Goal: Transaction & Acquisition: Purchase product/service

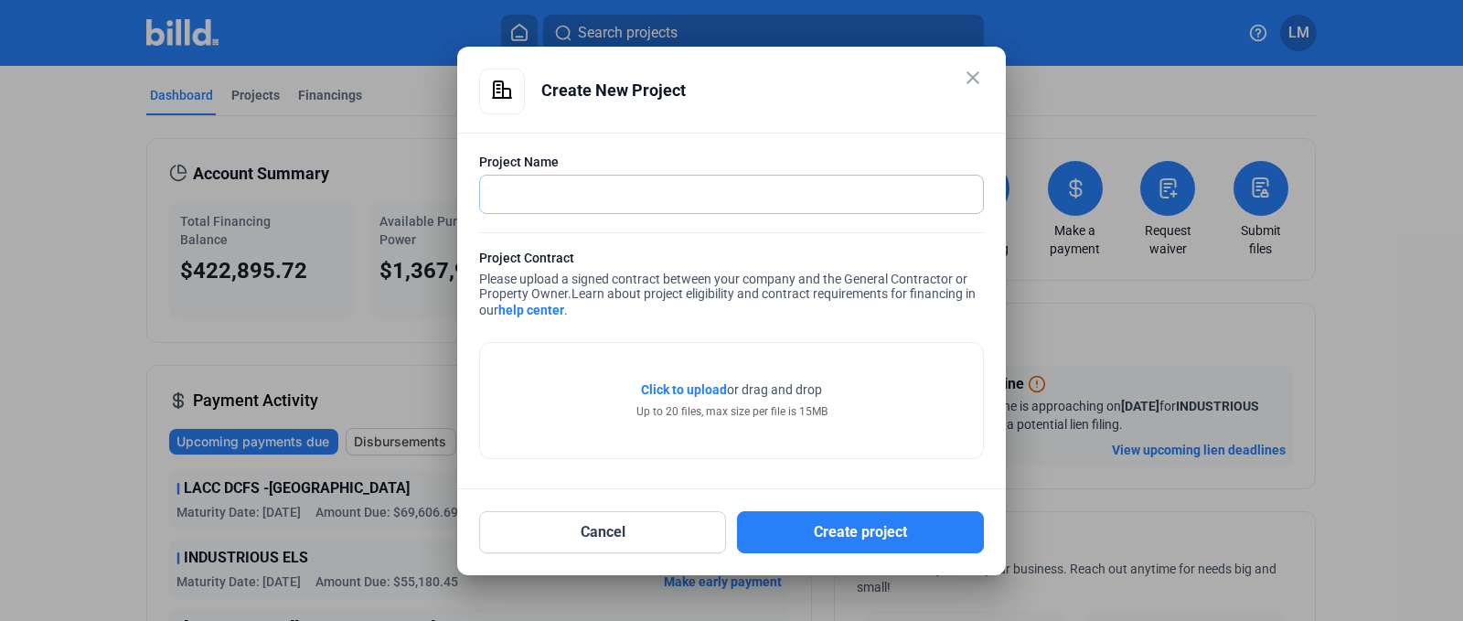
click at [639, 190] on input "text" at bounding box center [731, 194] width 503 height 37
click at [625, 190] on input "PARK SUMMIT" at bounding box center [721, 194] width 483 height 37
type input "PARK SUMMIT 6TH & UPAS"
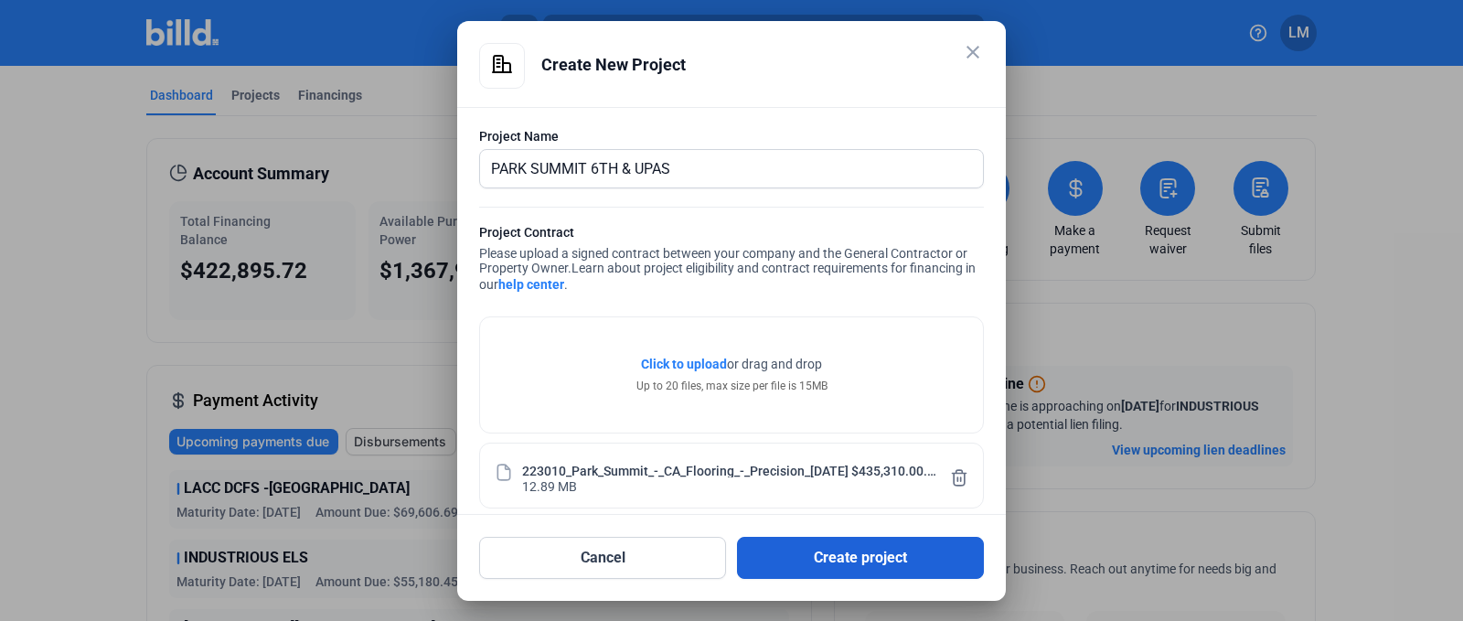
click at [854, 541] on button "Create project" at bounding box center [860, 558] width 247 height 42
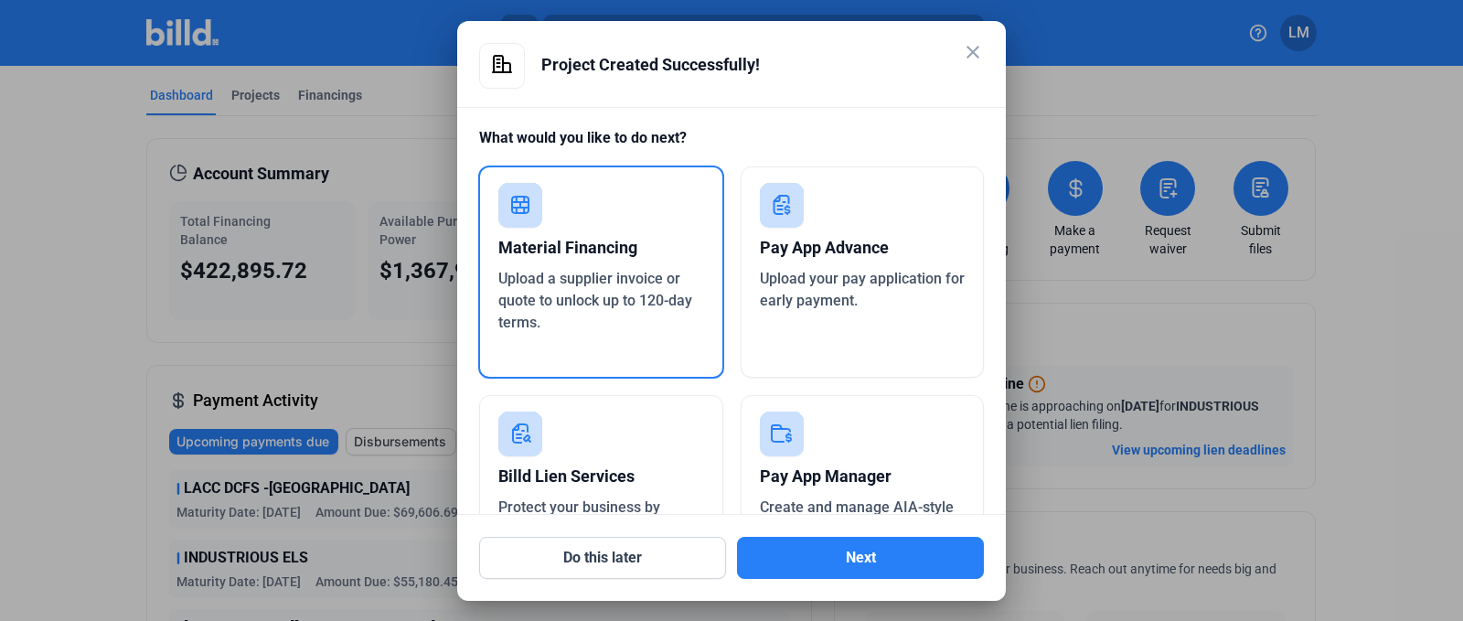
click at [521, 207] on icon at bounding box center [520, 205] width 16 height 16
click at [811, 530] on div "Do this later Next" at bounding box center [731, 547] width 505 height 64
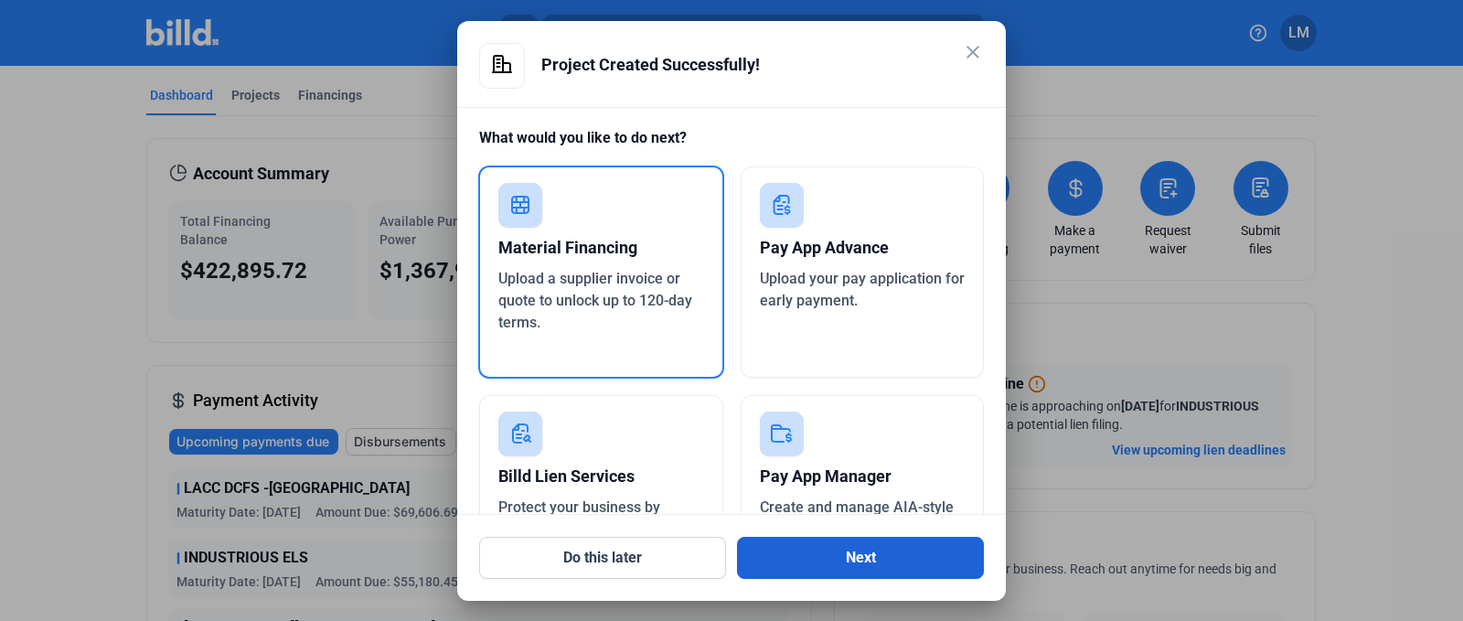
click at [811, 550] on button "Next" at bounding box center [860, 558] width 247 height 42
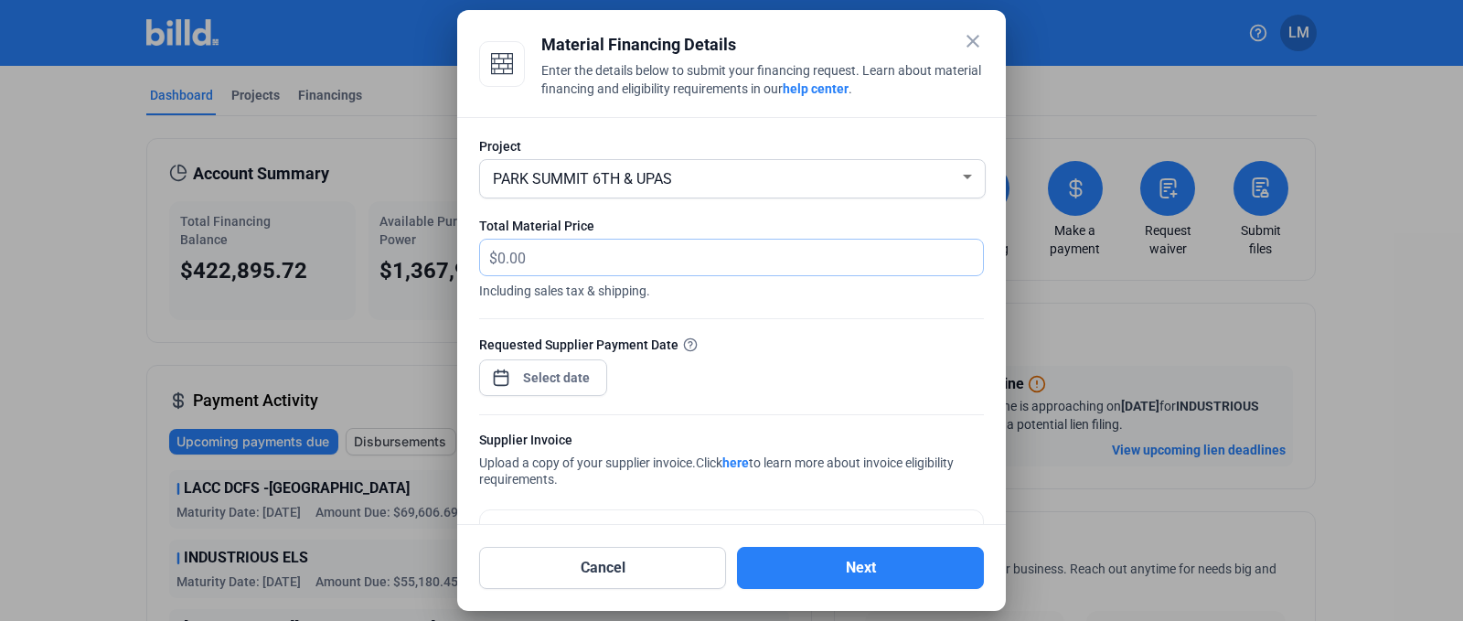
click at [625, 253] on input "text" at bounding box center [729, 258] width 465 height 36
type input "156,078.71"
click at [556, 381] on div "close Material Financing Details Enter the details below to submit your financi…" at bounding box center [731, 310] width 1463 height 621
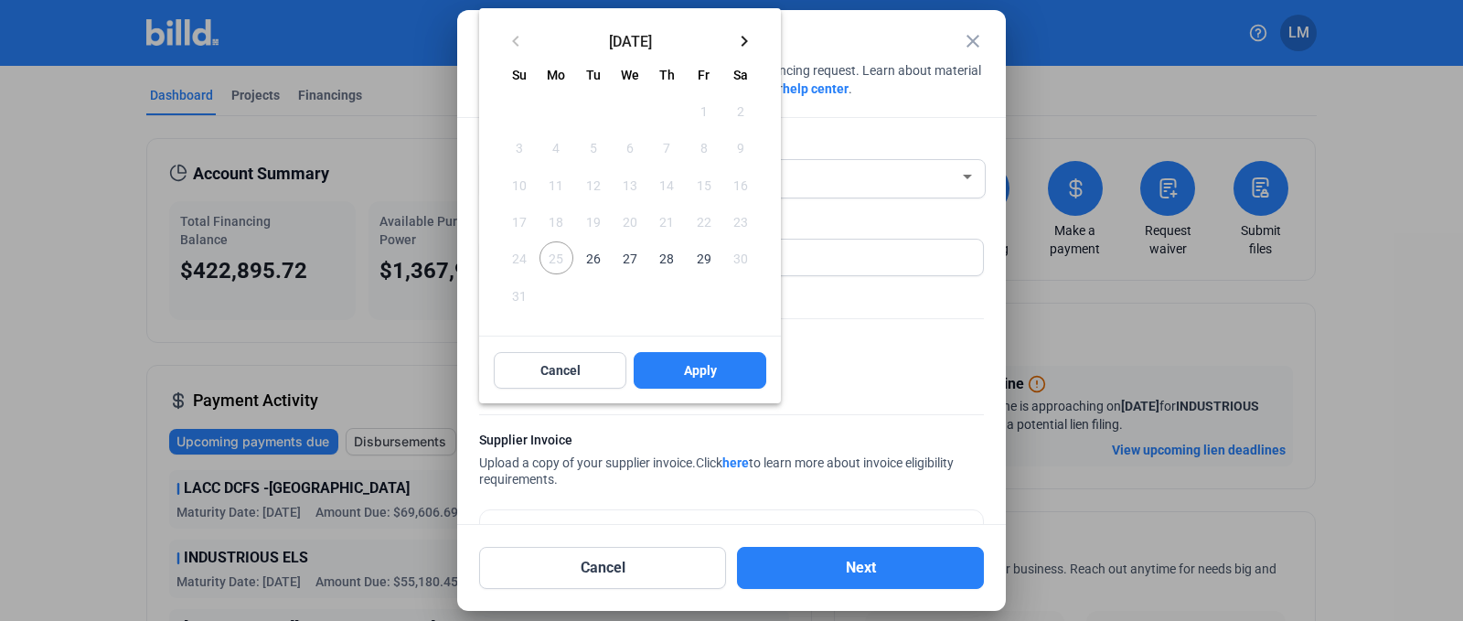
click at [636, 255] on span "27" at bounding box center [630, 257] width 33 height 33
click at [675, 364] on button "Apply" at bounding box center [700, 370] width 133 height 37
click at [629, 266] on span "27" at bounding box center [630, 257] width 33 height 33
click at [687, 372] on span "Apply" at bounding box center [700, 370] width 33 height 18
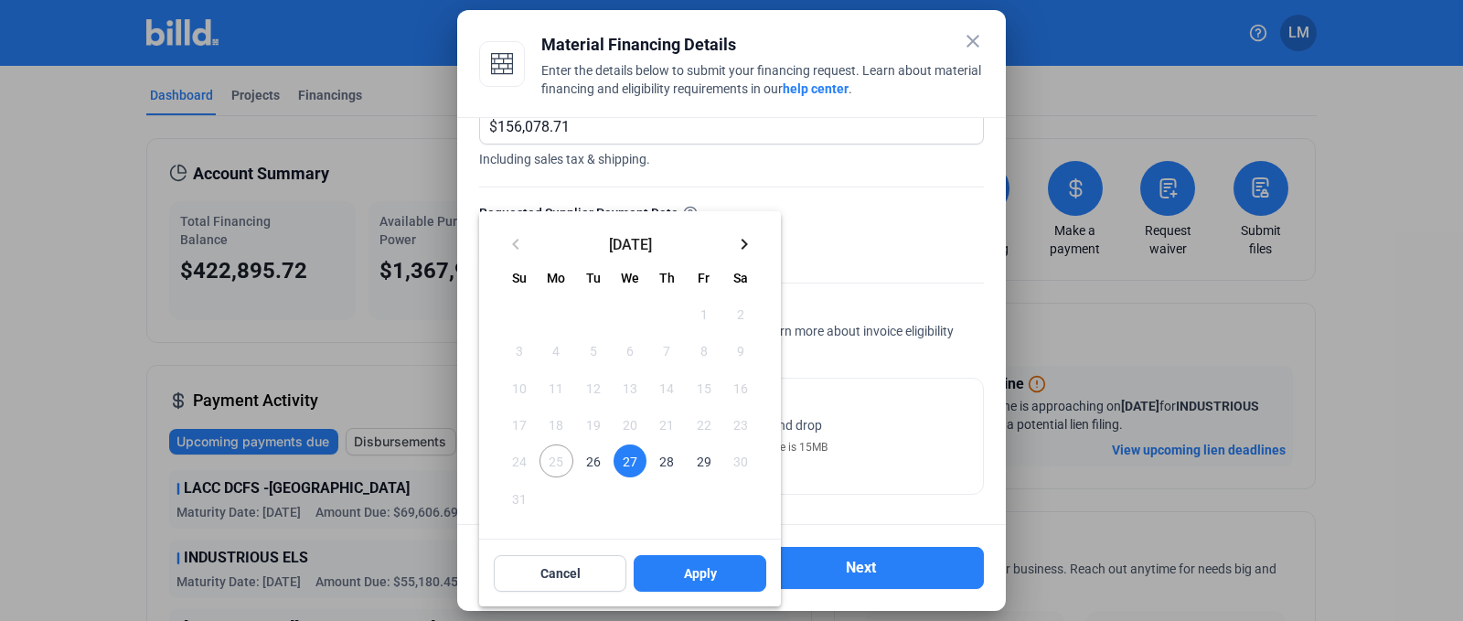
scroll to position [132, 0]
click at [625, 461] on div "Sunday Su Monday Mo Tuesday Tu Wednesday We Thursday Th Friday Fr Saturday Sa A…" at bounding box center [630, 405] width 302 height 268
click at [689, 588] on div "keyboard_arrow_left August 2025 keyboard_arrow_right Sunday Su Monday Mo Tuesda…" at bounding box center [630, 408] width 302 height 395
click at [689, 579] on div "keyboard_arrow_left August 2025 keyboard_arrow_right Sunday Su Monday Mo Tuesda…" at bounding box center [630, 408] width 302 height 395
click at [675, 564] on div "keyboard_arrow_left August 2025 keyboard_arrow_right Sunday Su Monday Mo Tuesda…" at bounding box center [630, 408] width 302 height 395
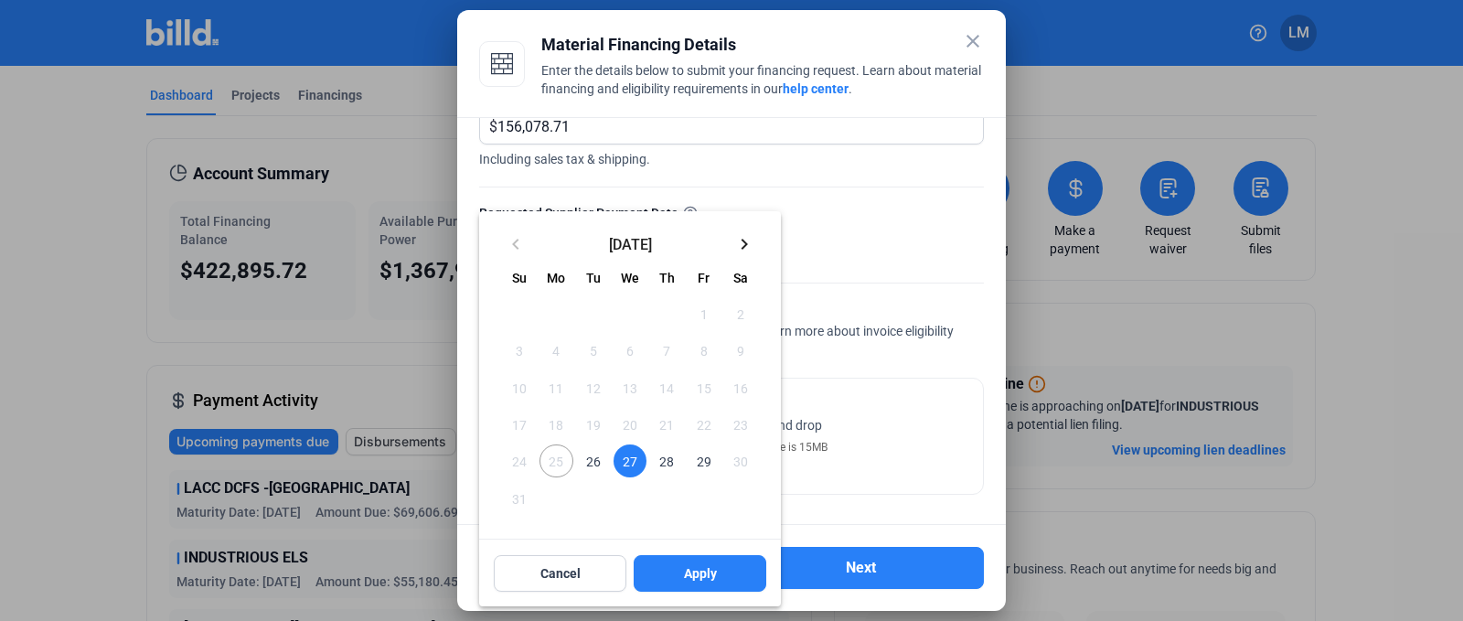
click at [875, 341] on div at bounding box center [731, 310] width 1463 height 621
click at [619, 459] on div "Sunday Su Monday Mo Tuesday Tu Wednesday We Thursday Th Friday Fr Saturday Sa A…" at bounding box center [630, 405] width 302 height 268
click at [642, 463] on div "Sunday Su Monday Mo Tuesday Tu Wednesday We Thursday Th Friday Fr Saturday Sa A…" at bounding box center [630, 405] width 302 height 268
click at [680, 558] on div "keyboard_arrow_left August 2025 keyboard_arrow_right Sunday Su Monday Mo Tuesda…" at bounding box center [630, 408] width 302 height 395
click at [572, 578] on div "keyboard_arrow_left August 2025 keyboard_arrow_right Sunday Su Monday Mo Tuesda…" at bounding box center [630, 408] width 302 height 395
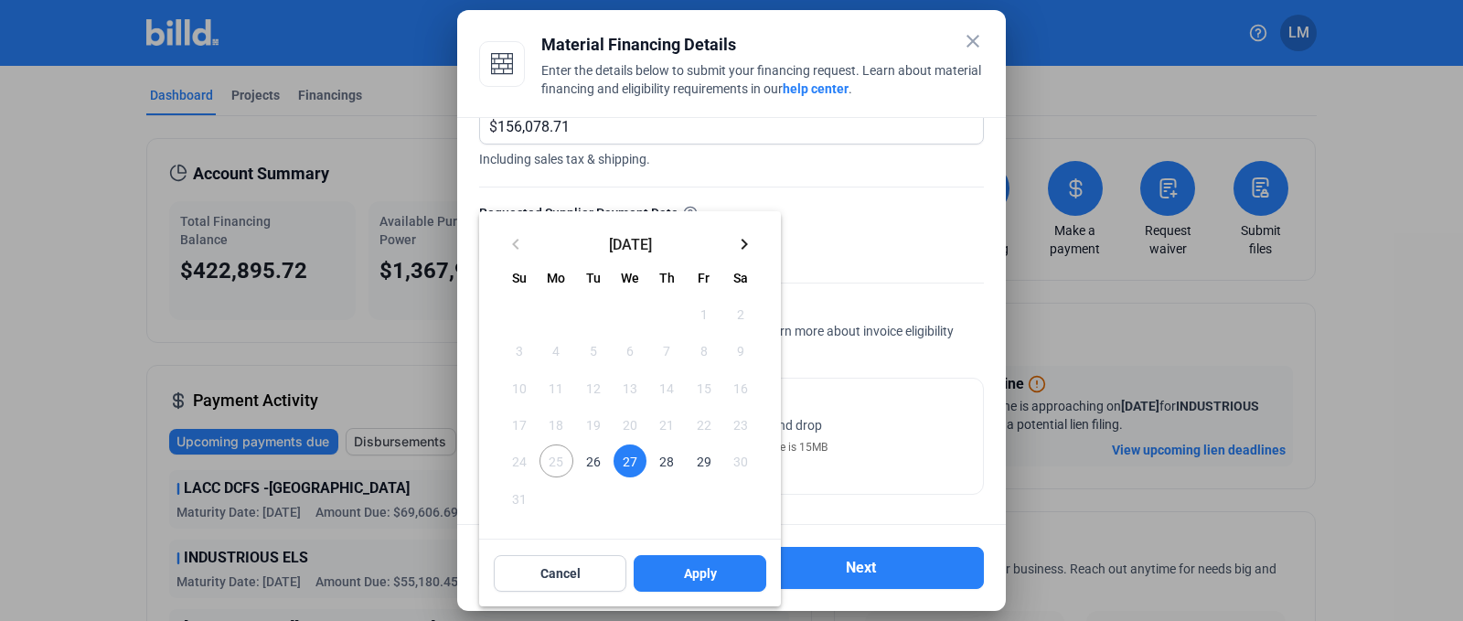
click at [859, 208] on div at bounding box center [731, 310] width 1463 height 621
drag, startPoint x: 859, startPoint y: 215, endPoint x: 844, endPoint y: 150, distance: 66.6
drag, startPoint x: 844, startPoint y: 150, endPoint x: 794, endPoint y: 253, distance: 114.9
click at [794, 253] on div at bounding box center [731, 310] width 1463 height 621
click at [631, 450] on table "Sunday Su Monday Mo Tuesday Tu Wednesday We Thursday Th Friday Fr Saturday Sa A…" at bounding box center [630, 394] width 258 height 246
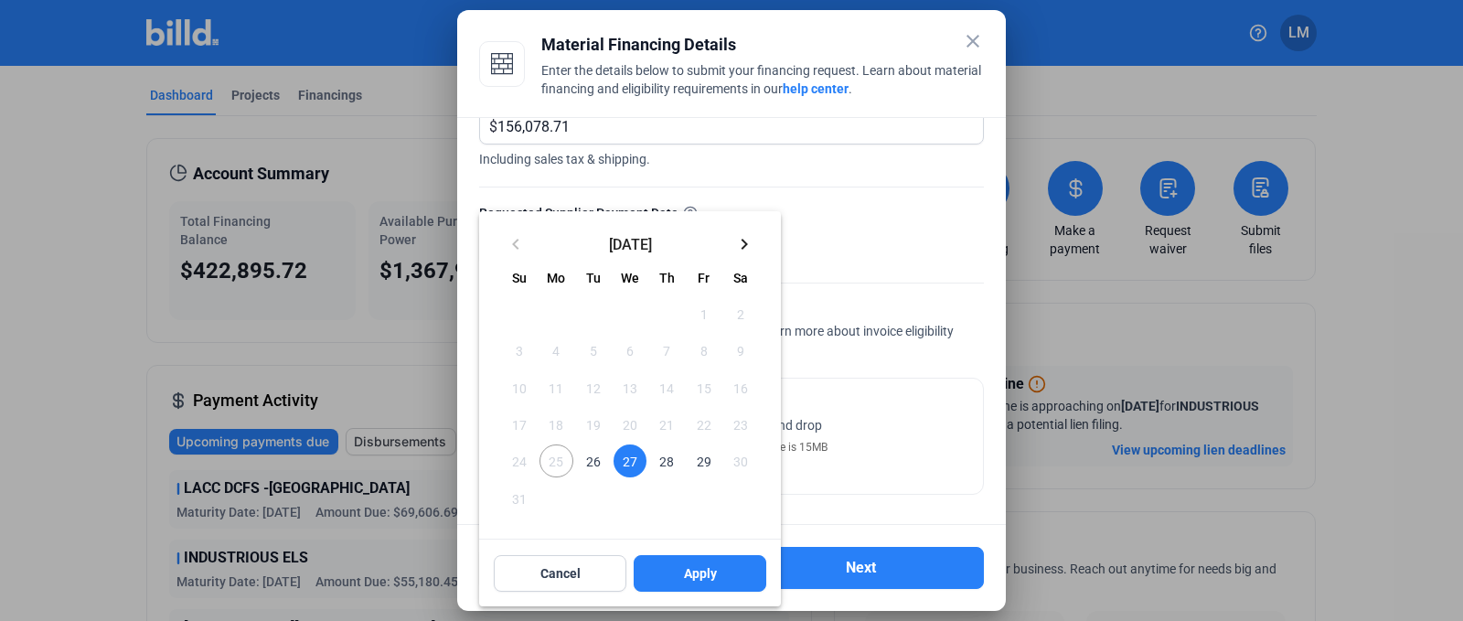
click at [631, 450] on table "Sunday Su Monday Mo Tuesday Tu Wednesday We Thursday Th Friday Fr Saturday Sa A…" at bounding box center [630, 394] width 258 height 246
click at [628, 463] on div "Sunday Su Monday Mo Tuesday Tu Wednesday We Thursday Th Friday Fr Saturday Sa A…" at bounding box center [630, 405] width 302 height 268
click at [640, 464] on div "Sunday Su Monday Mo Tuesday Tu Wednesday We Thursday Th Friday Fr Saturday Sa A…" at bounding box center [630, 405] width 302 height 268
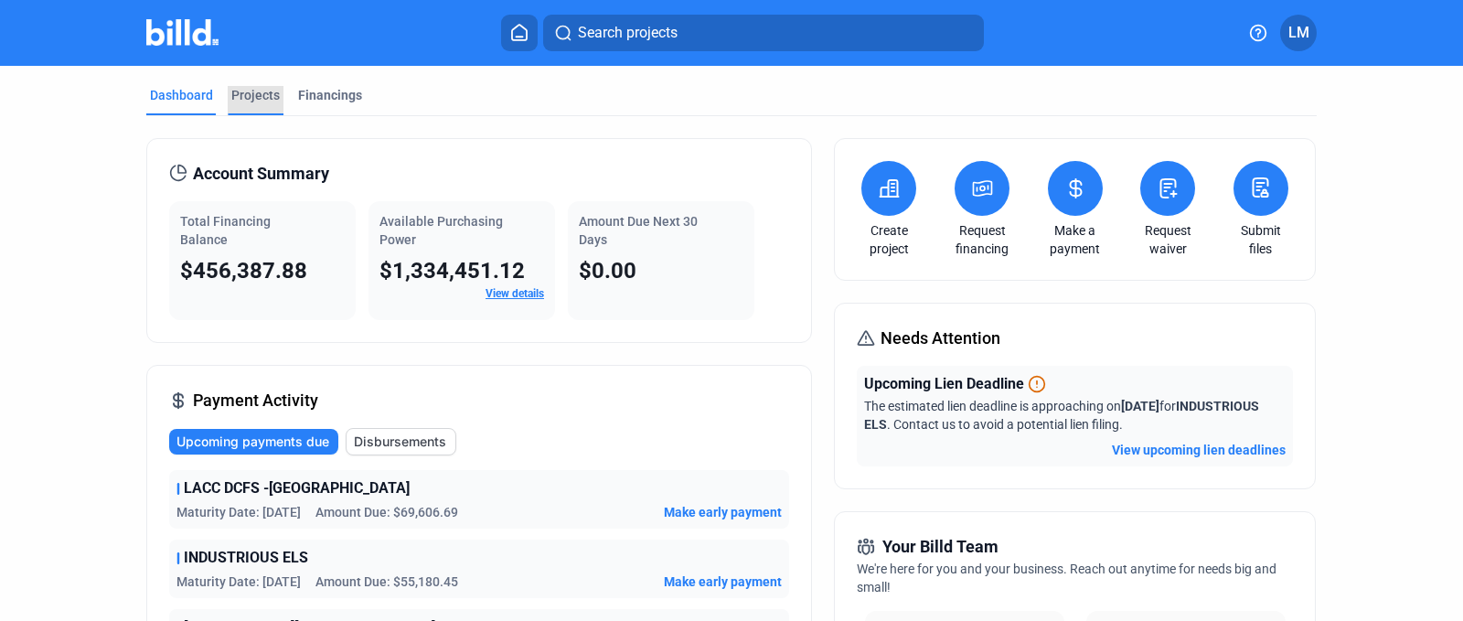
click at [275, 95] on div "Projects" at bounding box center [256, 100] width 56 height 29
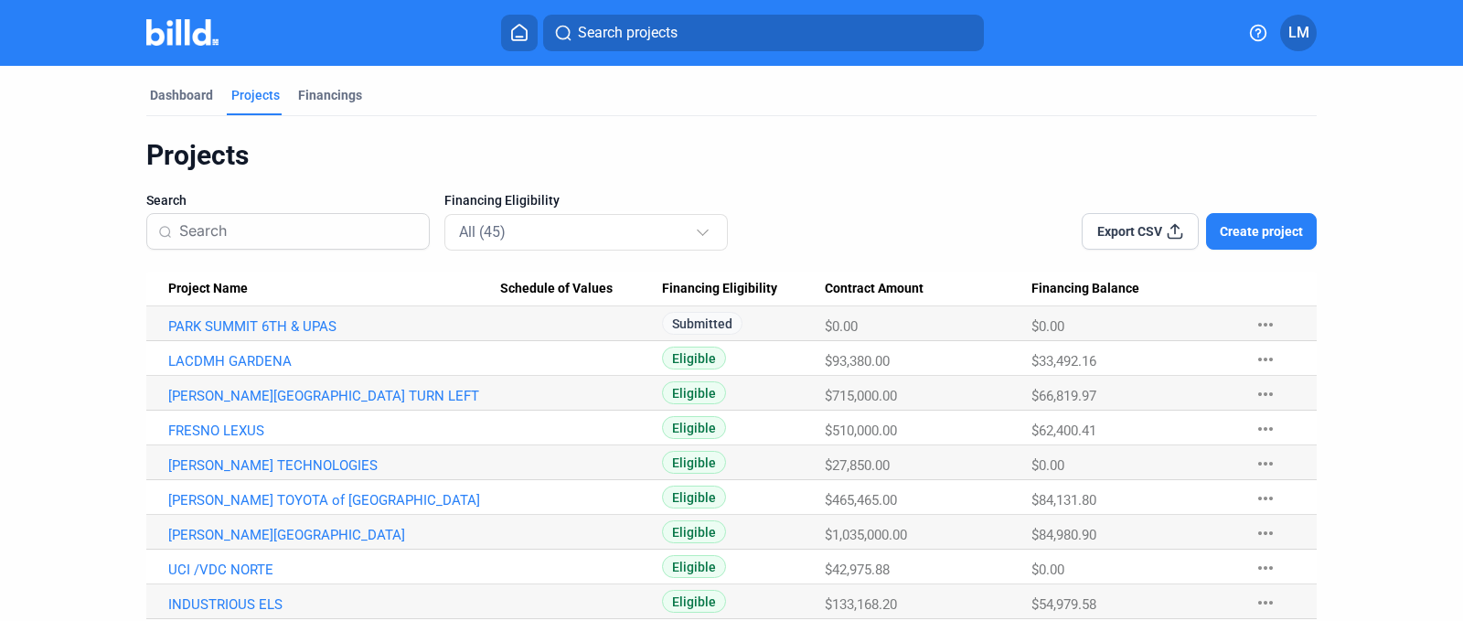
click at [1262, 320] on mat-icon "more_horiz" at bounding box center [1266, 325] width 22 height 22
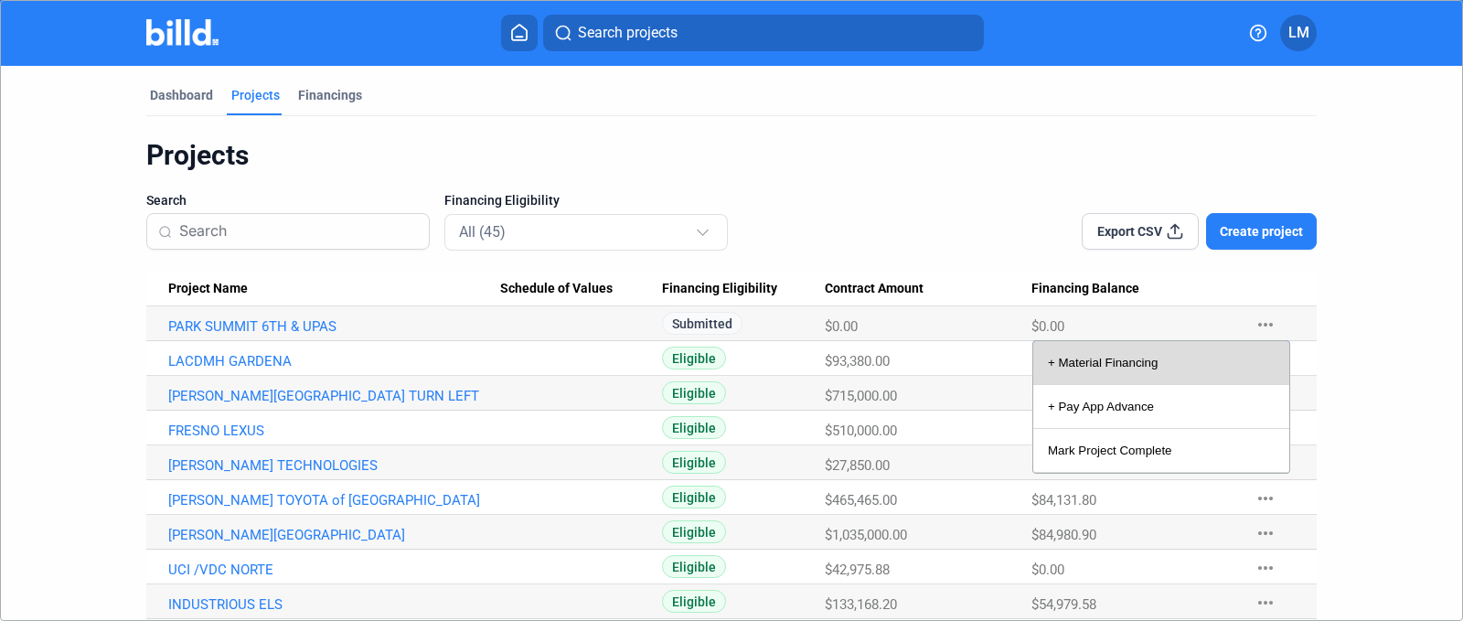
click at [1092, 371] on button "+ Material Financing" at bounding box center [1161, 363] width 256 height 44
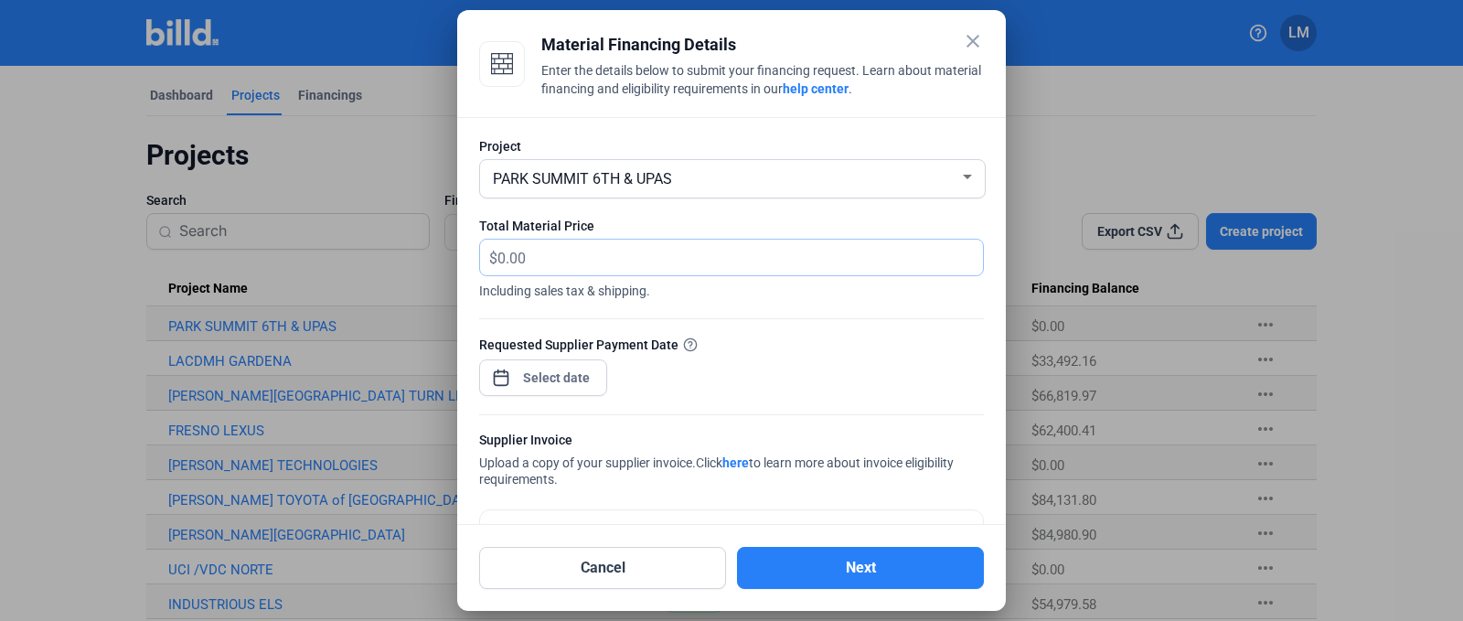
click at [599, 250] on input "text" at bounding box center [729, 258] width 465 height 36
type input "156,078.71"
click at [551, 369] on div "close Material Financing Details Enter the details below to submit your financi…" at bounding box center [731, 310] width 1463 height 621
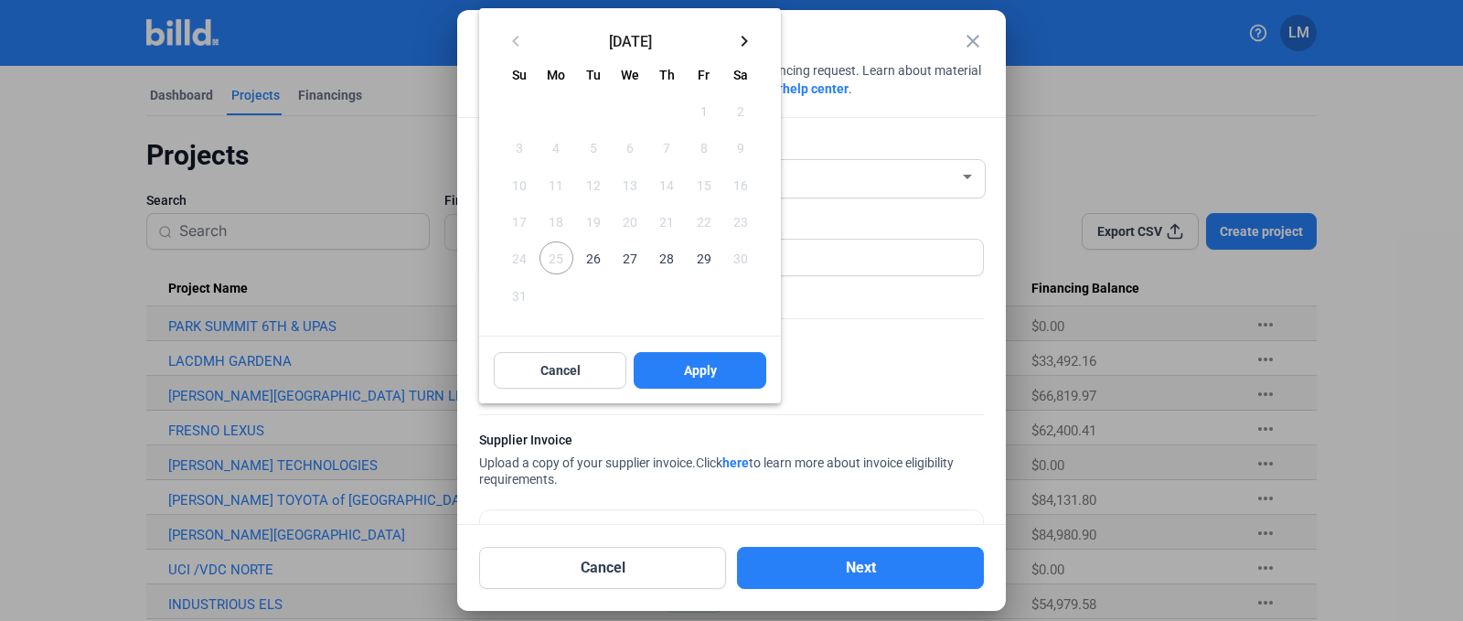
click at [623, 260] on span "27" at bounding box center [630, 257] width 33 height 33
click at [678, 366] on button "Apply" at bounding box center [700, 370] width 133 height 37
type input "[DATE]"
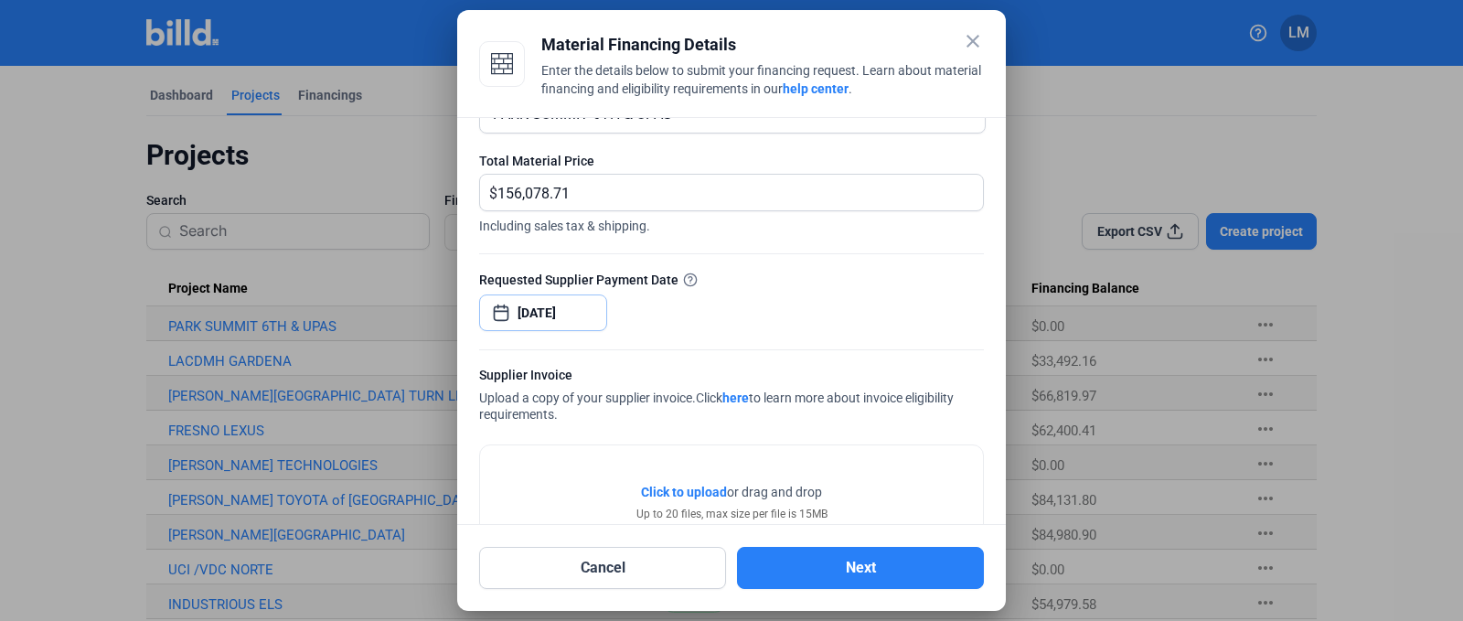
scroll to position [134, 0]
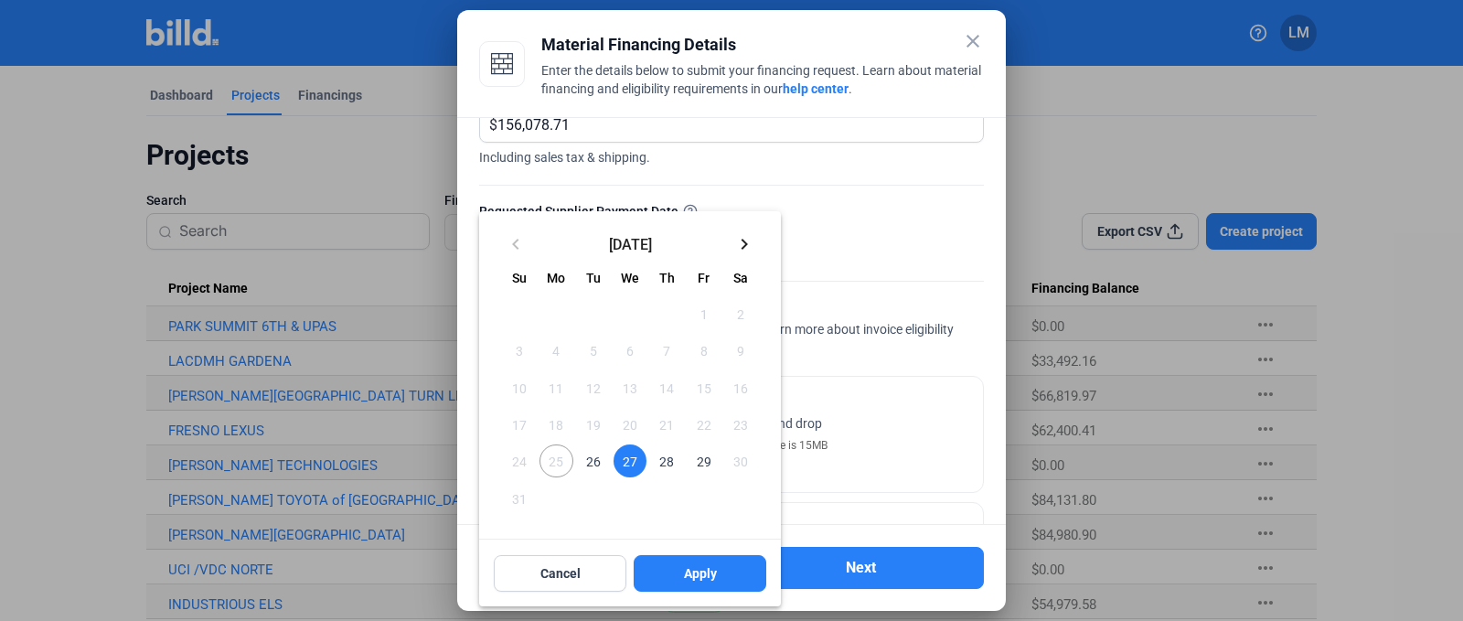
click at [625, 467] on span "27" at bounding box center [630, 460] width 33 height 33
click at [679, 575] on button "Apply" at bounding box center [700, 573] width 133 height 37
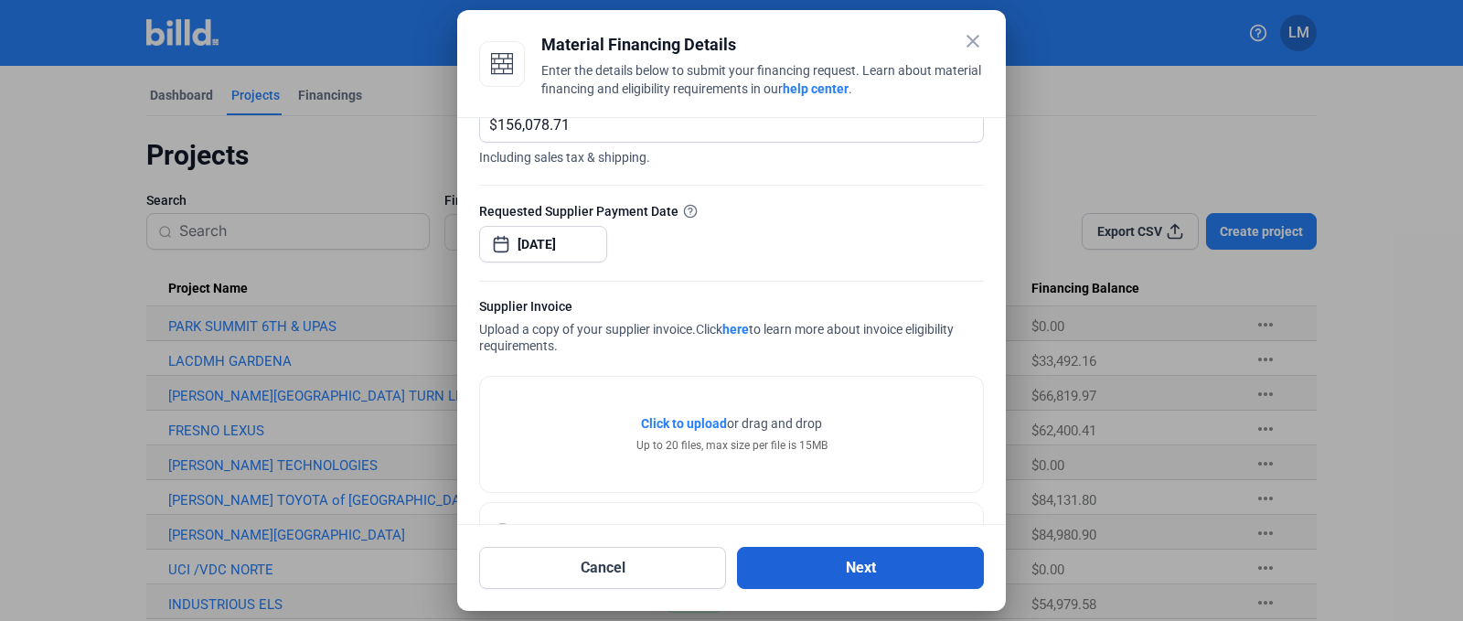
click at [828, 560] on button "Next" at bounding box center [860, 568] width 247 height 42
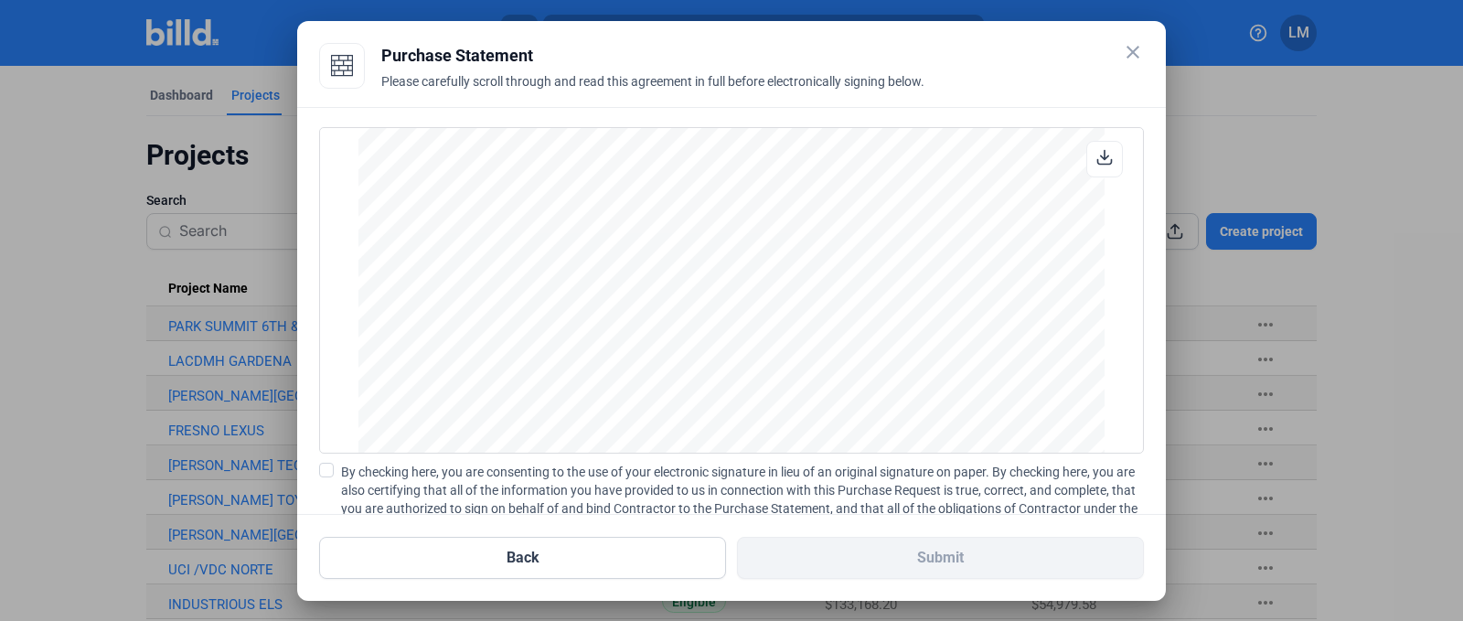
scroll to position [2477, 0]
click at [326, 471] on span at bounding box center [326, 470] width 15 height 15
click at [0, 0] on input "By checking here, you are consenting to the use of your electronic signature in…" at bounding box center [0, 0] width 0 height 0
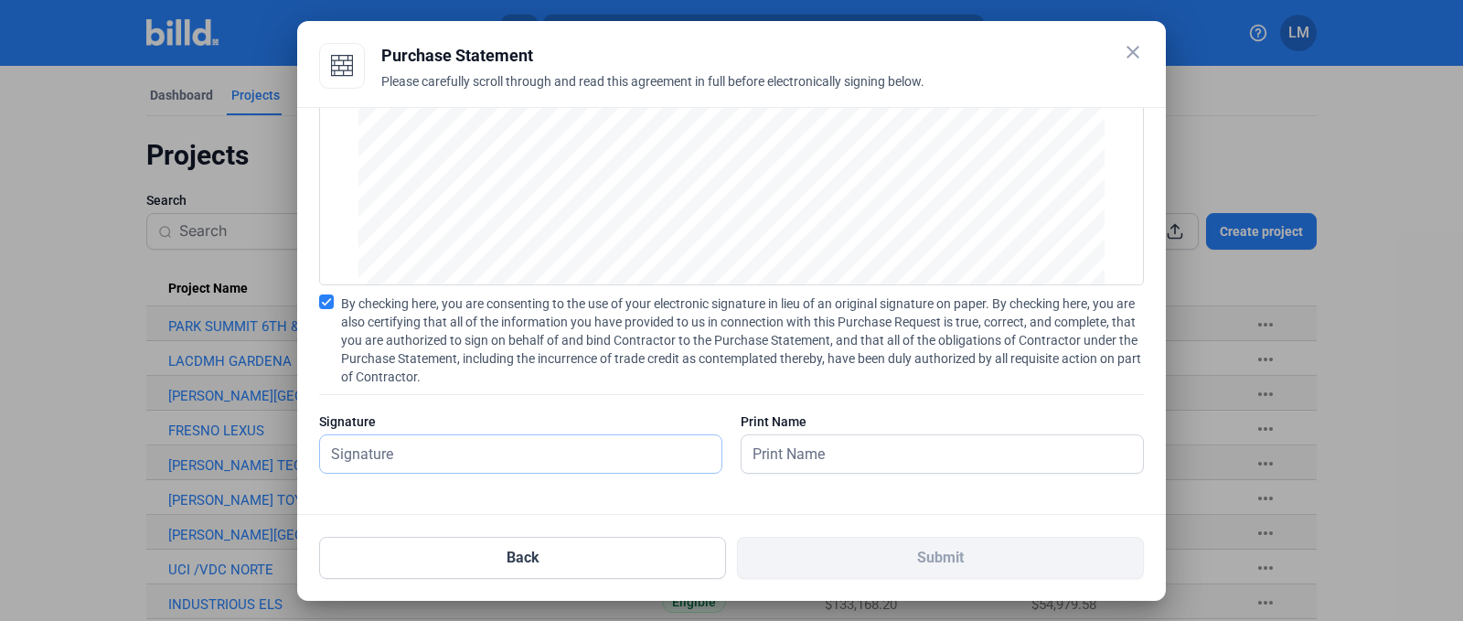
click at [430, 460] on input "text" at bounding box center [520, 453] width 401 height 37
type input "[PERSON_NAME]"
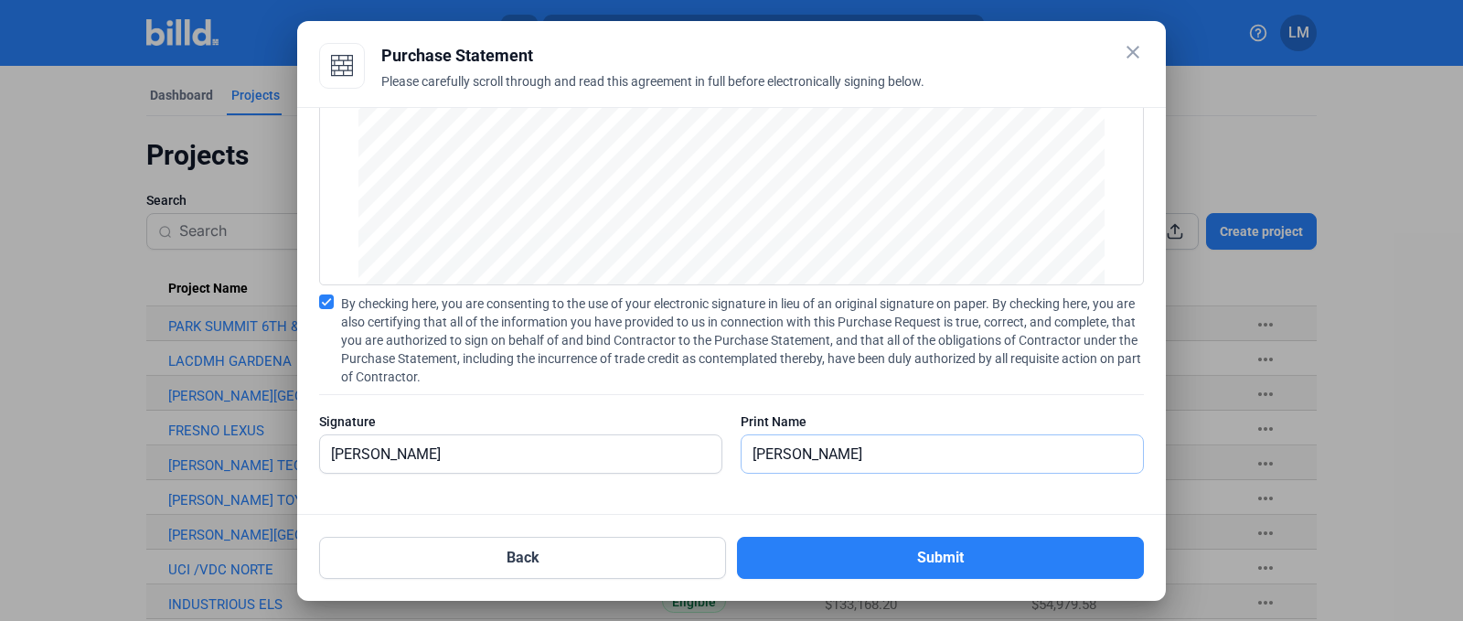
type input "[PERSON_NAME]"
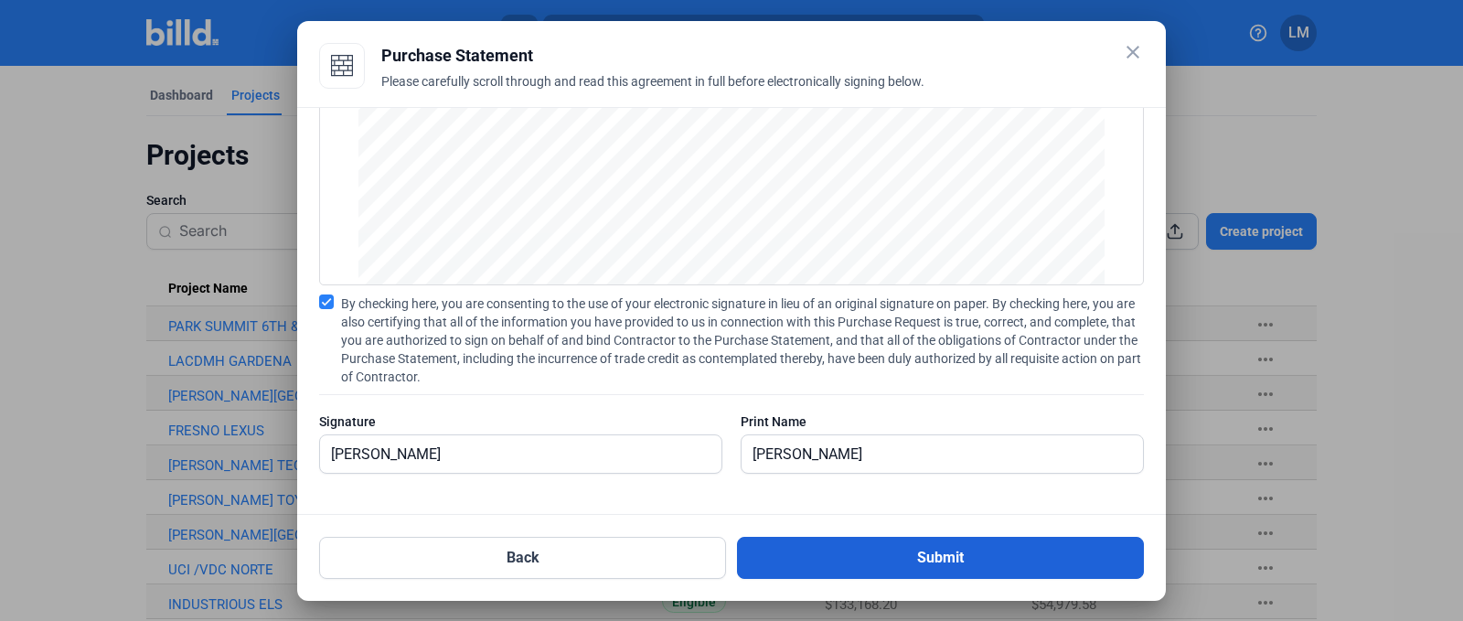
click at [765, 550] on button "Submit" at bounding box center [940, 558] width 407 height 42
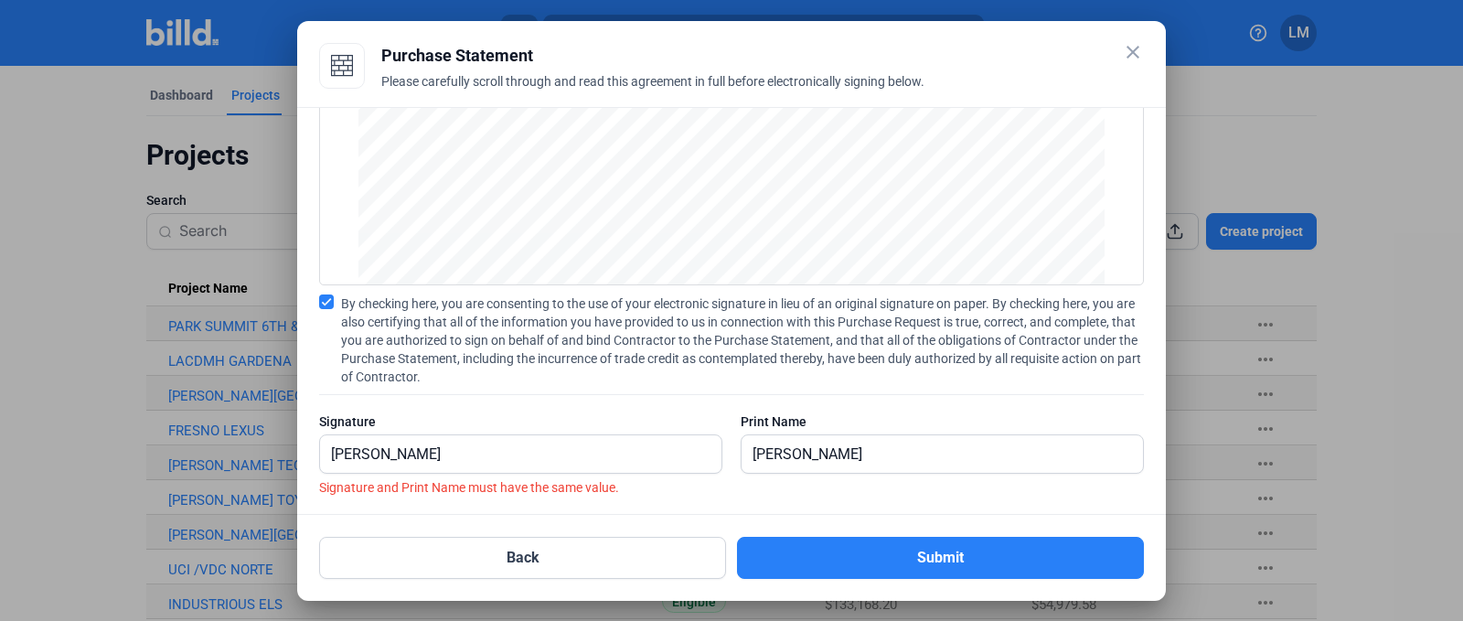
scroll to position [177, 0]
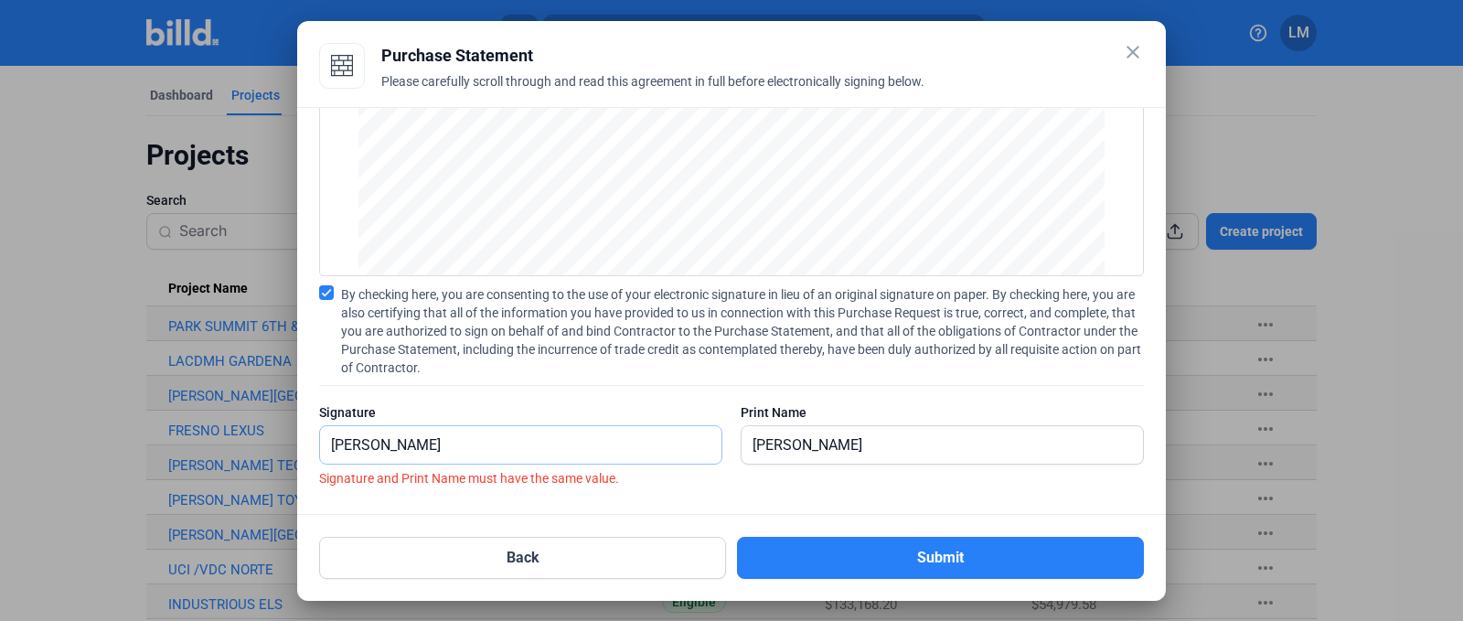
click at [668, 440] on input "[PERSON_NAME]" at bounding box center [520, 444] width 401 height 37
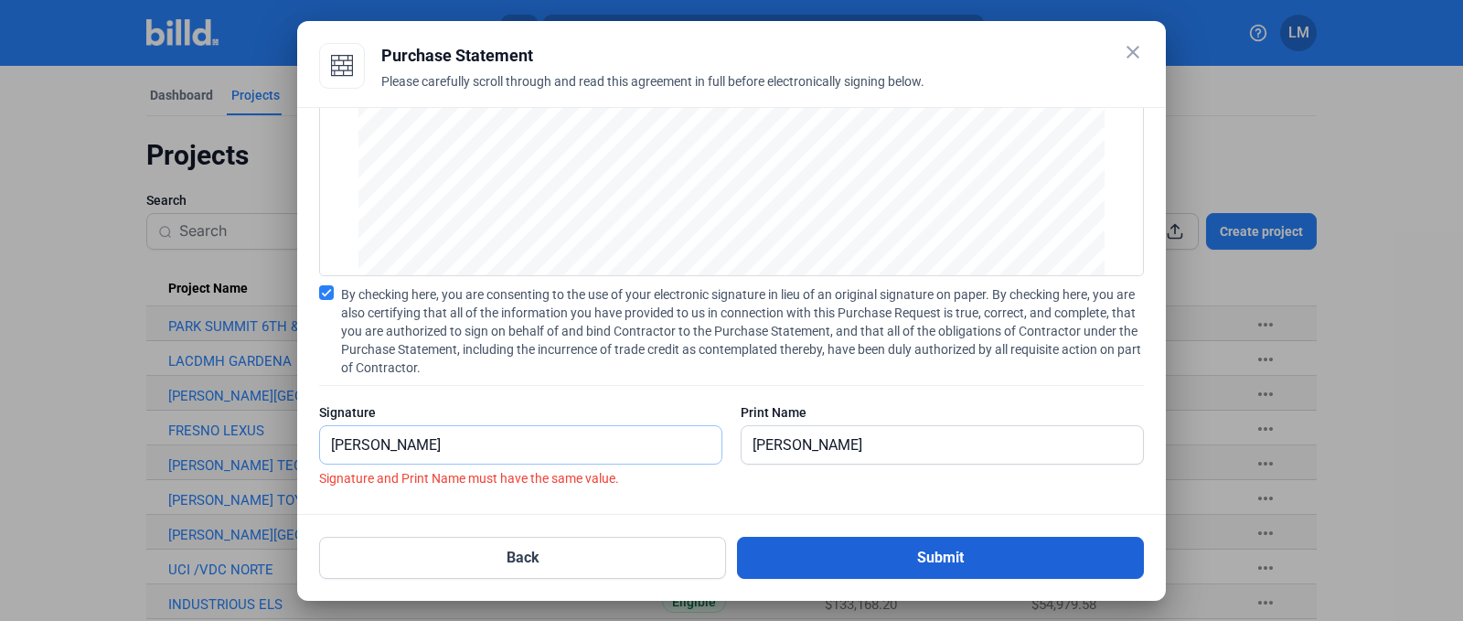
type input "[PERSON_NAME]"
click at [800, 556] on button "Submit" at bounding box center [940, 558] width 407 height 42
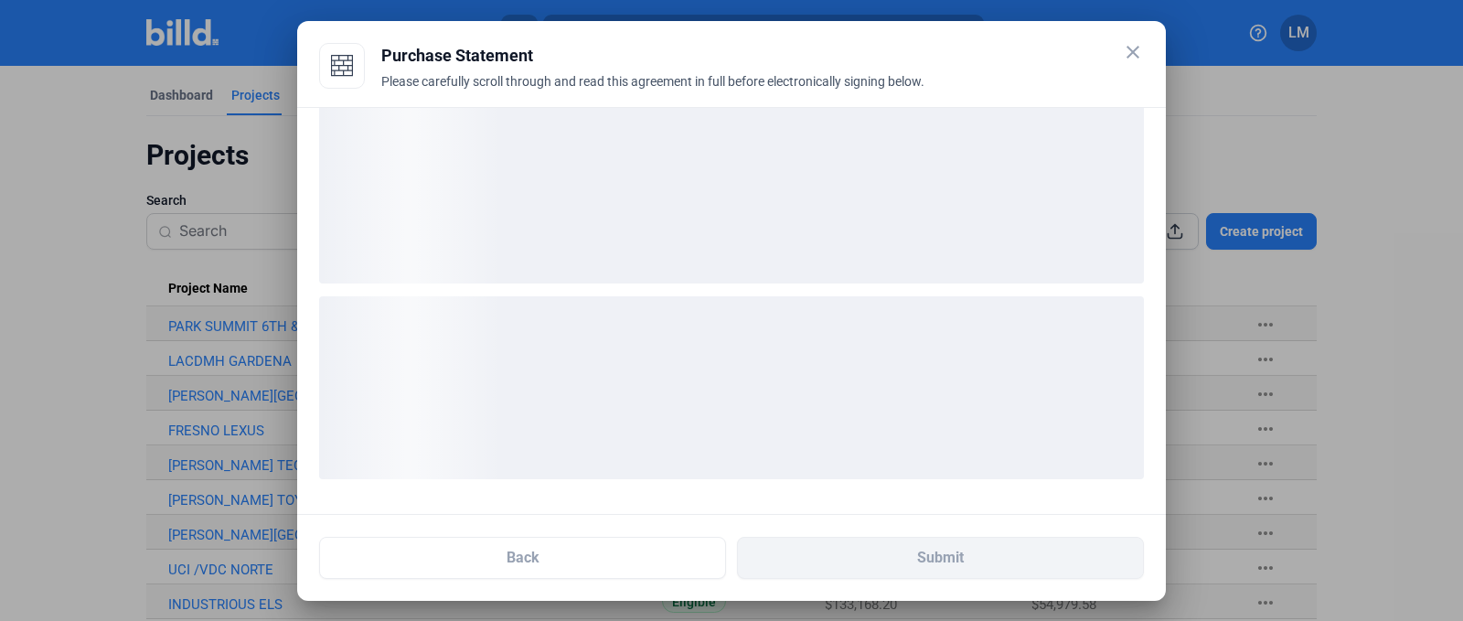
scroll to position [27, 0]
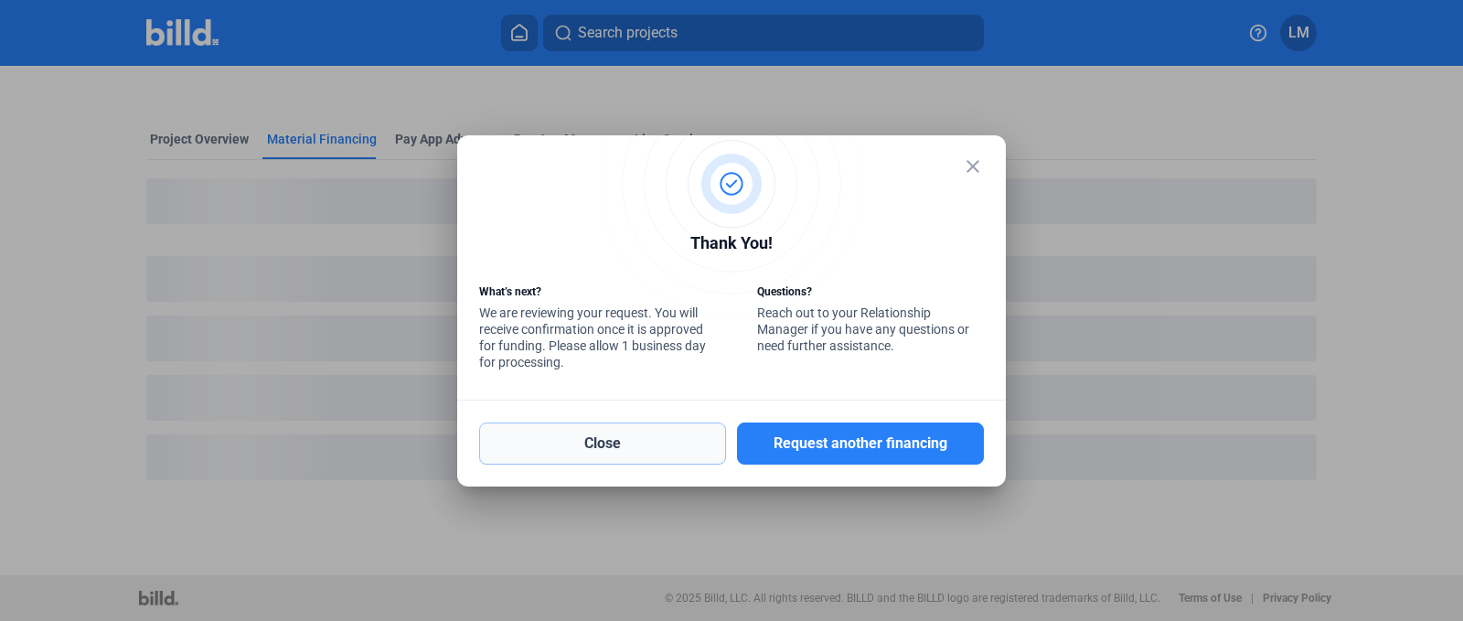
click at [635, 439] on button "Close" at bounding box center [602, 443] width 247 height 42
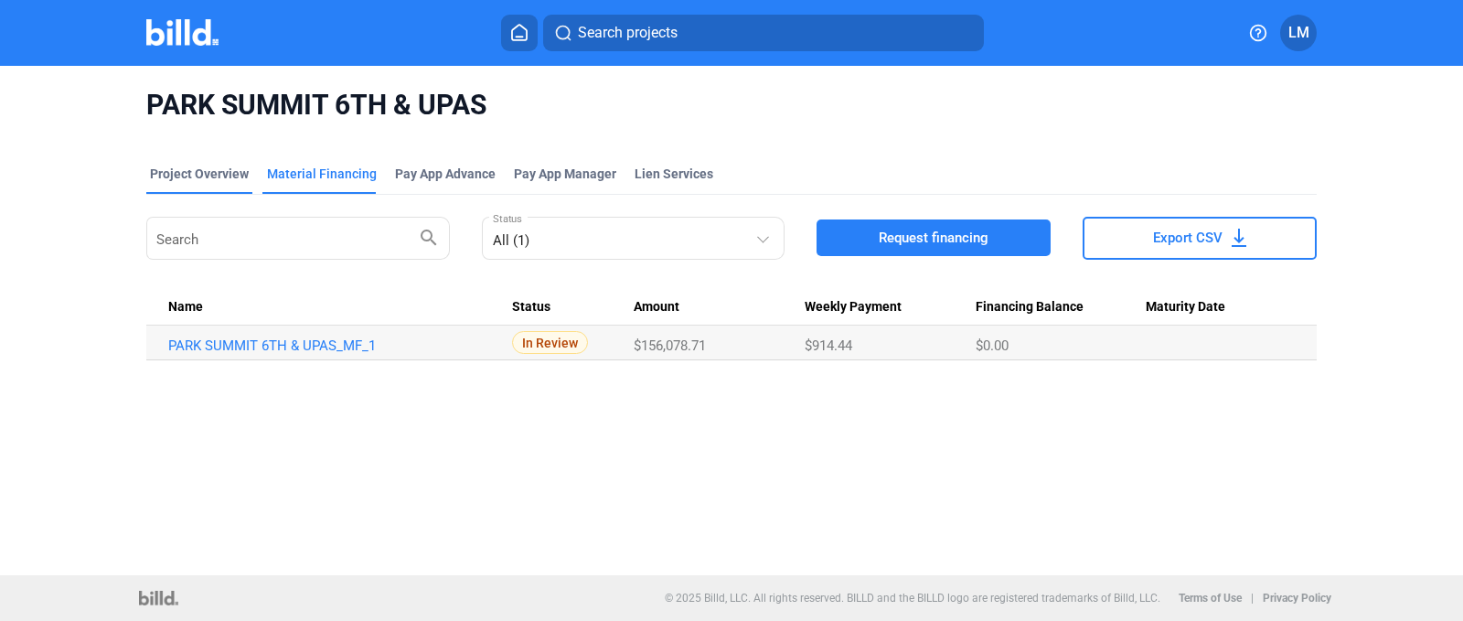
click at [216, 169] on div "Project Overview" at bounding box center [199, 174] width 99 height 18
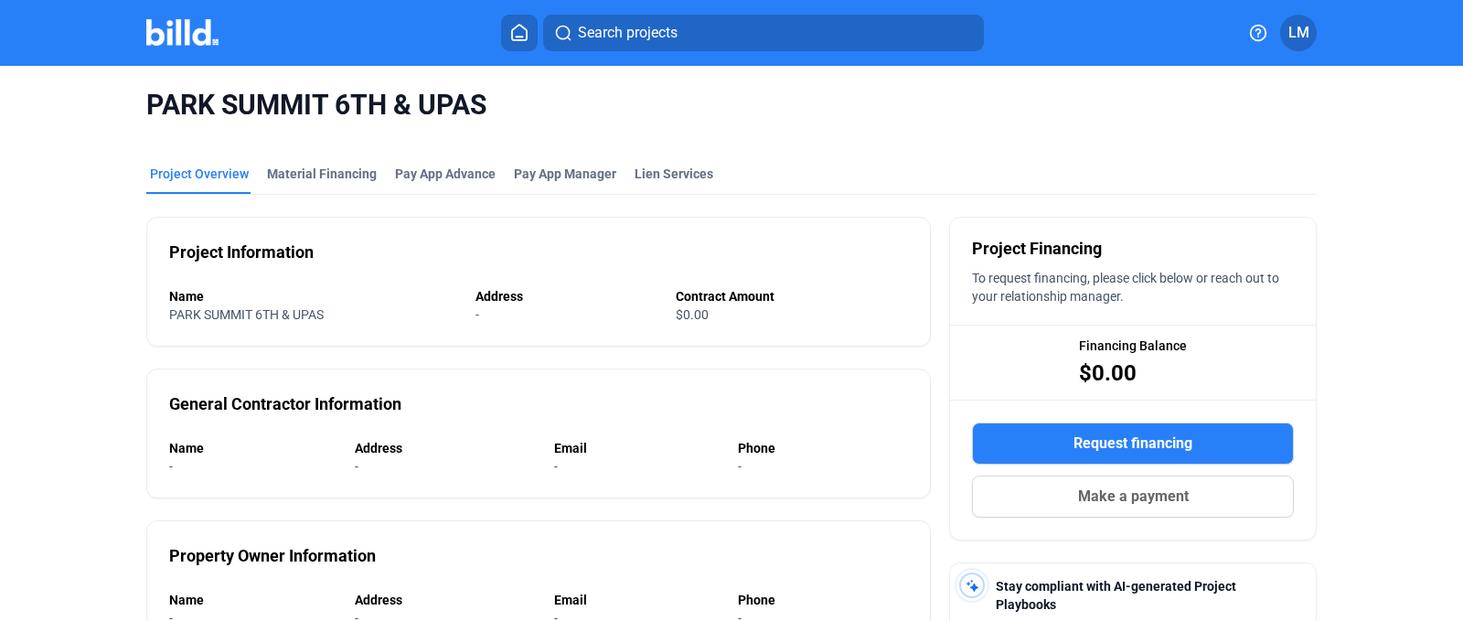
click at [515, 30] on icon at bounding box center [519, 32] width 18 height 17
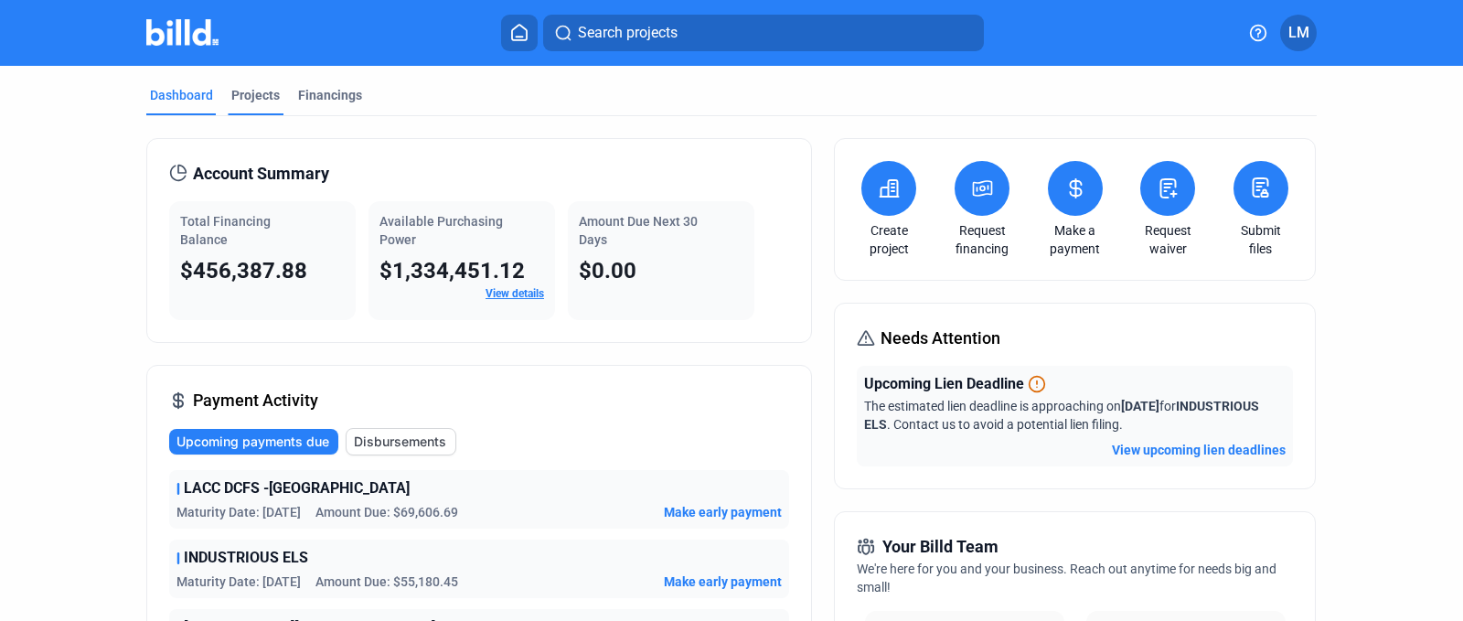
click at [249, 86] on div "Projects" at bounding box center [255, 95] width 48 height 18
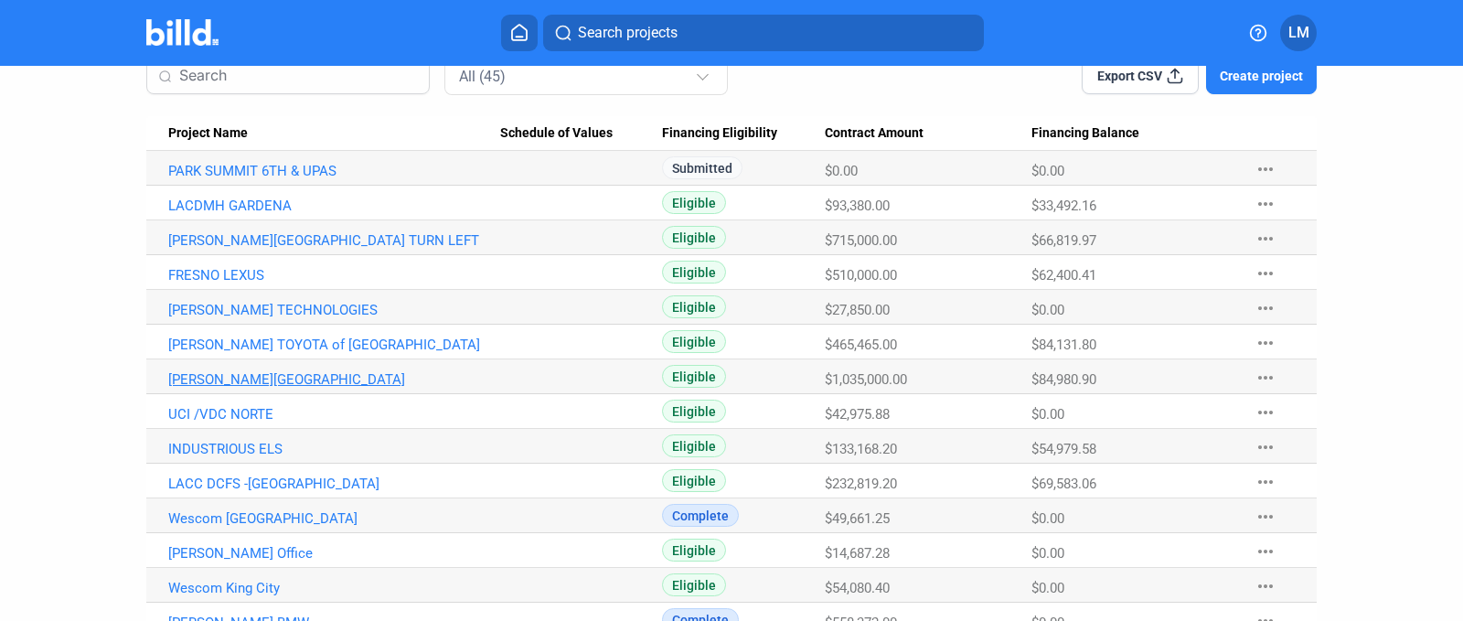
scroll to position [151, 0]
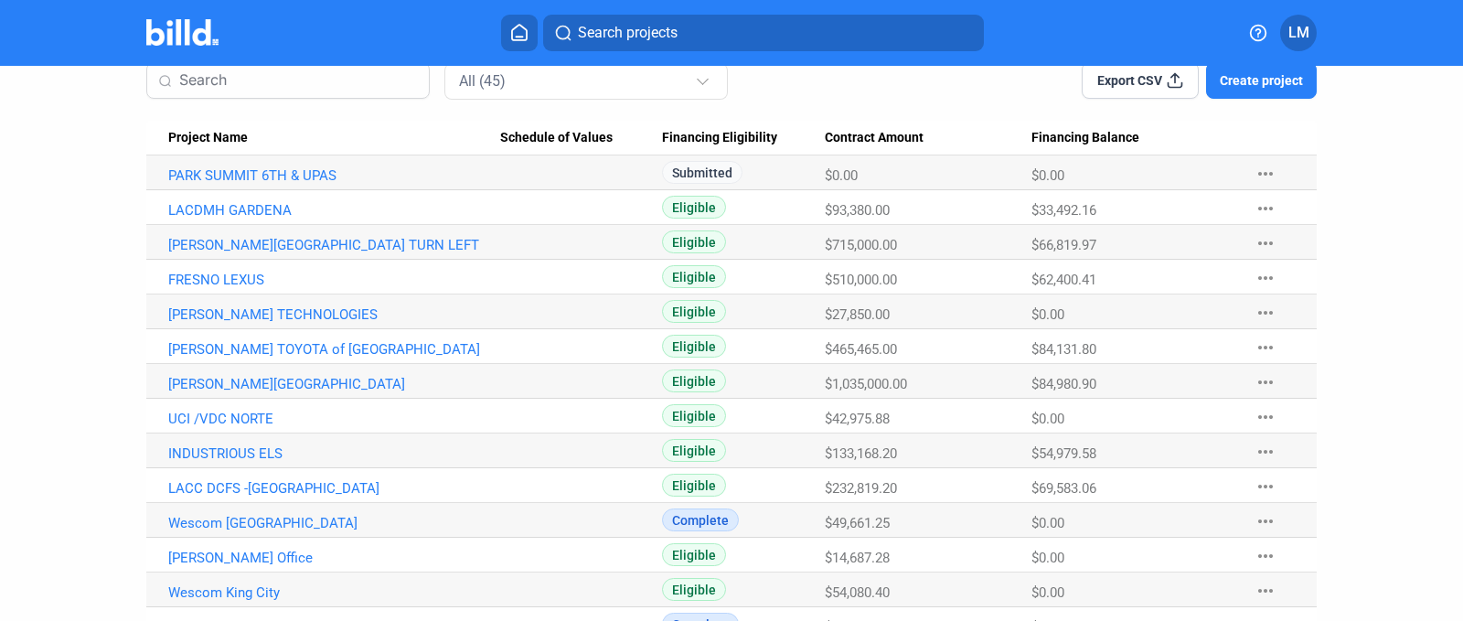
click at [1257, 286] on mat-icon "more_horiz" at bounding box center [1266, 278] width 22 height 22
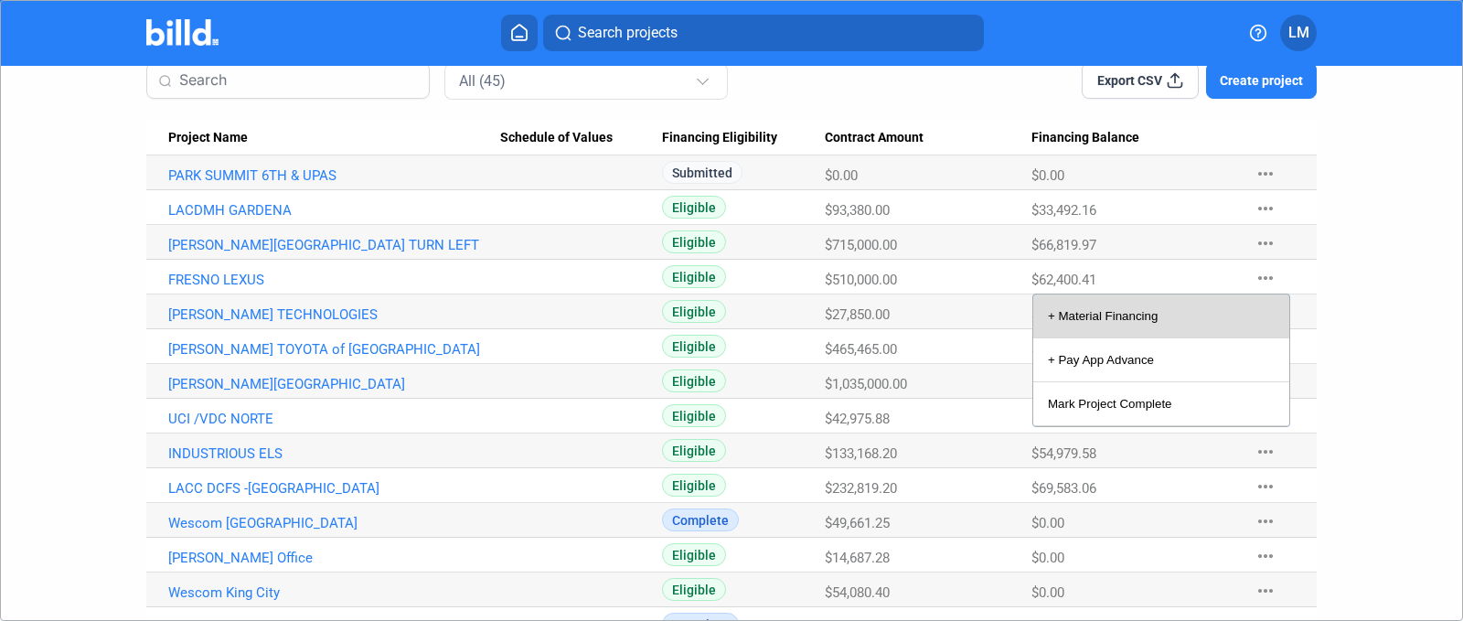
click at [1149, 324] on button "+ Material Financing" at bounding box center [1161, 316] width 256 height 44
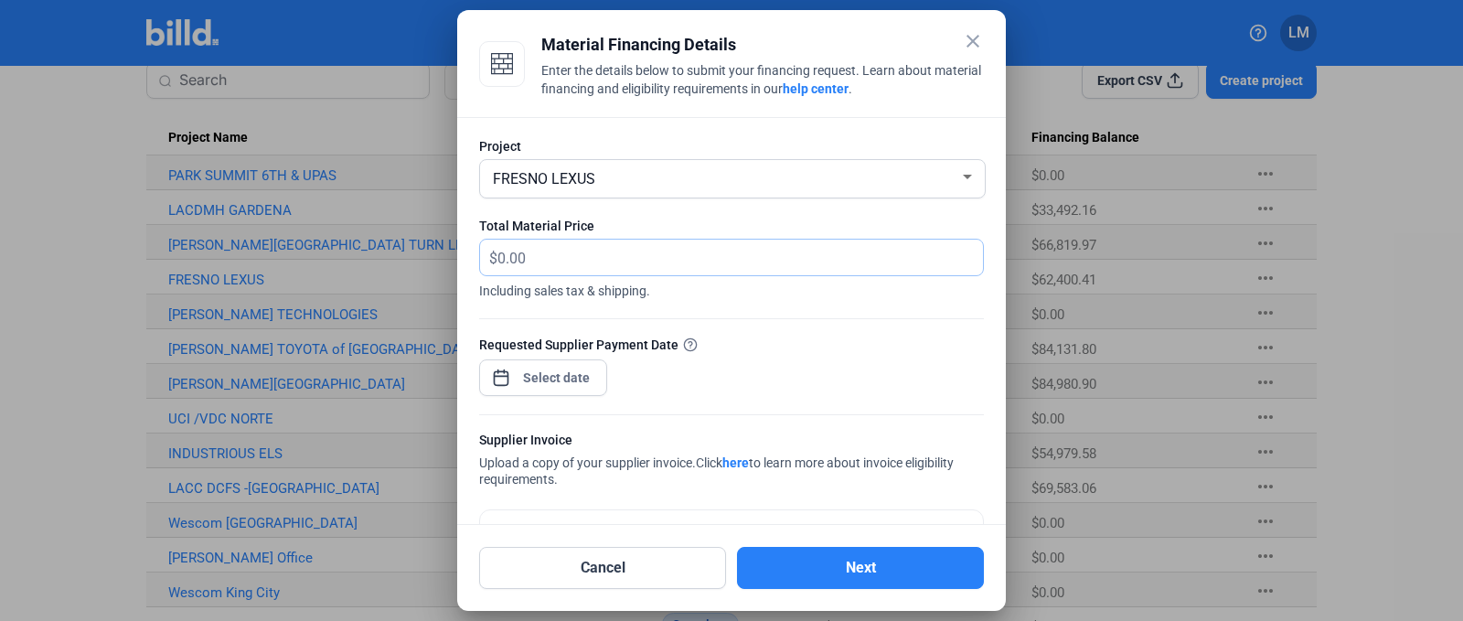
click at [587, 252] on input "text" at bounding box center [729, 258] width 465 height 36
type input "0"
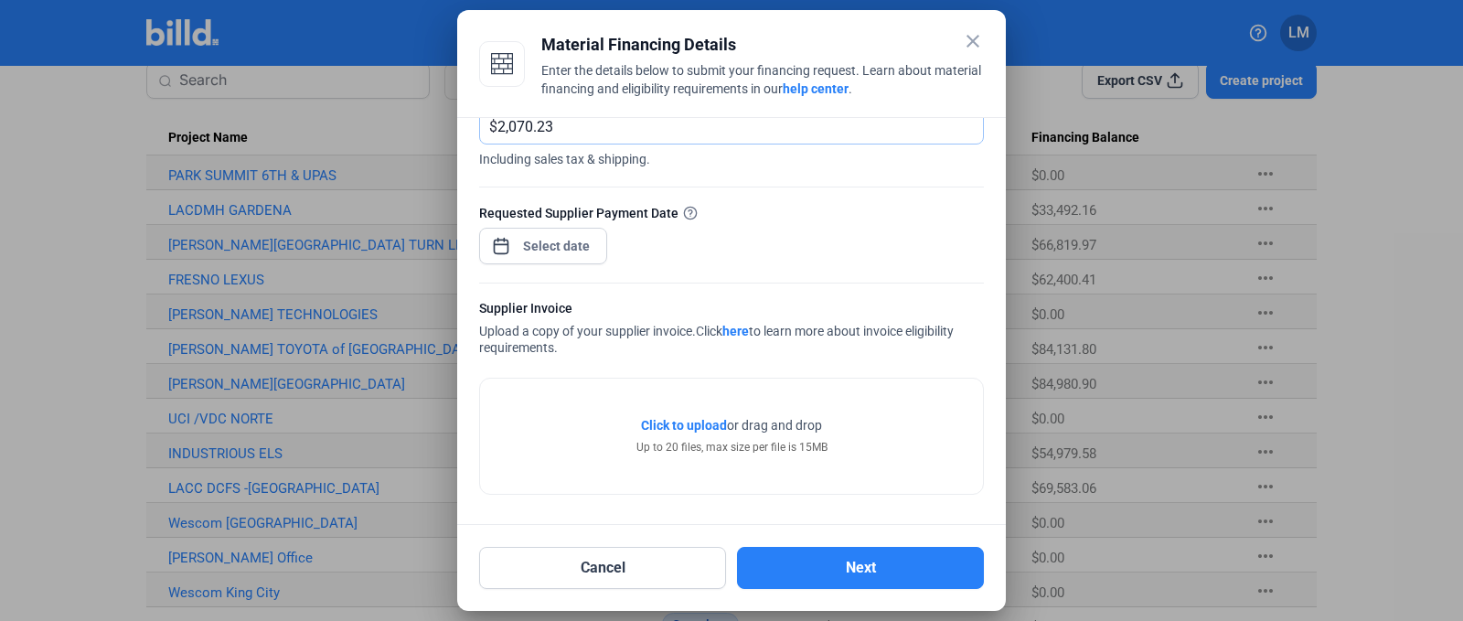
type input "2,070.23"
click at [563, 248] on div "close Material Financing Details Enter the details below to submit your financi…" at bounding box center [731, 310] width 1463 height 621
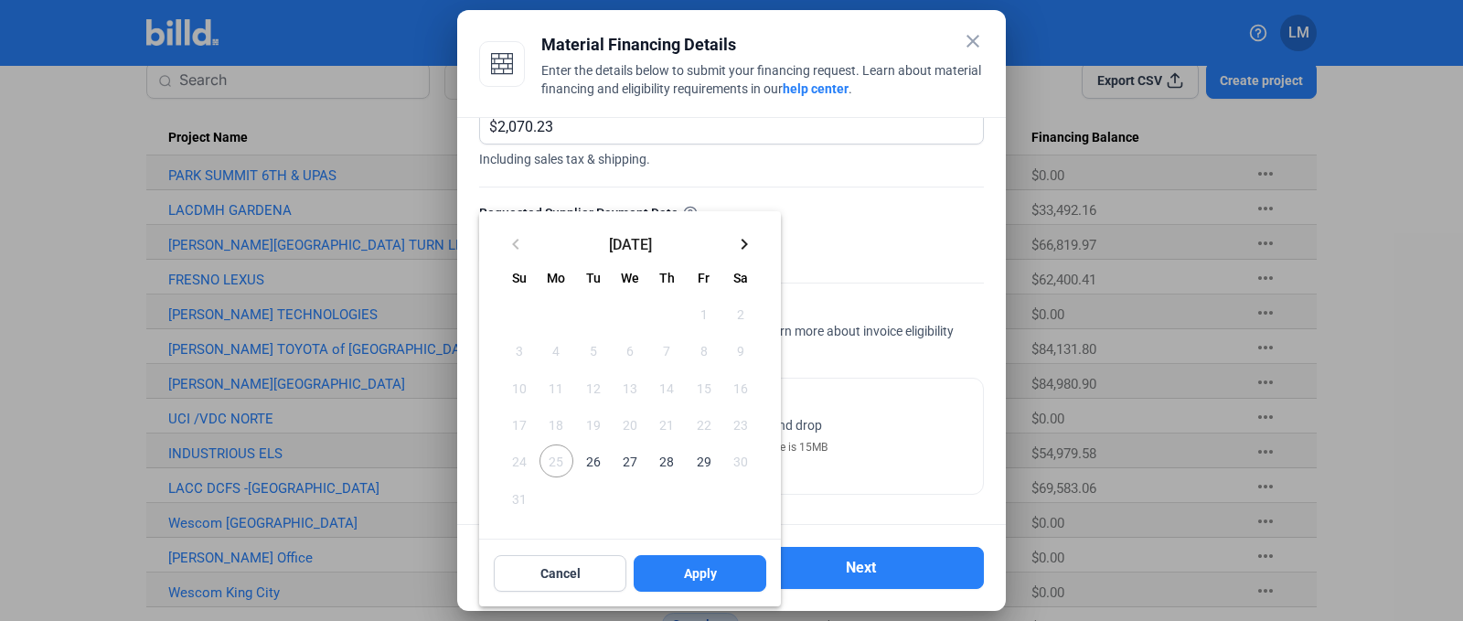
click at [709, 463] on span "29" at bounding box center [703, 460] width 33 height 33
click at [713, 571] on span "Apply" at bounding box center [700, 573] width 33 height 18
type input "[DATE]"
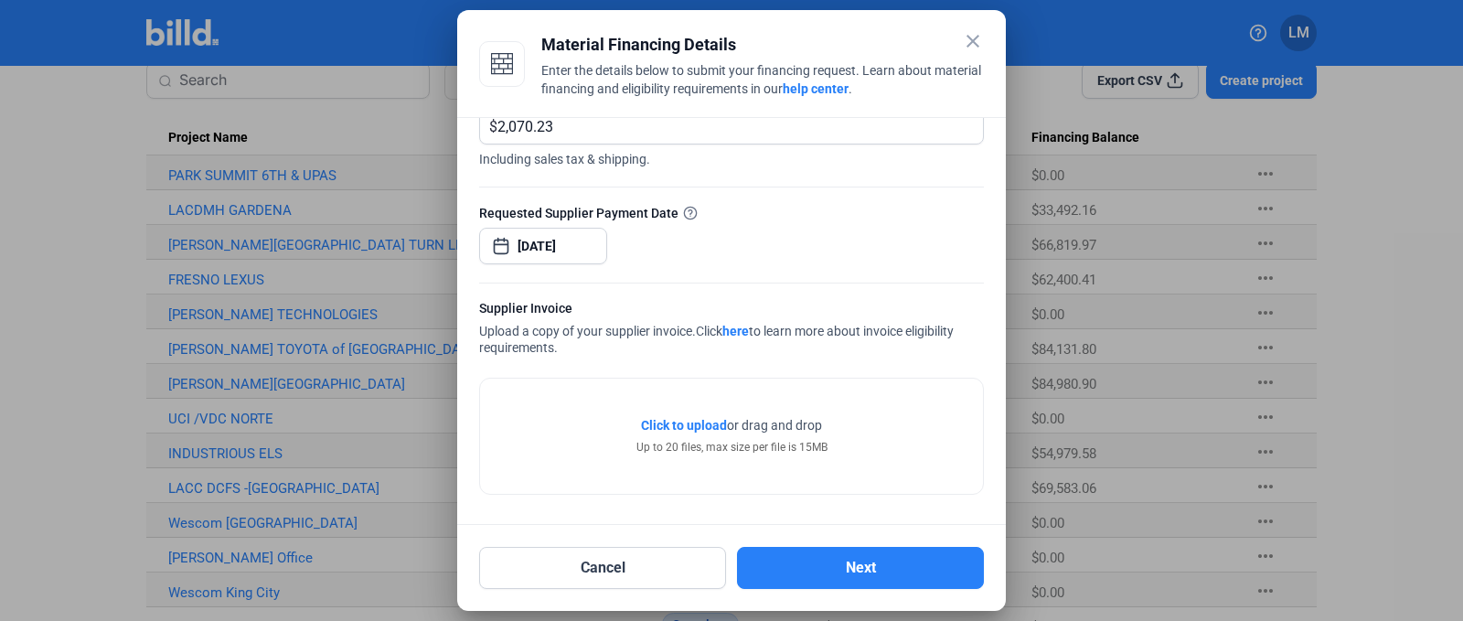
click at [794, 267] on div at bounding box center [731, 273] width 505 height 18
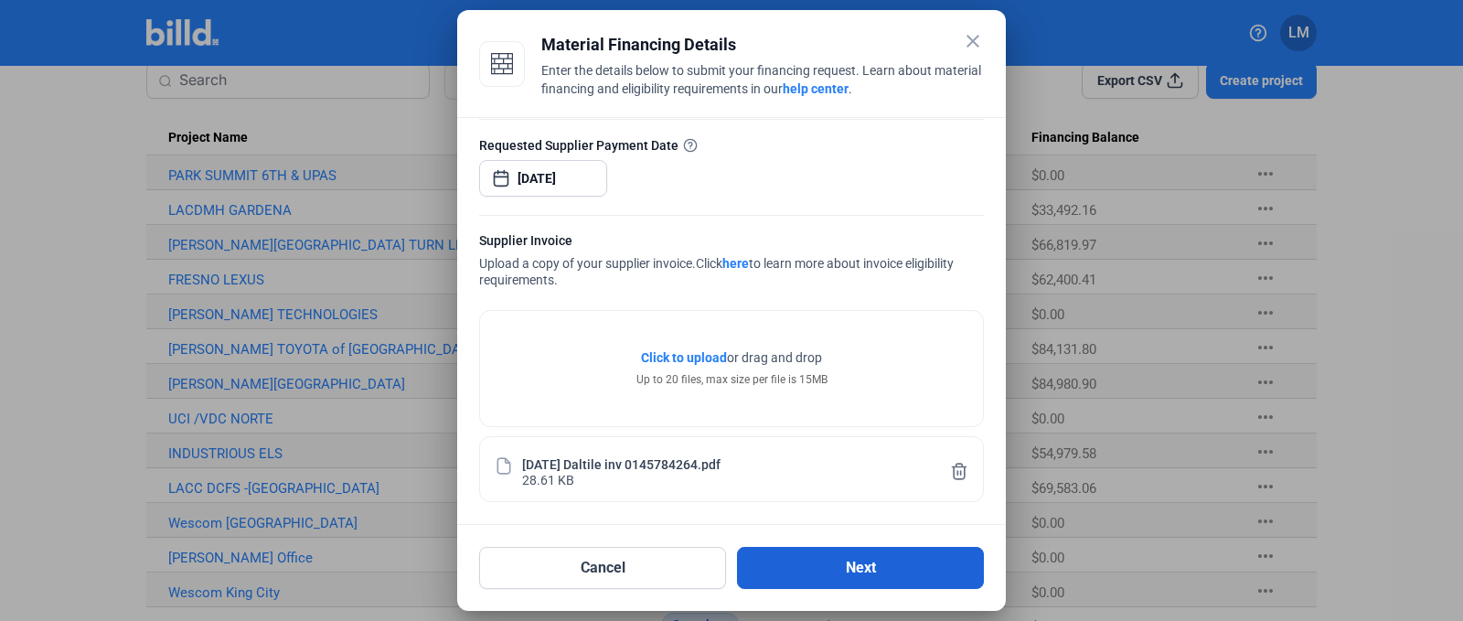
click at [814, 568] on button "Next" at bounding box center [860, 568] width 247 height 42
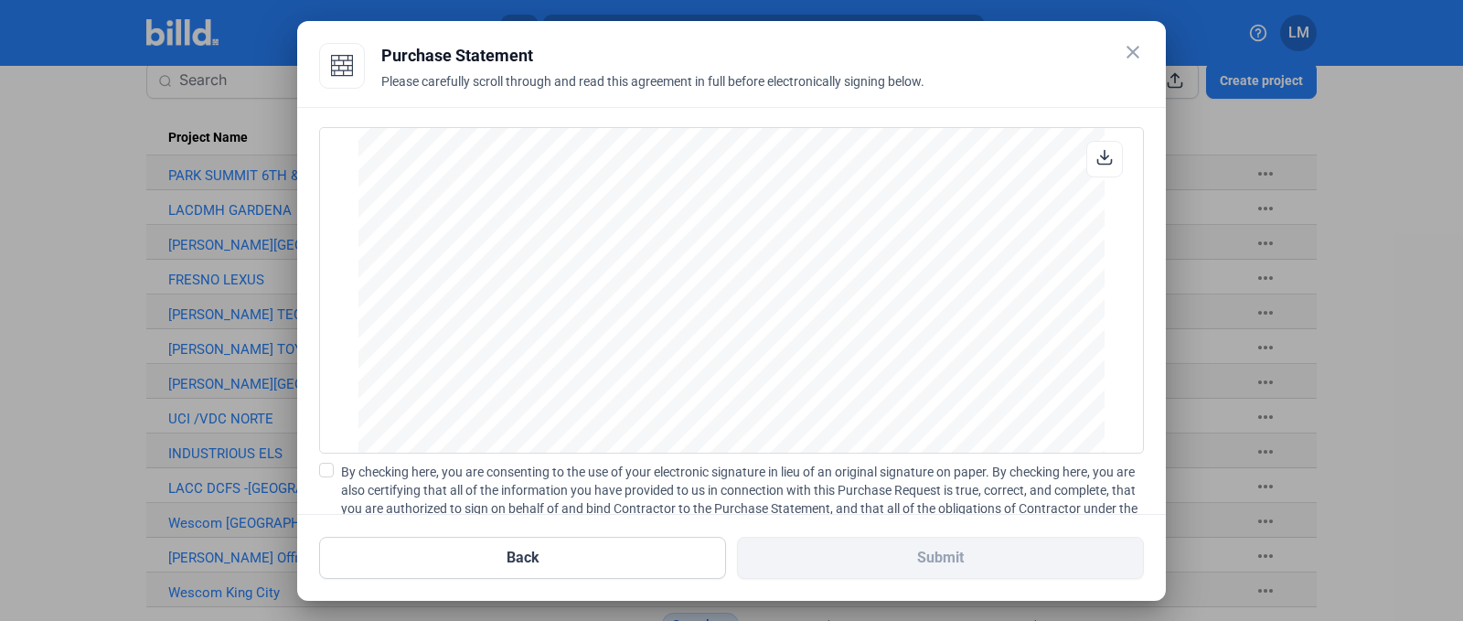
scroll to position [1518, 0]
click at [321, 478] on label "By checking here, you are consenting to the use of your electronic signature in…" at bounding box center [731, 508] width 825 height 91
click at [0, 0] on input "By checking here, you are consenting to the use of your electronic signature in…" at bounding box center [0, 0] width 0 height 0
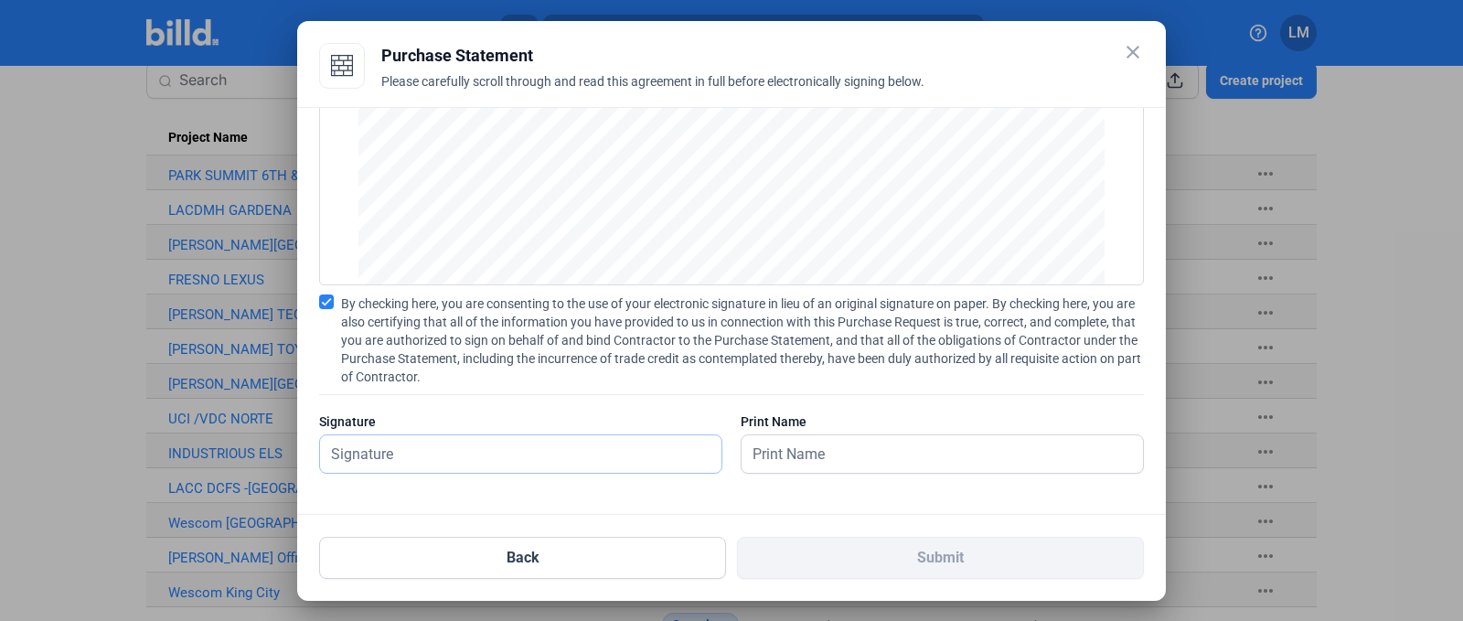
click at [479, 438] on input "text" at bounding box center [520, 453] width 401 height 37
type input "[PERSON_NAME]"
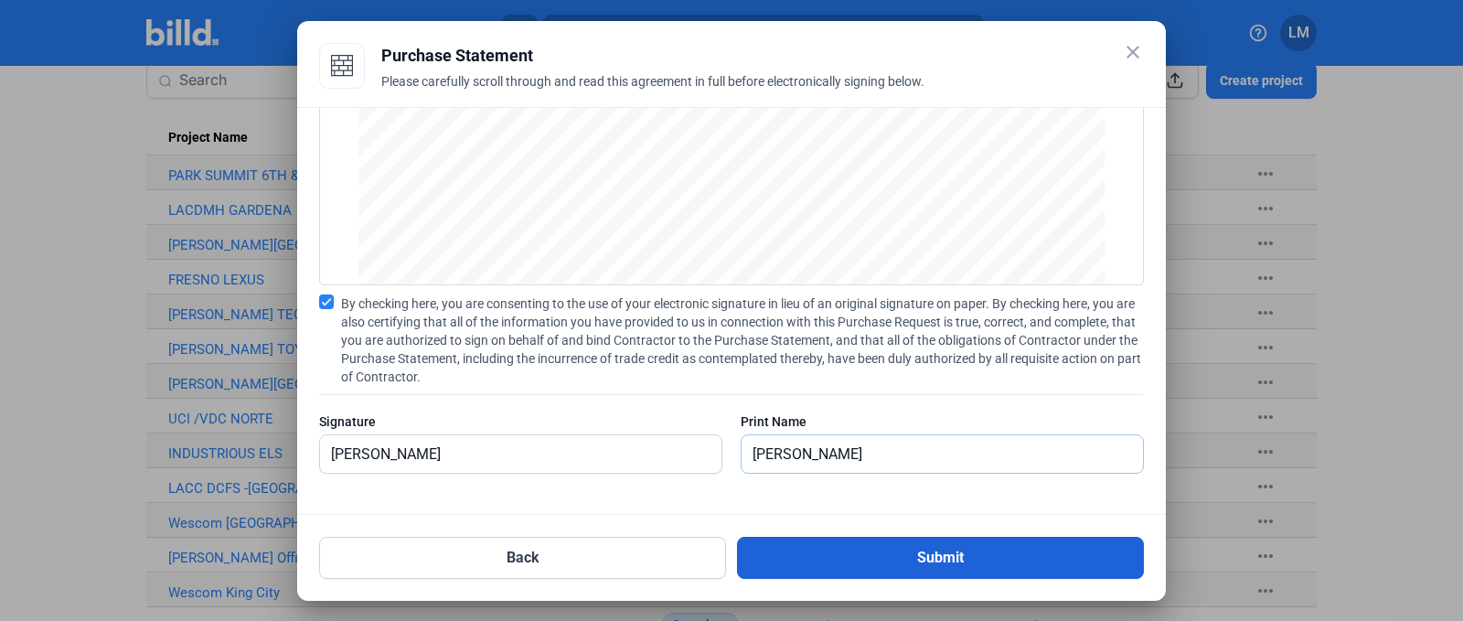
type input "[PERSON_NAME]"
click at [758, 561] on button "Submit" at bounding box center [940, 558] width 407 height 42
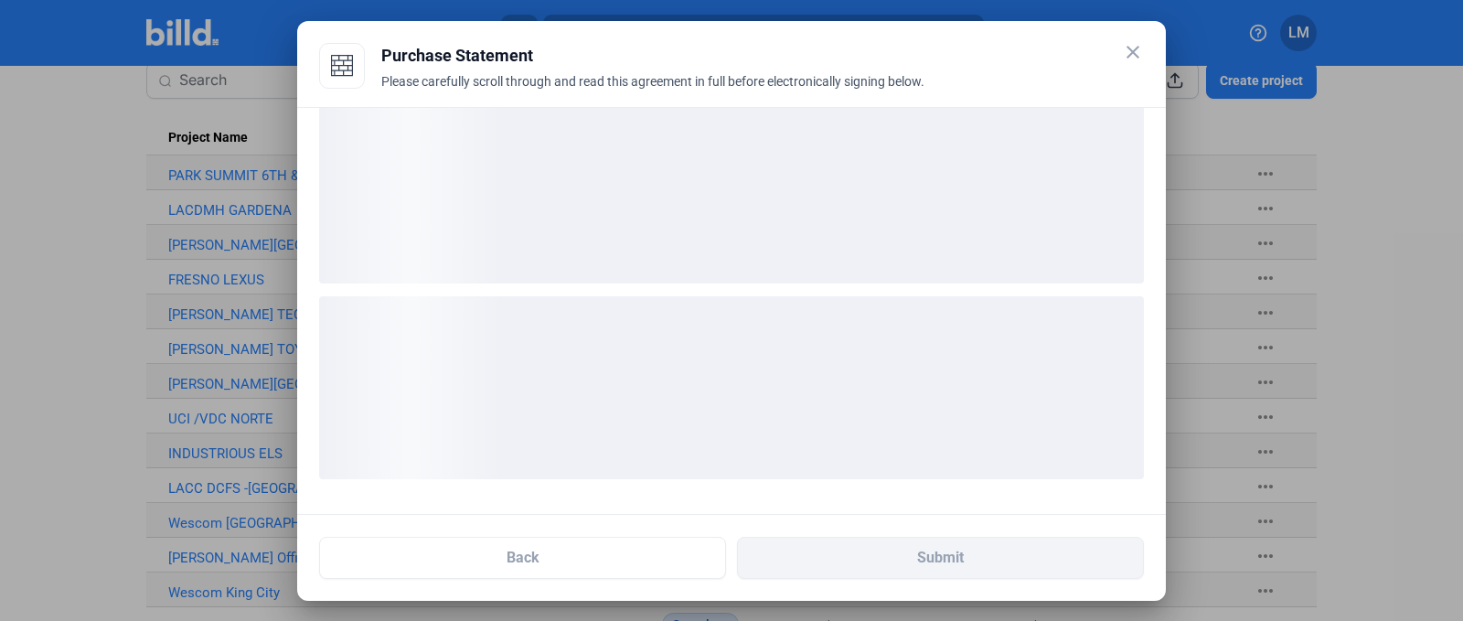
scroll to position [27, 0]
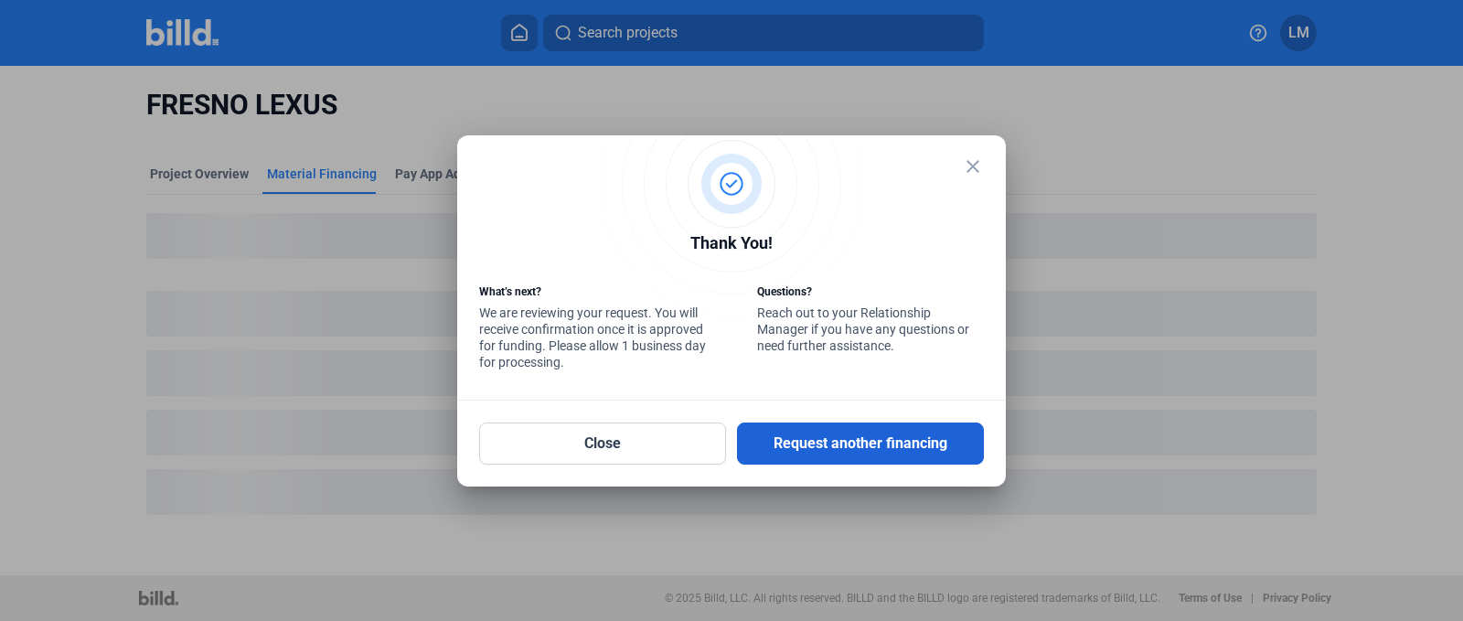
click at [833, 446] on button "Request another financing" at bounding box center [860, 443] width 247 height 42
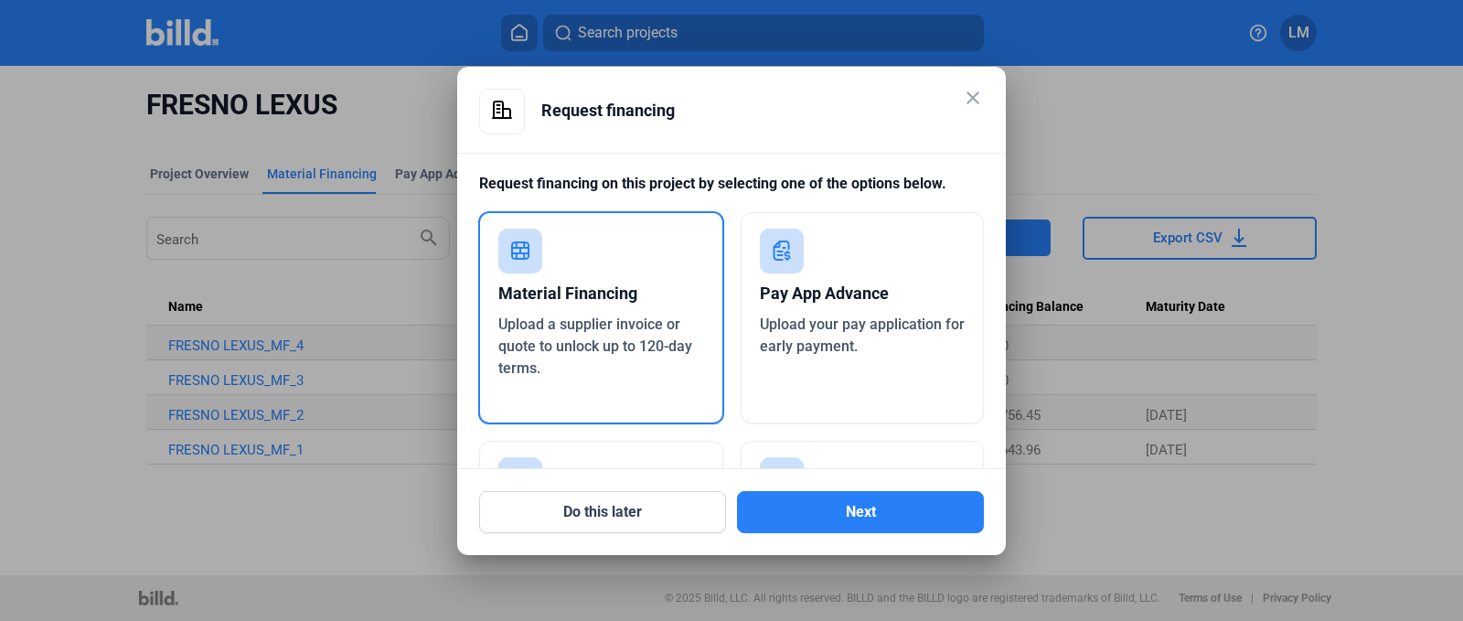
click at [606, 354] on span "Upload a supplier invoice or quote to unlock up to 120-day terms." at bounding box center [595, 345] width 194 height 61
click at [796, 501] on button "Next" at bounding box center [860, 512] width 247 height 42
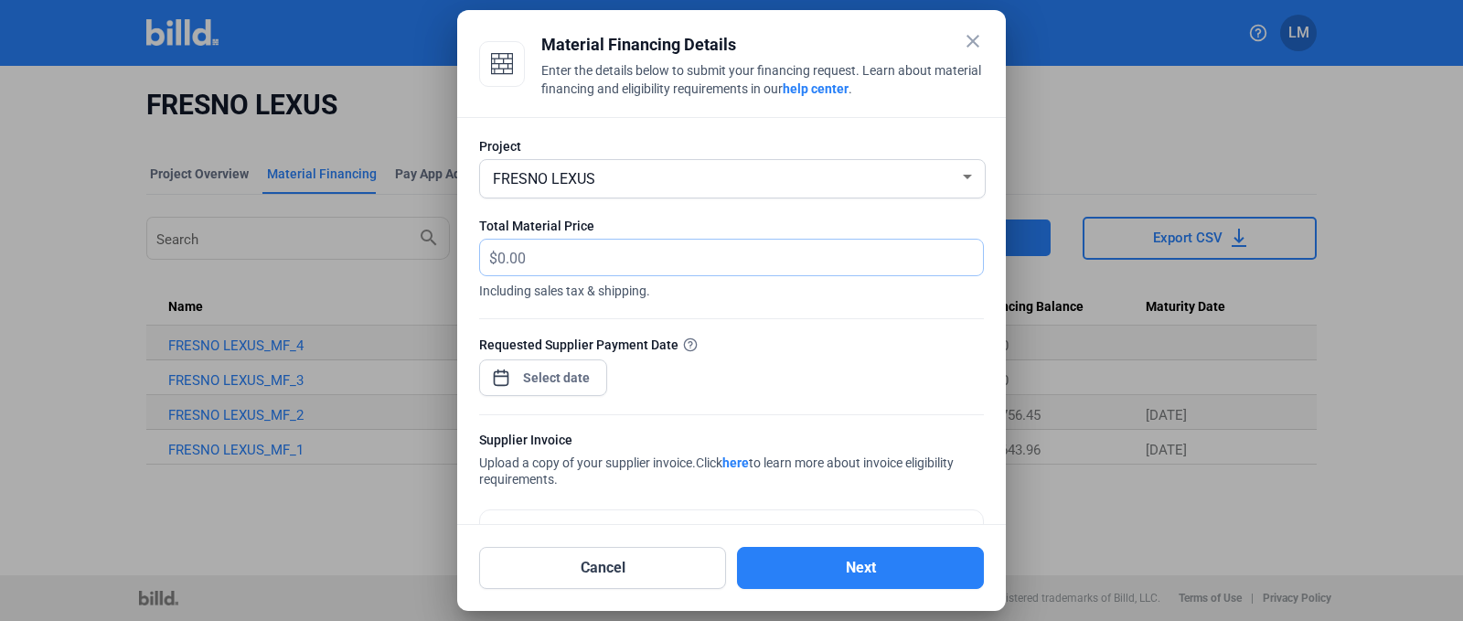
click at [592, 240] on input "text" at bounding box center [729, 258] width 465 height 36
type input "623.03"
click at [561, 383] on div "close Material Financing Details Enter the details below to submit your financi…" at bounding box center [731, 310] width 1463 height 621
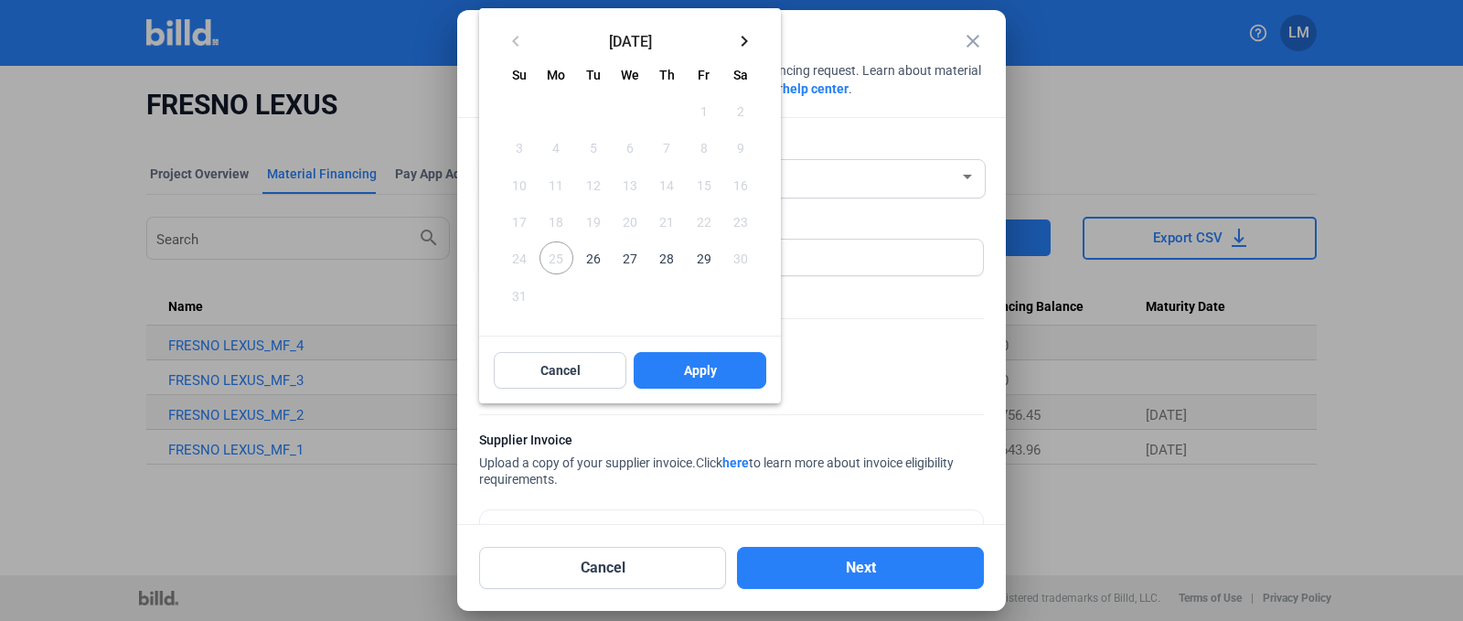
click at [710, 255] on span "29" at bounding box center [703, 257] width 33 height 33
click at [733, 364] on button "Apply" at bounding box center [700, 370] width 133 height 37
type input "[DATE]"
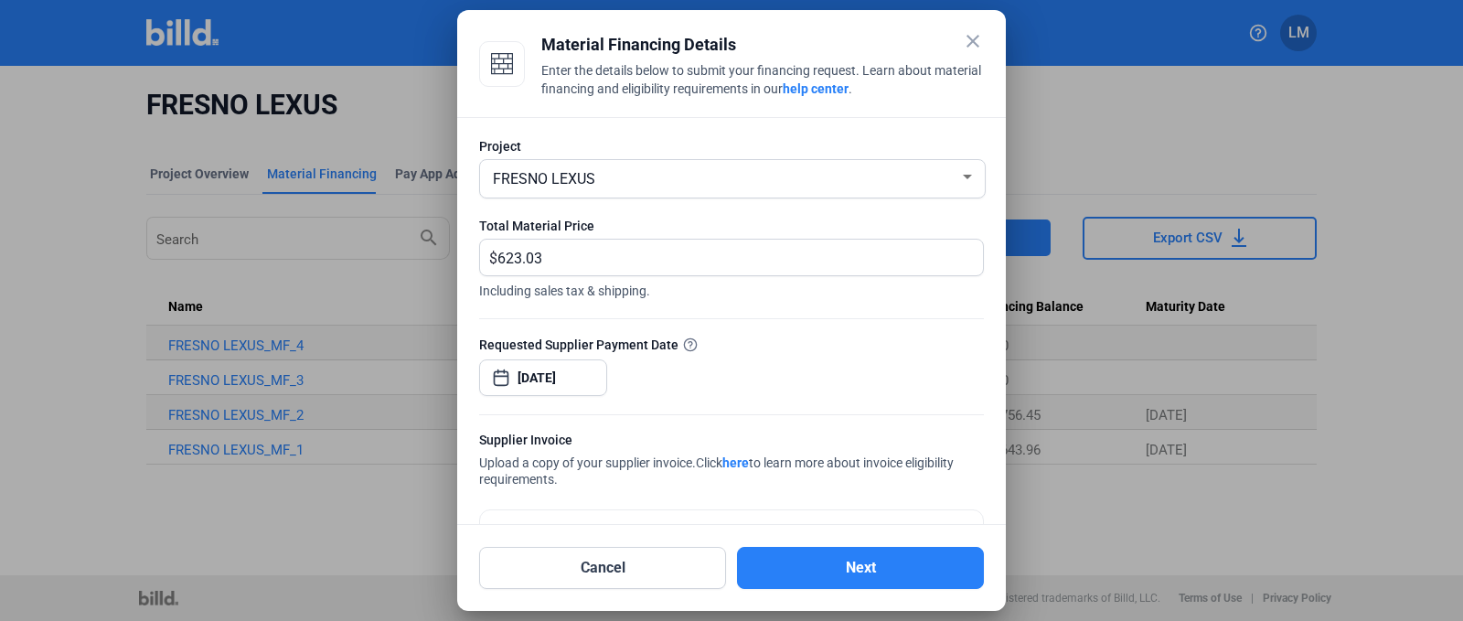
click at [834, 369] on div "Requested Supplier Payment Date [DATE]" at bounding box center [731, 375] width 505 height 80
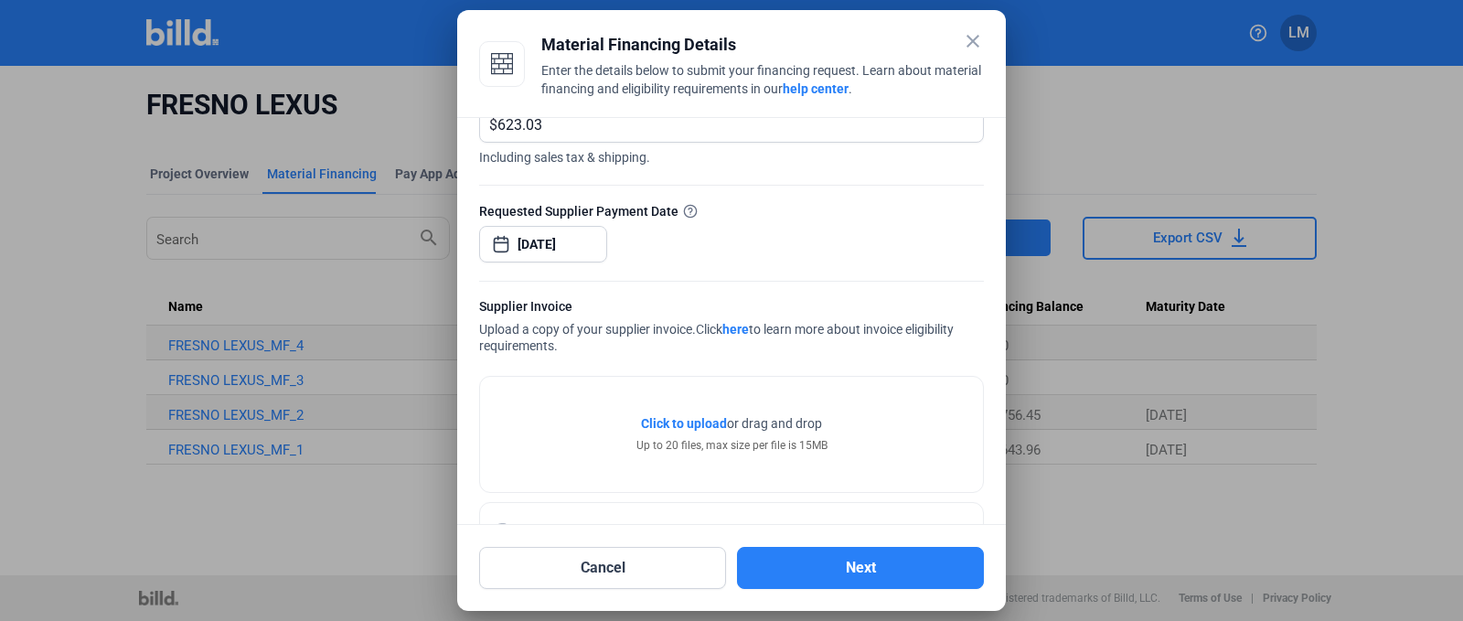
scroll to position [201, 0]
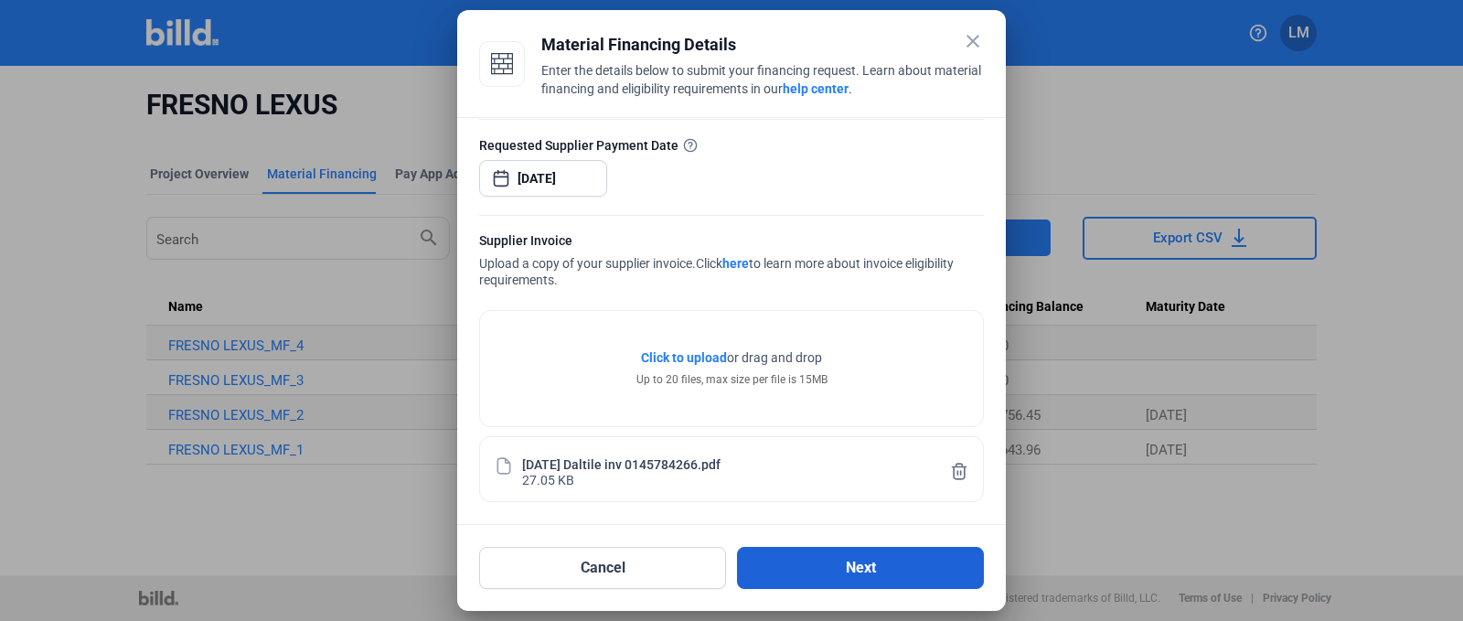
click at [816, 564] on button "Next" at bounding box center [860, 568] width 247 height 42
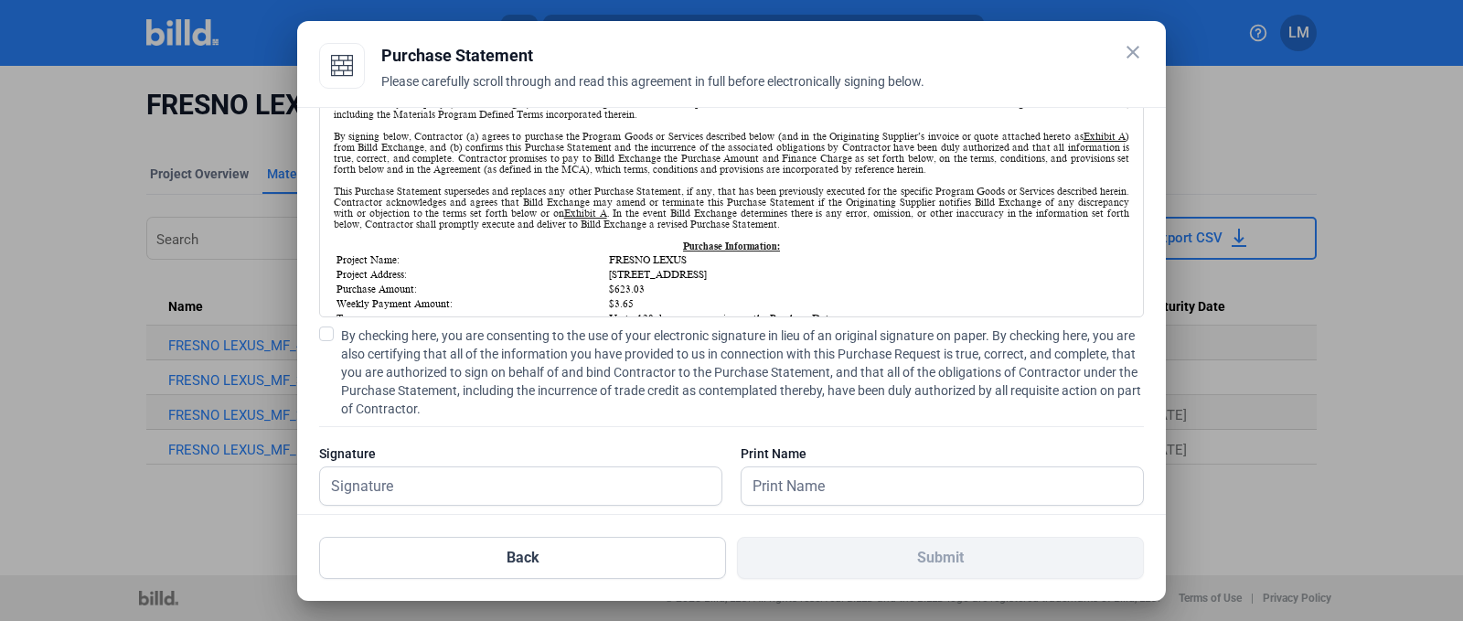
scroll to position [138, 0]
click at [328, 336] on span at bounding box center [326, 332] width 15 height 15
click at [0, 0] on input "By checking here, you are consenting to the use of your electronic signature in…" at bounding box center [0, 0] width 0 height 0
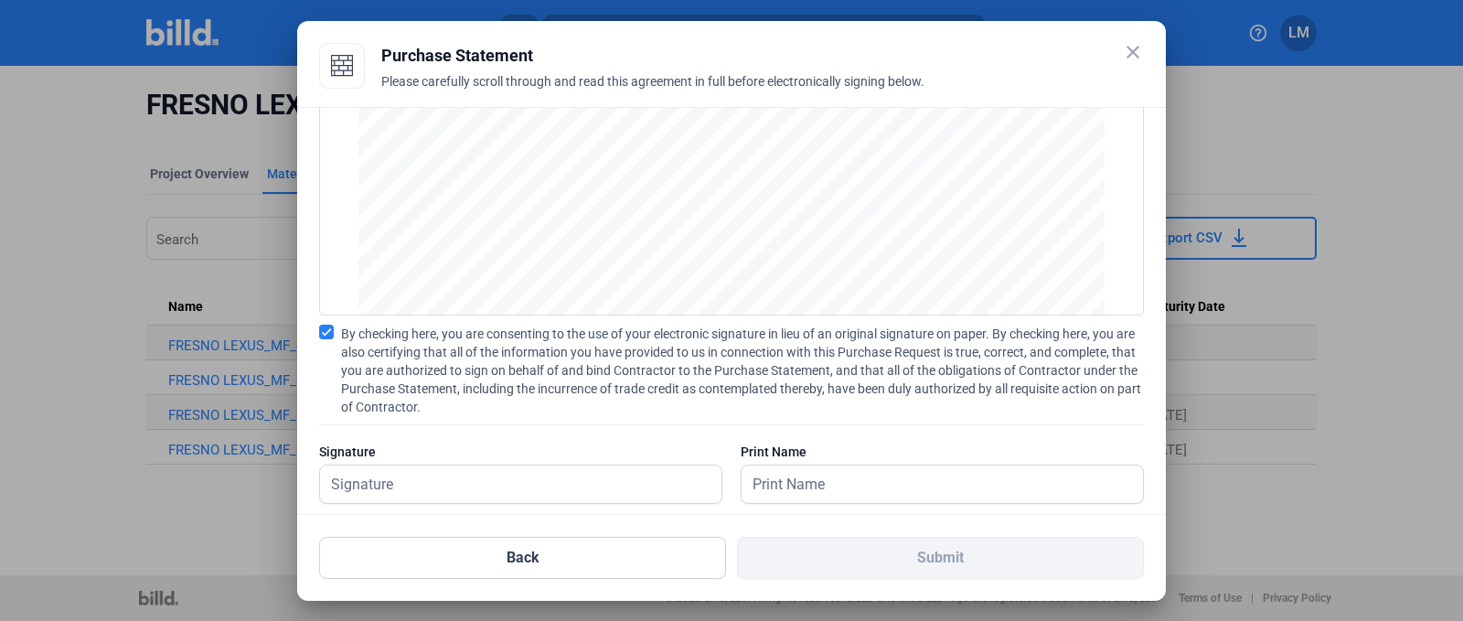
scroll to position [168, 0]
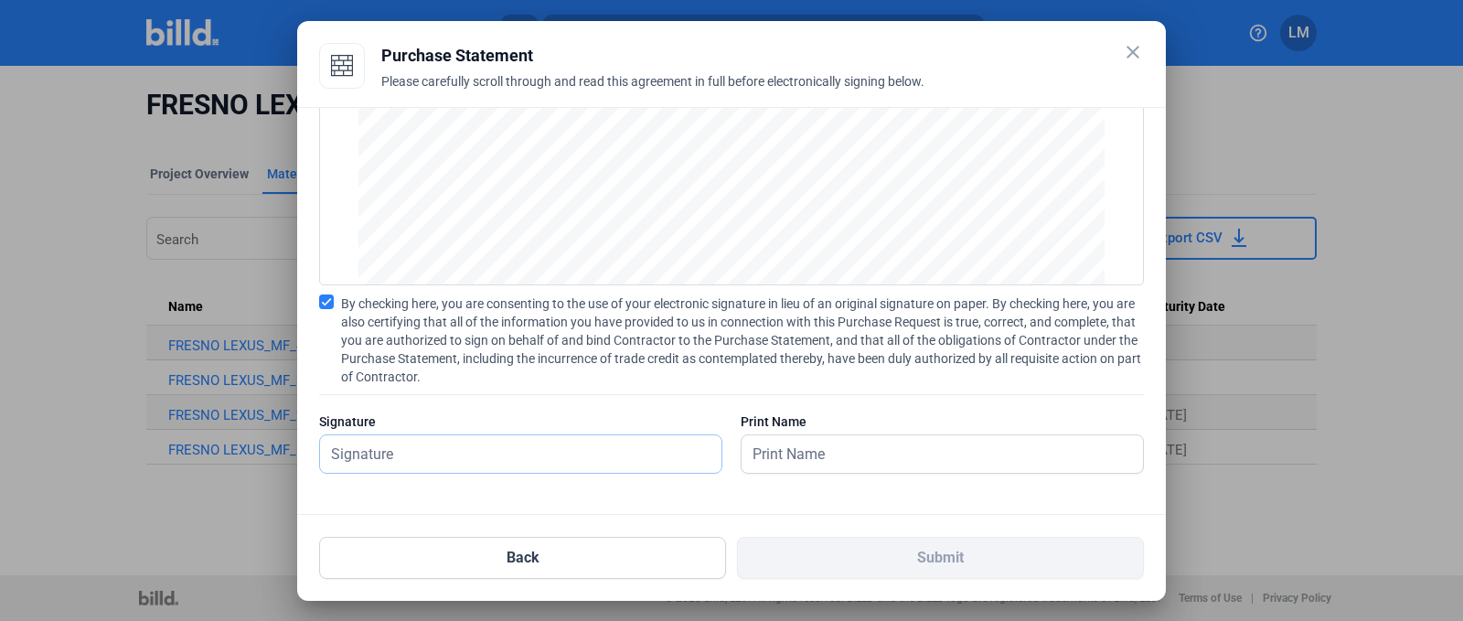
click at [457, 442] on input "text" at bounding box center [520, 453] width 401 height 37
type input "[PERSON_NAME]"
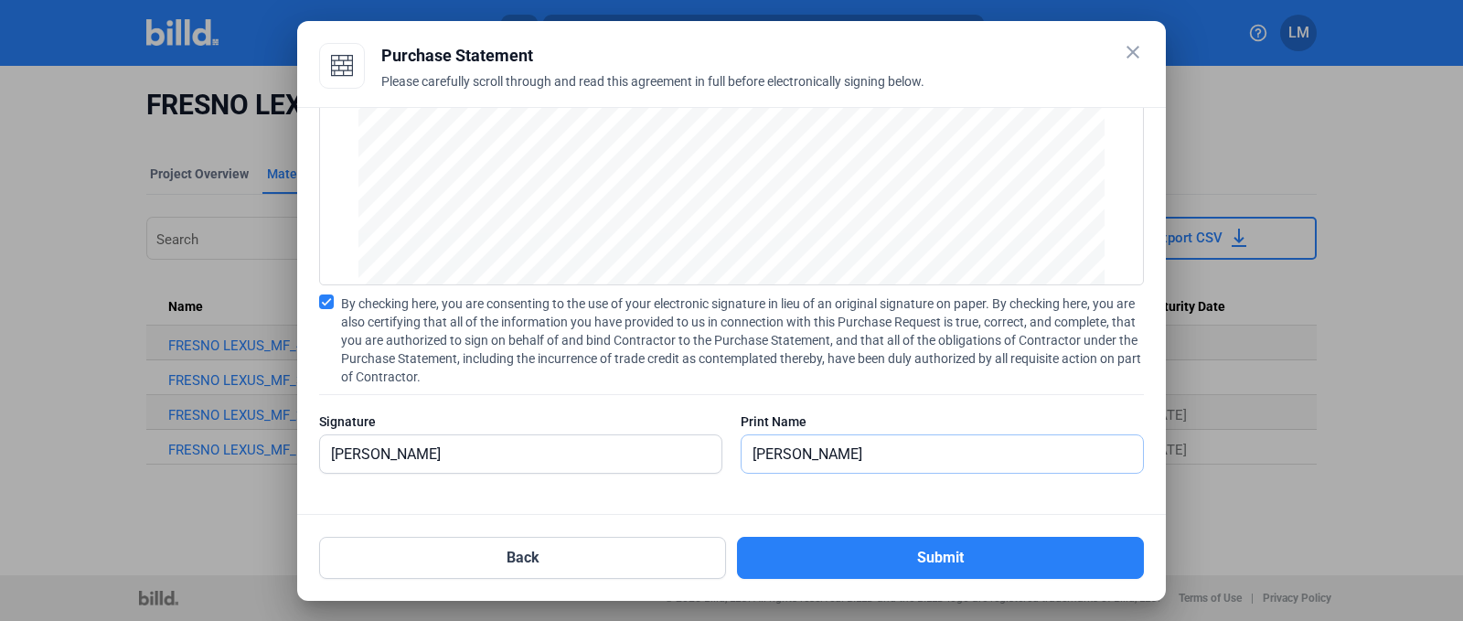
type input "[PERSON_NAME]"
click at [1015, 532] on div "Back Submit" at bounding box center [731, 547] width 825 height 64
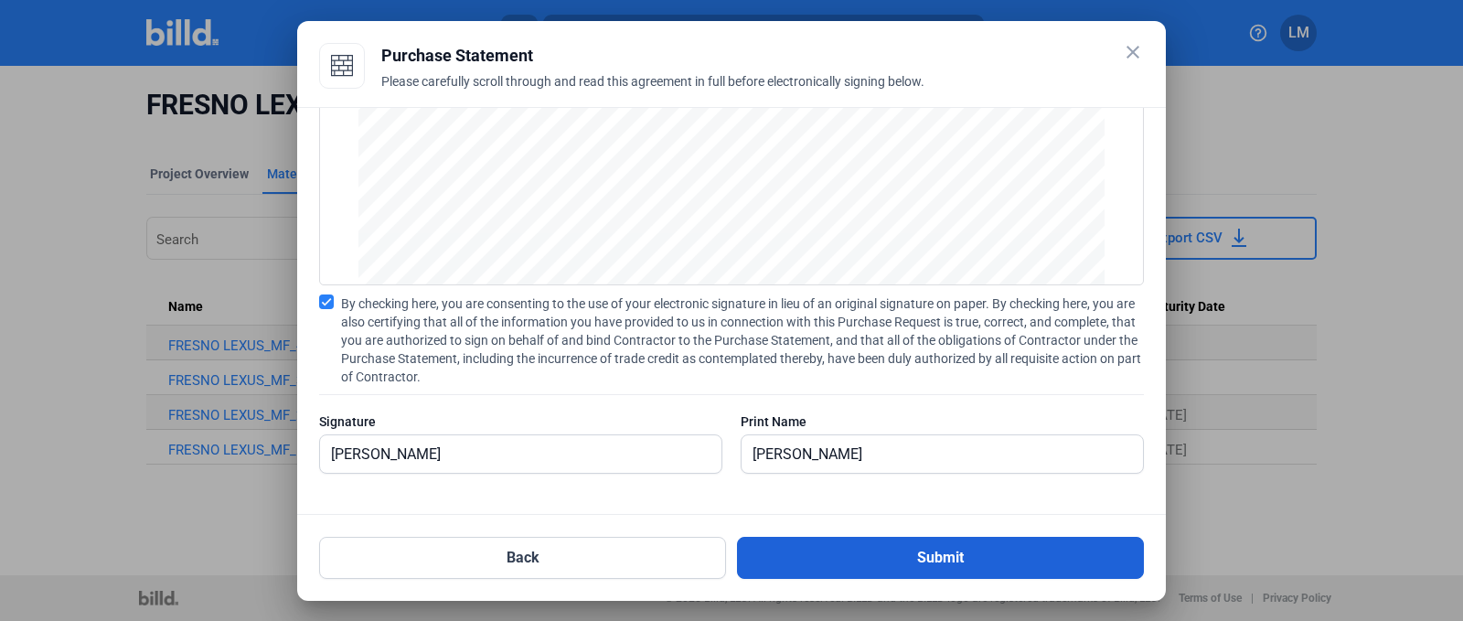
click at [1013, 540] on button "Submit" at bounding box center [940, 558] width 407 height 42
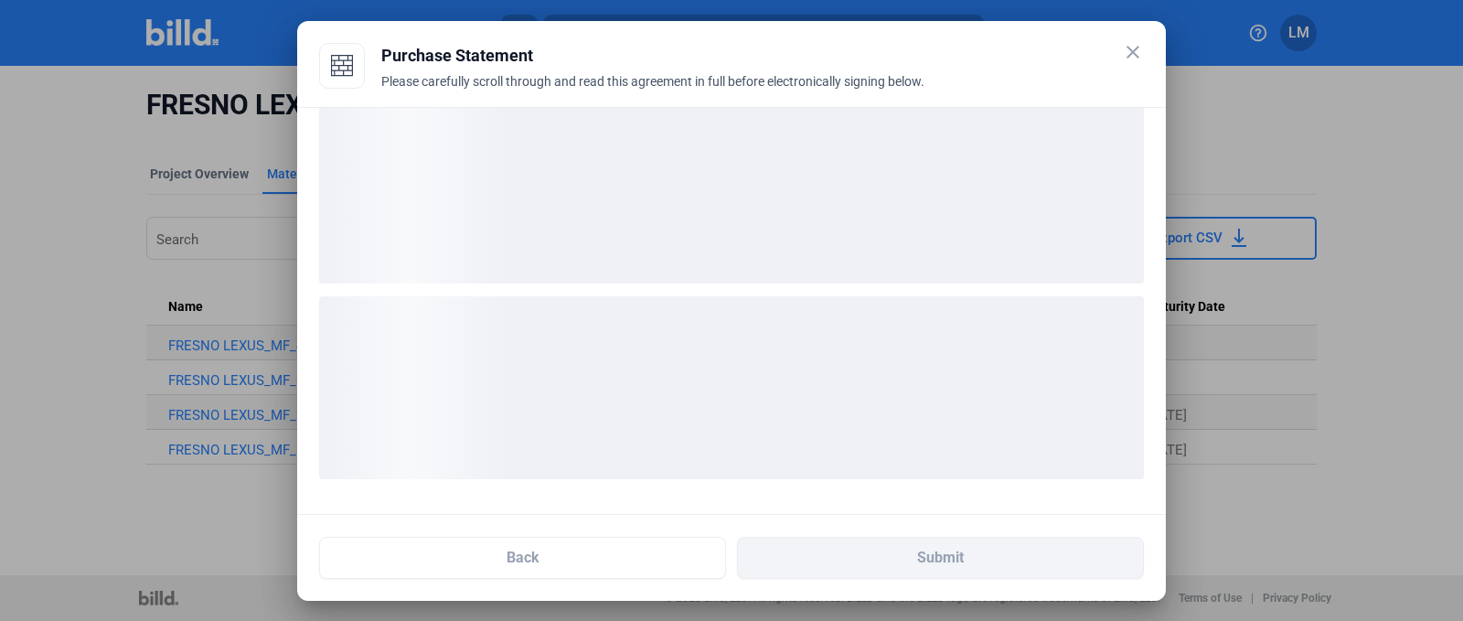
scroll to position [27, 0]
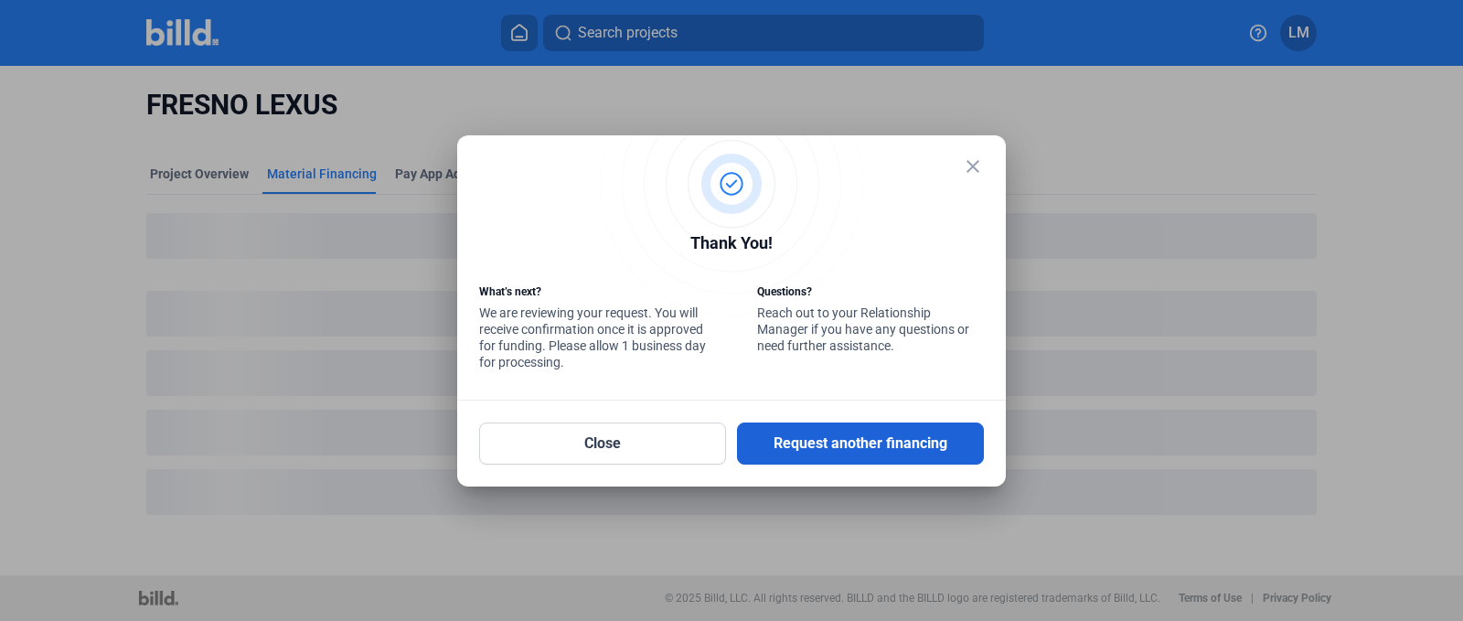
click at [783, 443] on button "Request another financing" at bounding box center [860, 443] width 247 height 42
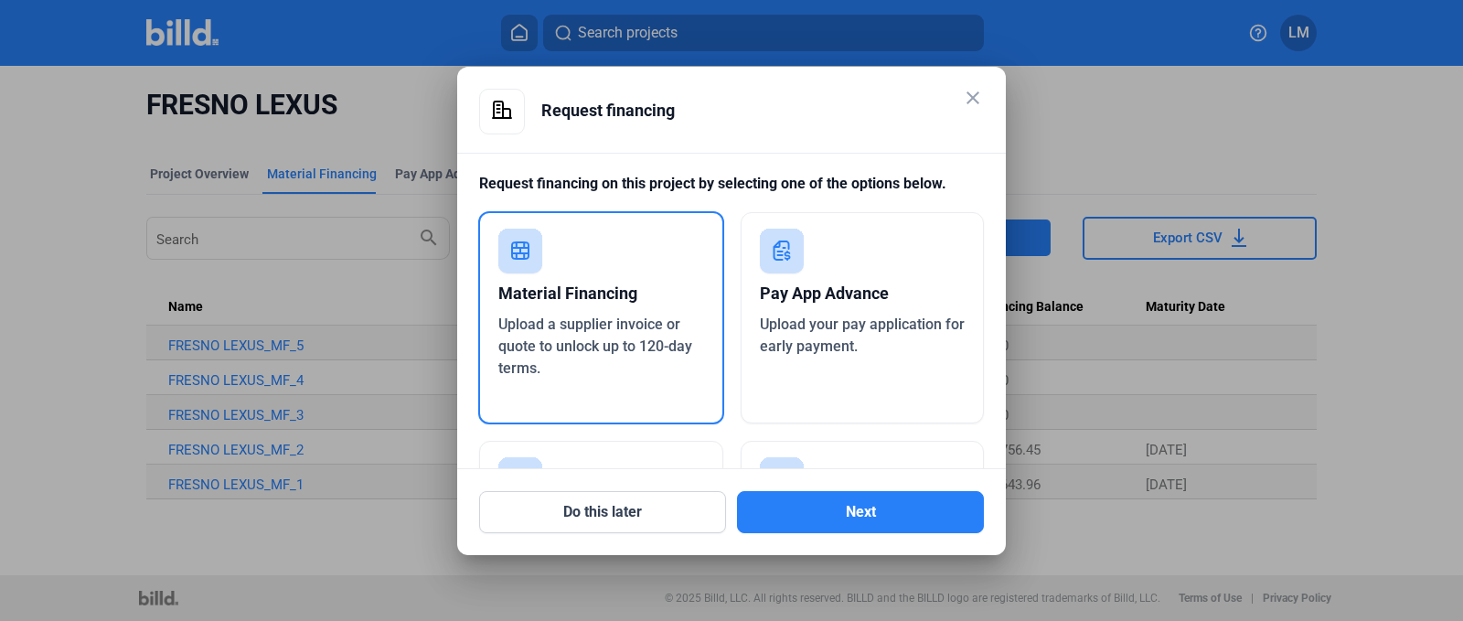
click at [574, 362] on div "Upload a supplier invoice or quote to unlock up to 120-day terms." at bounding box center [601, 347] width 206 height 66
click at [792, 500] on button "Next" at bounding box center [860, 512] width 247 height 42
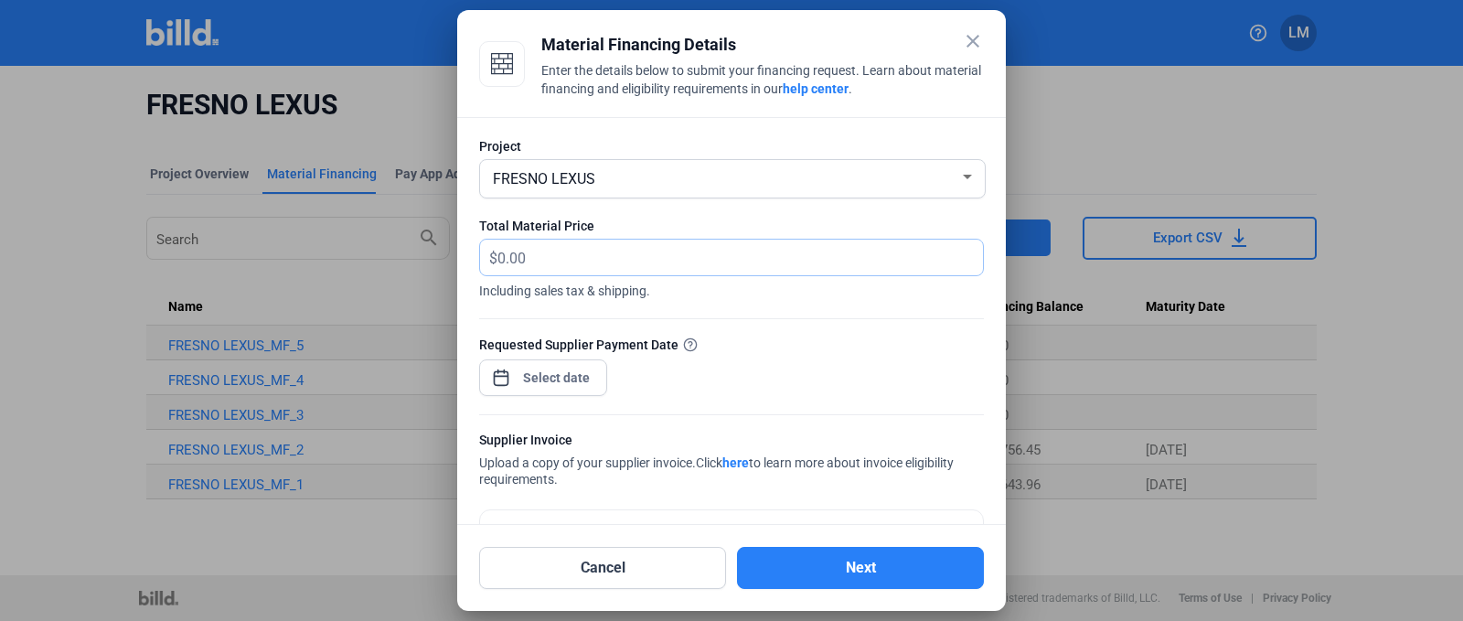
click at [562, 251] on input "text" at bounding box center [729, 258] width 465 height 36
type input "2,242.75"
click at [539, 377] on div "close Material Financing Details Enter the details below to submit your financi…" at bounding box center [731, 310] width 1463 height 621
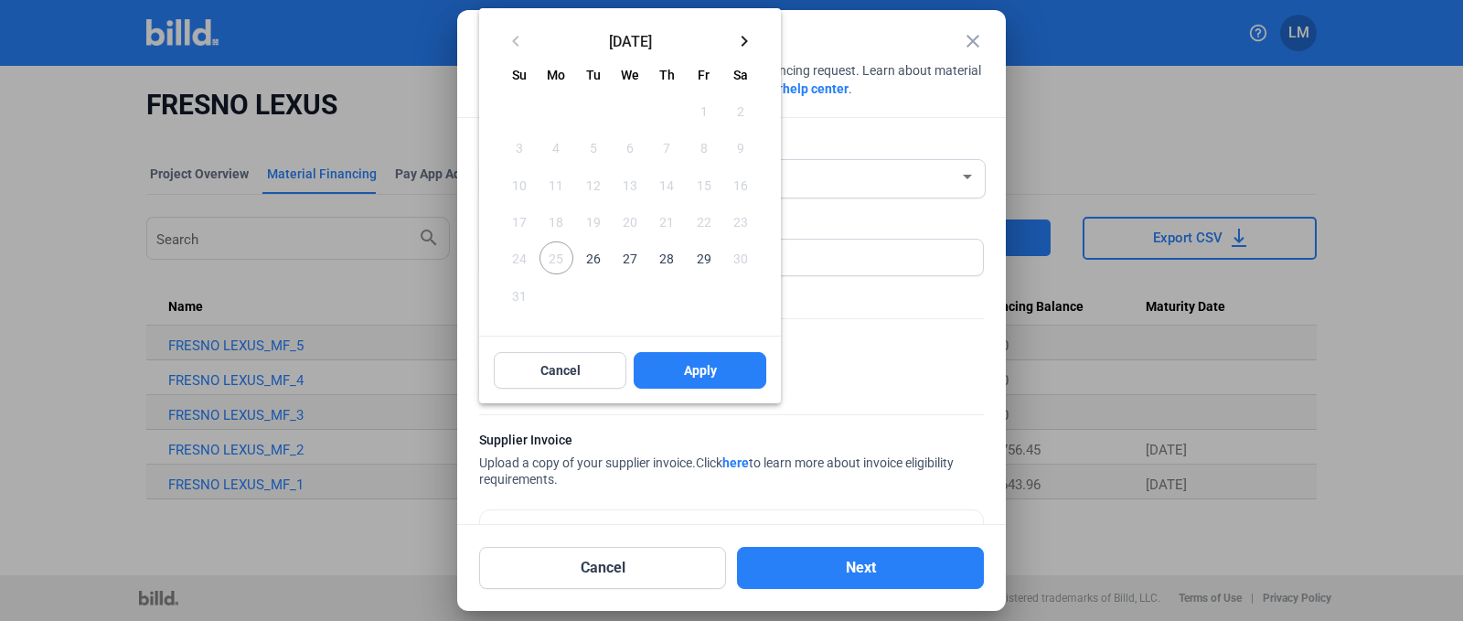
click at [704, 265] on span "29" at bounding box center [703, 257] width 33 height 33
click at [703, 361] on span "Apply" at bounding box center [700, 370] width 33 height 18
type input "[DATE]"
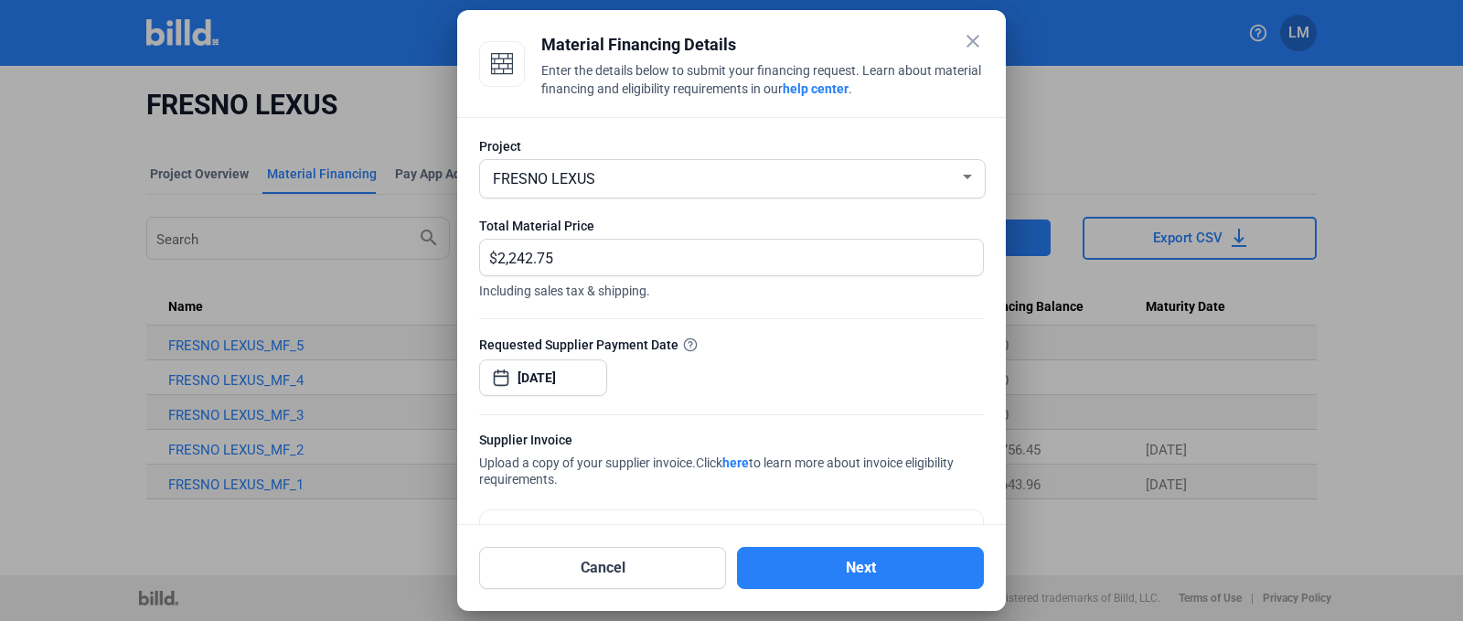
click at [762, 355] on div "Requested Supplier Payment Date [DATE]" at bounding box center [731, 375] width 505 height 80
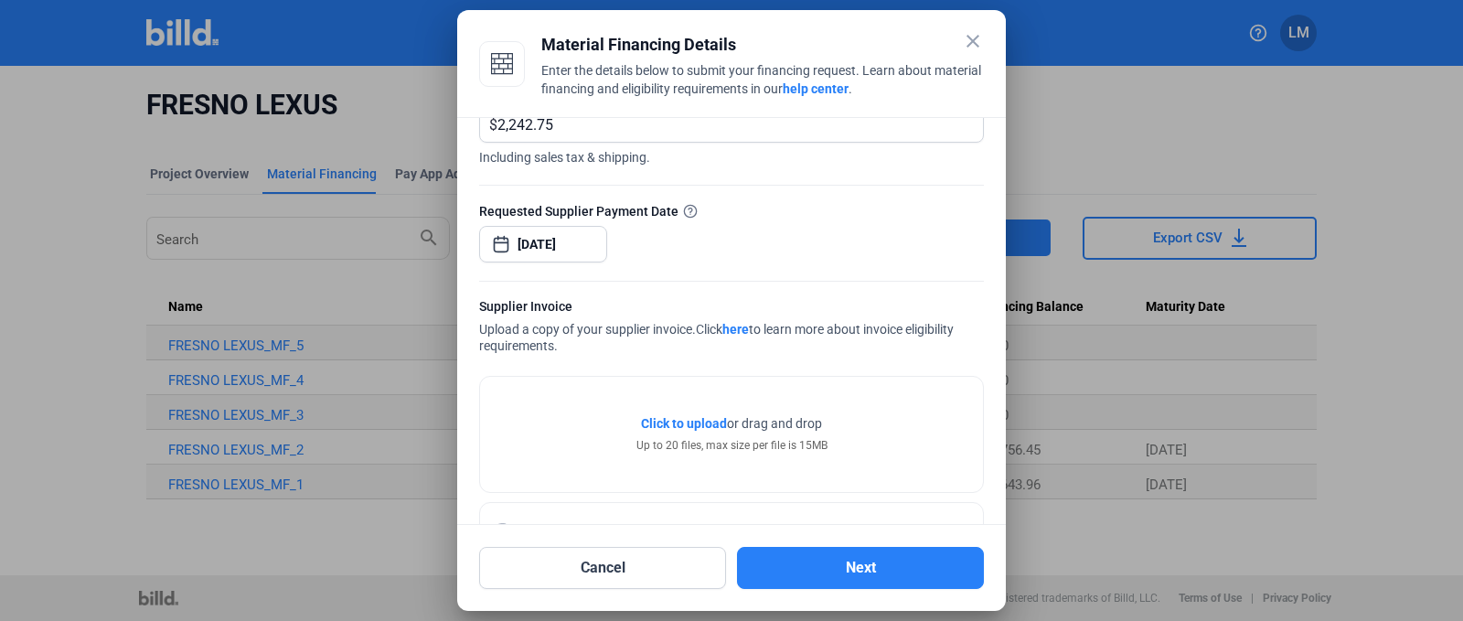
scroll to position [201, 0]
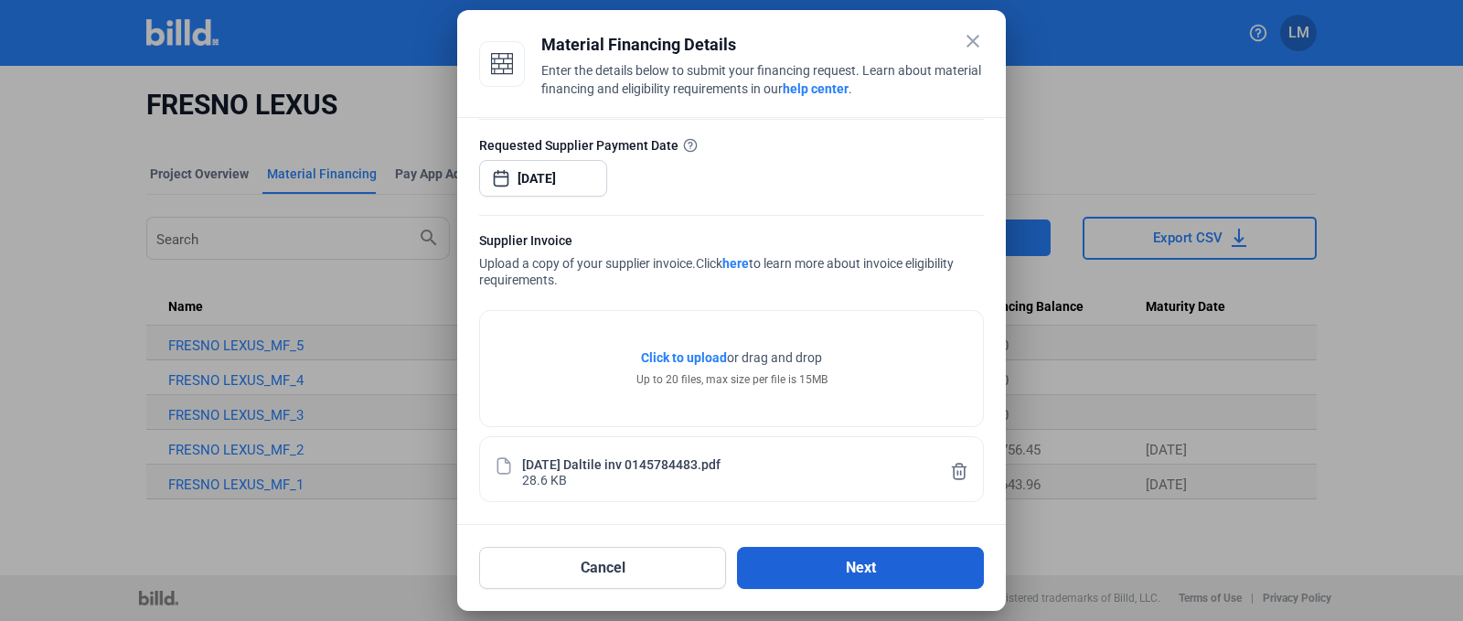
click at [837, 562] on button "Next" at bounding box center [860, 568] width 247 height 42
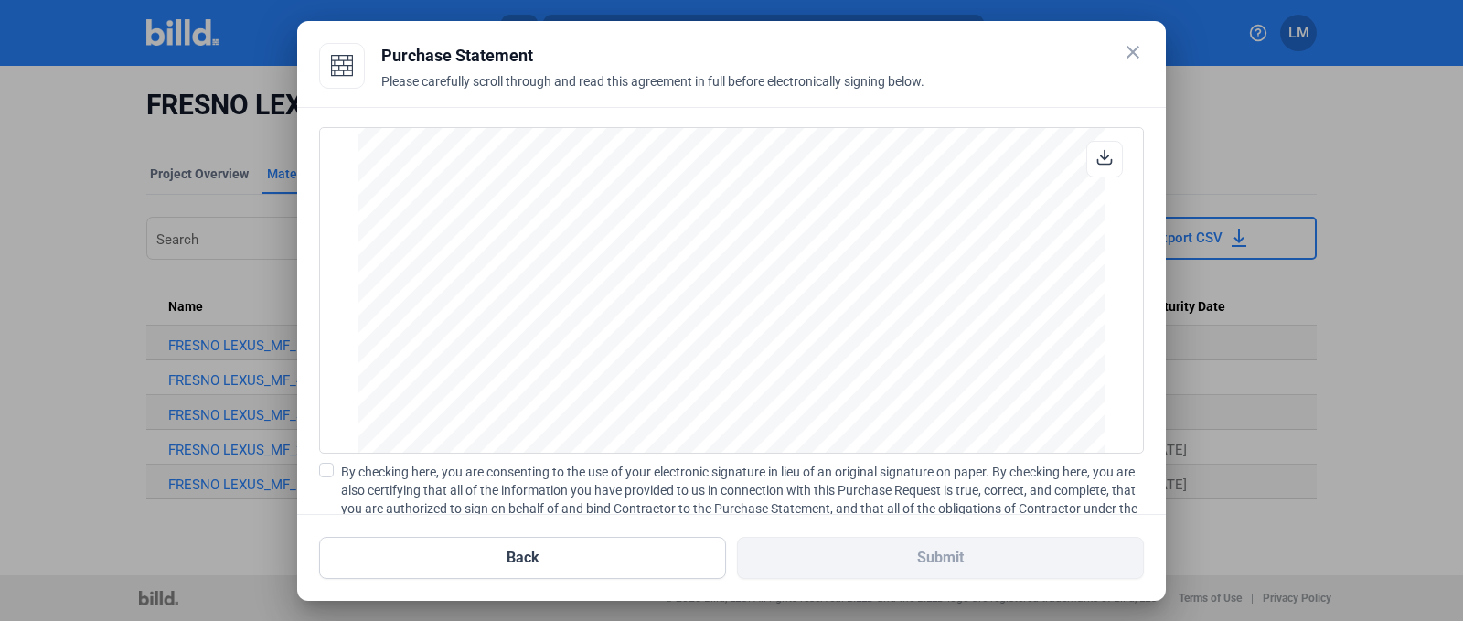
scroll to position [1518, 0]
click at [326, 476] on span at bounding box center [326, 470] width 15 height 15
click at [0, 0] on input "By checking here, you are consenting to the use of your electronic signature in…" at bounding box center [0, 0] width 0 height 0
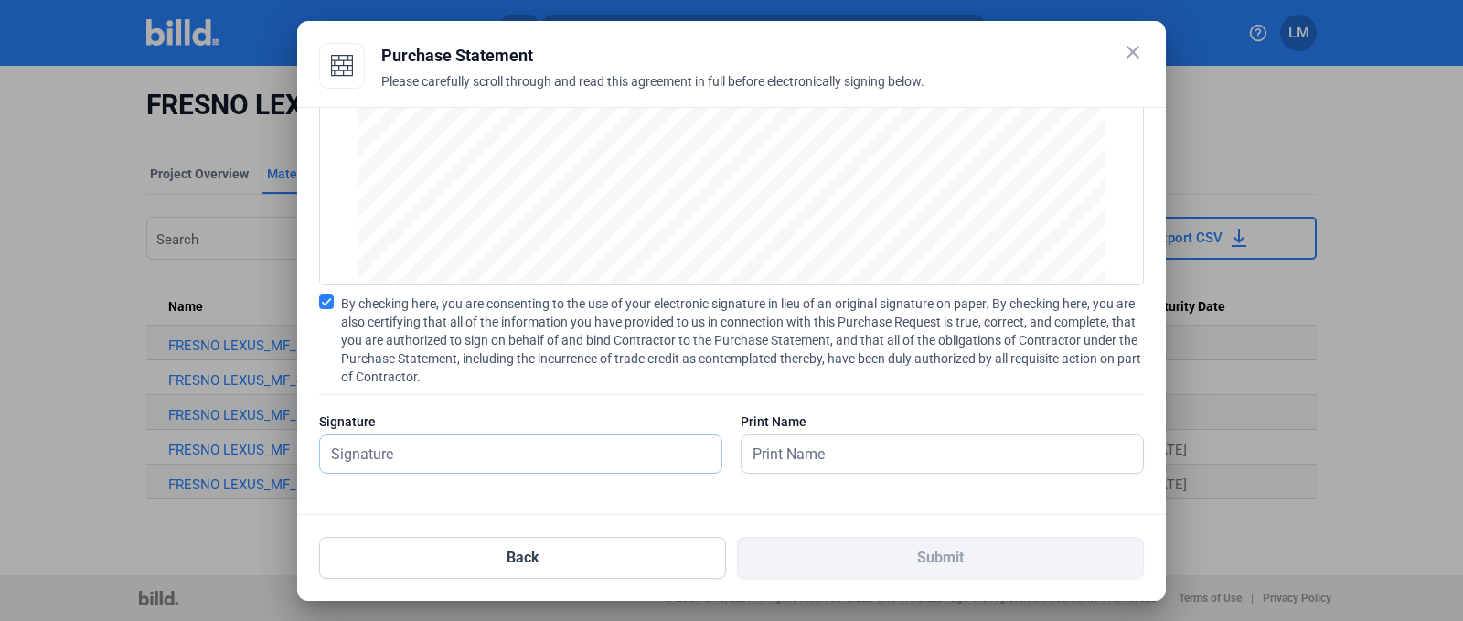
click at [451, 461] on input "text" at bounding box center [510, 453] width 381 height 37
type input "[PERSON_NAME]"
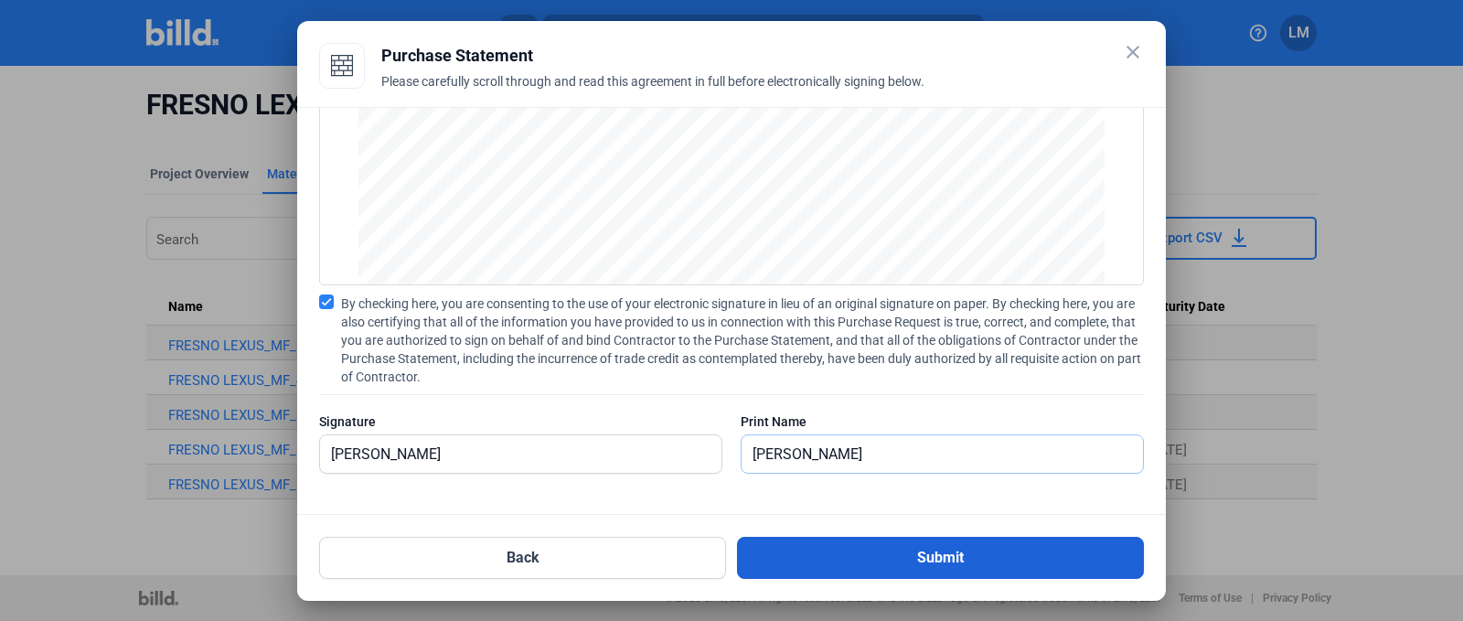
type input "[PERSON_NAME]"
click at [779, 545] on button "Submit" at bounding box center [940, 558] width 407 height 42
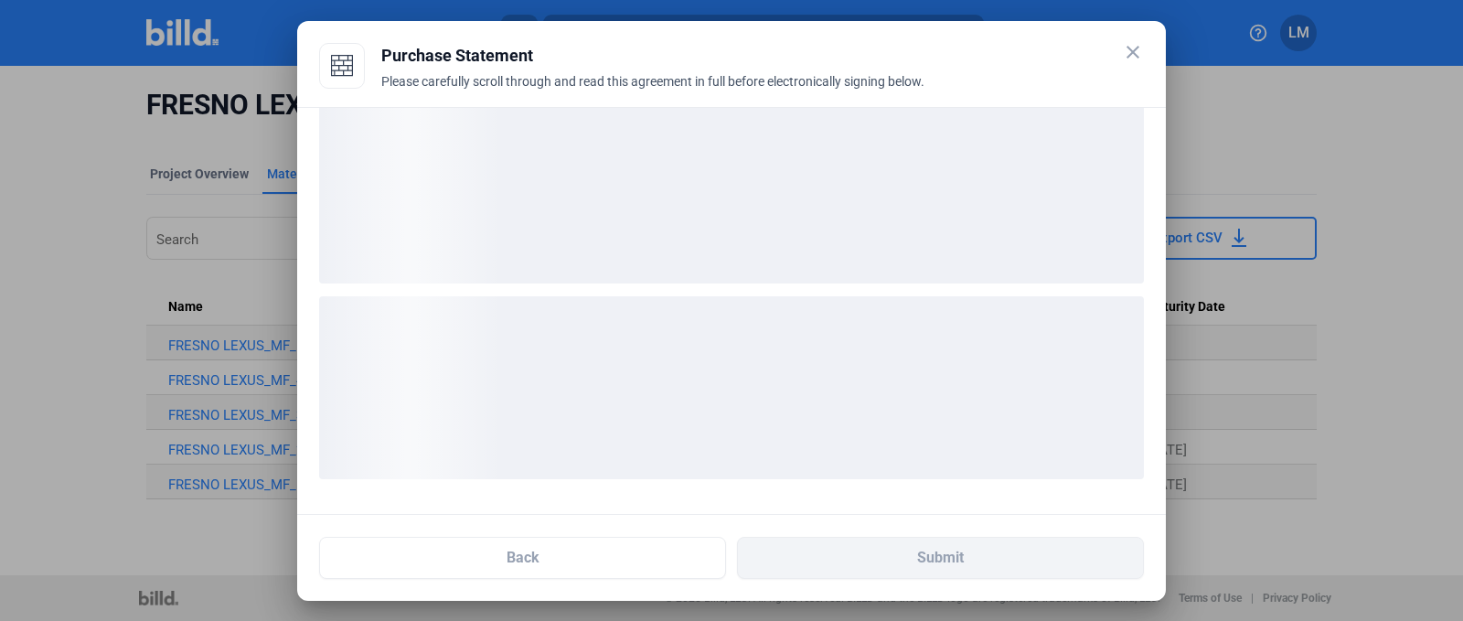
scroll to position [27, 0]
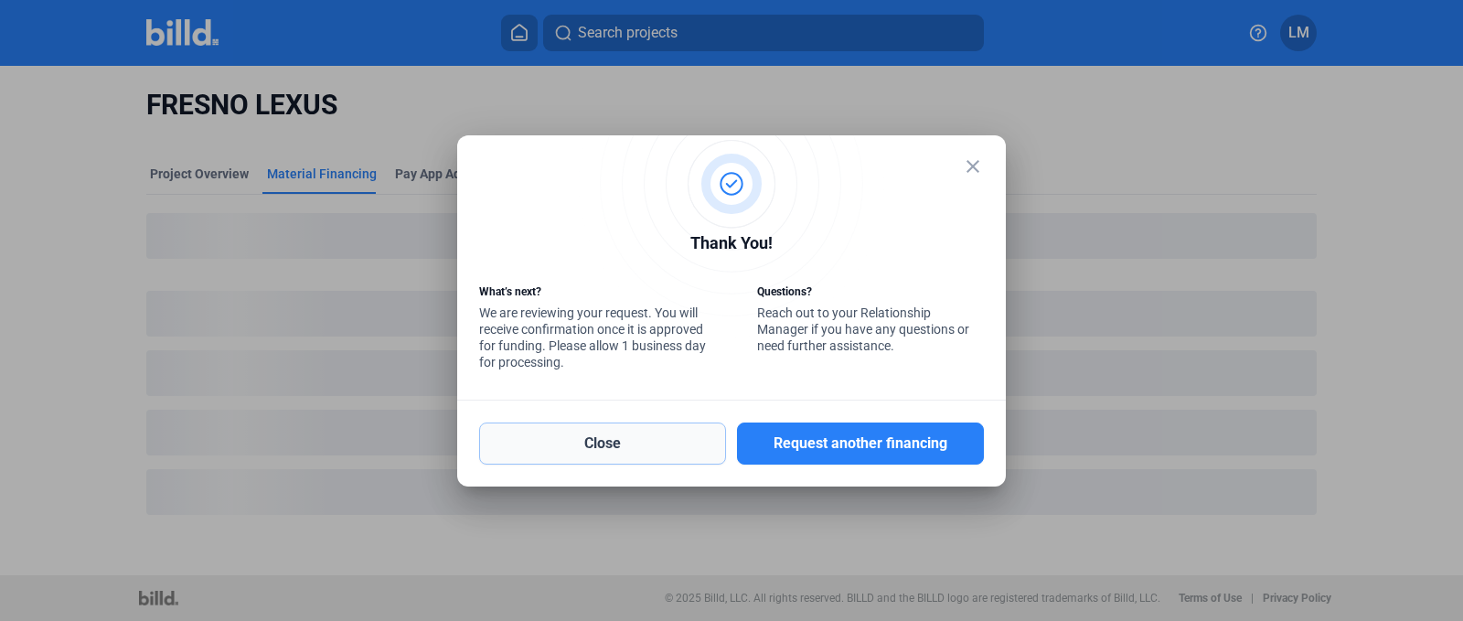
click at [658, 459] on button "Close" at bounding box center [602, 443] width 247 height 42
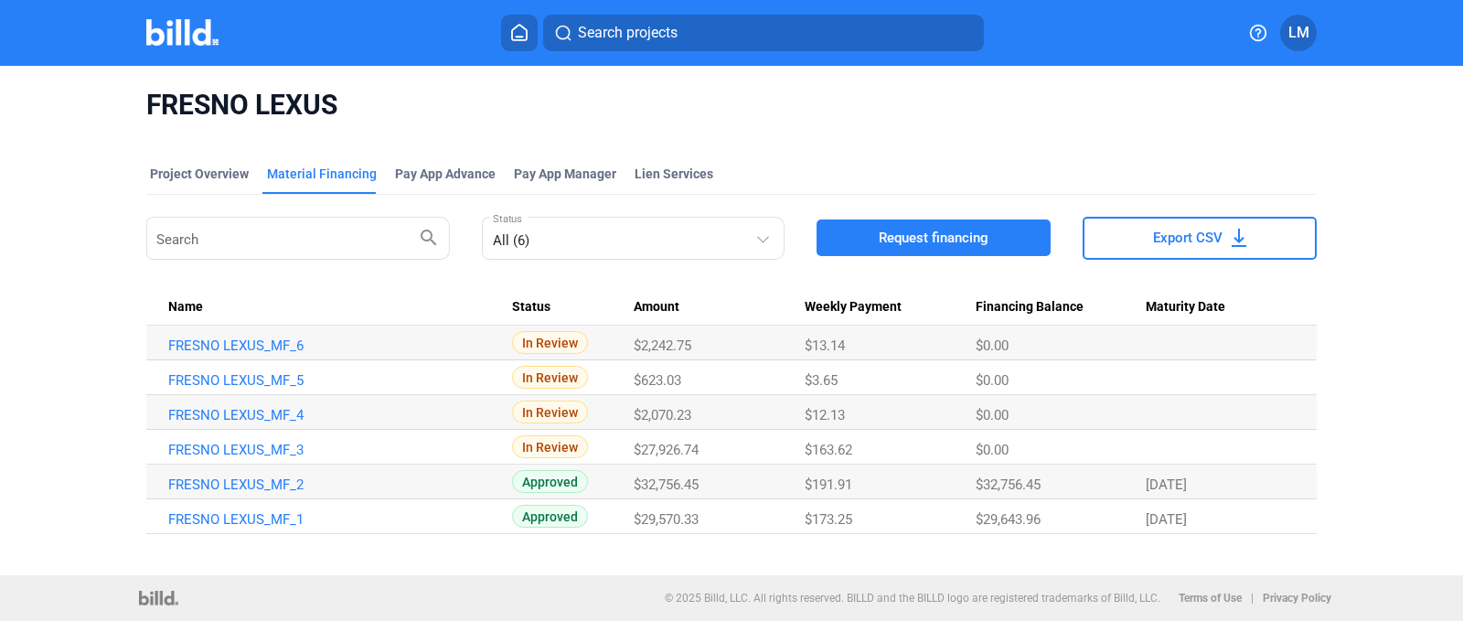
click at [964, 236] on span "Request financing" at bounding box center [934, 238] width 110 height 18
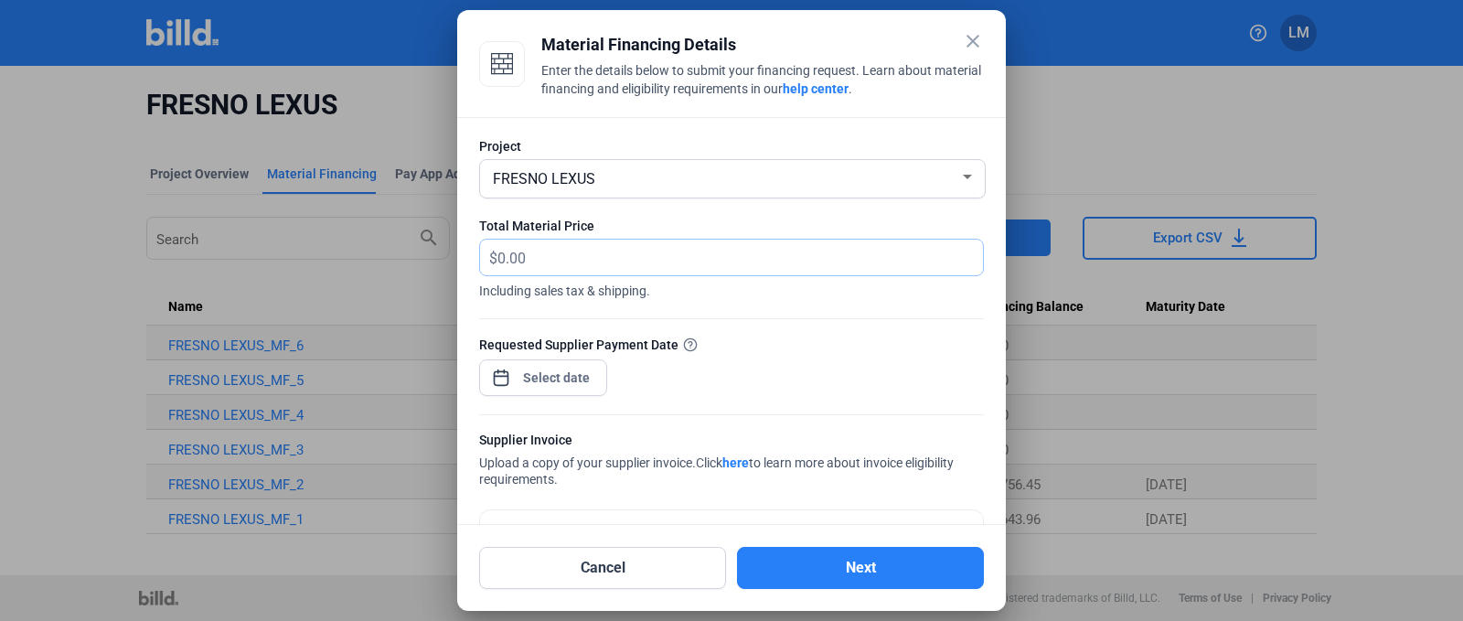
click at [574, 249] on input "text" at bounding box center [729, 258] width 465 height 36
type input "9,145.18"
click at [539, 367] on div at bounding box center [557, 377] width 79 height 33
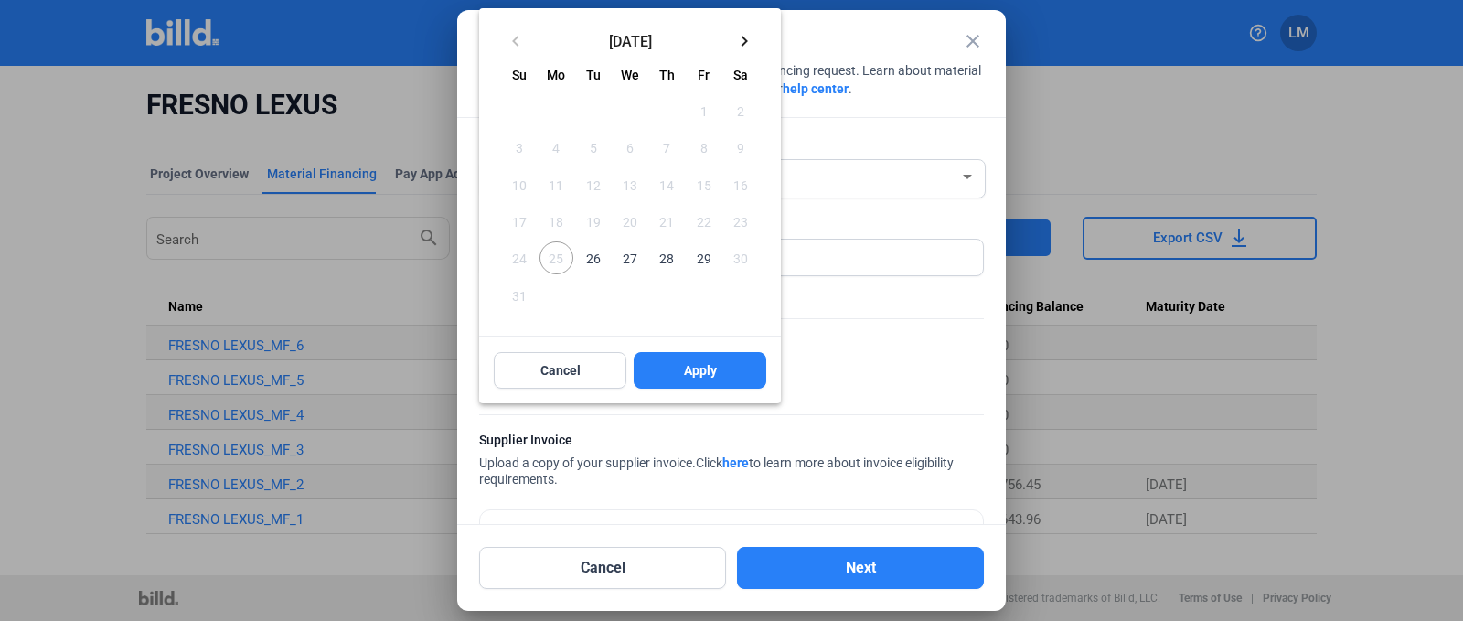
click at [745, 40] on mat-icon "keyboard_arrow_right" at bounding box center [744, 41] width 22 height 22
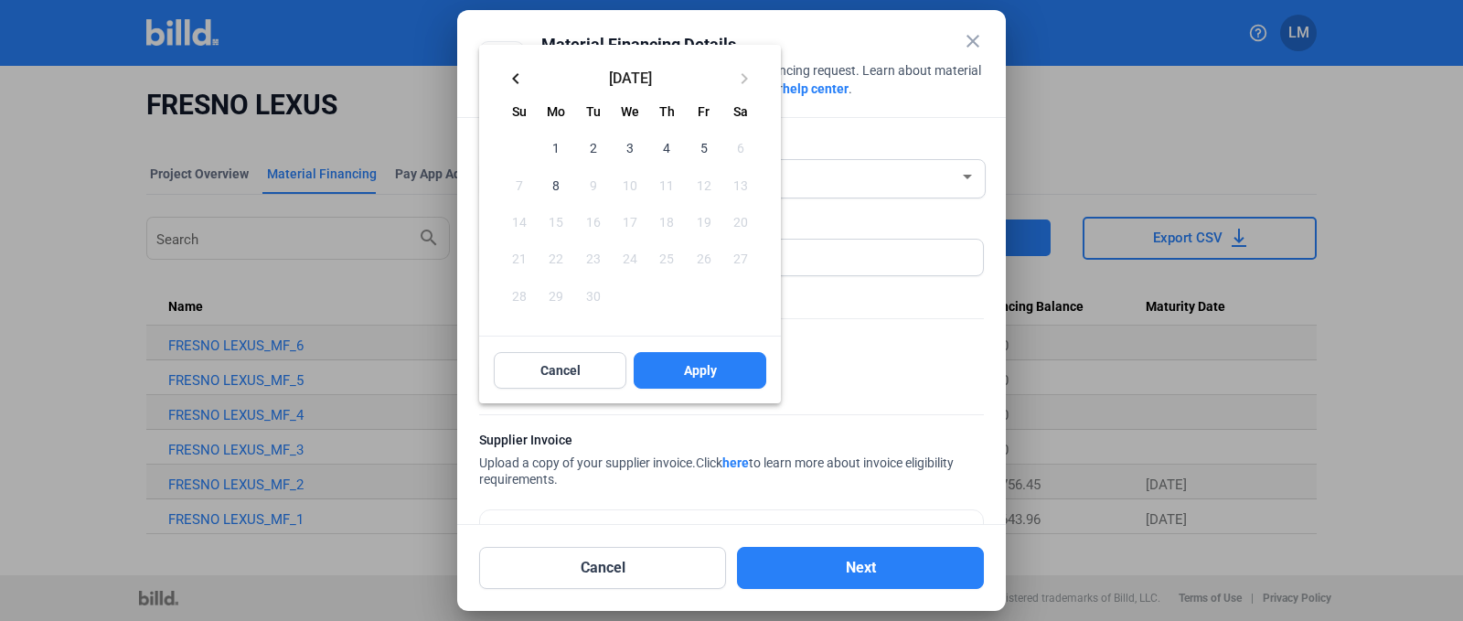
click at [660, 146] on span "4" at bounding box center [666, 147] width 33 height 33
click at [714, 369] on span "Apply" at bounding box center [700, 370] width 33 height 18
type input "[DATE]"
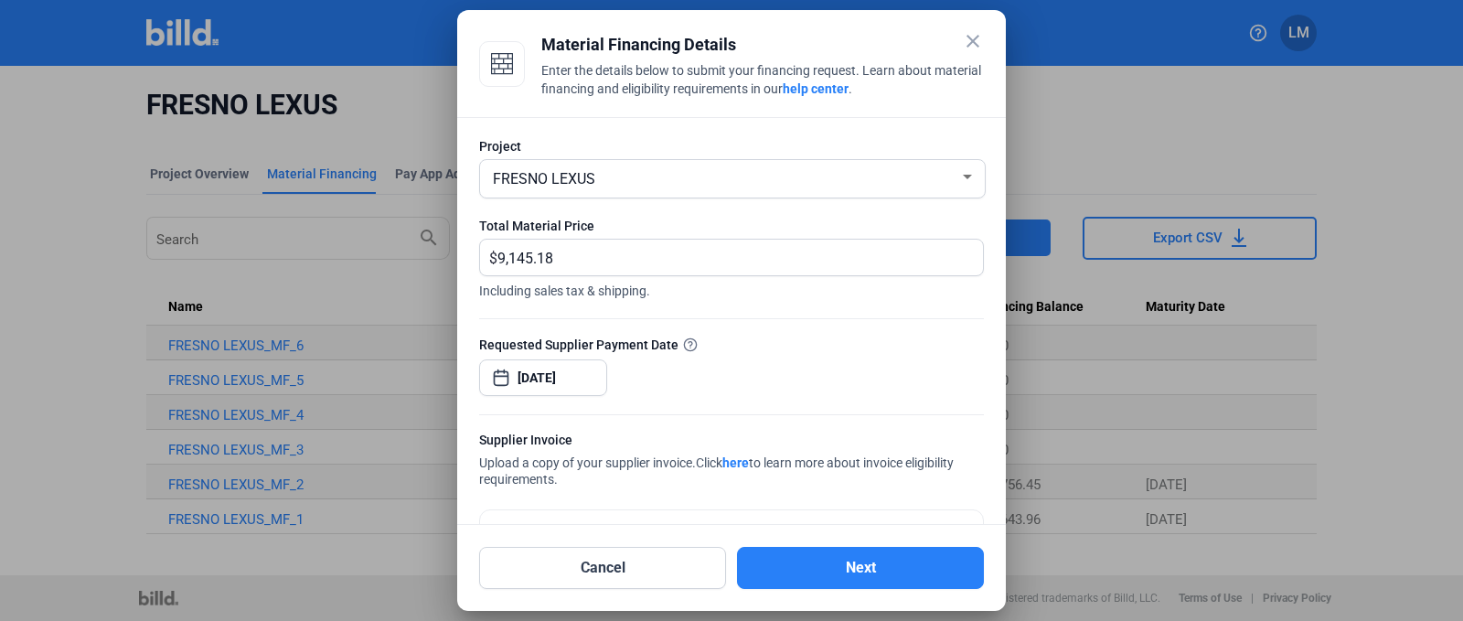
click at [761, 379] on div "Requested Supplier Payment Date [DATE]" at bounding box center [731, 375] width 505 height 80
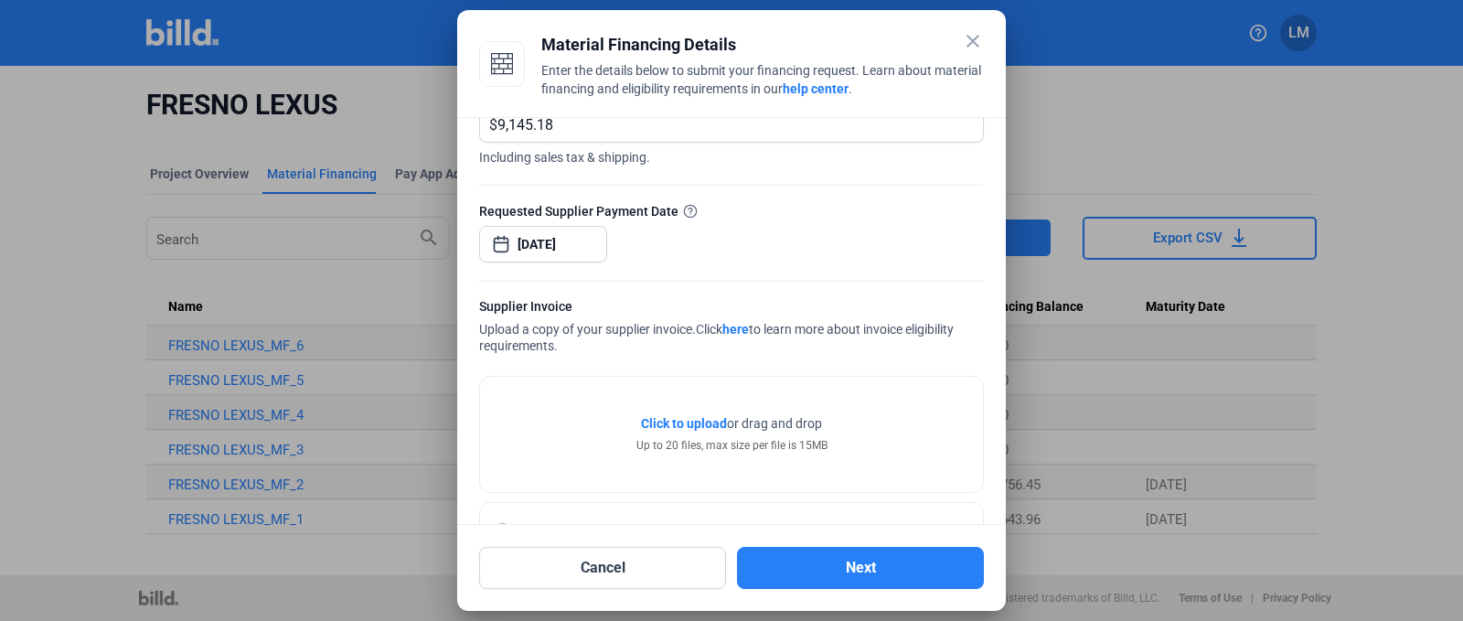
scroll to position [201, 0]
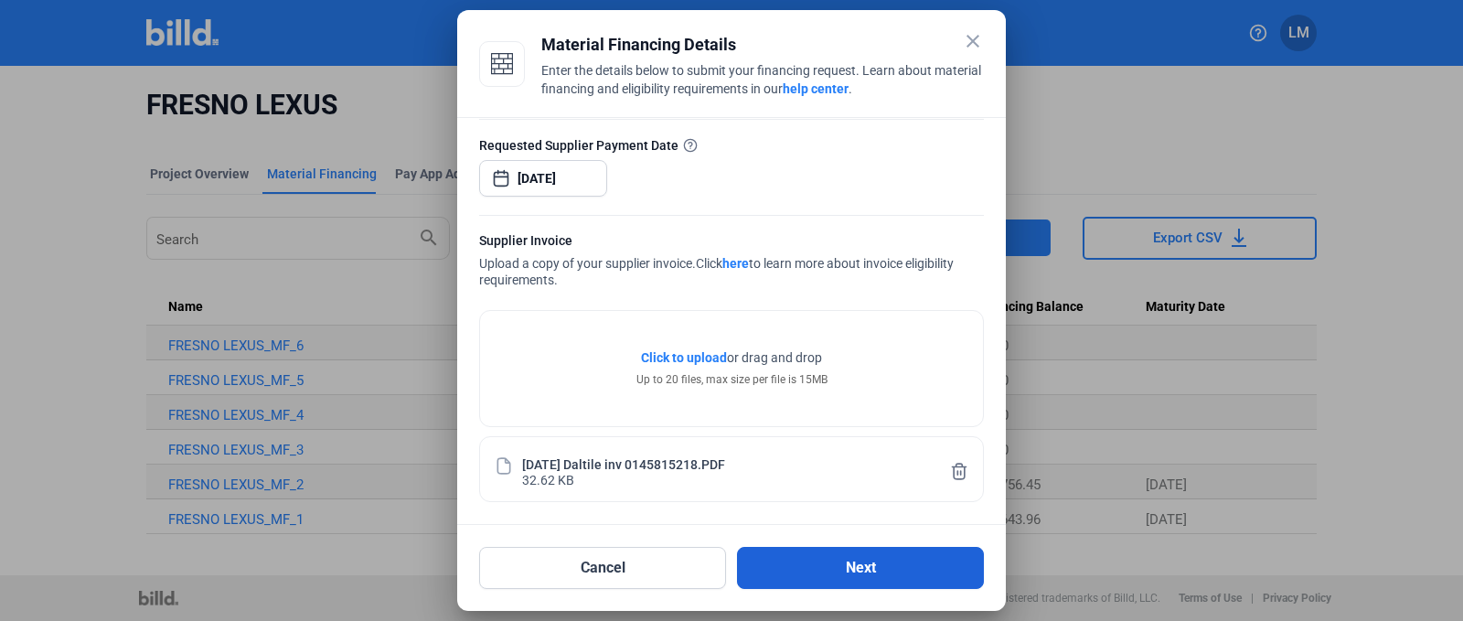
click at [797, 561] on button "Next" at bounding box center [860, 568] width 247 height 42
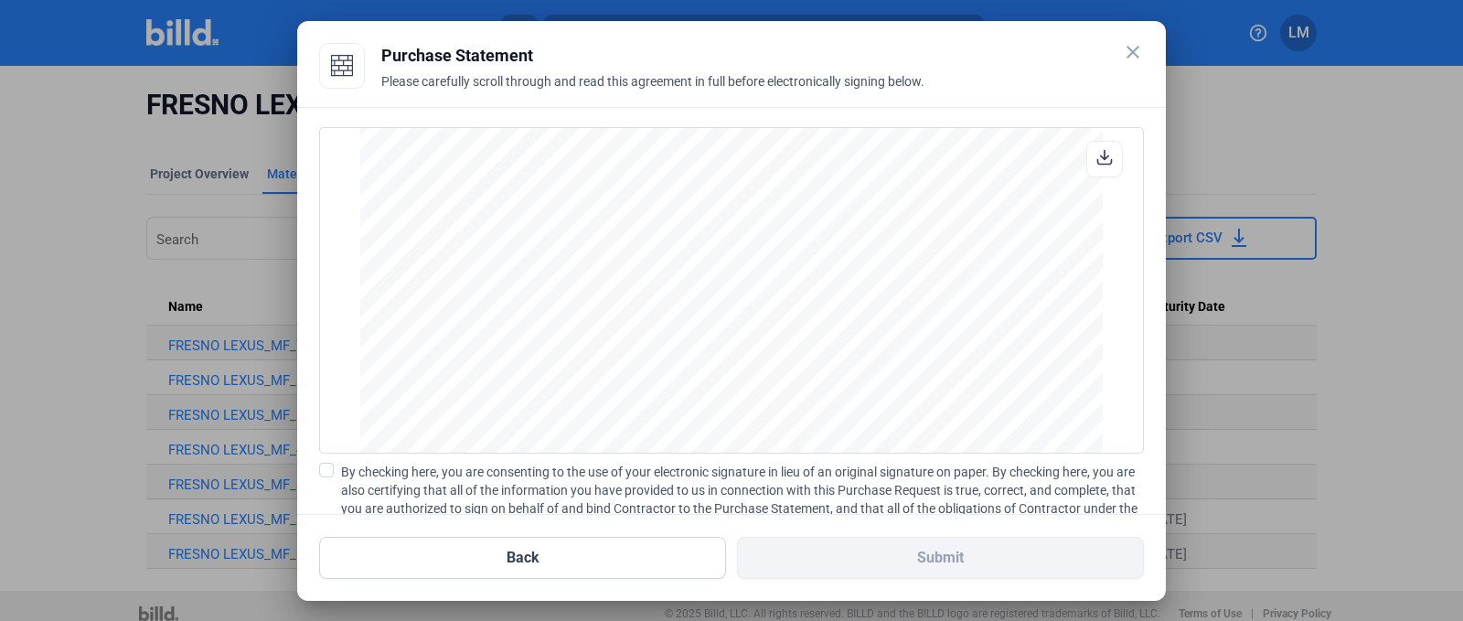
scroll to position [1516, 0]
click at [324, 467] on span at bounding box center [326, 470] width 15 height 15
click at [0, 0] on input "By checking here, you are consenting to the use of your electronic signature in…" at bounding box center [0, 0] width 0 height 0
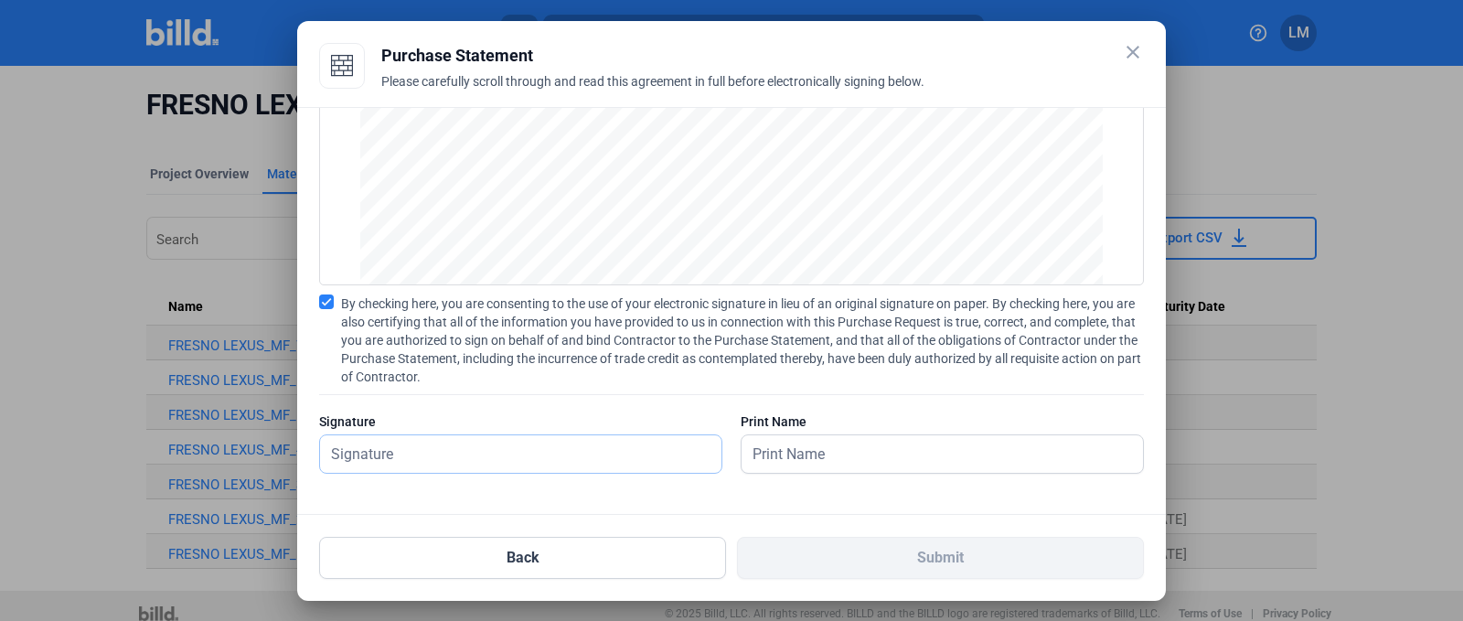
click at [614, 454] on input "text" at bounding box center [510, 453] width 381 height 37
type input "[PERSON_NAME]"
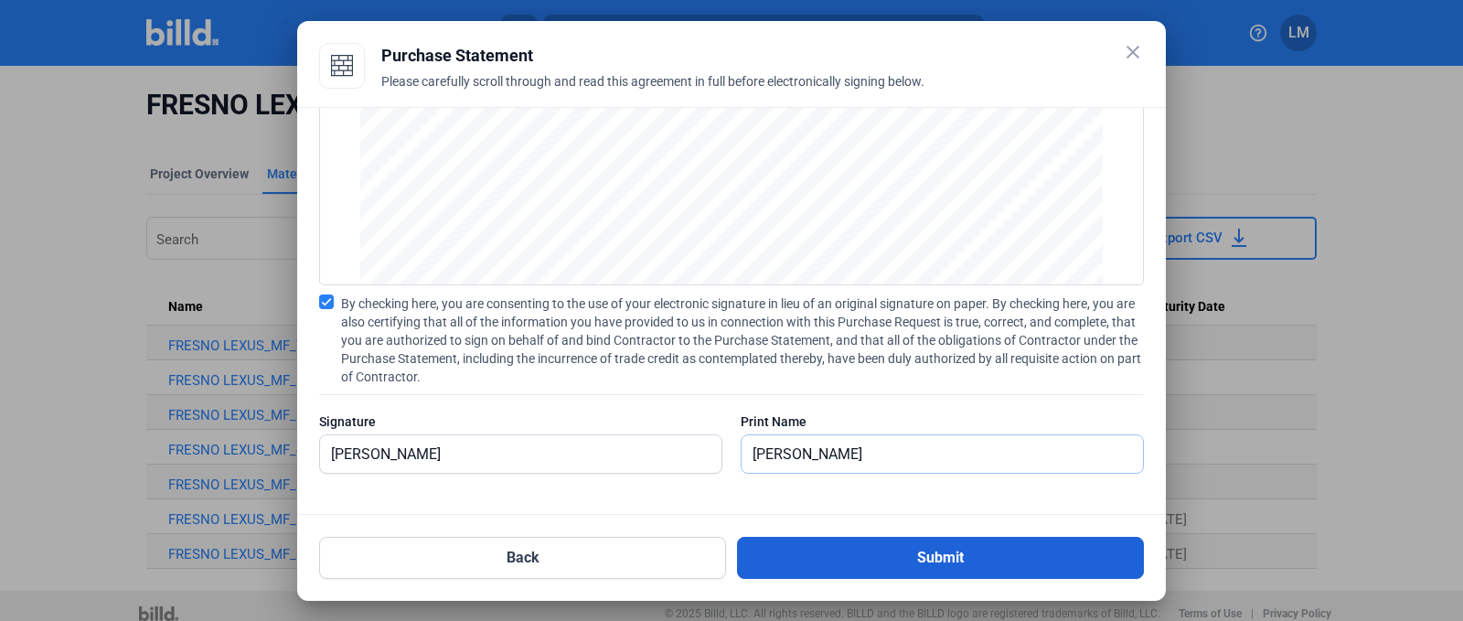
type input "[PERSON_NAME]"
click at [916, 539] on button "Submit" at bounding box center [940, 558] width 407 height 42
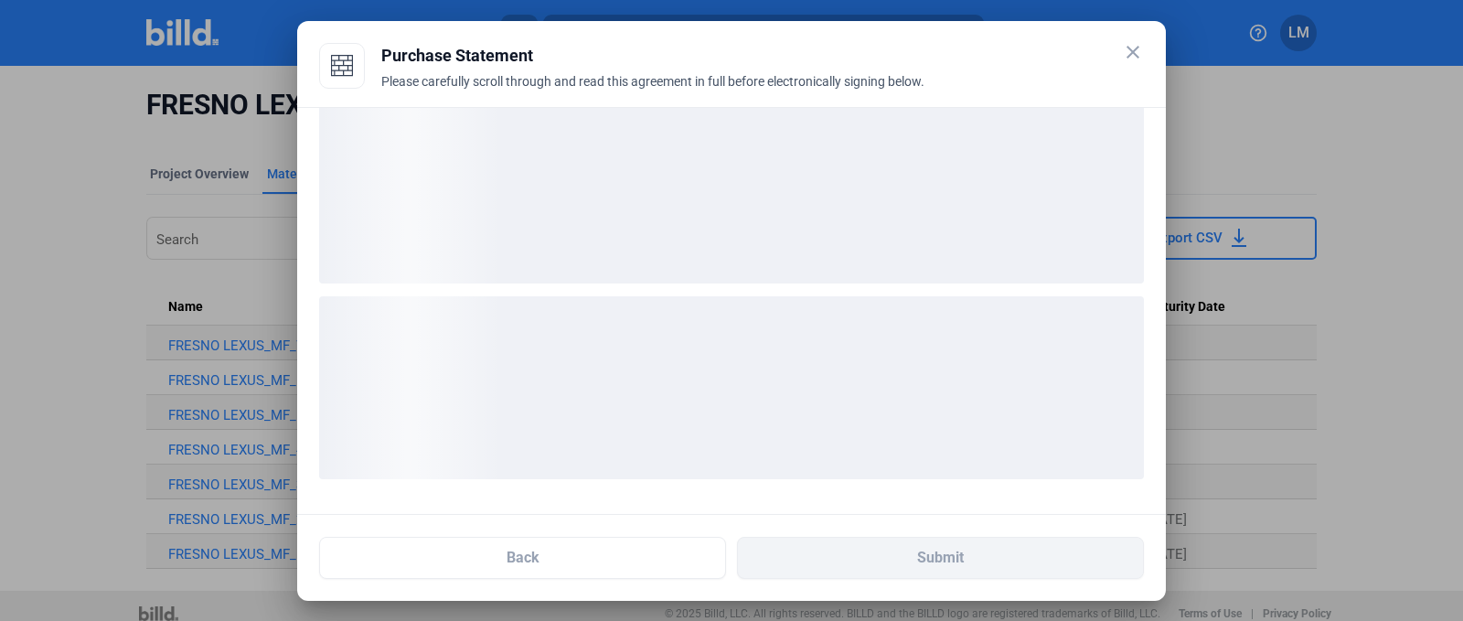
scroll to position [27, 0]
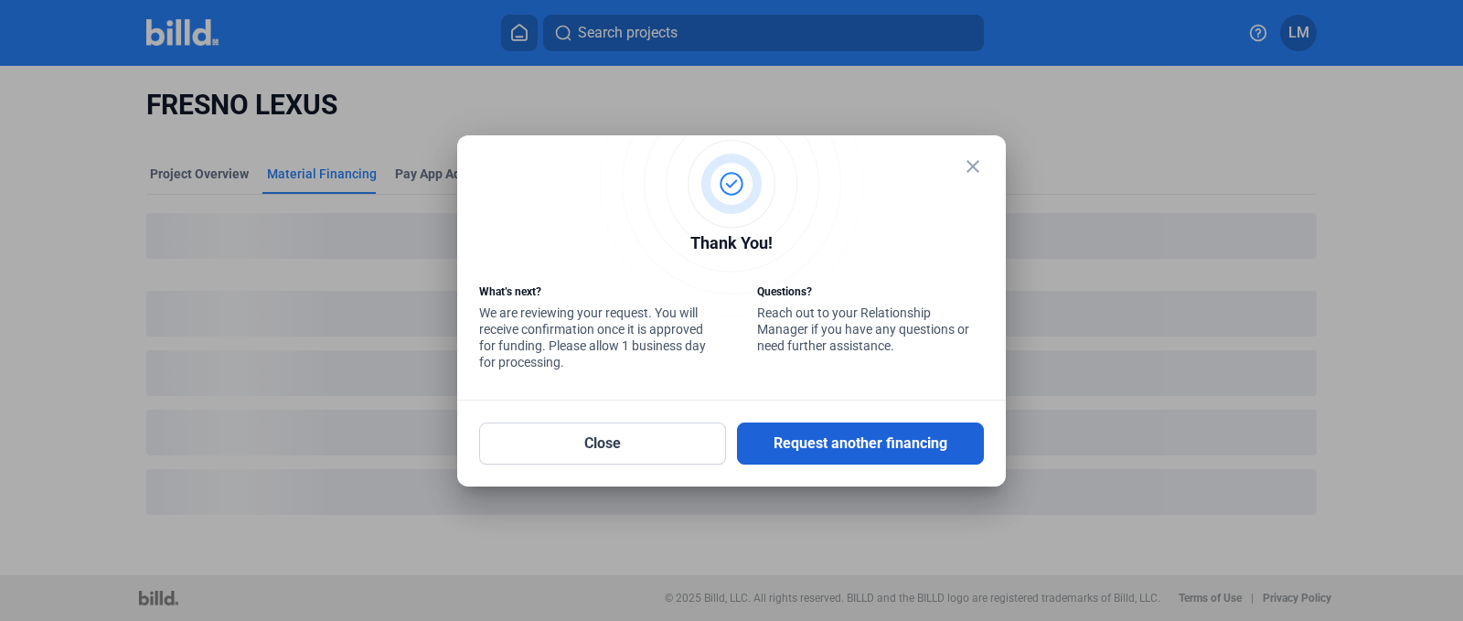
click at [910, 441] on button "Request another financing" at bounding box center [860, 443] width 247 height 42
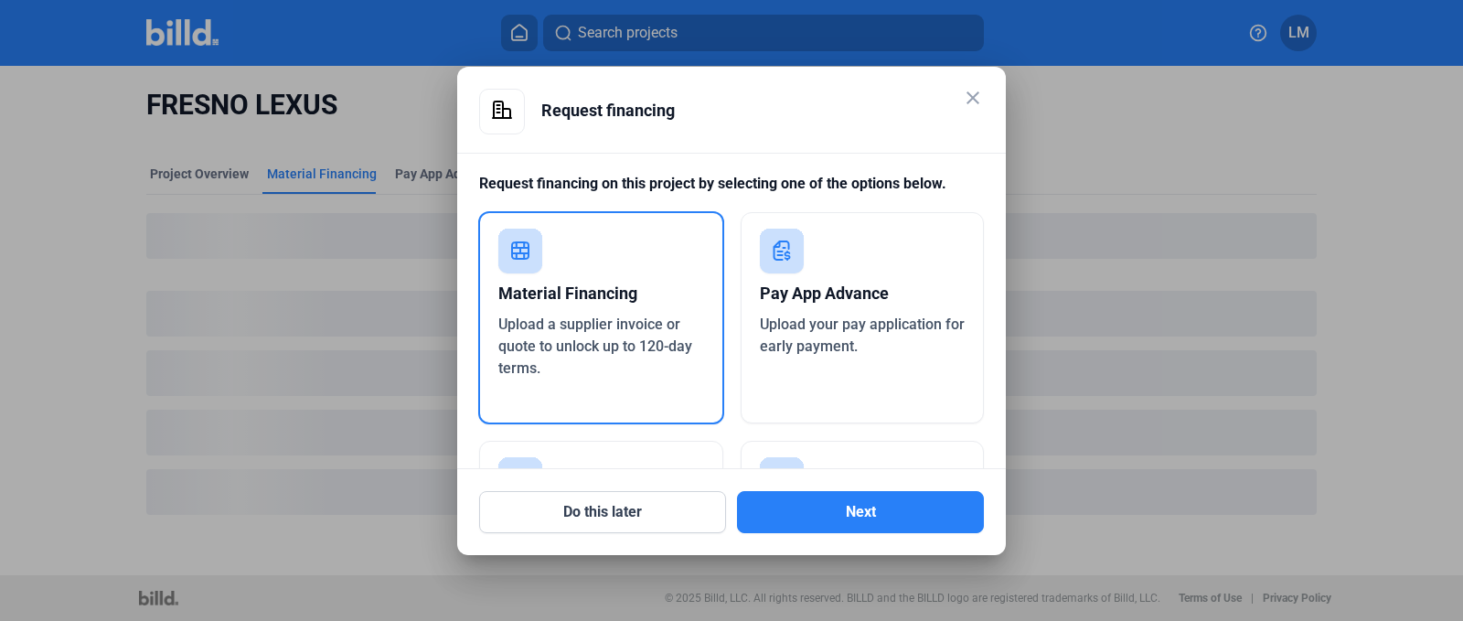
click at [556, 307] on div "Material Financing" at bounding box center [601, 293] width 206 height 40
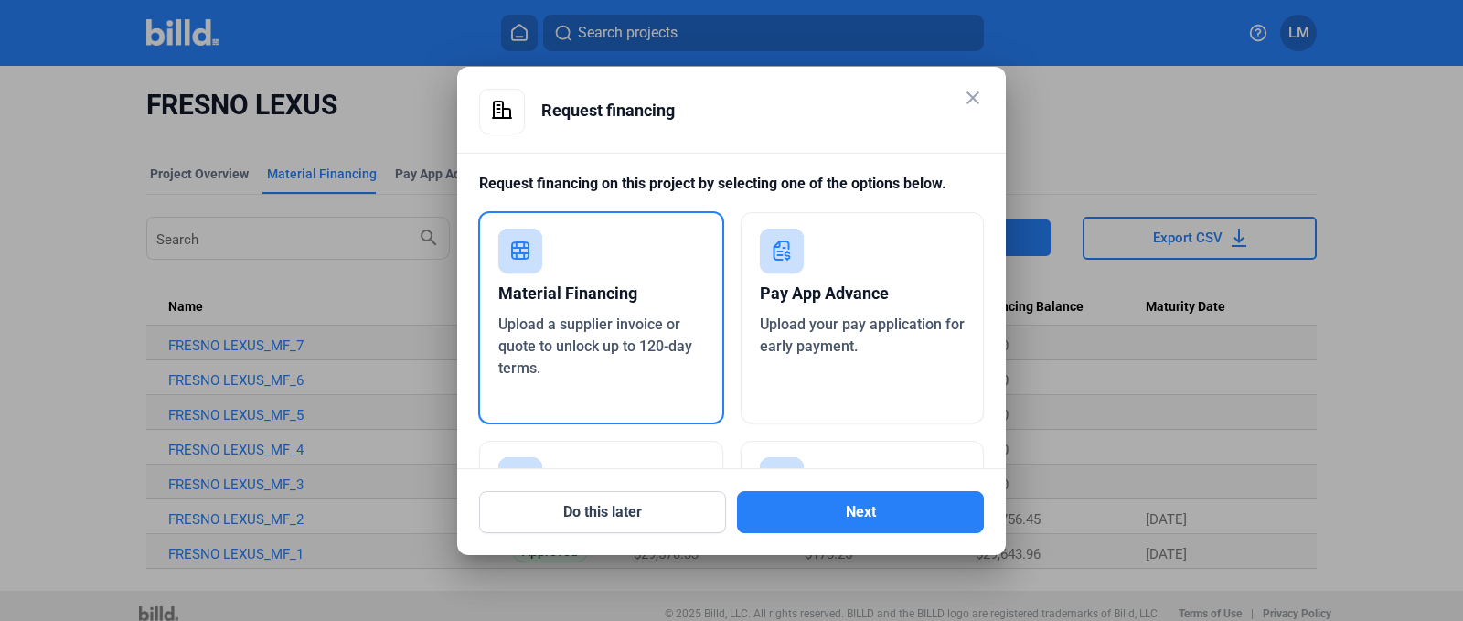
click at [556, 307] on div "Material Financing" at bounding box center [601, 293] width 206 height 40
click at [859, 513] on button "Next" at bounding box center [860, 512] width 247 height 42
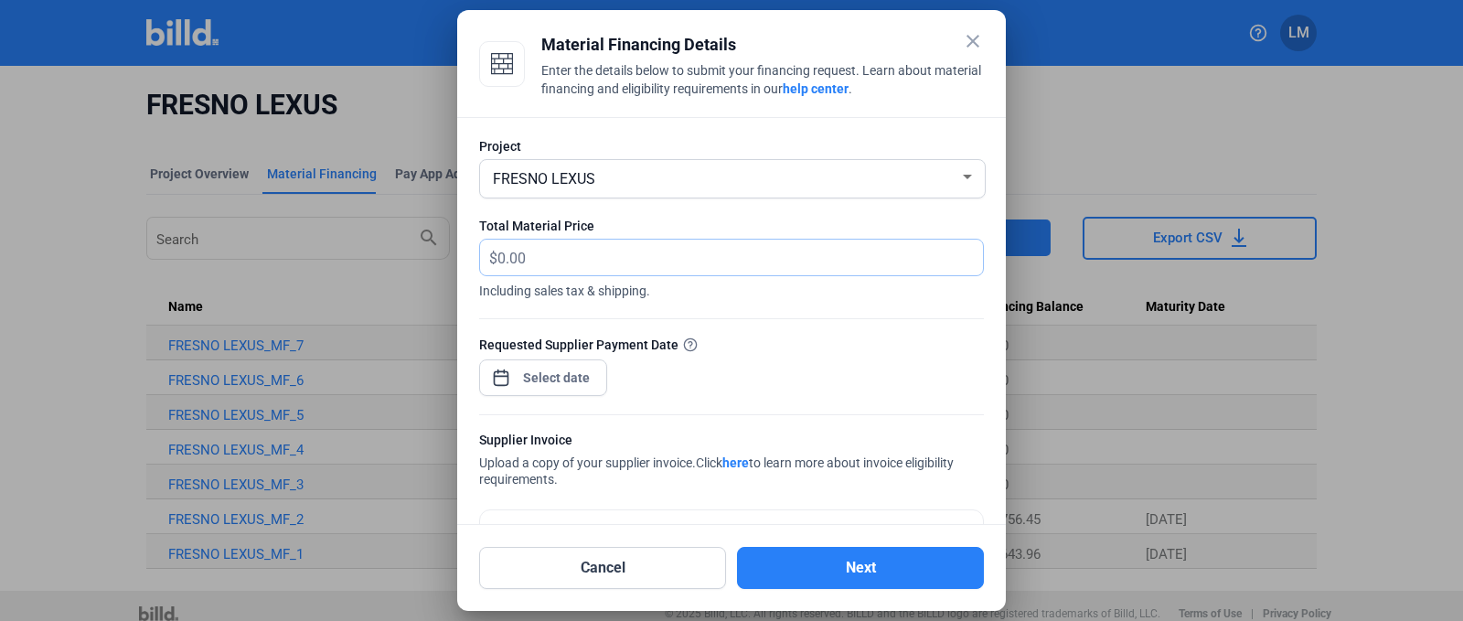
click at [551, 254] on input "text" at bounding box center [729, 258] width 465 height 36
type input "7,762.18"
click at [522, 370] on div "close Material Financing Details Enter the details below to submit your financi…" at bounding box center [731, 310] width 1463 height 621
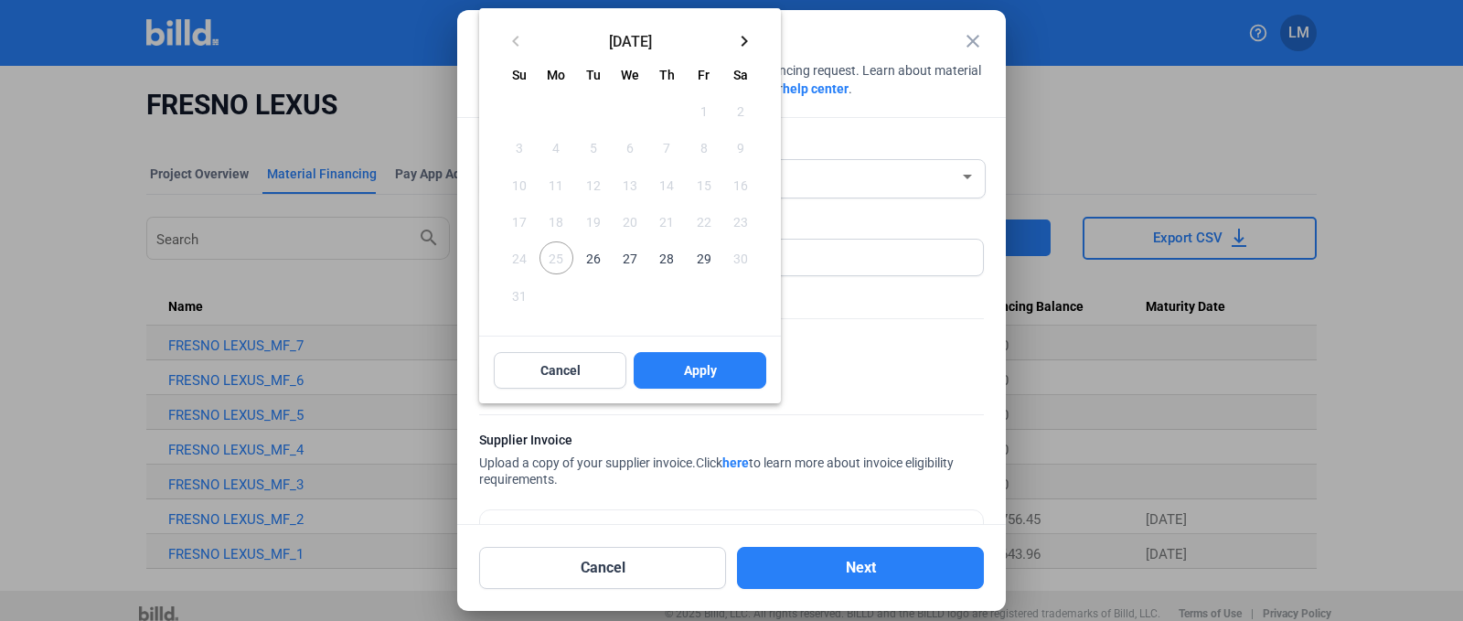
click at [752, 35] on mat-icon "keyboard_arrow_right" at bounding box center [744, 41] width 22 height 22
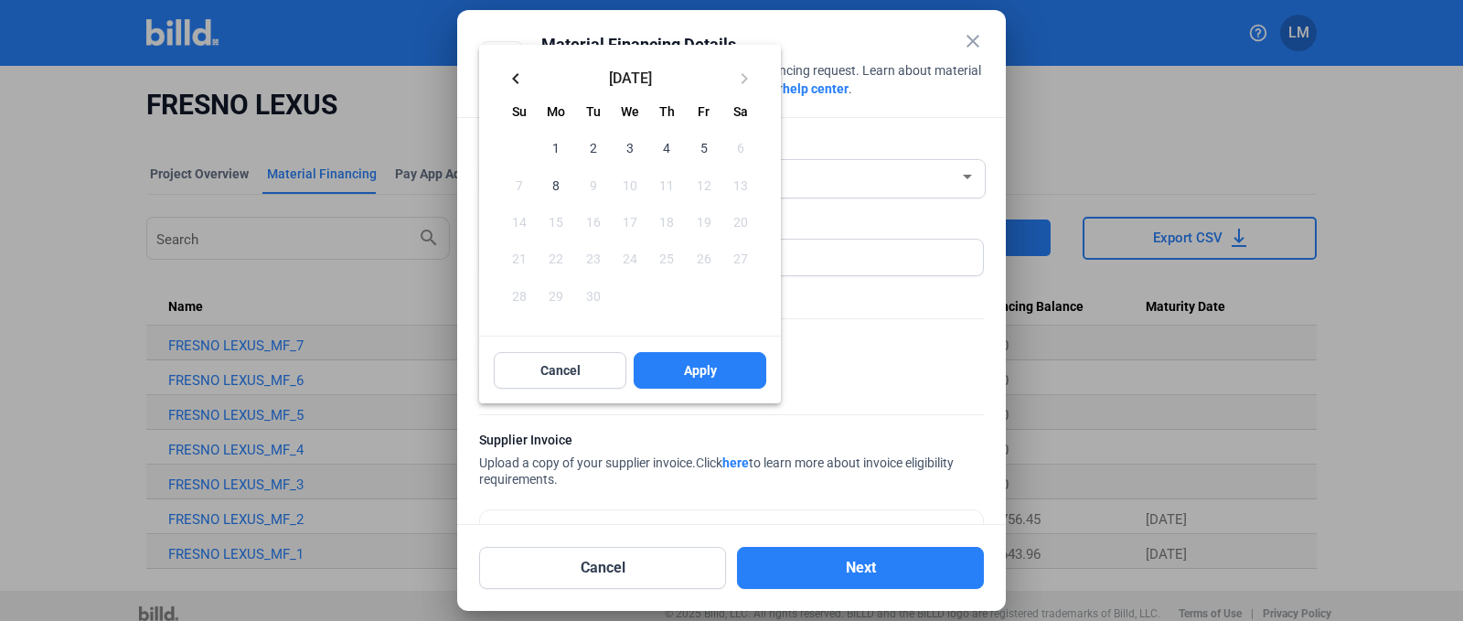
click at [670, 142] on span "4" at bounding box center [666, 147] width 33 height 33
click at [705, 380] on button "Apply" at bounding box center [700, 370] width 133 height 37
type input "[DATE]"
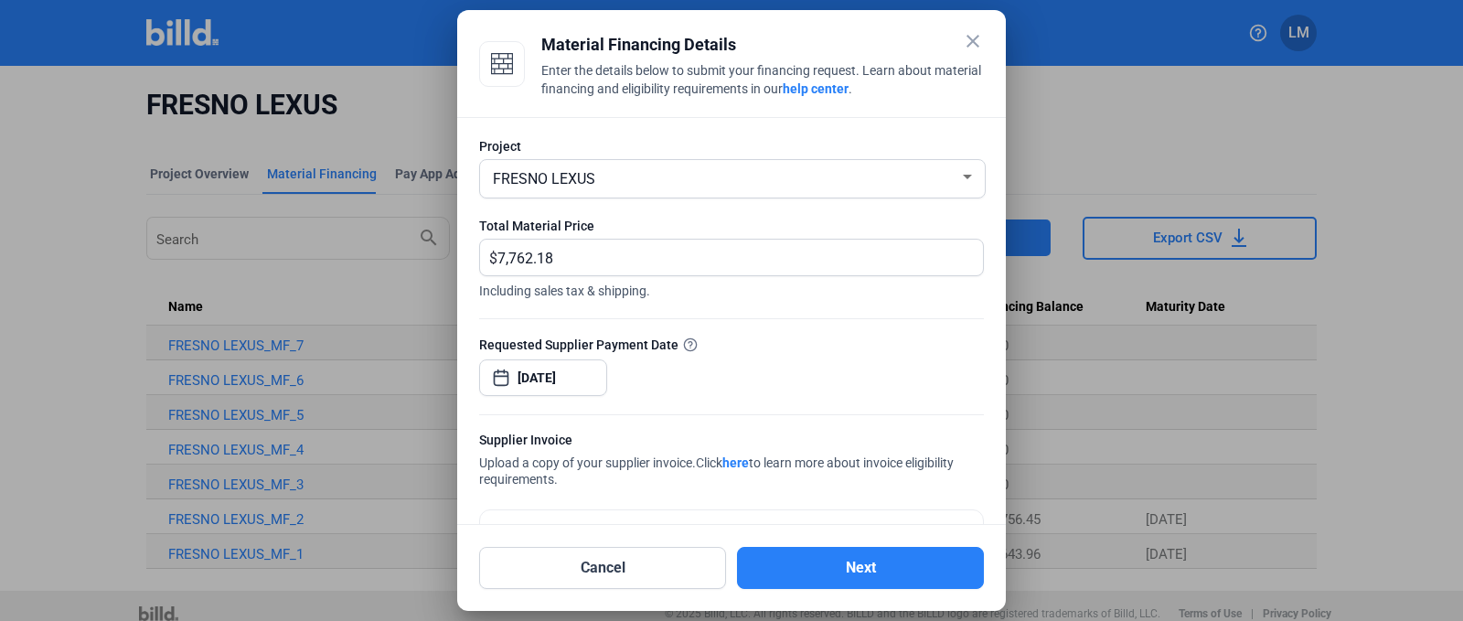
click at [773, 369] on div "Requested Supplier Payment Date [DATE]" at bounding box center [731, 375] width 505 height 80
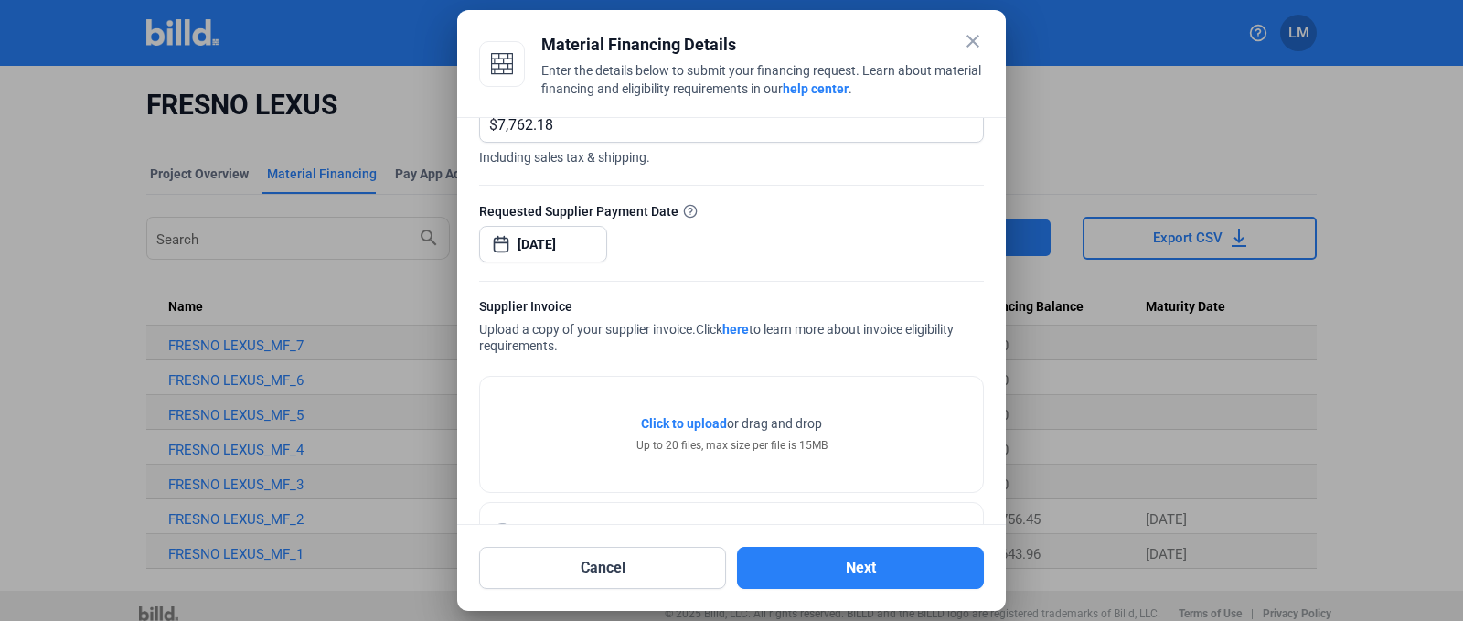
scroll to position [201, 0]
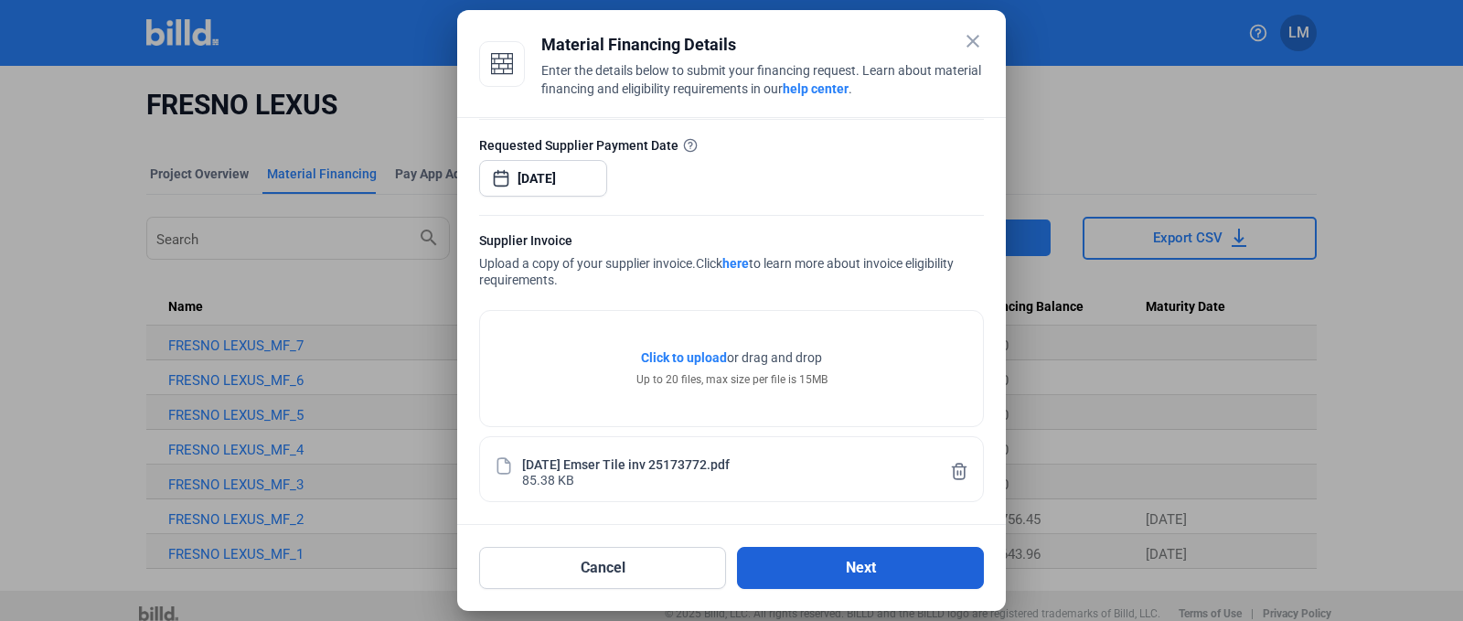
click at [808, 568] on button "Next" at bounding box center [860, 568] width 247 height 42
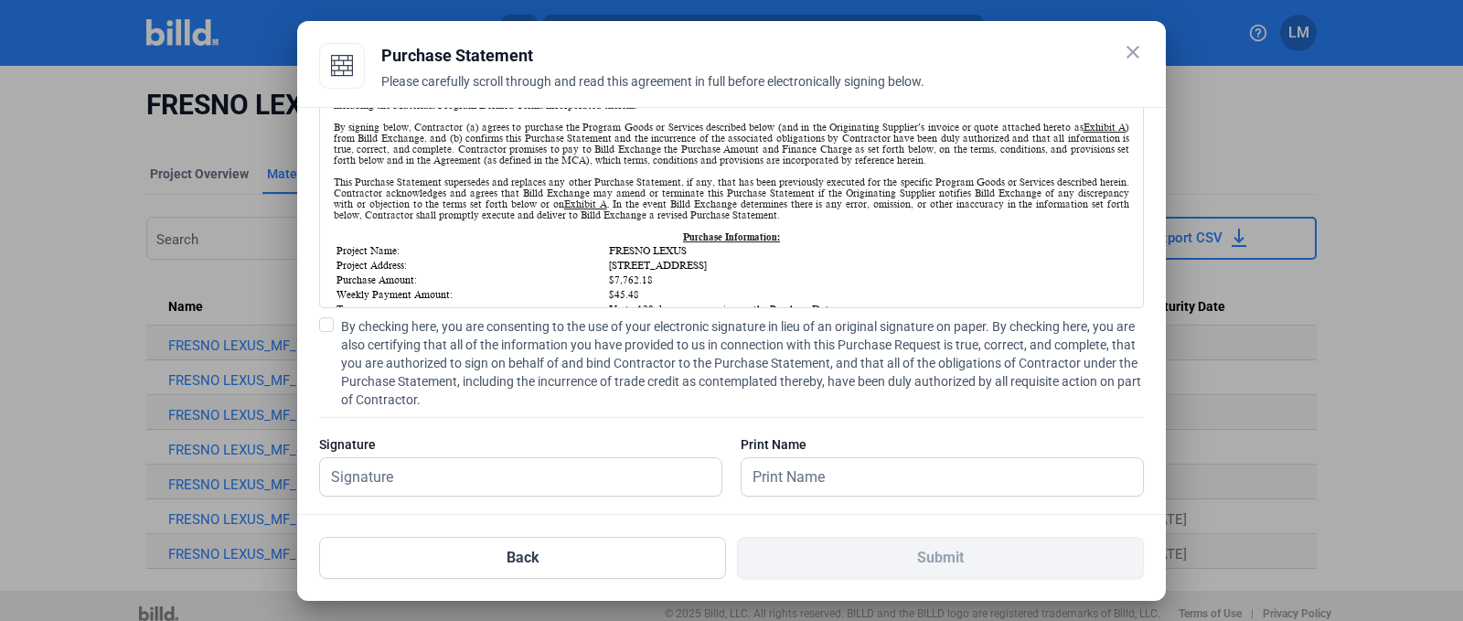
scroll to position [168, 0]
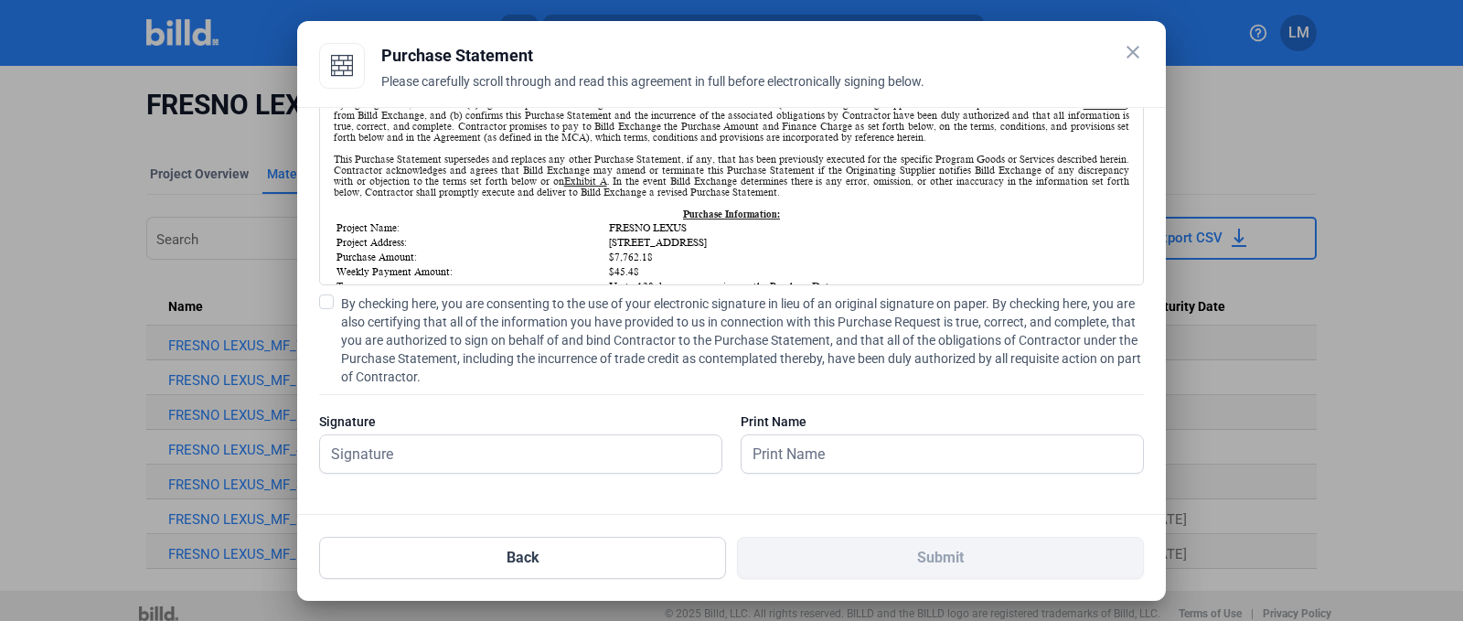
click at [327, 302] on span at bounding box center [326, 301] width 15 height 15
click at [0, 0] on input "By checking here, you are consenting to the use of your electronic signature in…" at bounding box center [0, 0] width 0 height 0
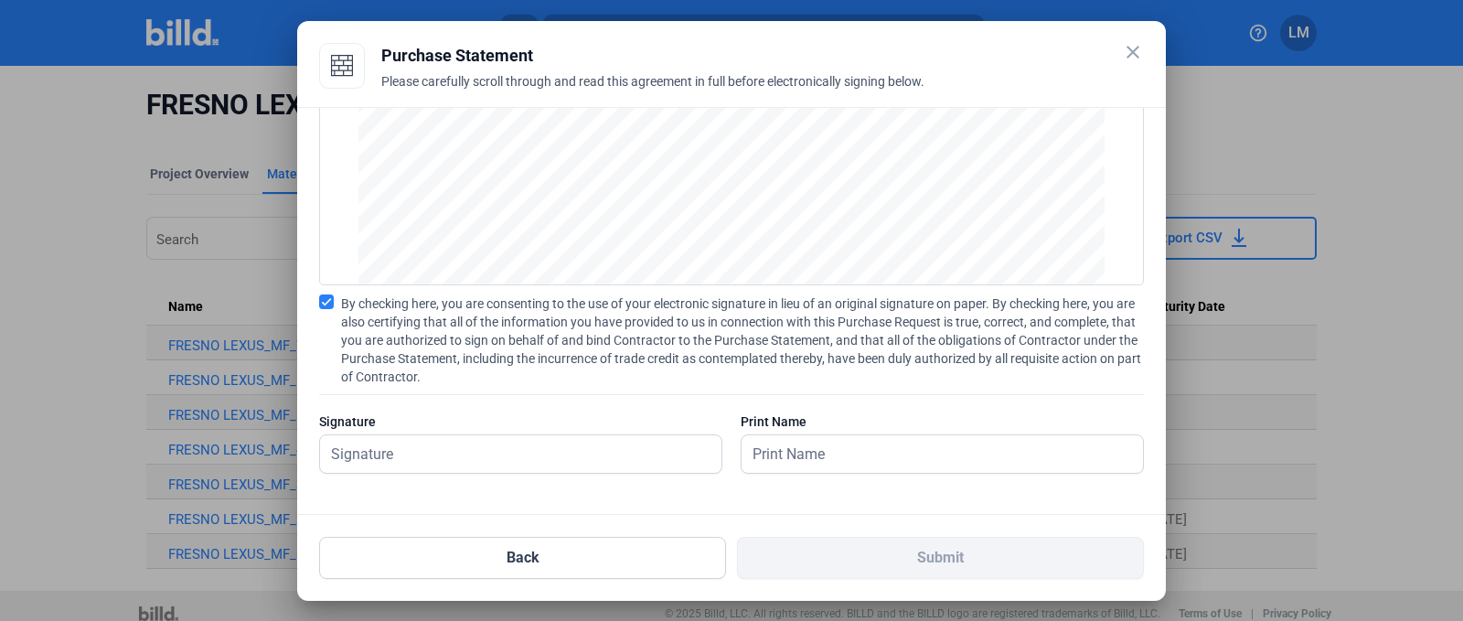
scroll to position [1518, 0]
click at [583, 465] on input "text" at bounding box center [510, 453] width 381 height 37
type input "[PERSON_NAME]"
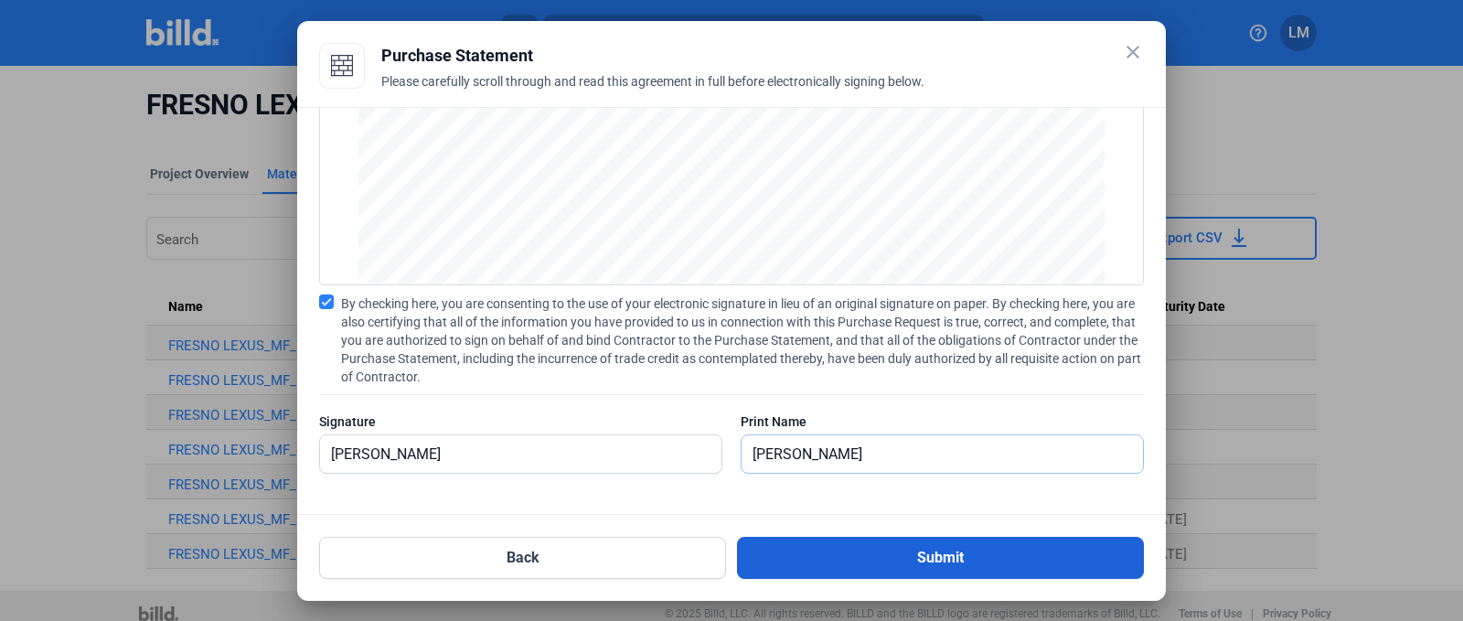
type input "[PERSON_NAME]"
click at [956, 554] on button "Submit" at bounding box center [940, 558] width 407 height 42
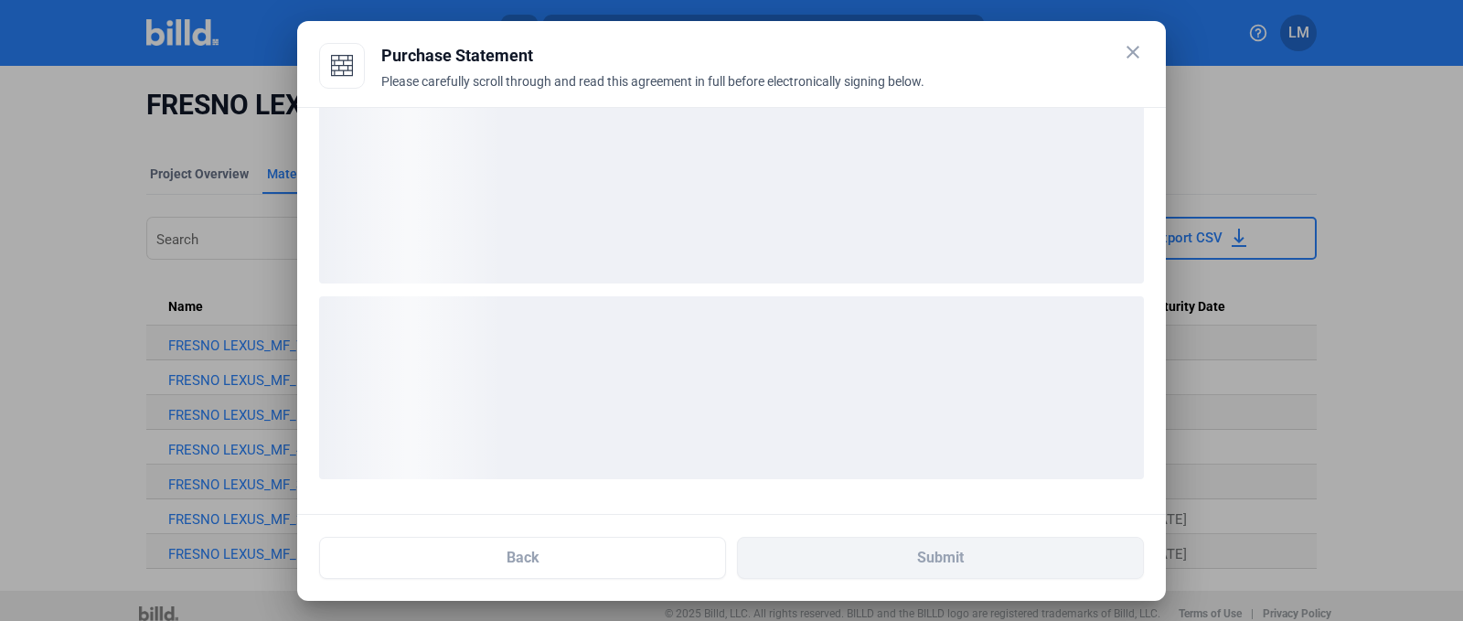
scroll to position [27, 0]
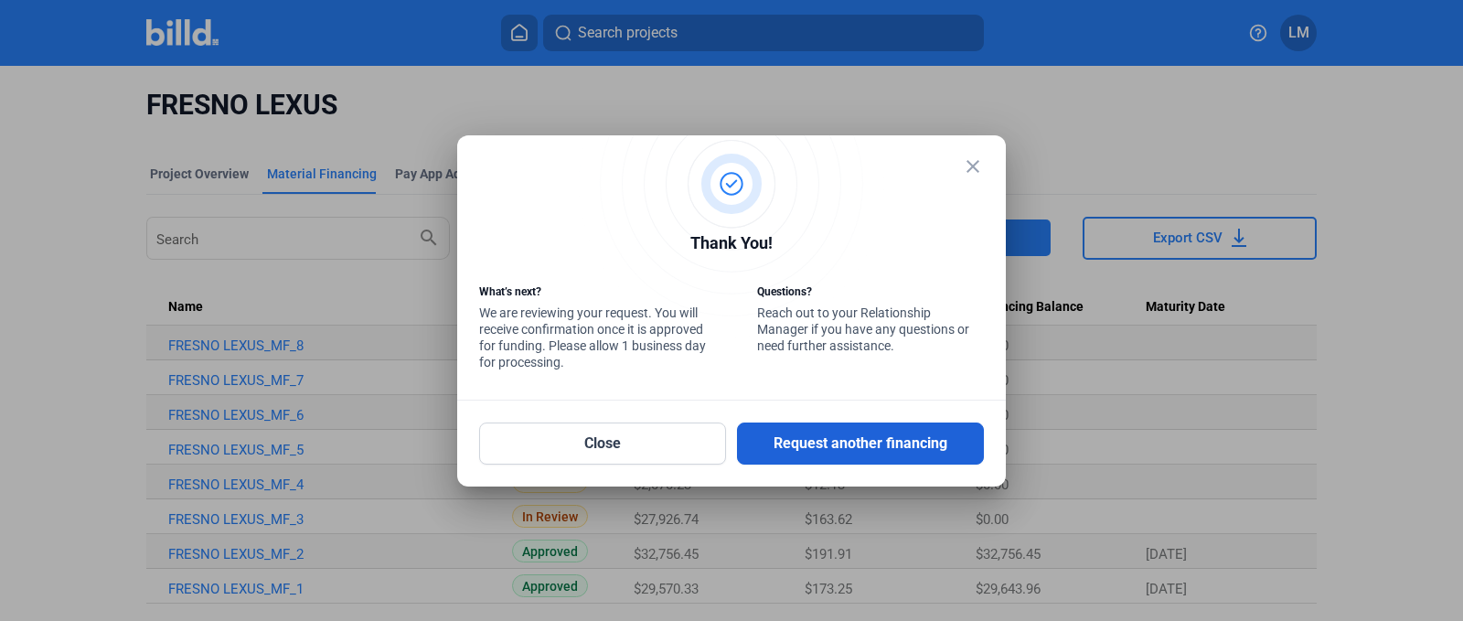
click at [773, 432] on button "Request another financing" at bounding box center [860, 443] width 247 height 42
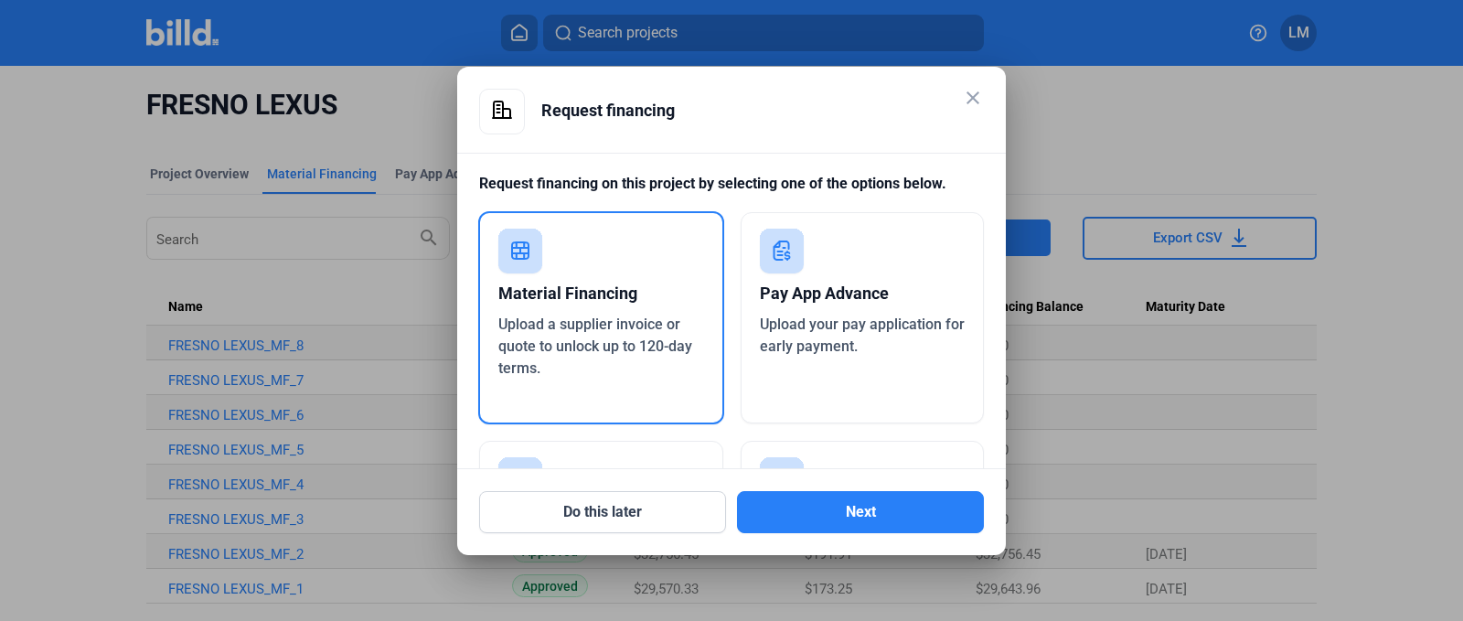
click at [630, 347] on span "Upload a supplier invoice or quote to unlock up to 120-day terms." at bounding box center [595, 345] width 194 height 61
click at [977, 104] on mat-icon "close" at bounding box center [973, 98] width 22 height 22
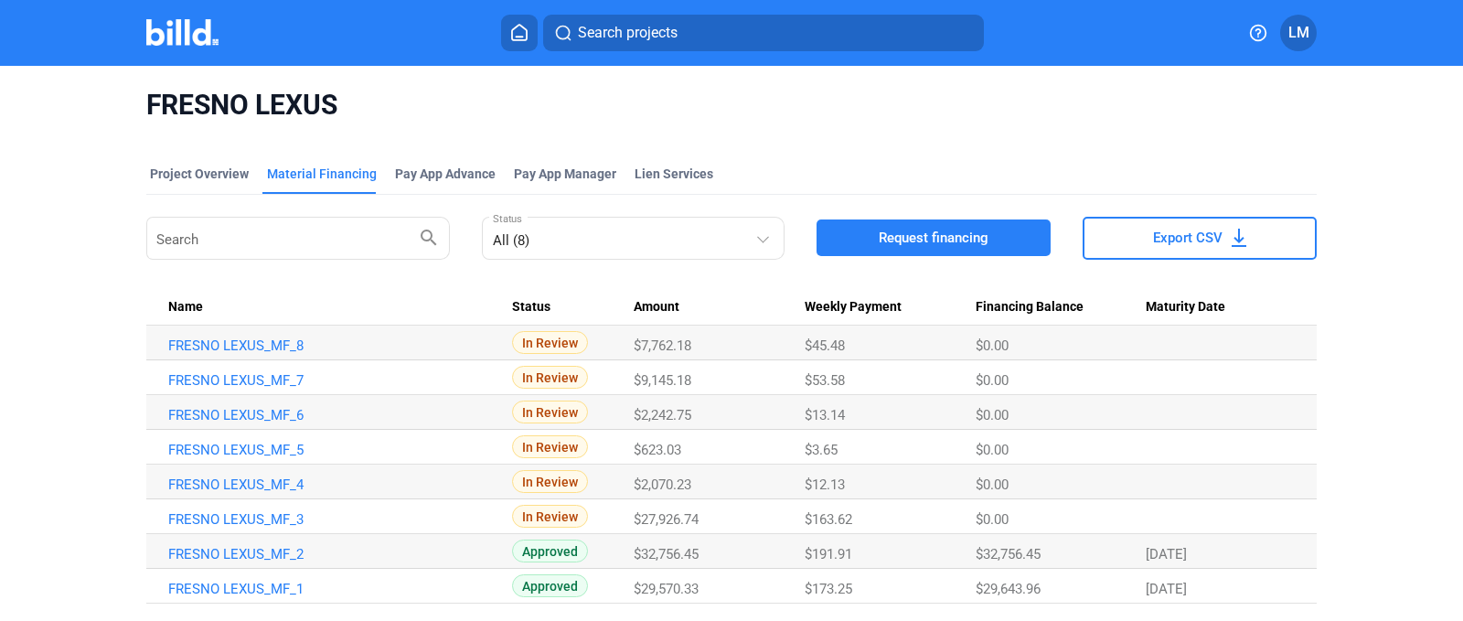
scroll to position [50, 0]
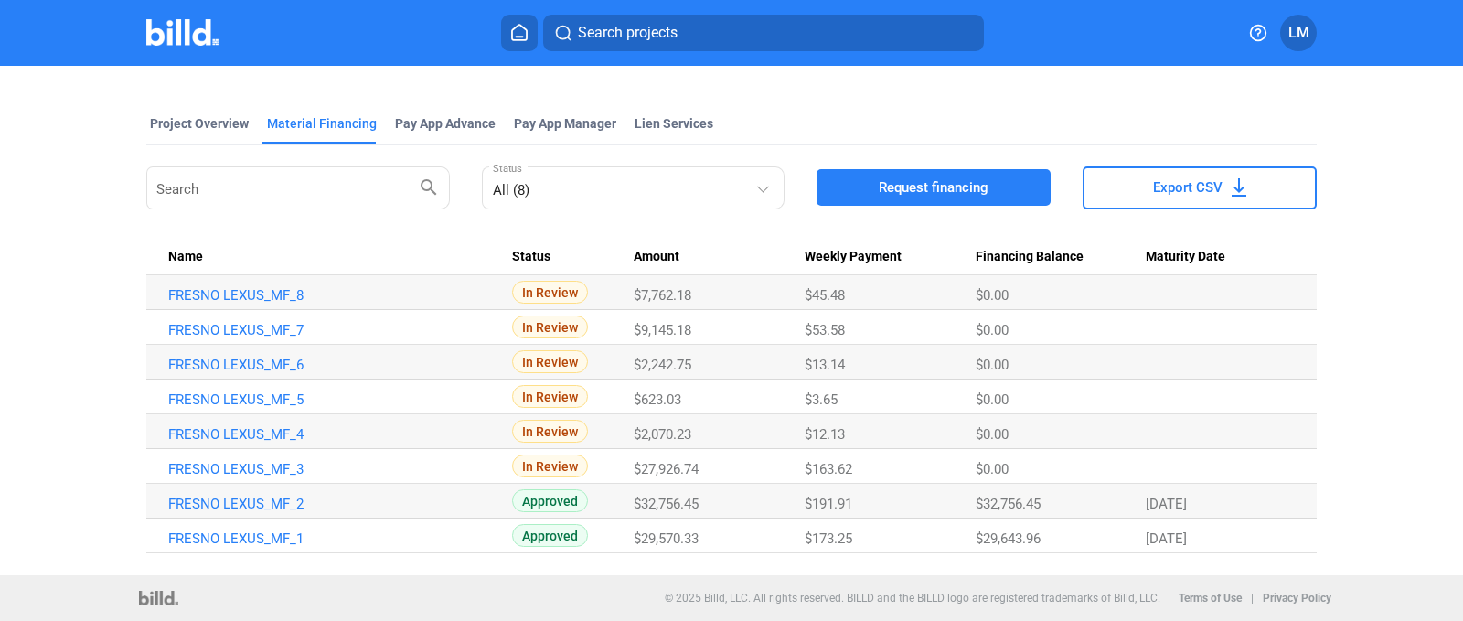
click at [995, 188] on button "Request financing" at bounding box center [934, 187] width 234 height 37
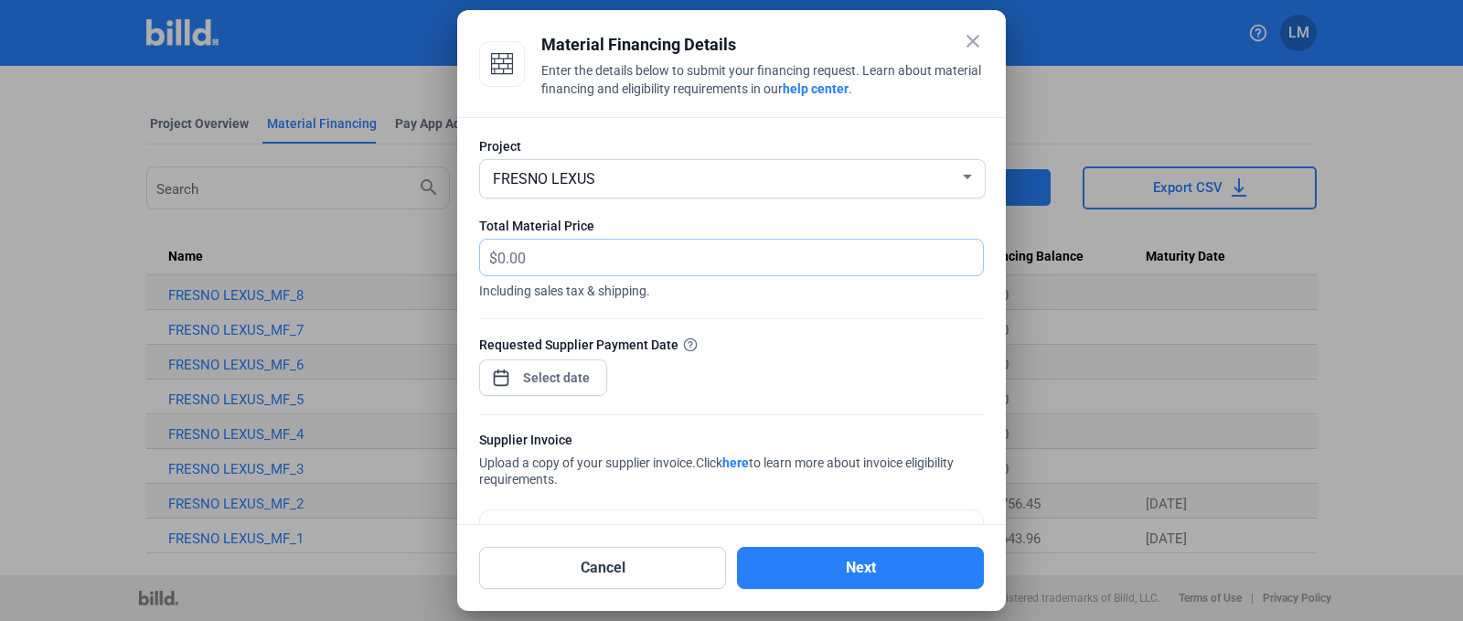
click at [529, 254] on input "text" at bounding box center [729, 258] width 465 height 36
type input "9,784.22"
click at [533, 379] on div "close Material Financing Details Enter the details below to submit your financi…" at bounding box center [731, 310] width 1463 height 621
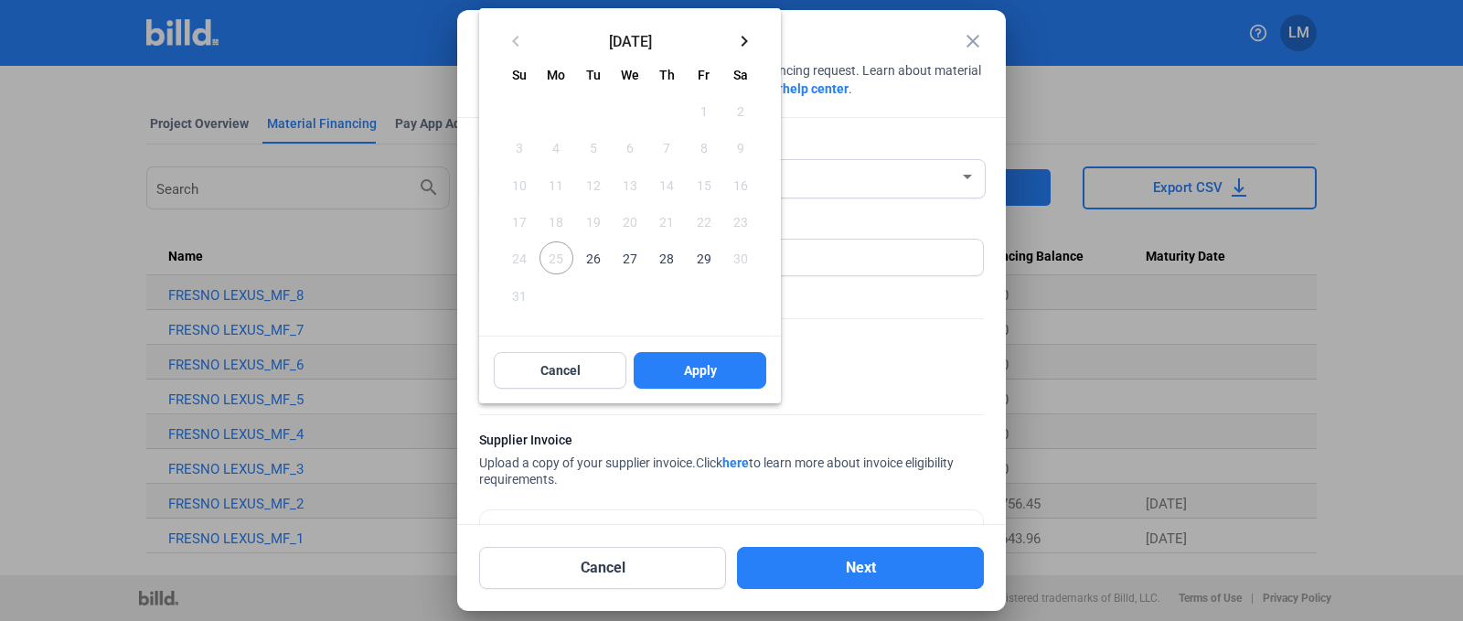
click at [745, 38] on mat-icon "keyboard_arrow_right" at bounding box center [744, 41] width 22 height 22
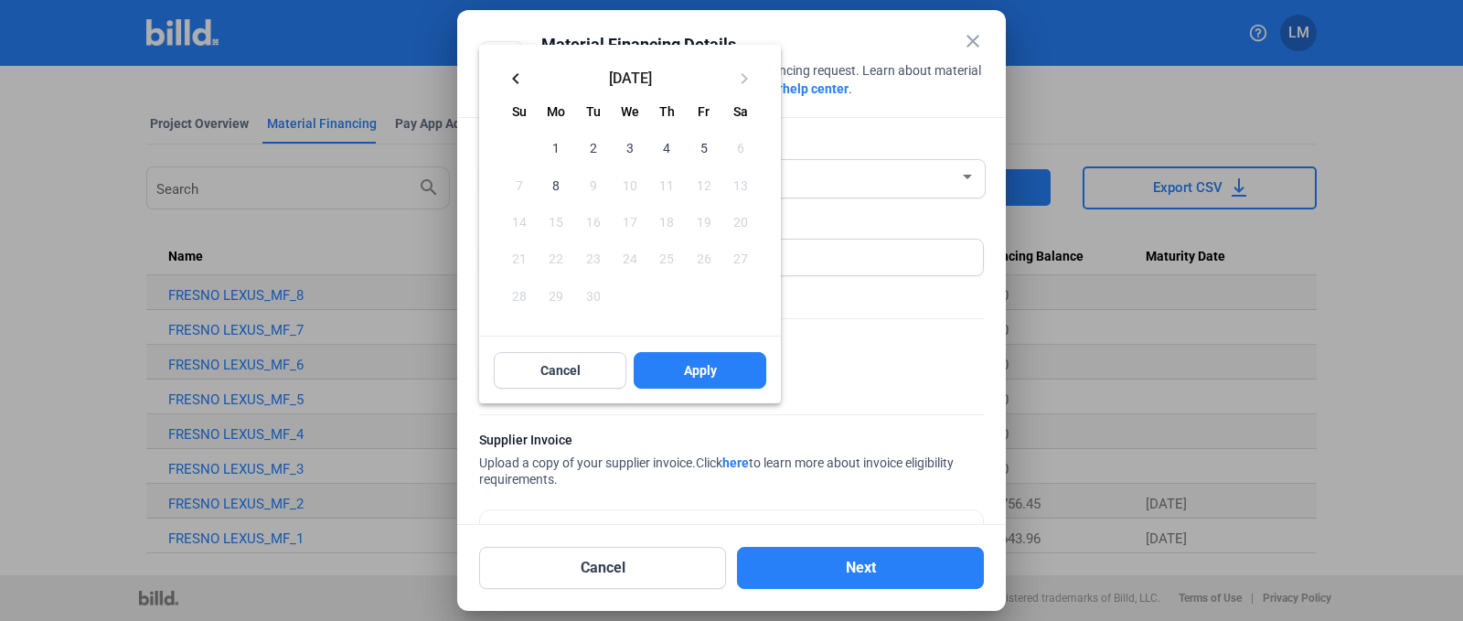
click at [666, 140] on span "4" at bounding box center [666, 147] width 33 height 33
click at [714, 365] on span "Apply" at bounding box center [700, 370] width 33 height 18
type input "[DATE]"
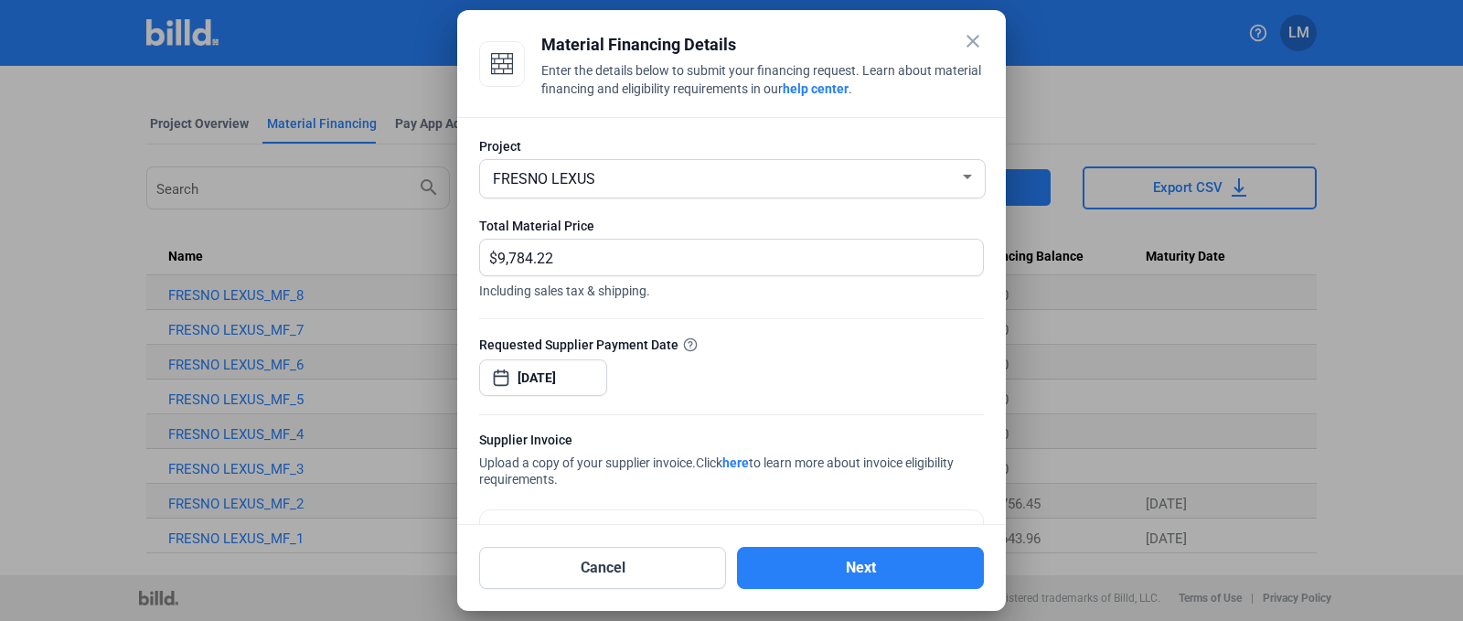
click at [810, 372] on div "Requested Supplier Payment Date [DATE]" at bounding box center [731, 375] width 505 height 80
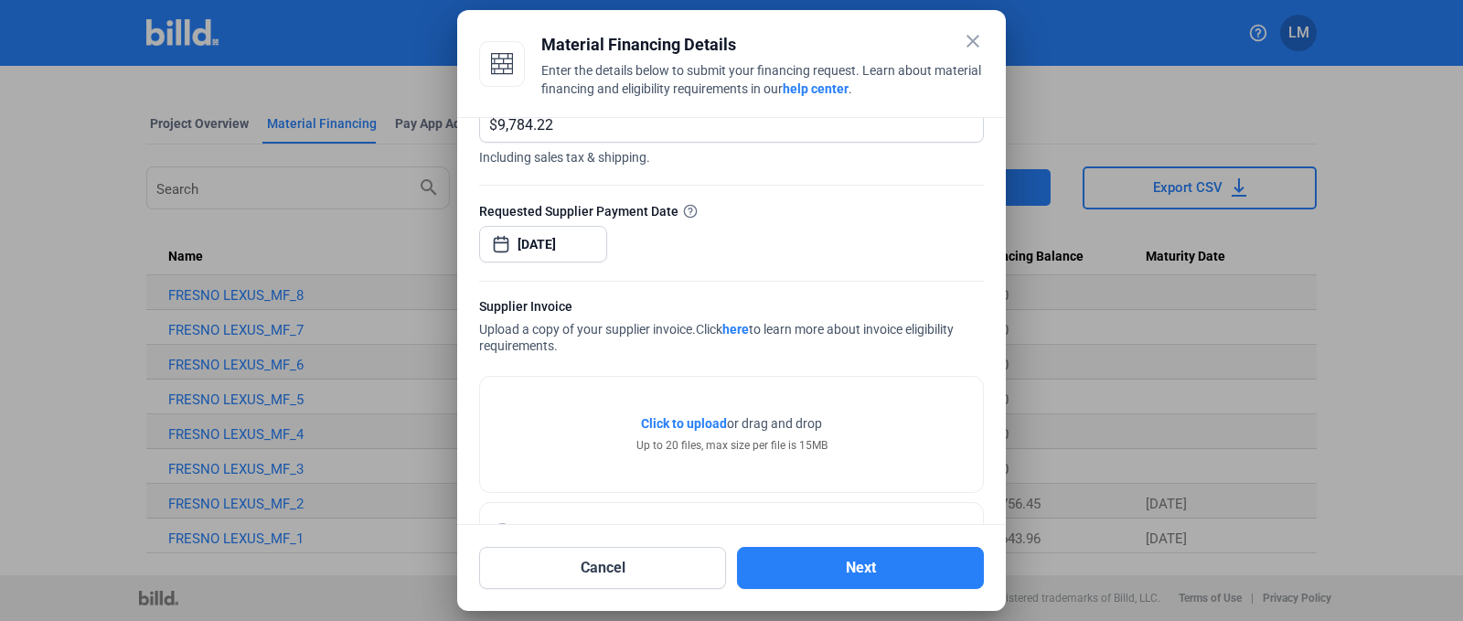
scroll to position [201, 0]
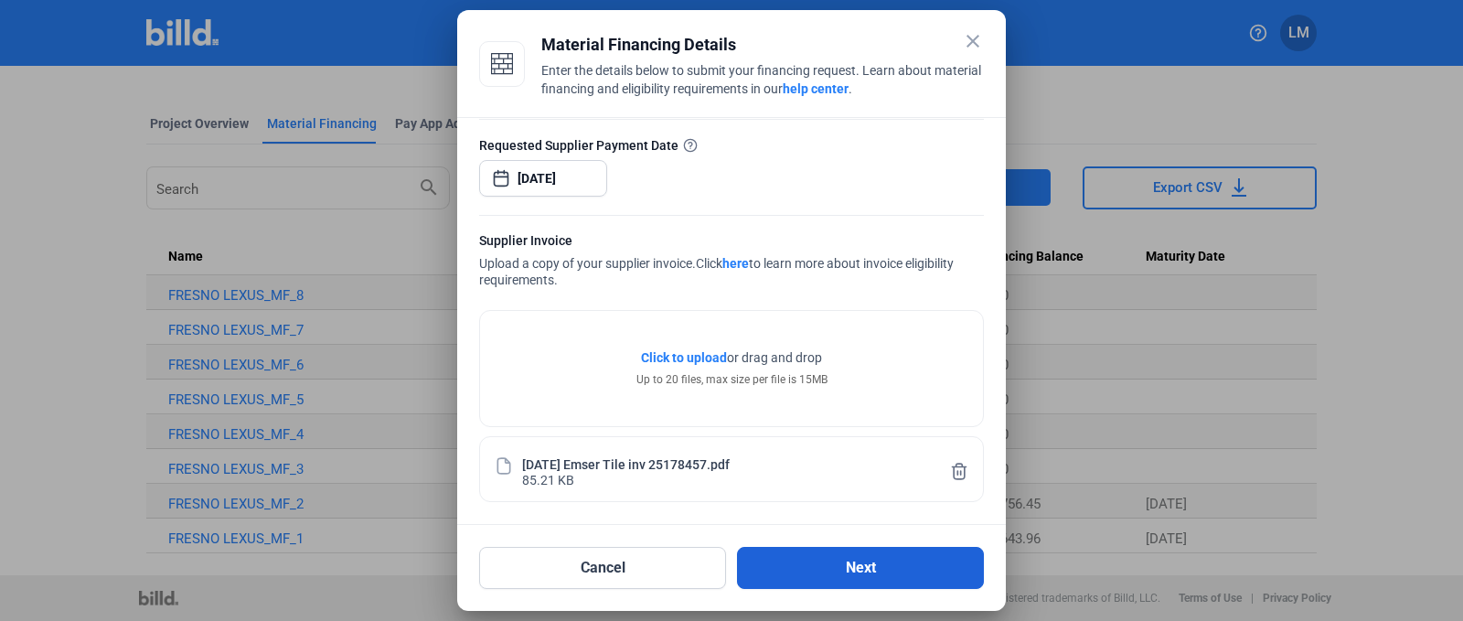
click at [795, 560] on button "Next" at bounding box center [860, 568] width 247 height 42
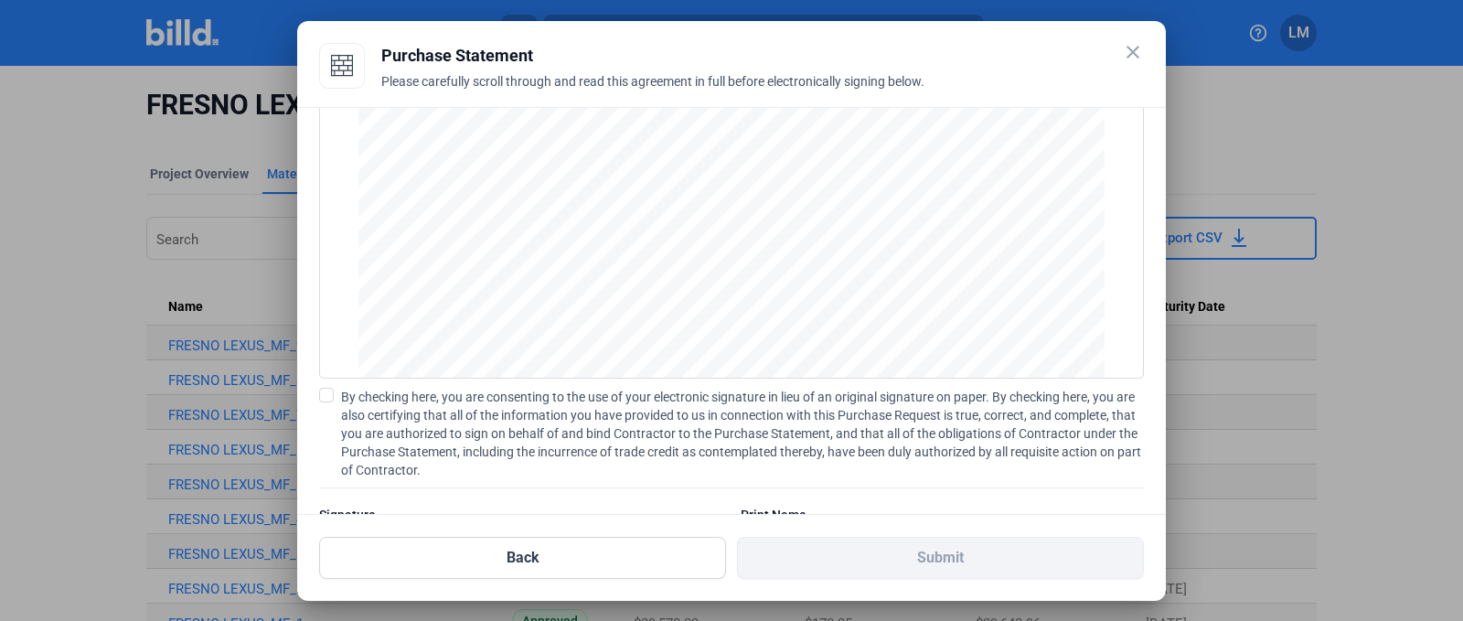
scroll to position [1518, 0]
click at [327, 401] on span at bounding box center [326, 395] width 15 height 15
click at [0, 0] on input "By checking here, you are consenting to the use of your electronic signature in…" at bounding box center [0, 0] width 0 height 0
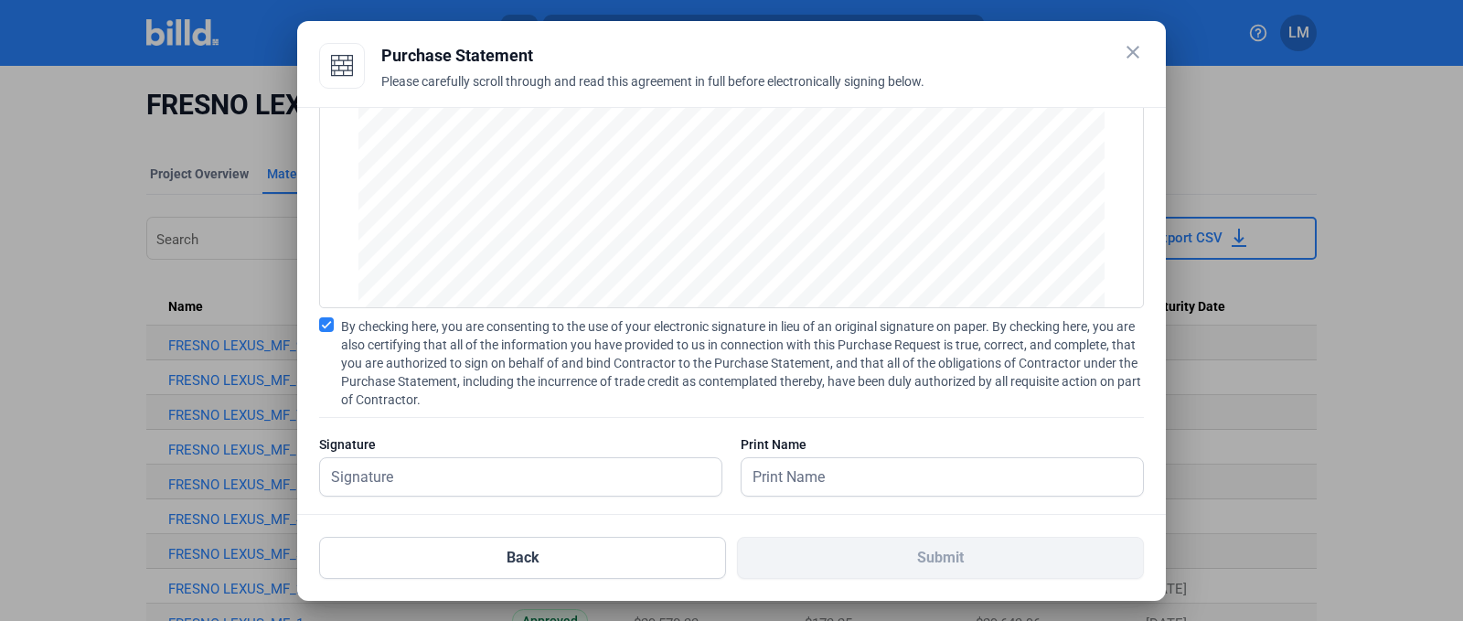
scroll to position [168, 0]
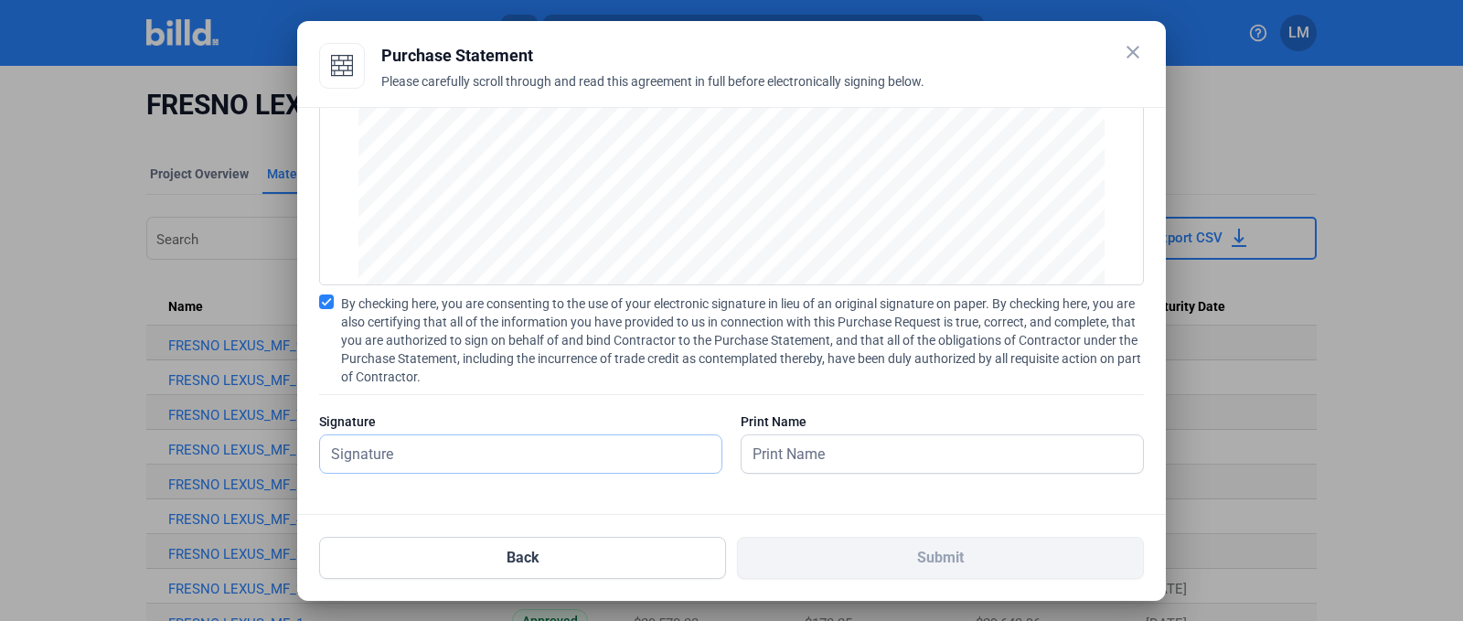
click at [542, 456] on input "text" at bounding box center [520, 453] width 401 height 37
type input "[PERSON_NAME]"
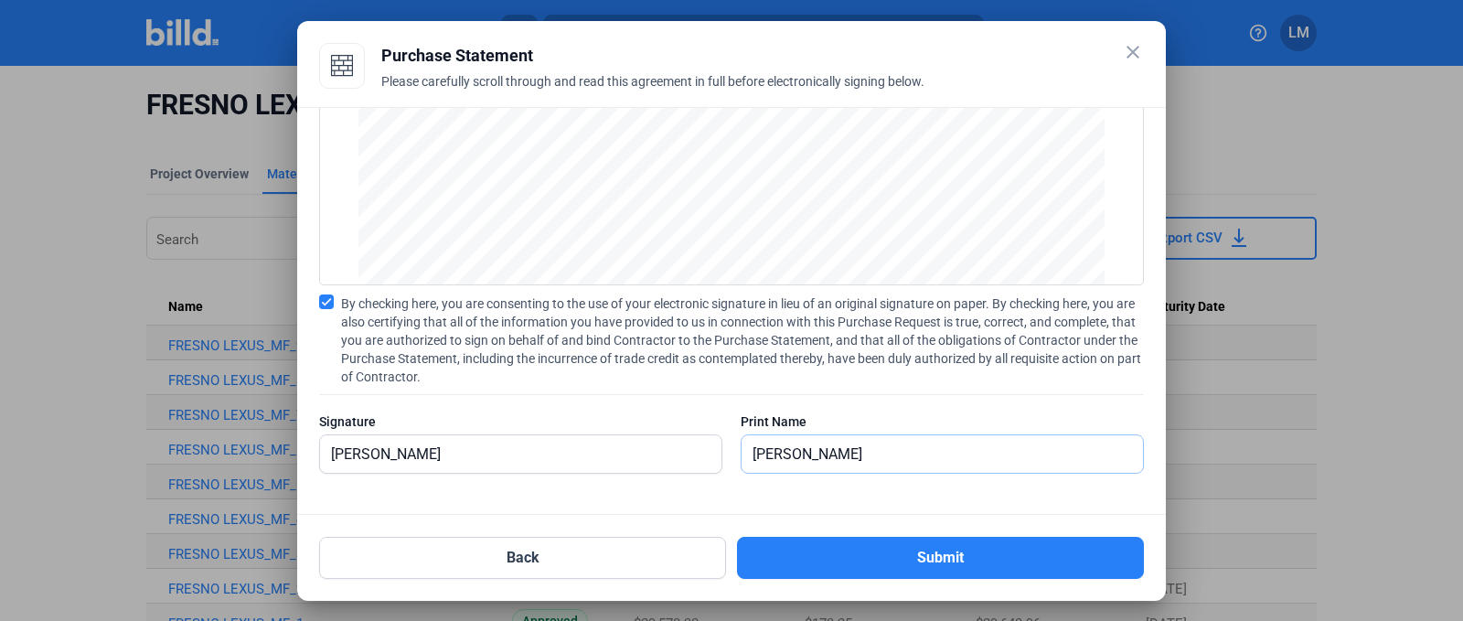
type input "[PERSON_NAME]"
click at [822, 584] on mat-dialog-container "close Purchase Statement Please carefully scroll through and read this agreemen…" at bounding box center [731, 311] width 869 height 580
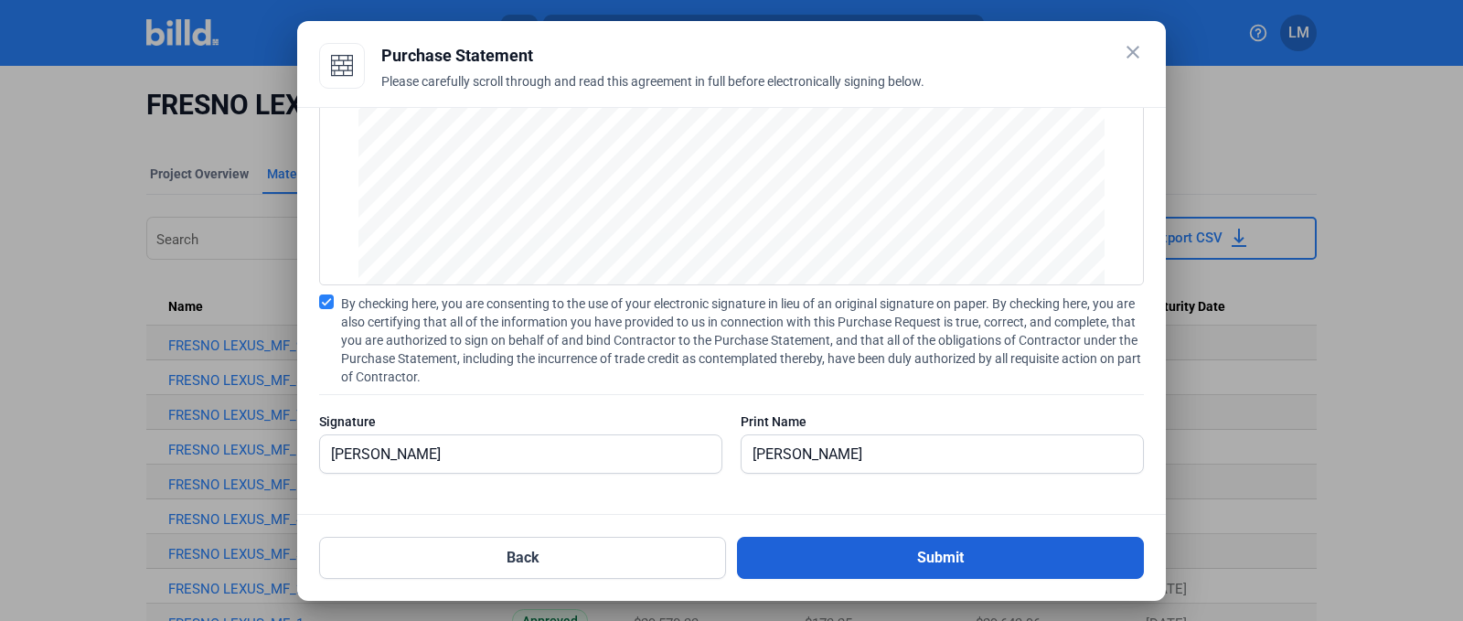
click at [822, 566] on button "Submit" at bounding box center [940, 558] width 407 height 42
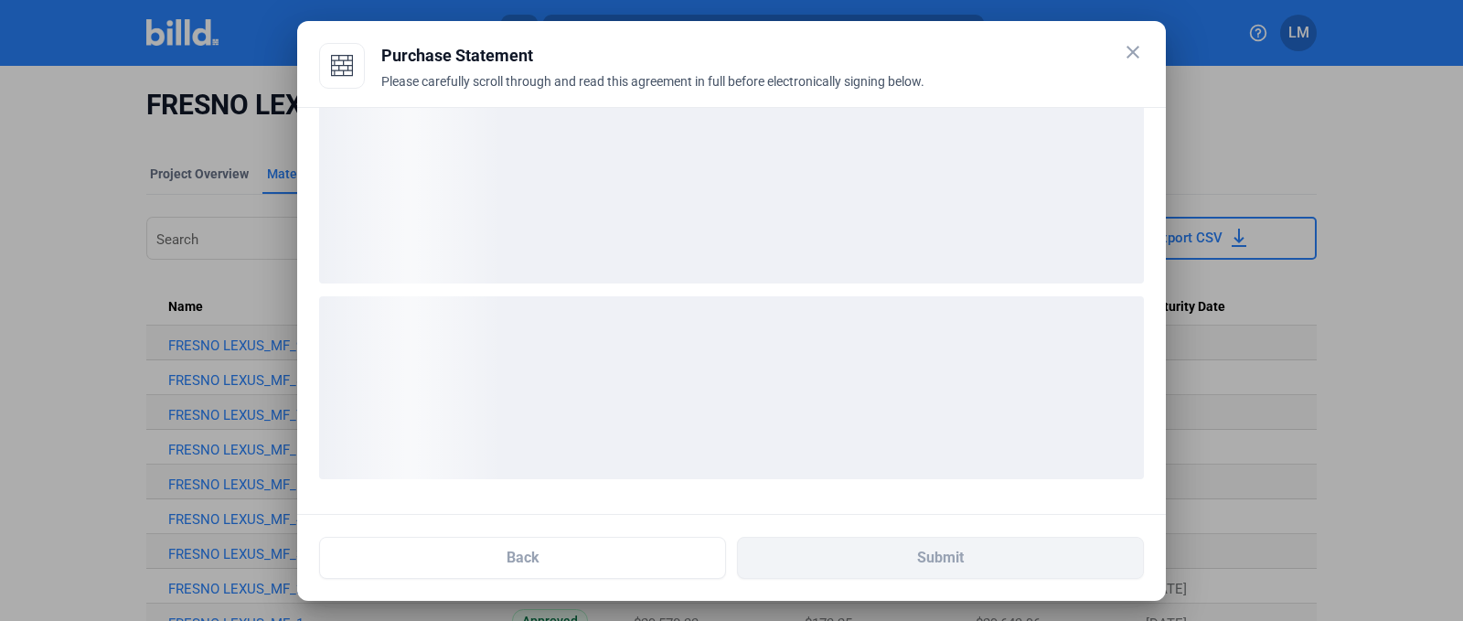
scroll to position [27, 0]
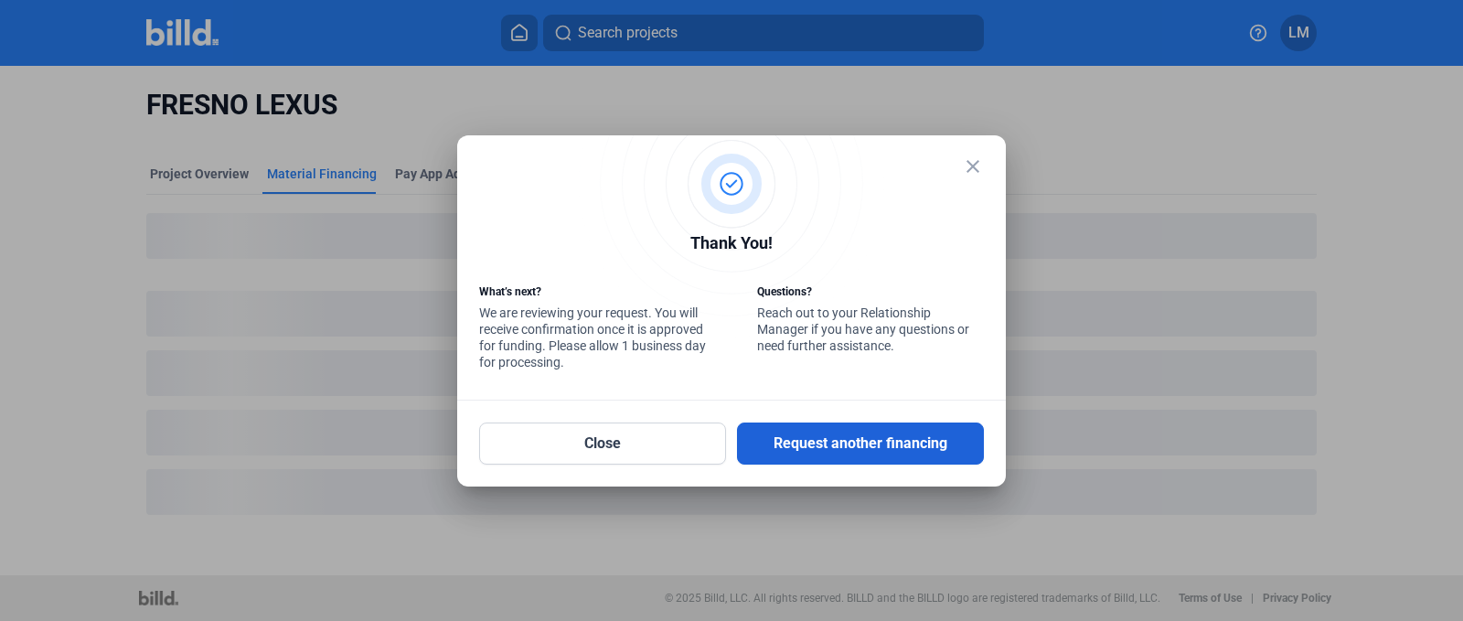
click at [879, 445] on button "Request another financing" at bounding box center [860, 443] width 247 height 42
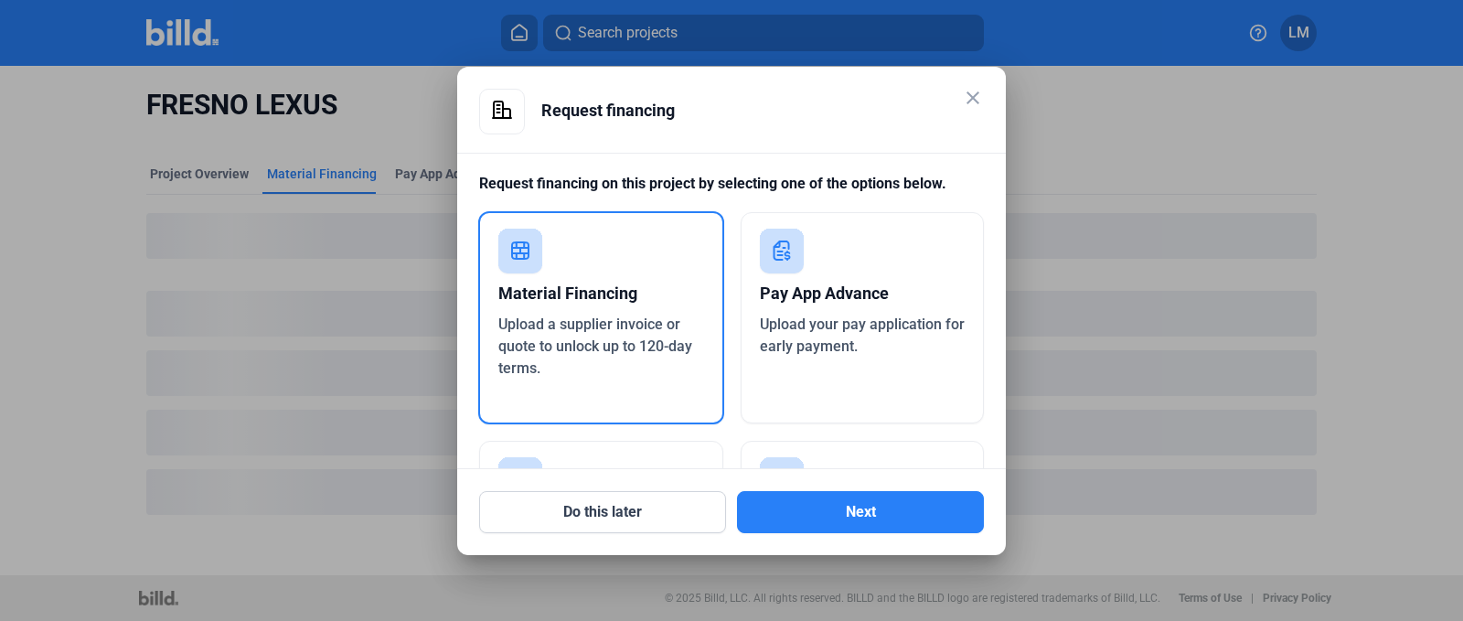
click at [582, 264] on div "Material Financing Upload a supplier invoice or quote to unlock up to 120-day t…" at bounding box center [601, 317] width 246 height 213
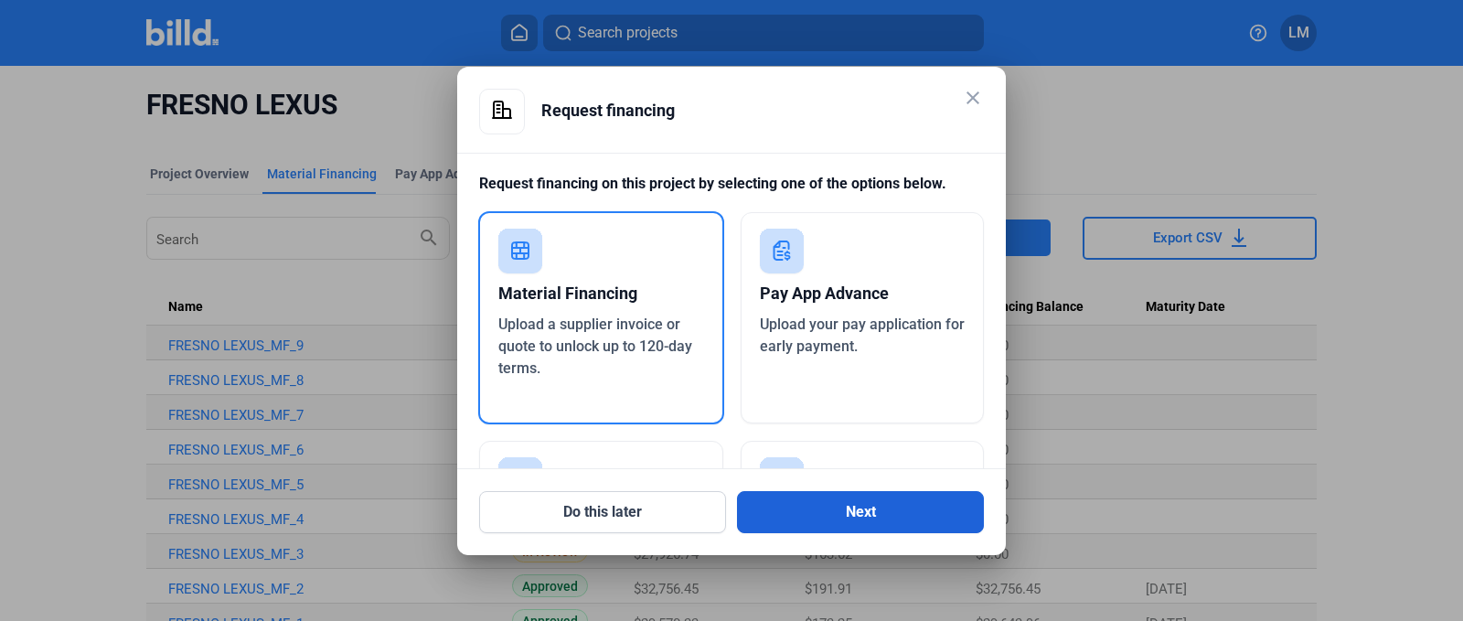
click at [818, 510] on button "Next" at bounding box center [860, 512] width 247 height 42
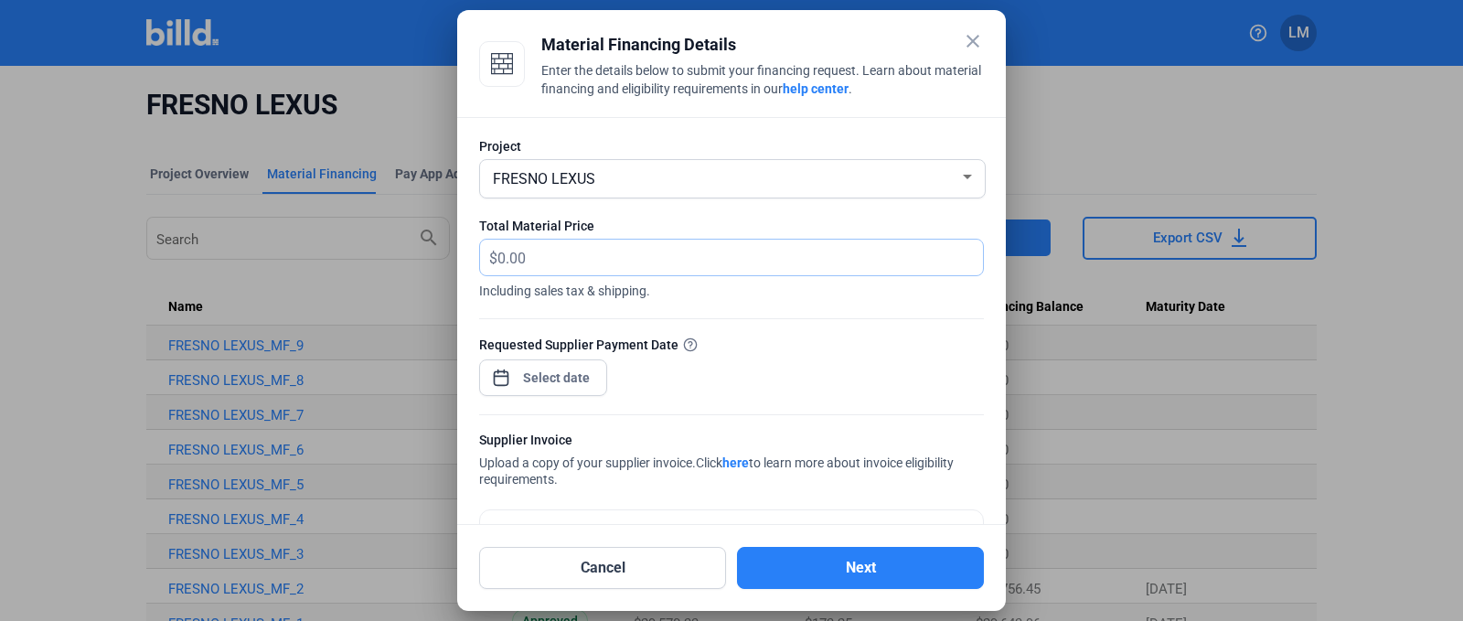
click at [535, 256] on input "text" at bounding box center [740, 258] width 486 height 36
type input "7,078.67"
click at [562, 375] on div "close Material Financing Details Enter the details below to submit your financi…" at bounding box center [731, 310] width 1463 height 621
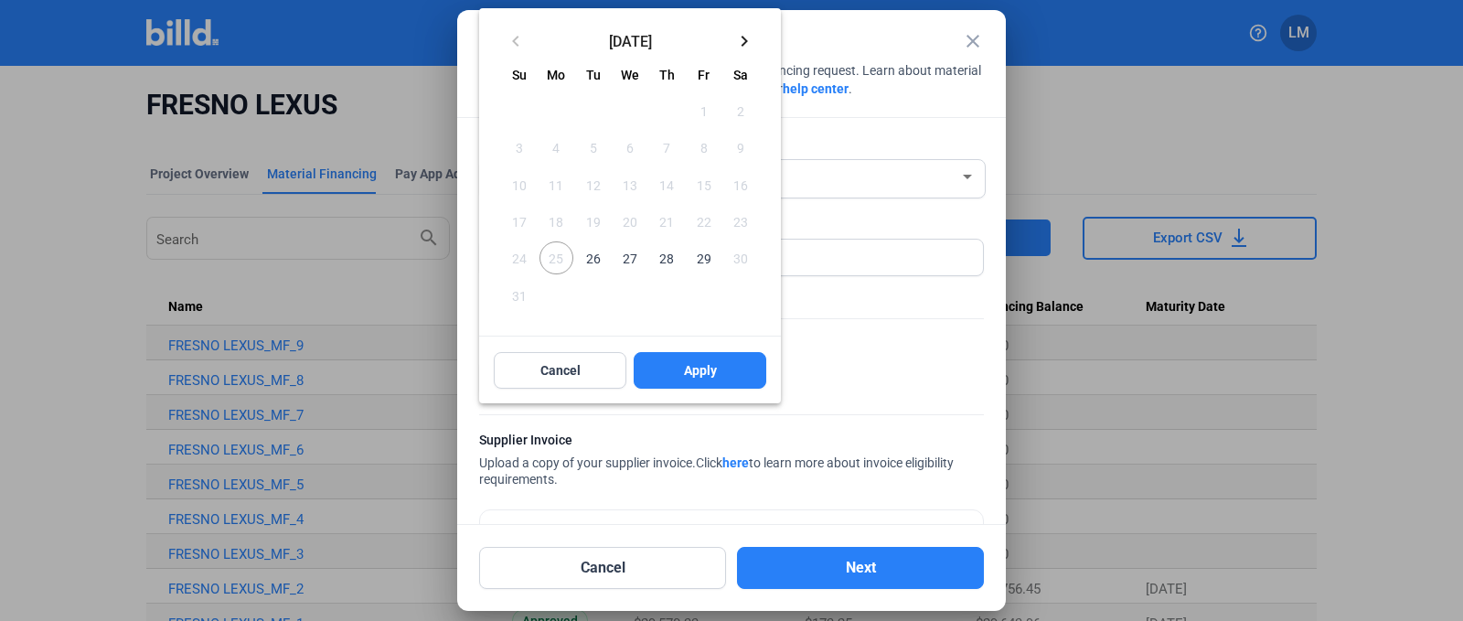
click at [745, 44] on mat-icon "keyboard_arrow_right" at bounding box center [744, 41] width 22 height 22
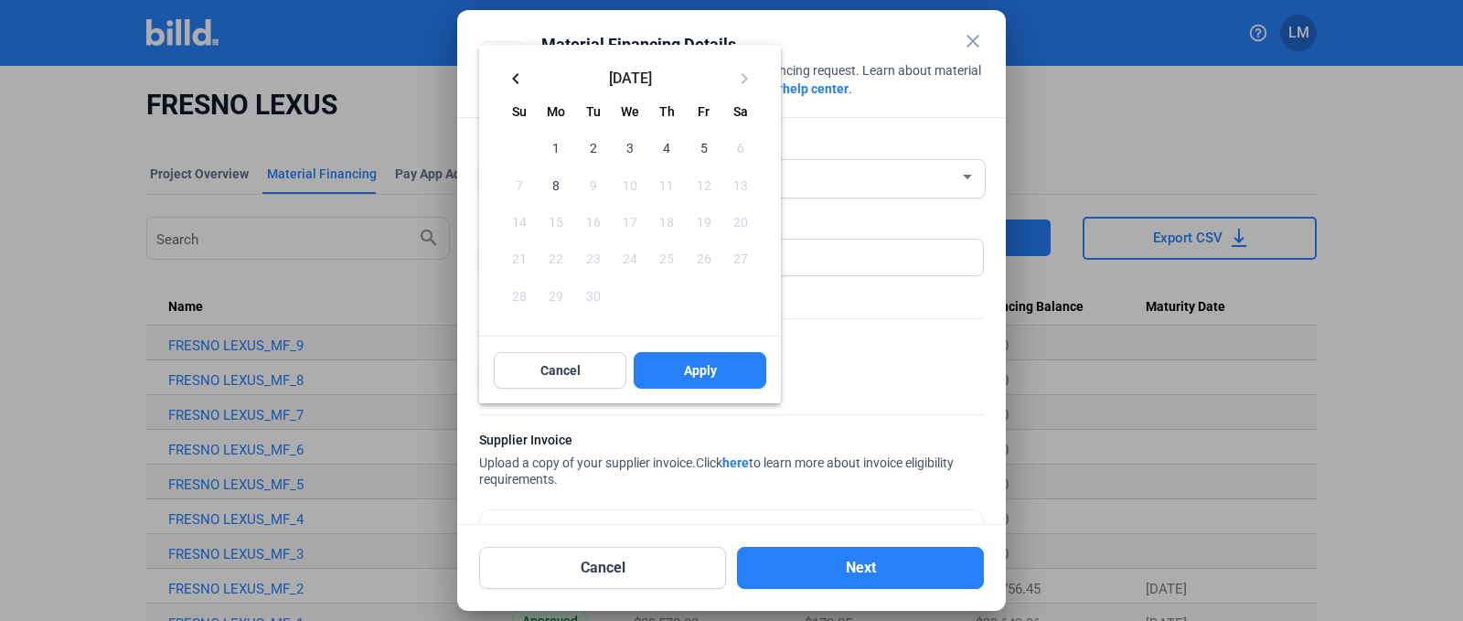
click at [699, 151] on span "5" at bounding box center [703, 147] width 33 height 33
click at [681, 368] on button "Apply" at bounding box center [700, 370] width 133 height 37
type input "[DATE]"
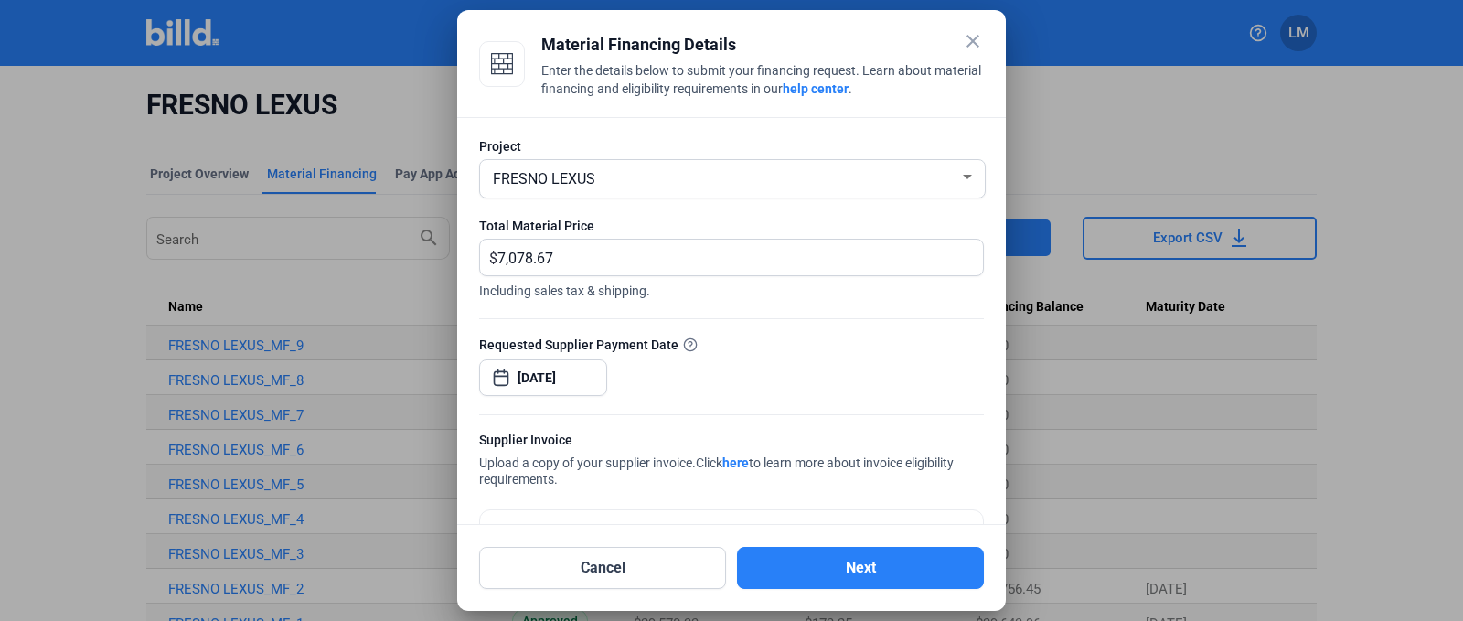
click at [680, 362] on div "Requested Supplier Payment Date [DATE]" at bounding box center [731, 375] width 505 height 80
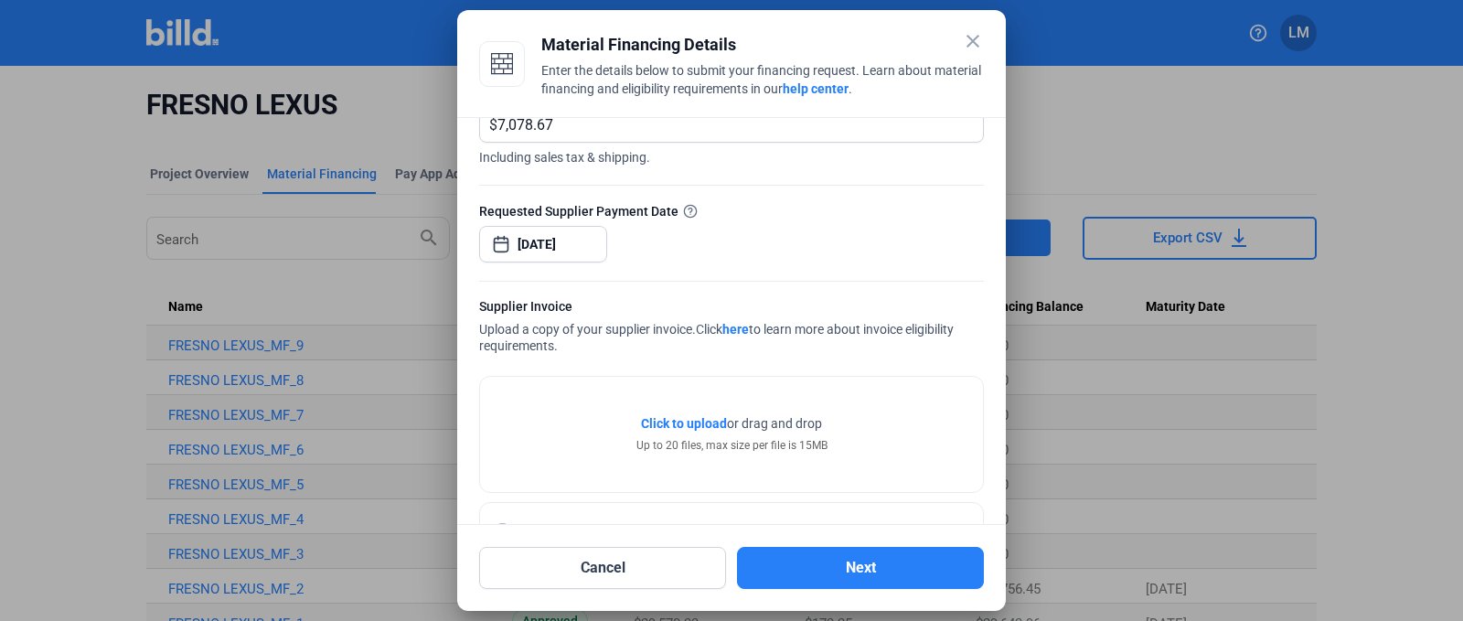
scroll to position [201, 0]
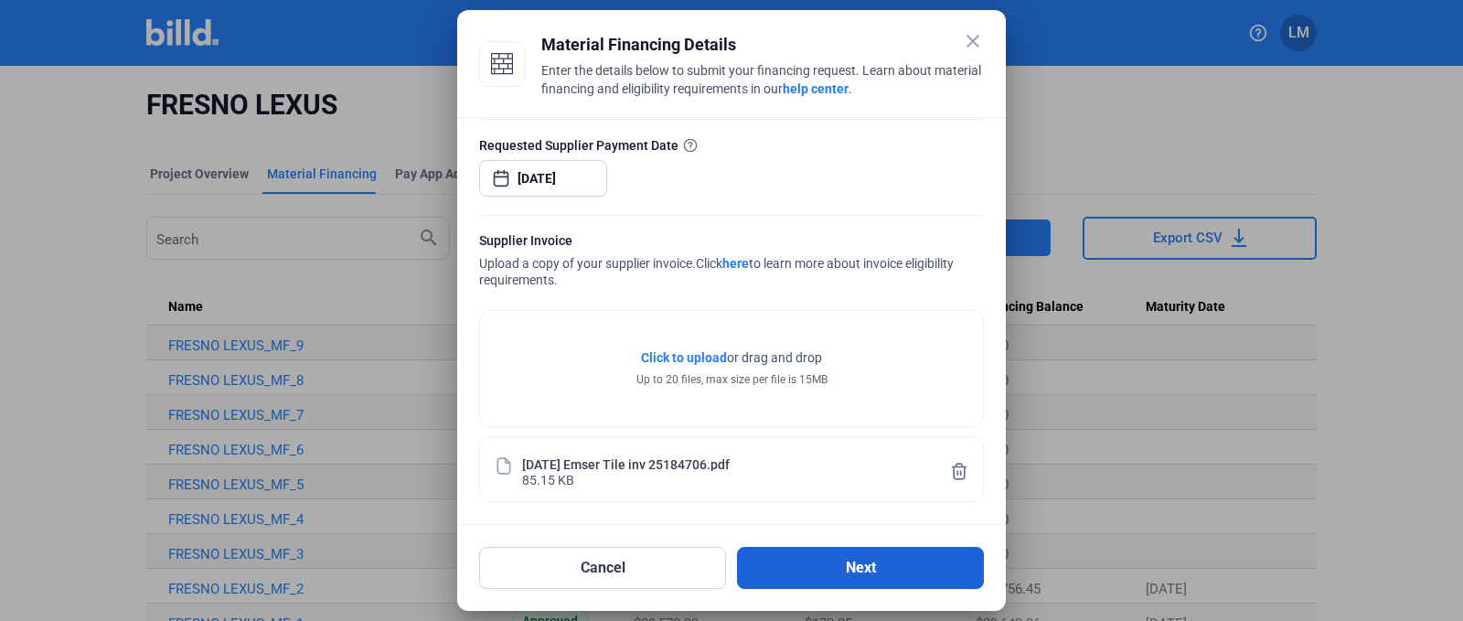
click at [798, 566] on button "Next" at bounding box center [860, 568] width 247 height 42
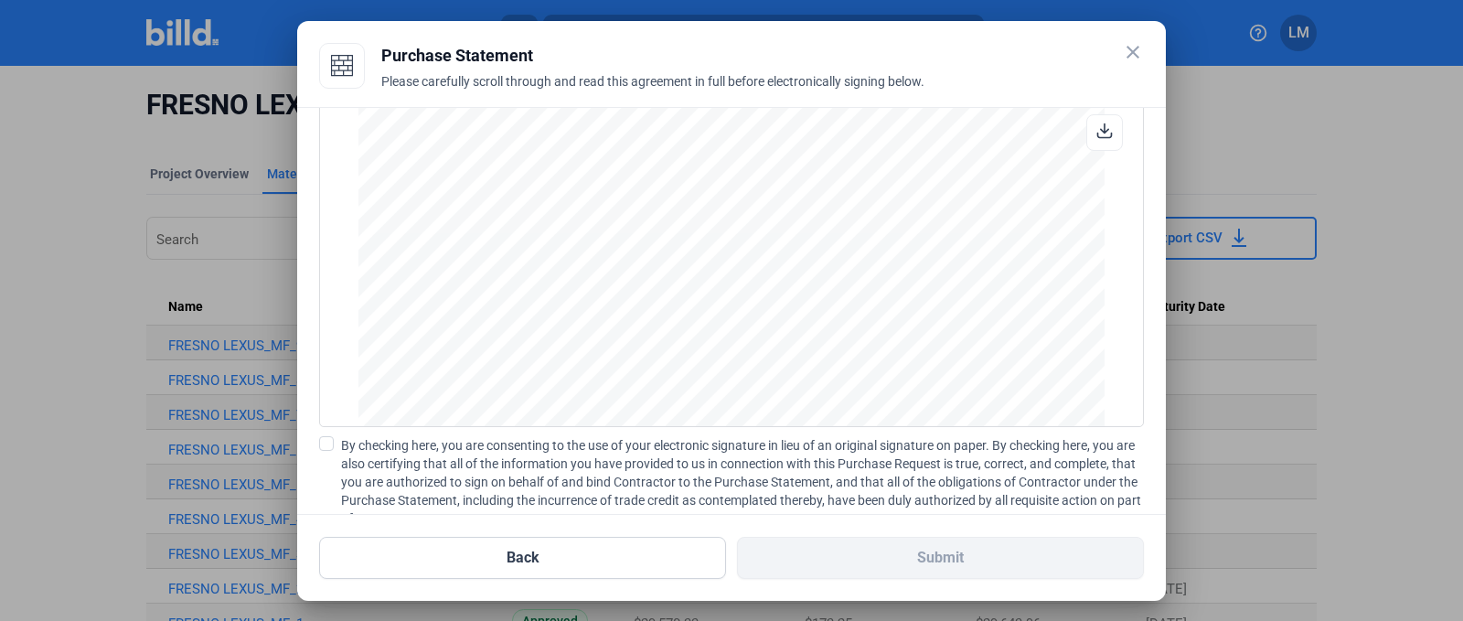
scroll to position [1518, 0]
click at [327, 448] on span at bounding box center [326, 443] width 15 height 15
click at [0, 0] on input "By checking here, you are consenting to the use of your electronic signature in…" at bounding box center [0, 0] width 0 height 0
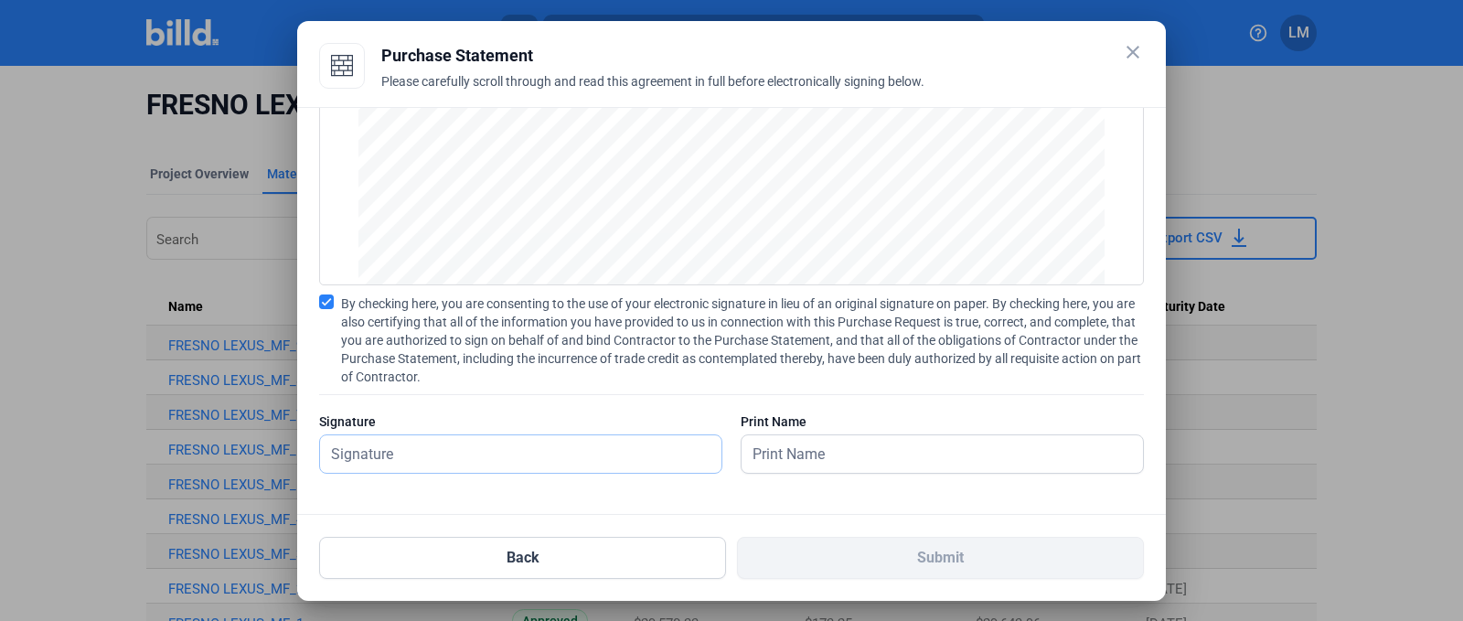
click at [556, 455] on input "text" at bounding box center [510, 453] width 381 height 37
type input "[PERSON_NAME]"
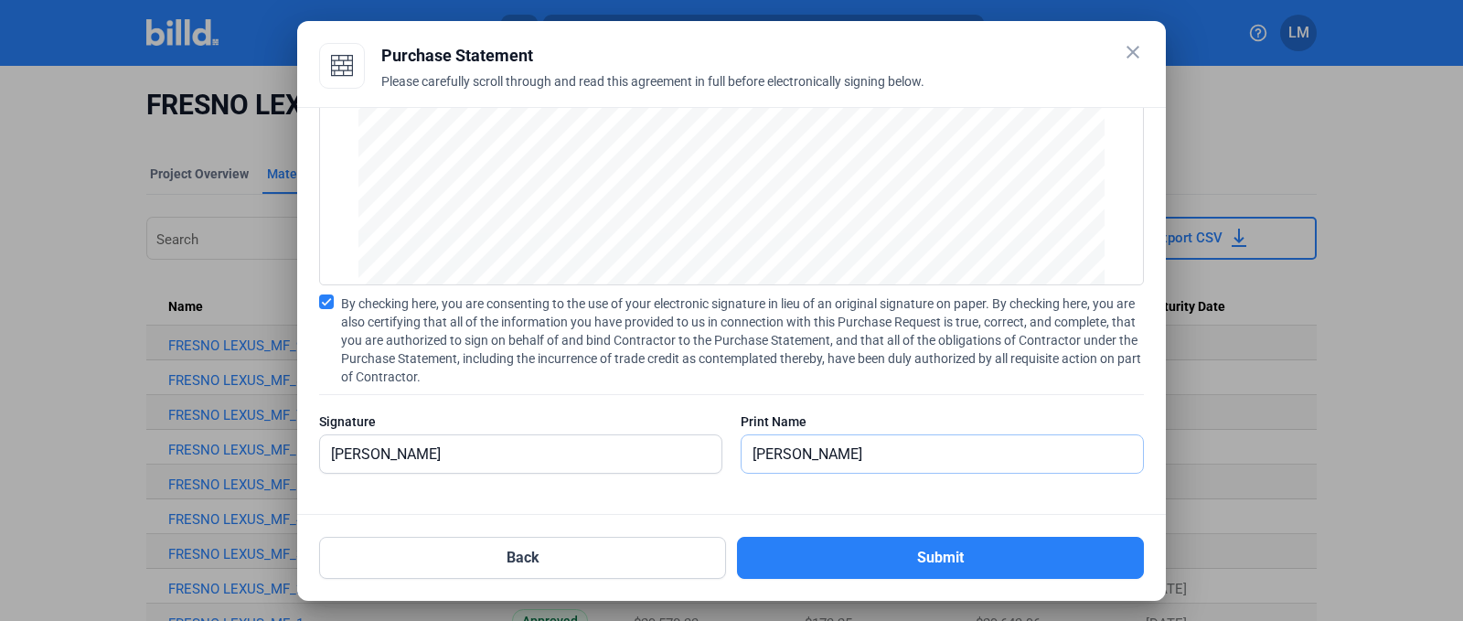
type input "[PERSON_NAME]"
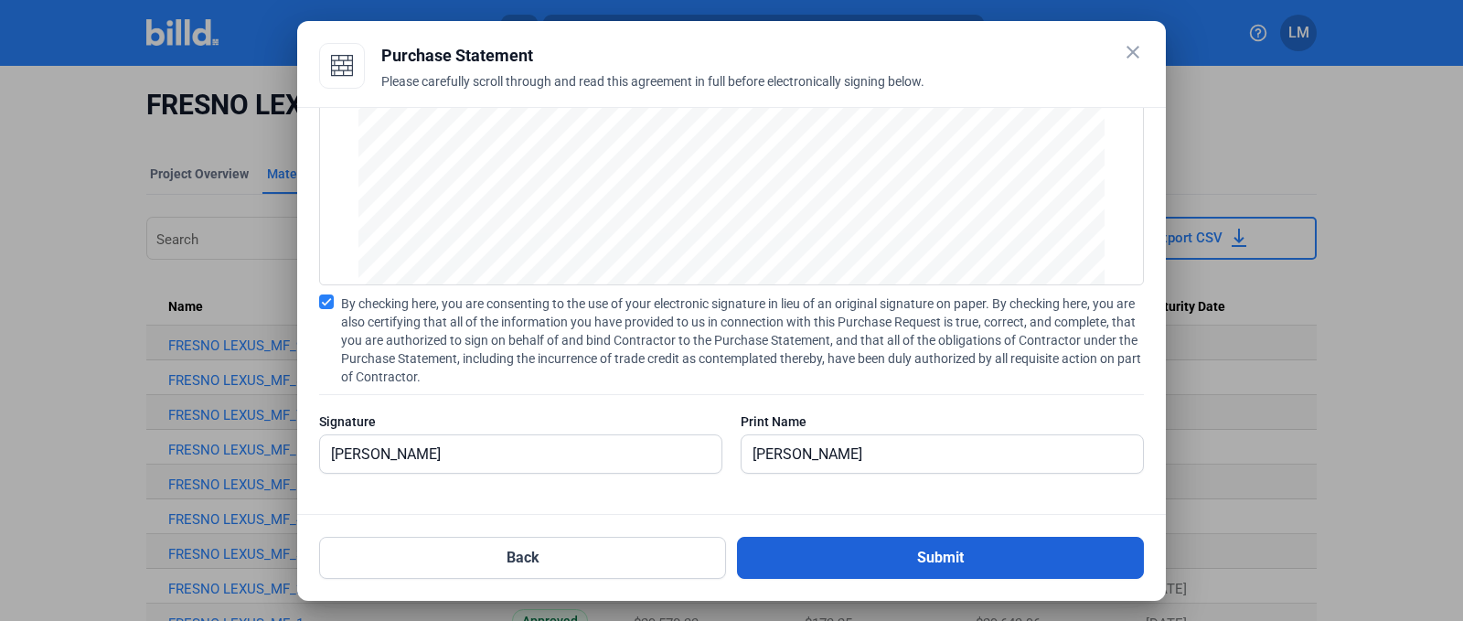
click at [770, 561] on button "Submit" at bounding box center [940, 558] width 407 height 42
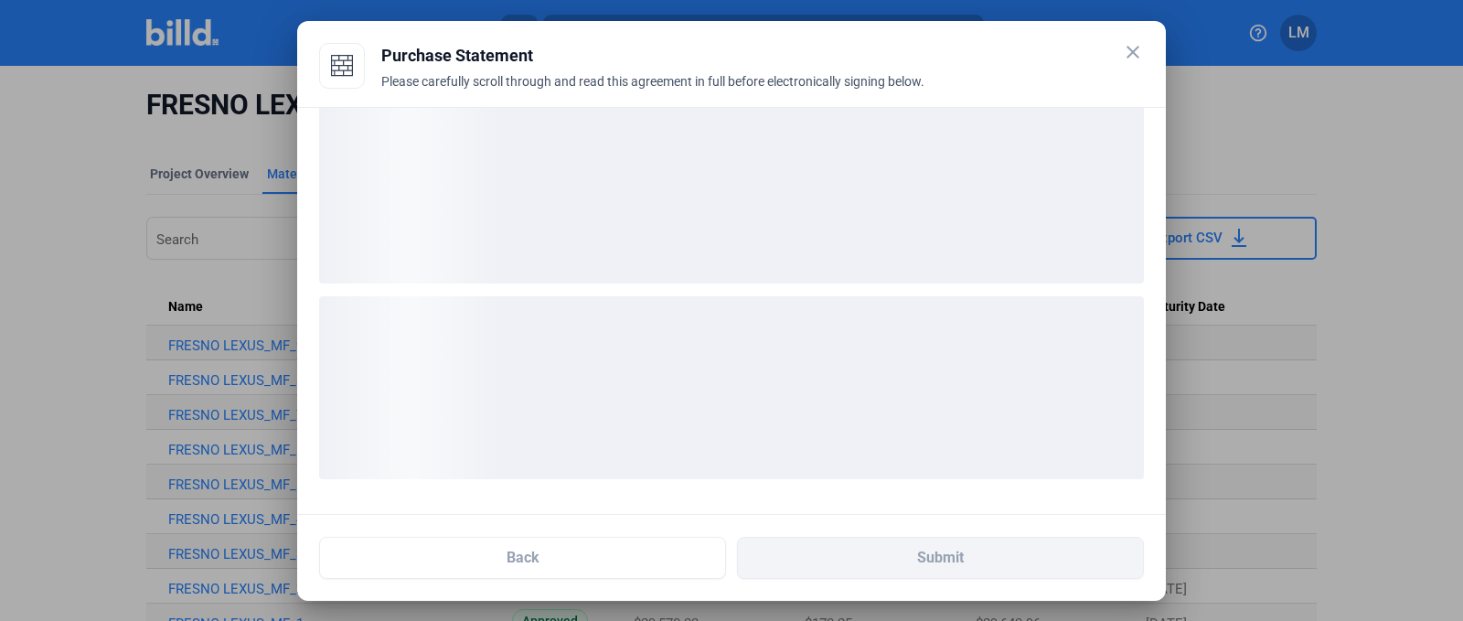
scroll to position [27, 0]
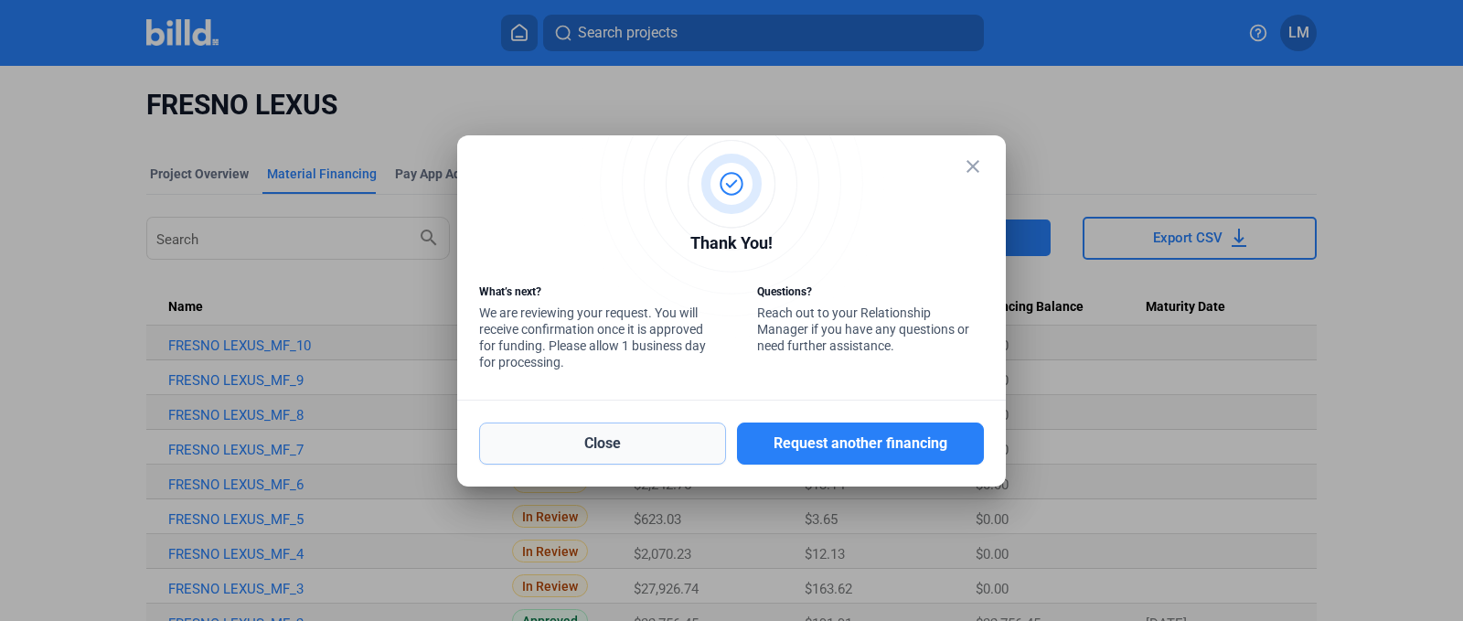
click at [584, 430] on button "Close" at bounding box center [602, 443] width 247 height 42
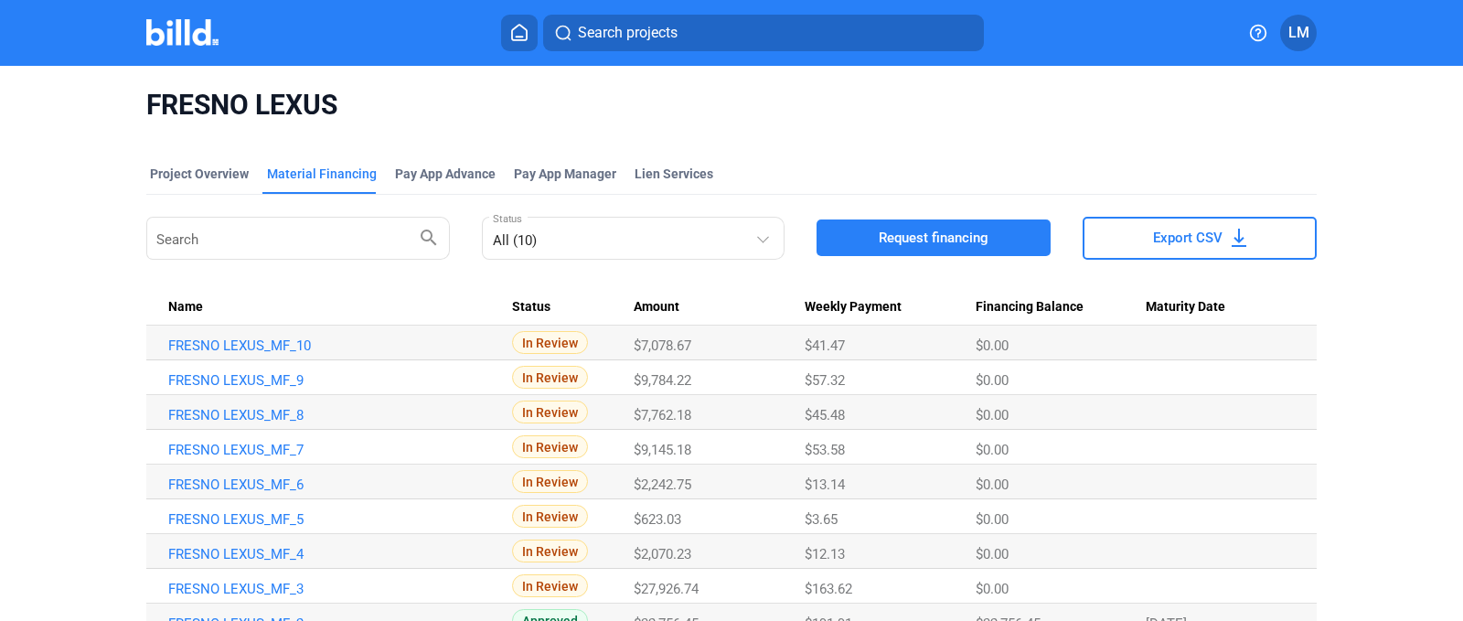
click at [523, 34] on icon at bounding box center [519, 32] width 18 height 17
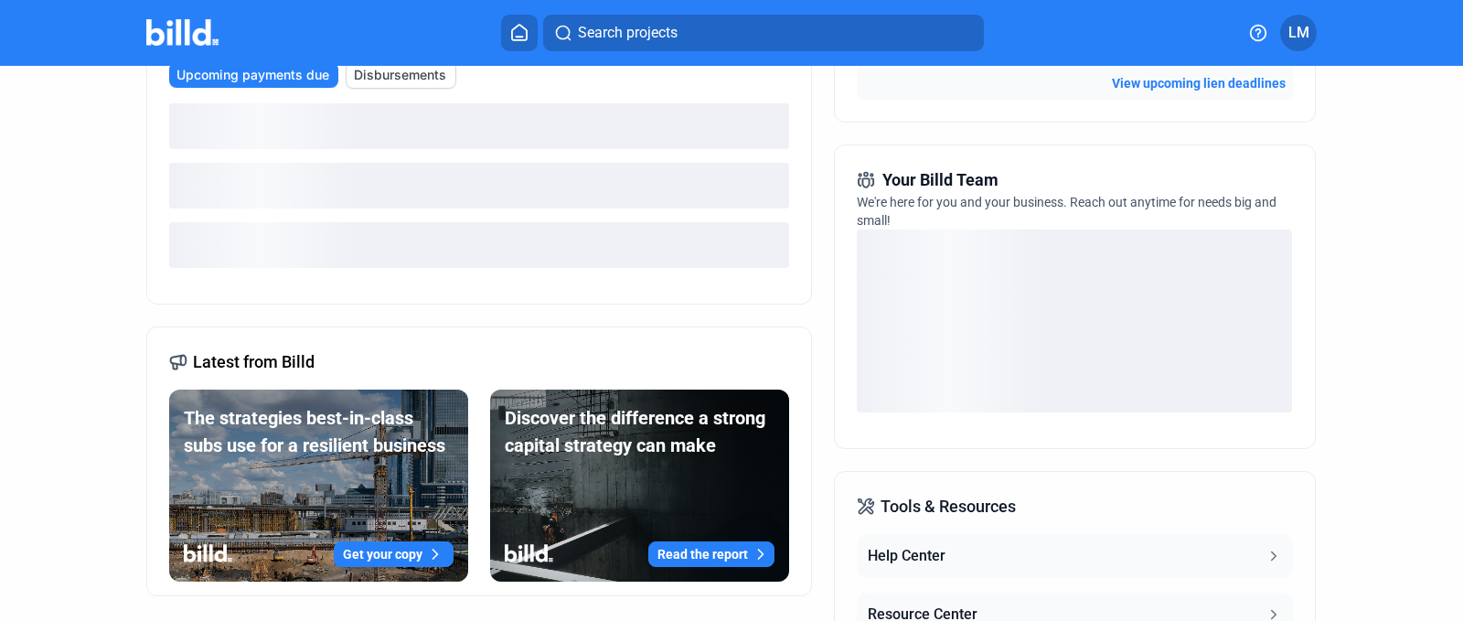
scroll to position [369, 0]
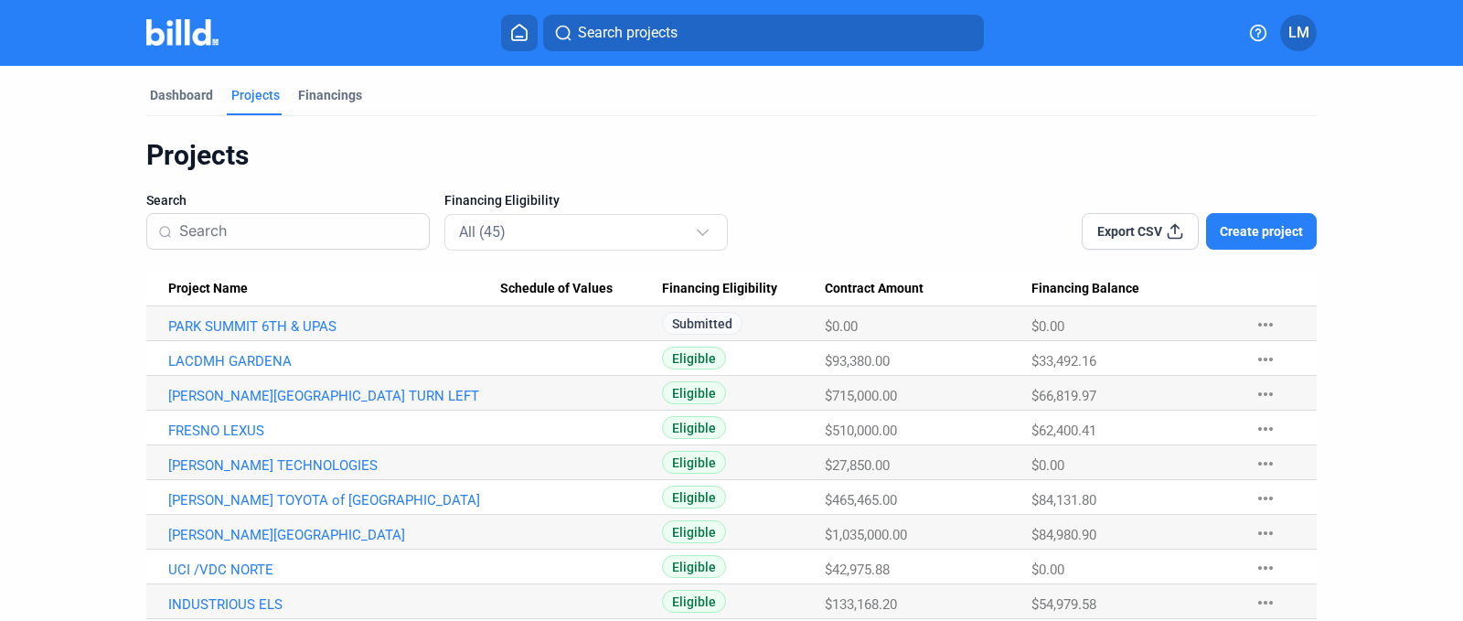
click at [1255, 366] on mat-icon "more_horiz" at bounding box center [1266, 359] width 22 height 22
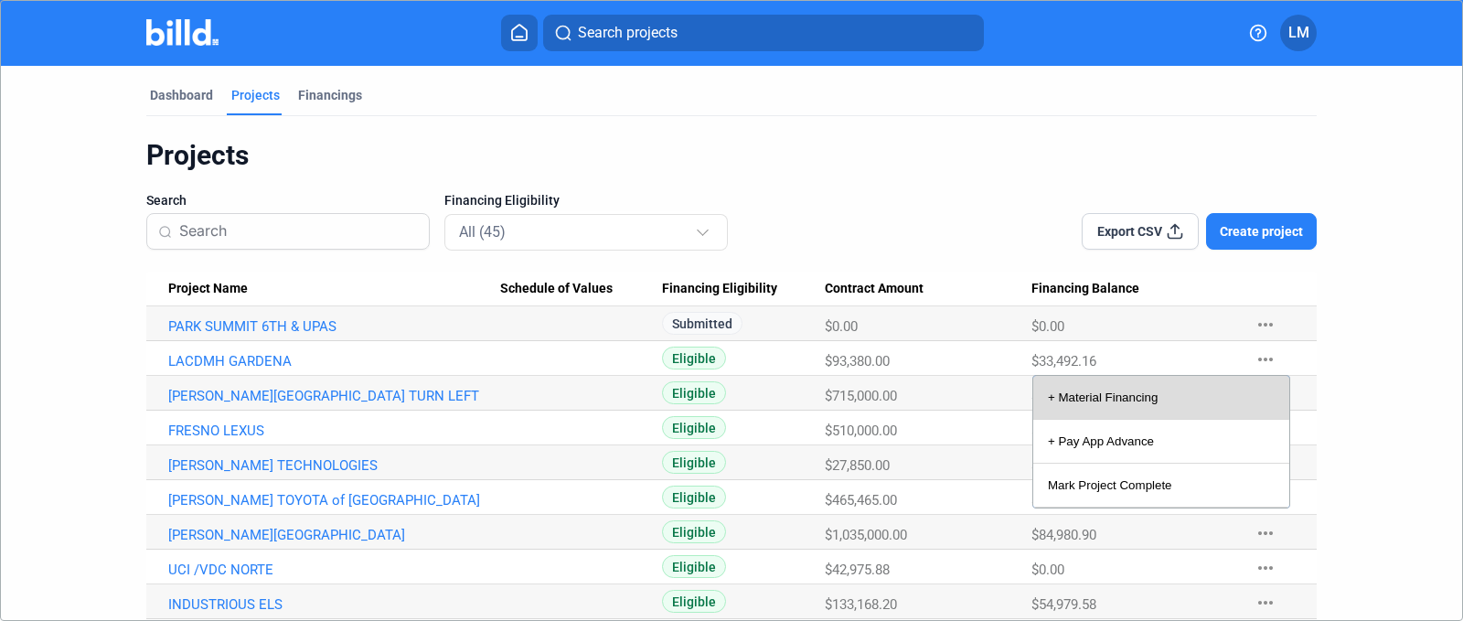
click at [1223, 411] on button "+ Material Financing" at bounding box center [1161, 398] width 256 height 44
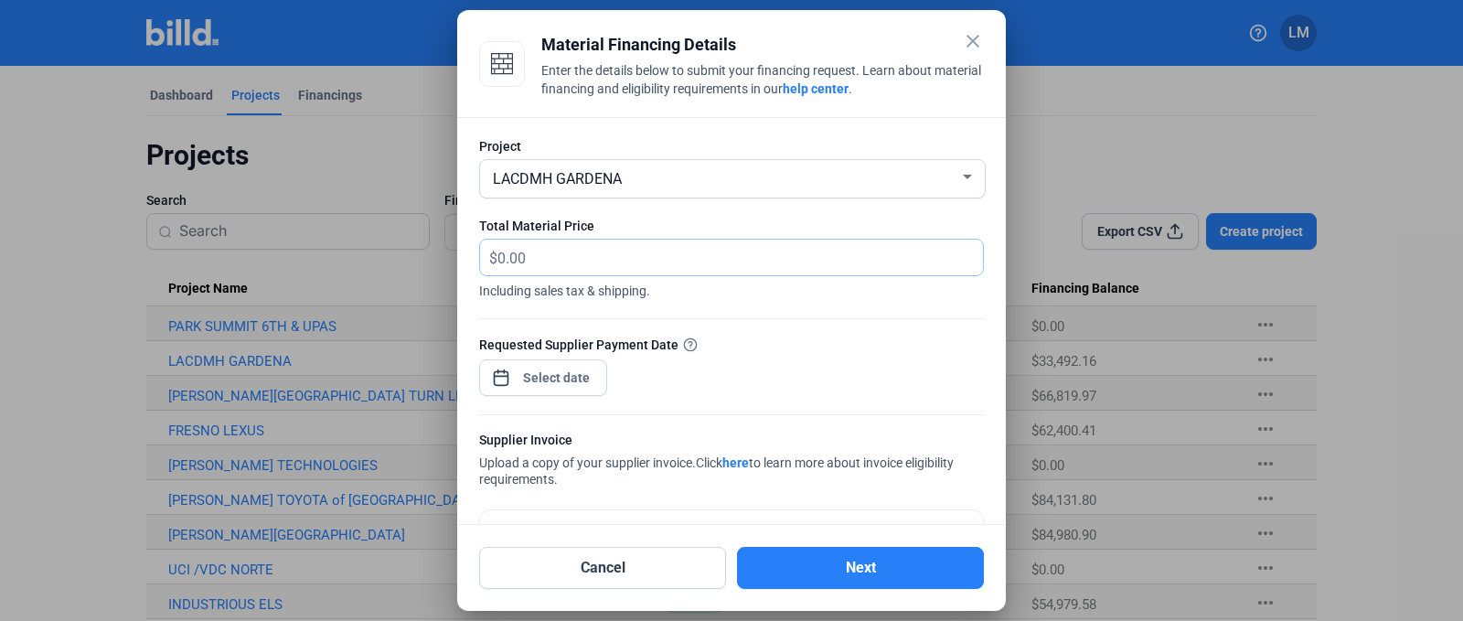
click at [538, 240] on input "text" at bounding box center [729, 258] width 465 height 36
type input "3,087.19"
click at [552, 370] on div "close Material Financing Details Enter the details below to submit your financi…" at bounding box center [731, 310] width 1463 height 621
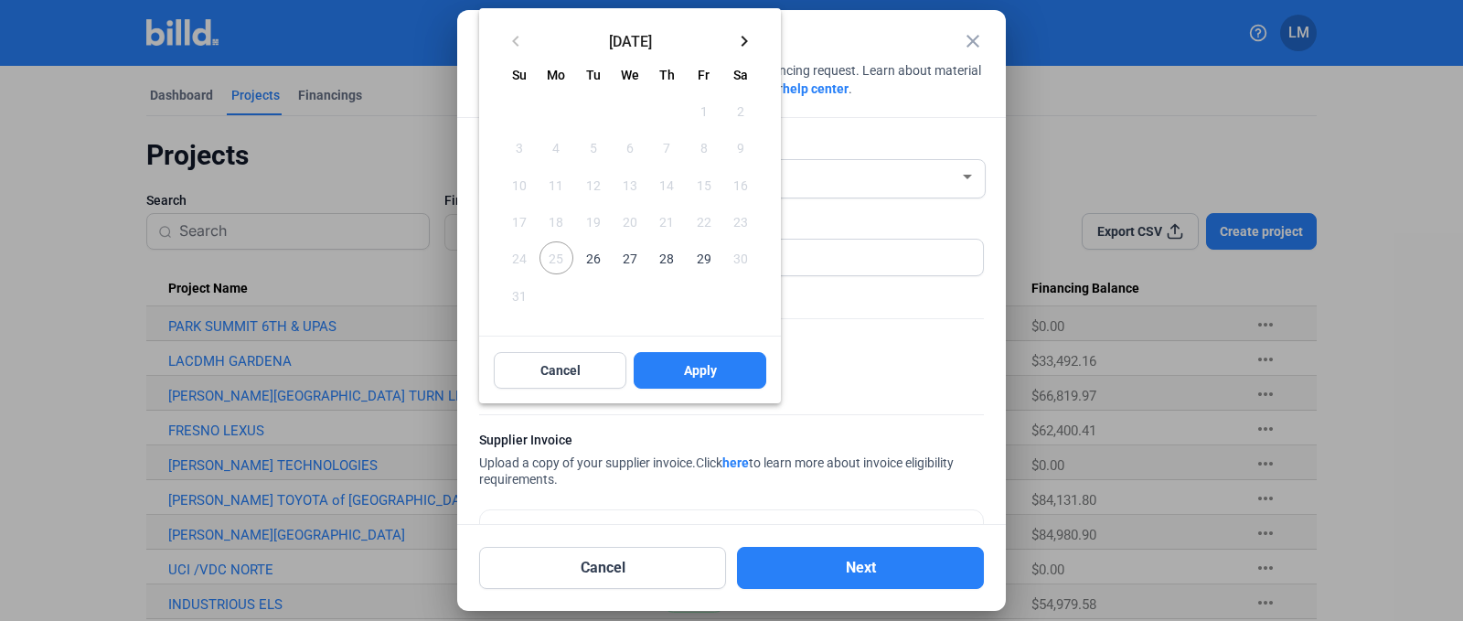
click at [742, 34] on mat-icon "keyboard_arrow_right" at bounding box center [744, 41] width 22 height 22
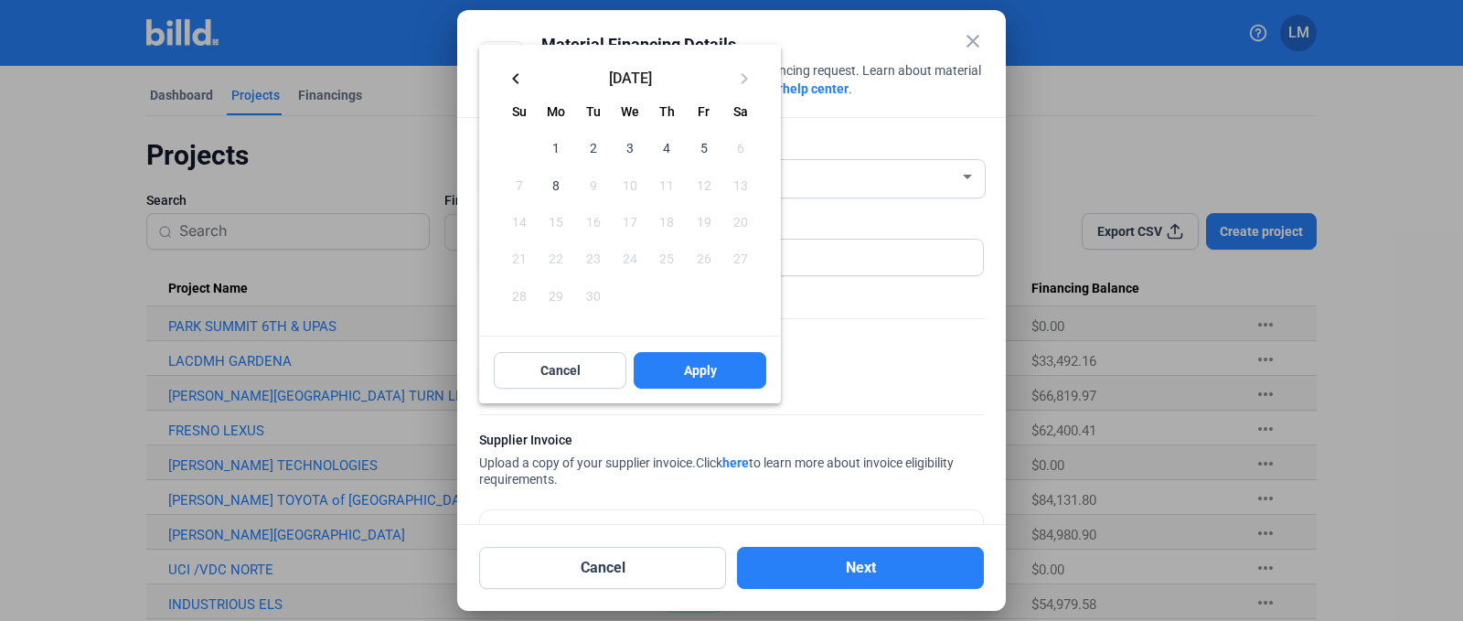
click at [699, 156] on span "5" at bounding box center [703, 147] width 33 height 33
click at [716, 376] on span "Apply" at bounding box center [700, 370] width 33 height 18
type input "[DATE]"
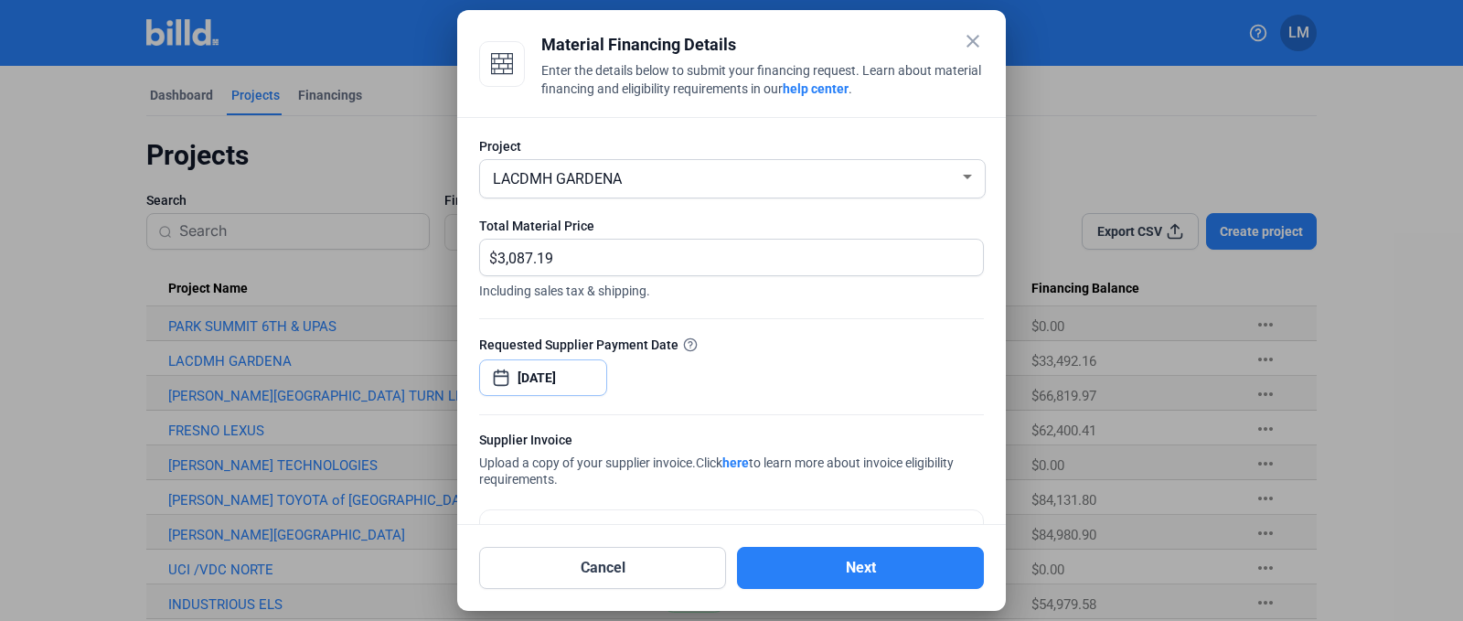
scroll to position [134, 0]
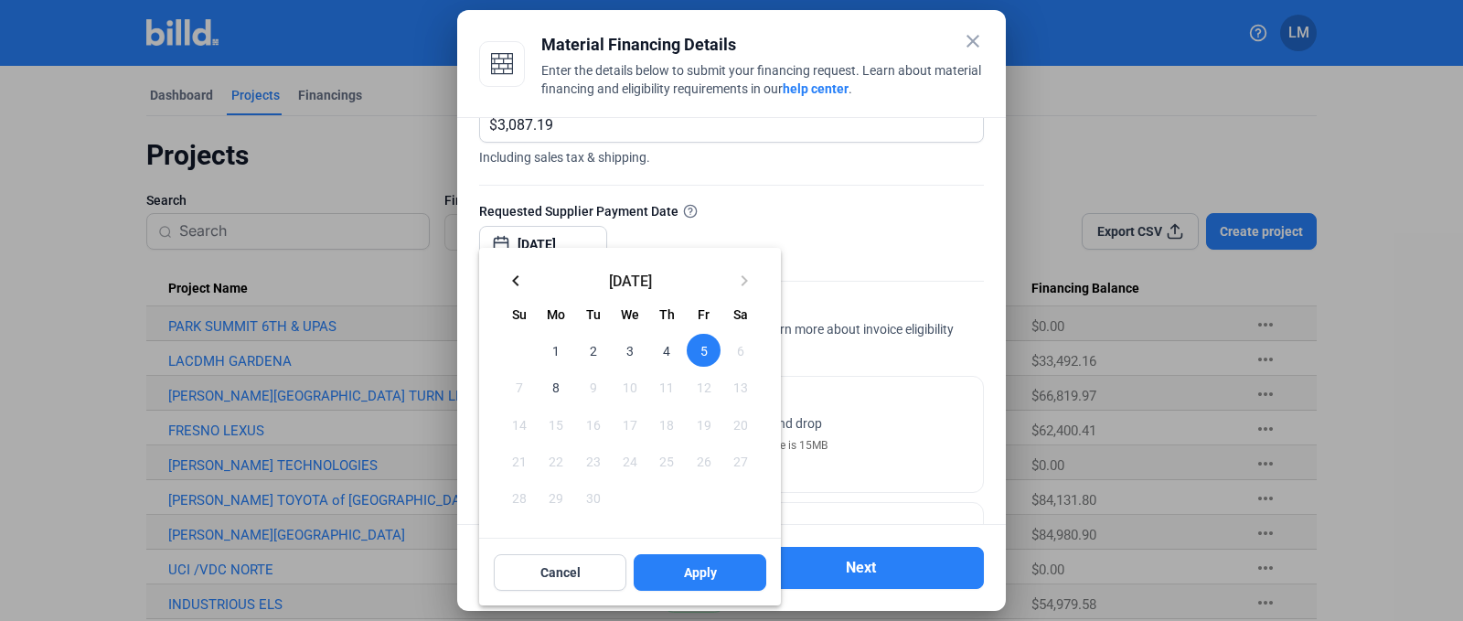
click at [692, 349] on span "5" at bounding box center [703, 350] width 33 height 33
click at [702, 571] on span "Apply" at bounding box center [700, 572] width 33 height 18
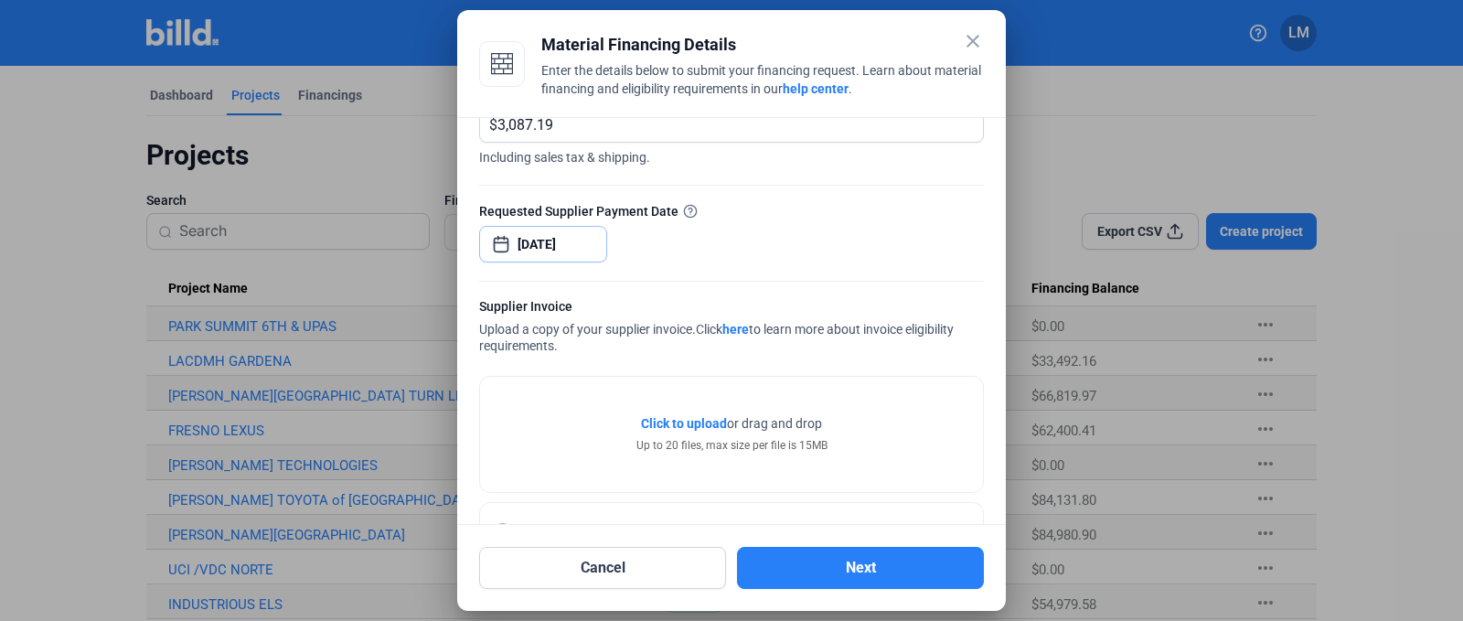
scroll to position [201, 0]
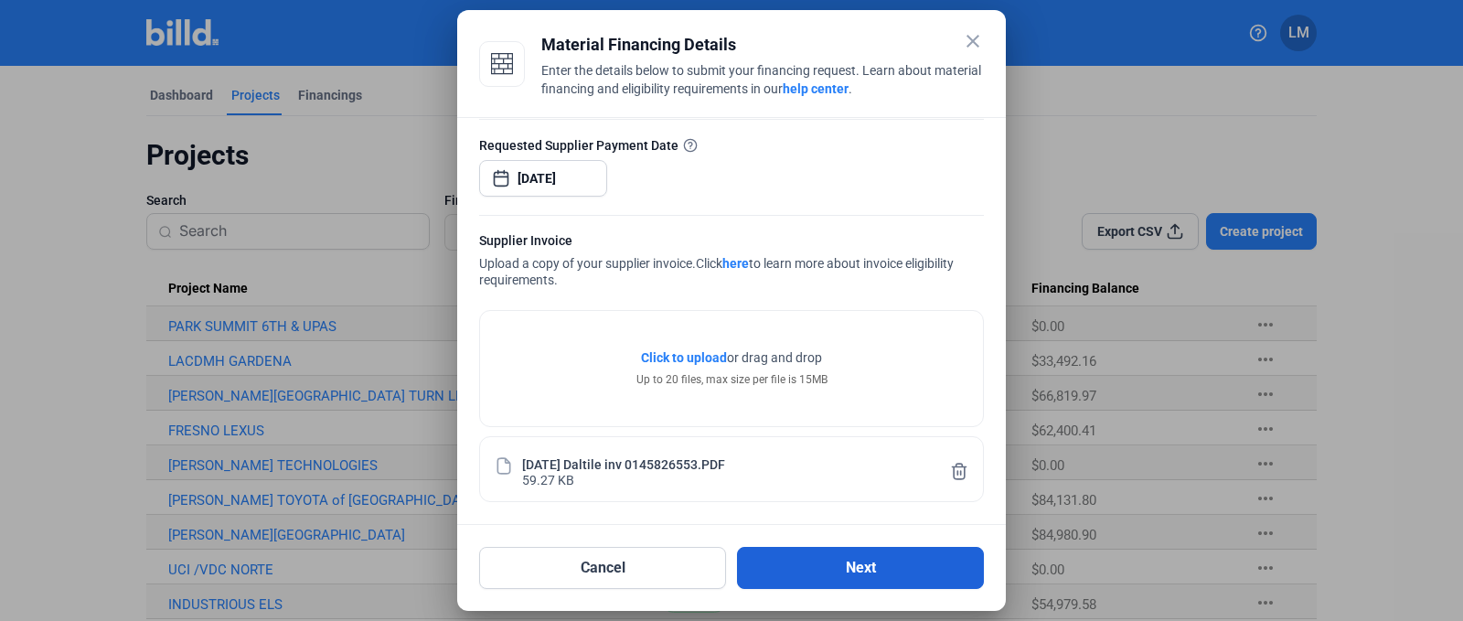
click at [840, 561] on button "Next" at bounding box center [860, 568] width 247 height 42
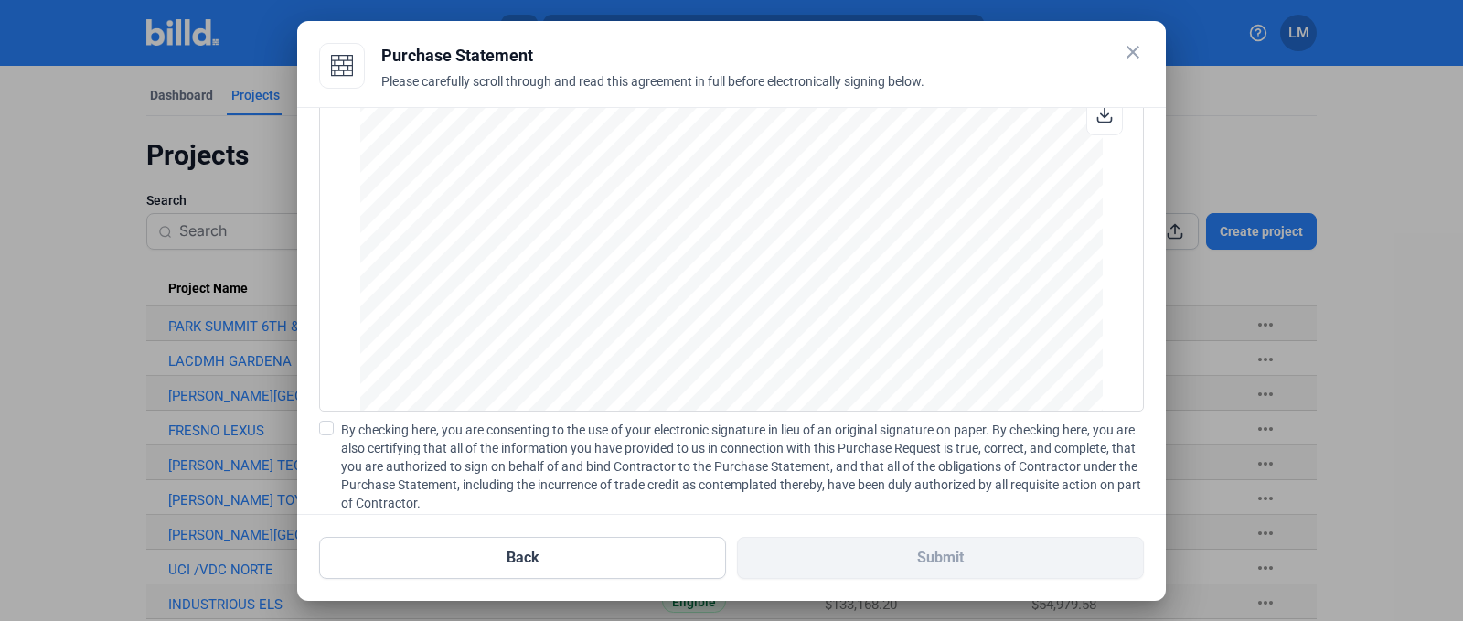
scroll to position [1481, 0]
click at [324, 431] on span at bounding box center [326, 428] width 15 height 15
click at [0, 0] on input "By checking here, you are consenting to the use of your electronic signature in…" at bounding box center [0, 0] width 0 height 0
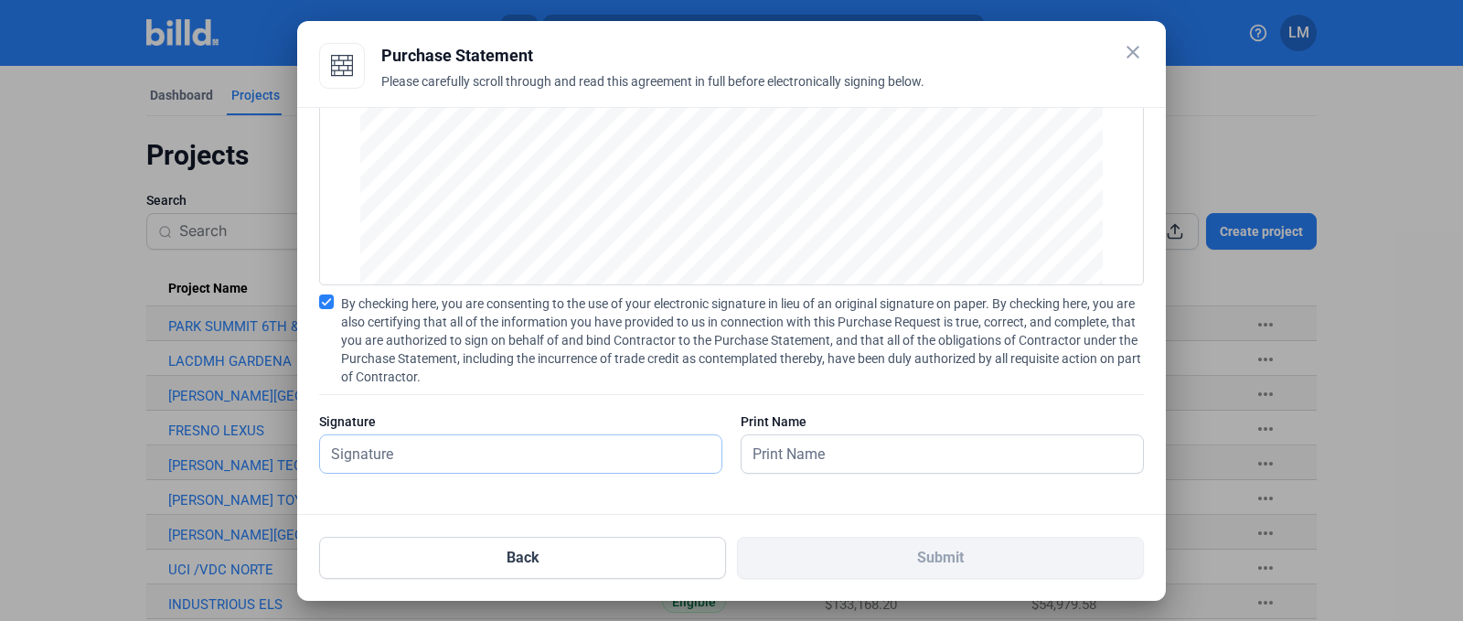
click at [583, 456] on input "text" at bounding box center [510, 453] width 381 height 37
type input "[PERSON_NAME]"
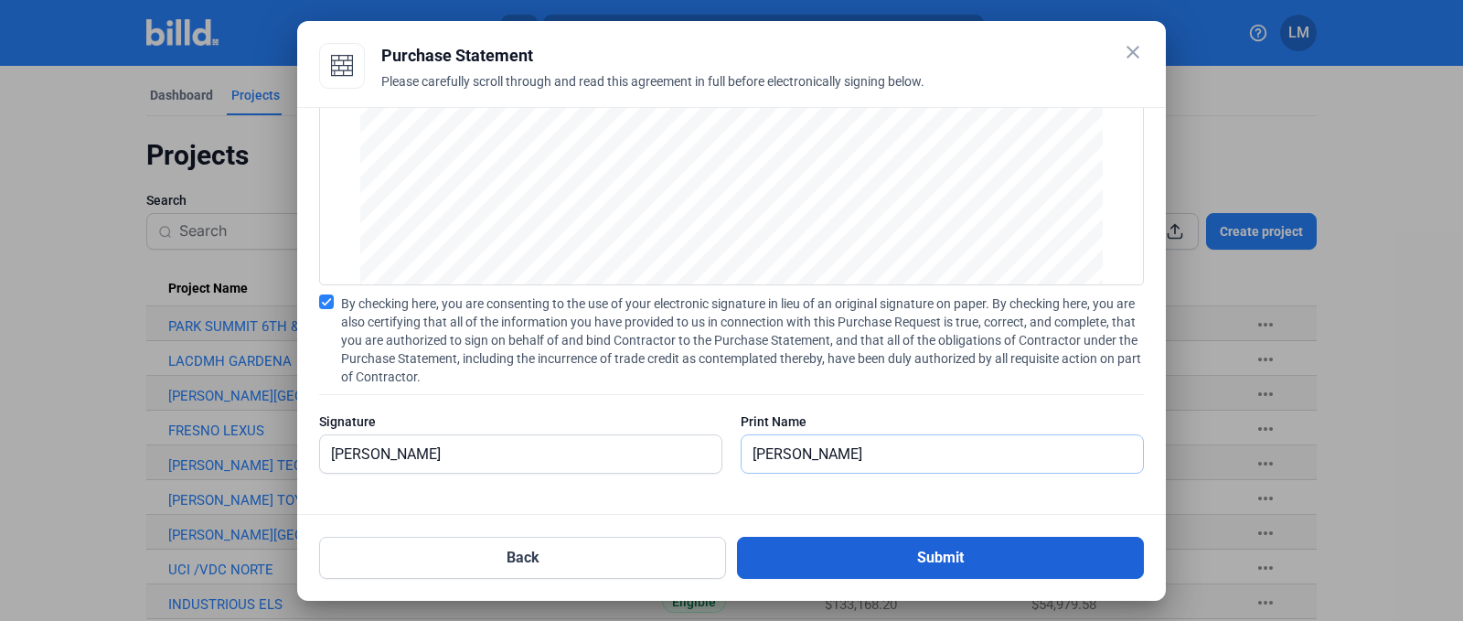
type input "[PERSON_NAME]"
click at [863, 557] on button "Submit" at bounding box center [940, 558] width 407 height 42
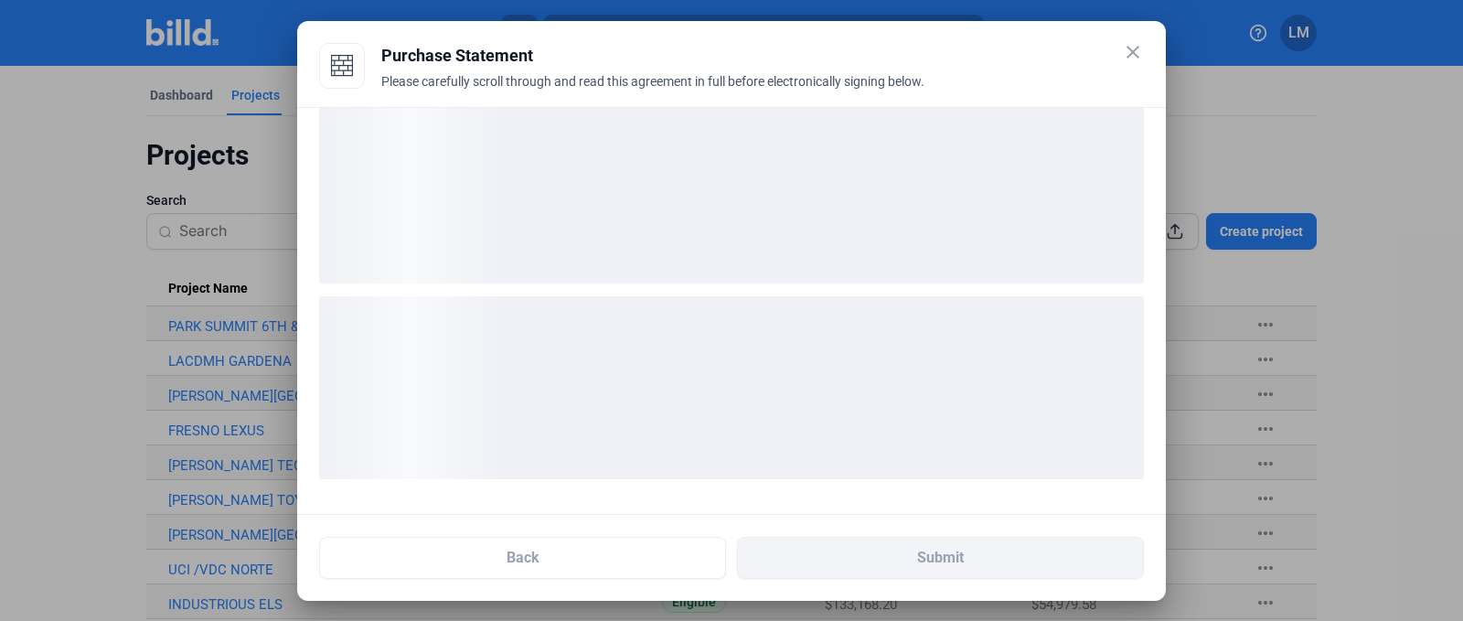
scroll to position [27, 0]
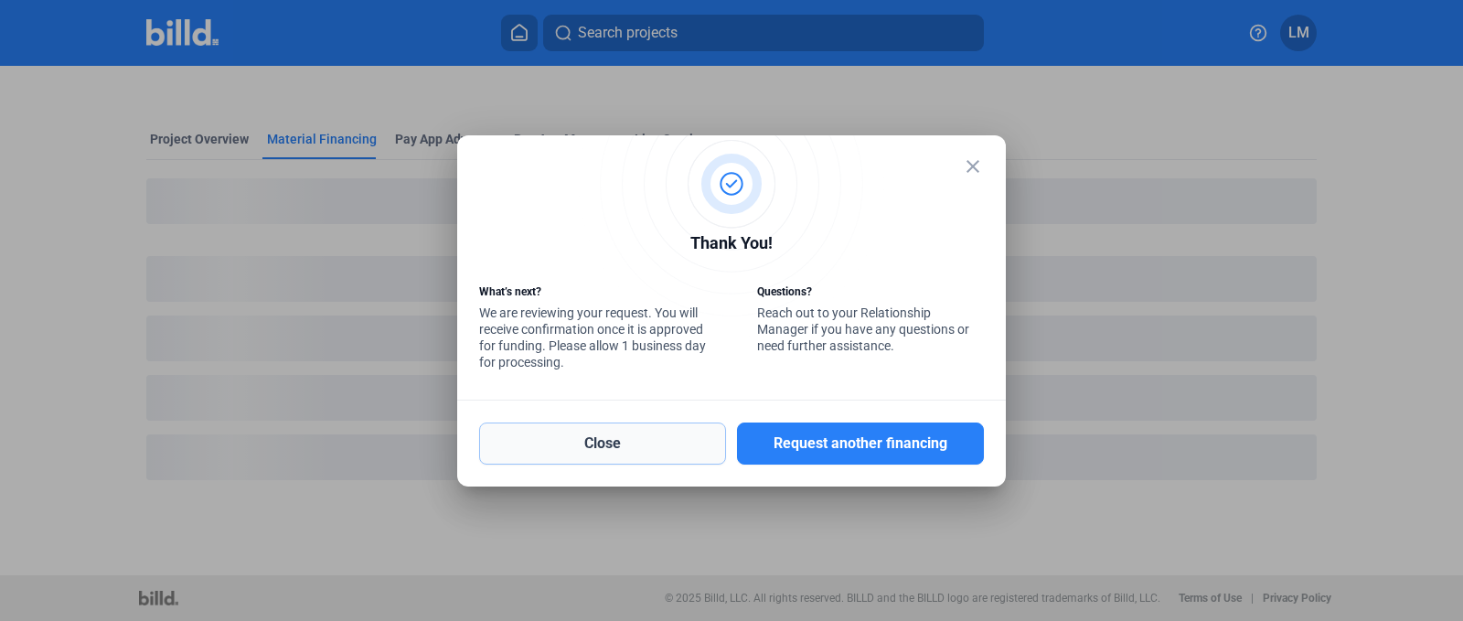
click at [699, 441] on button "Close" at bounding box center [602, 443] width 247 height 42
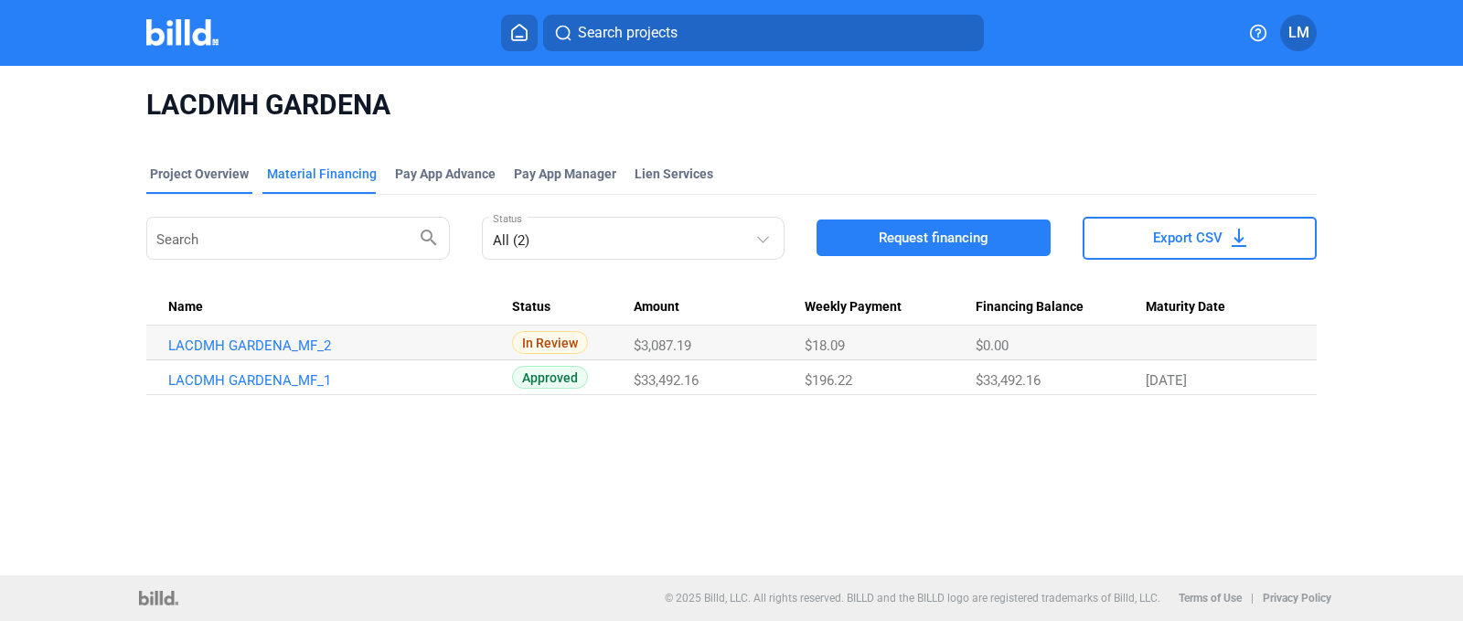
click at [207, 176] on div "Project Overview" at bounding box center [199, 174] width 99 height 18
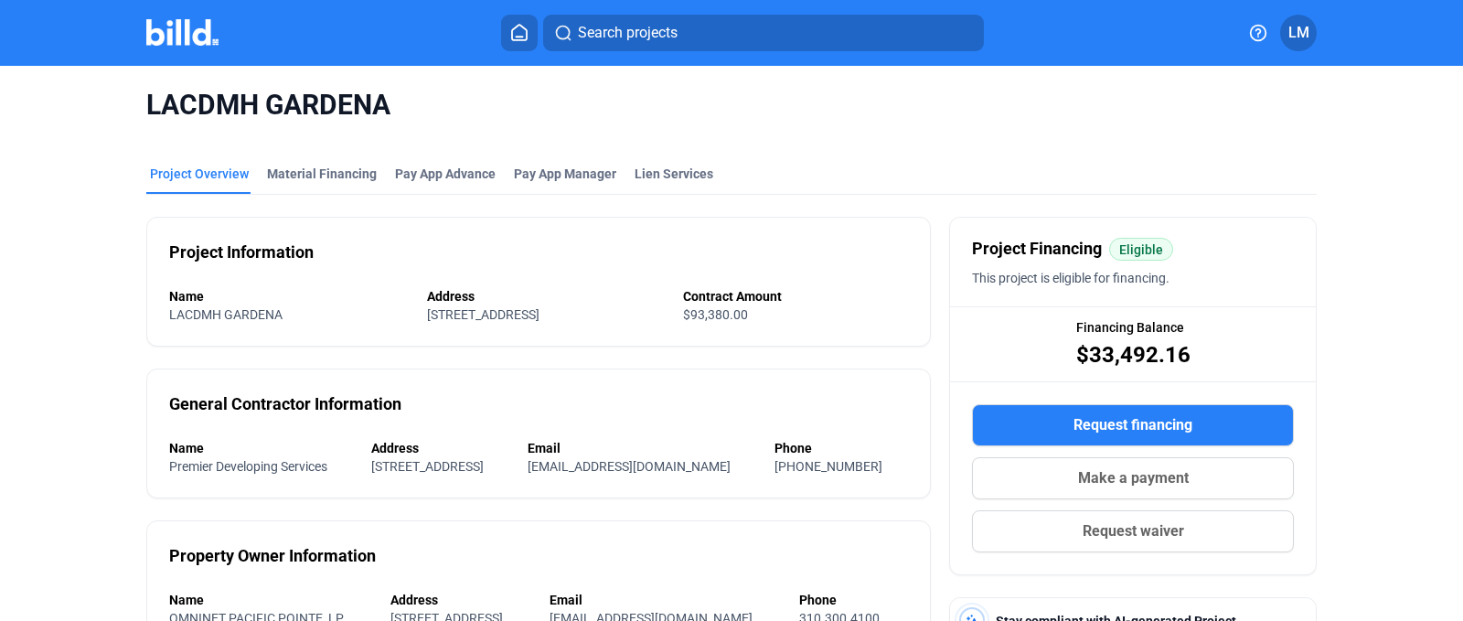
click at [515, 37] on icon at bounding box center [519, 32] width 18 height 17
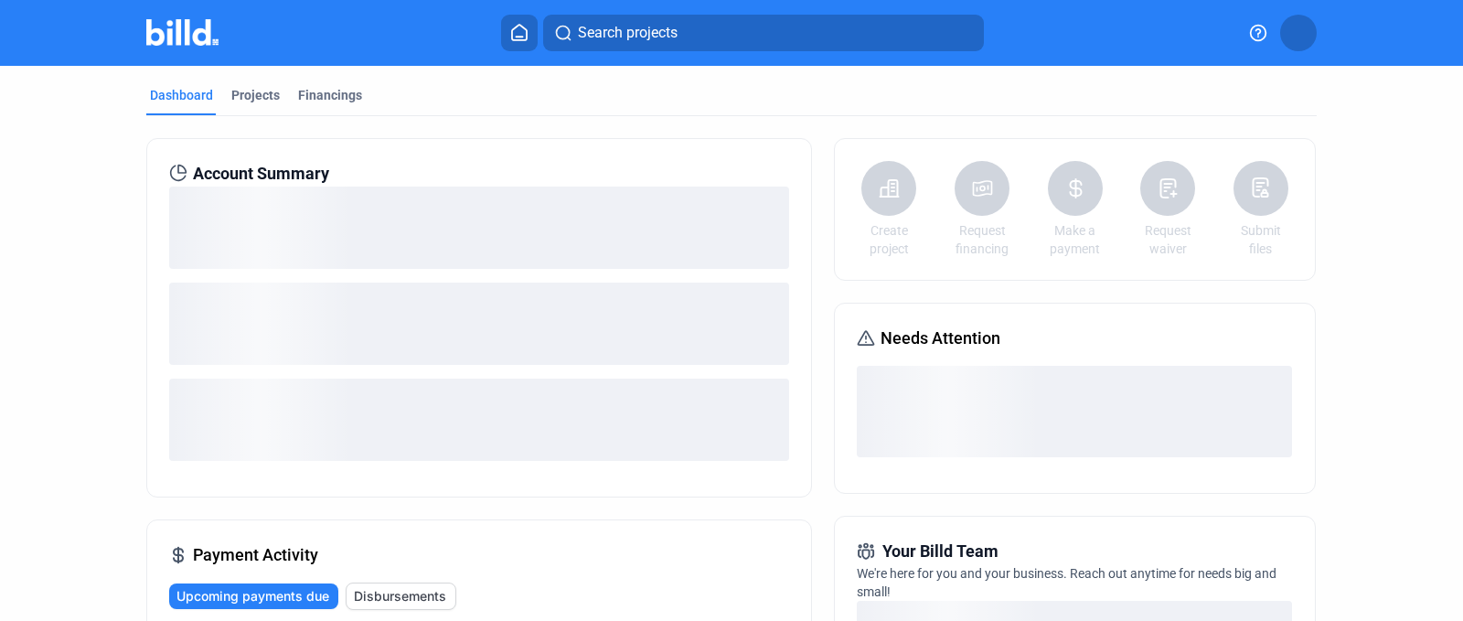
click at [520, 26] on icon at bounding box center [519, 33] width 15 height 16
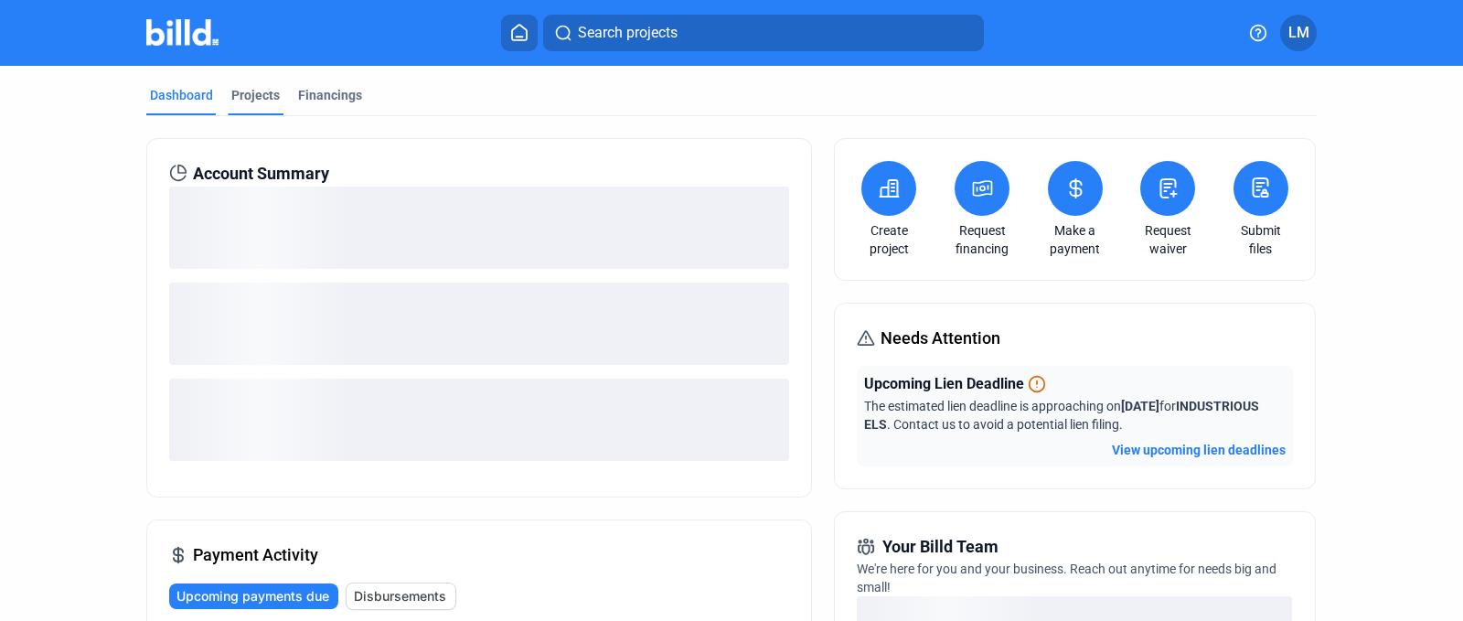
click at [240, 88] on div "Projects" at bounding box center [255, 95] width 48 height 18
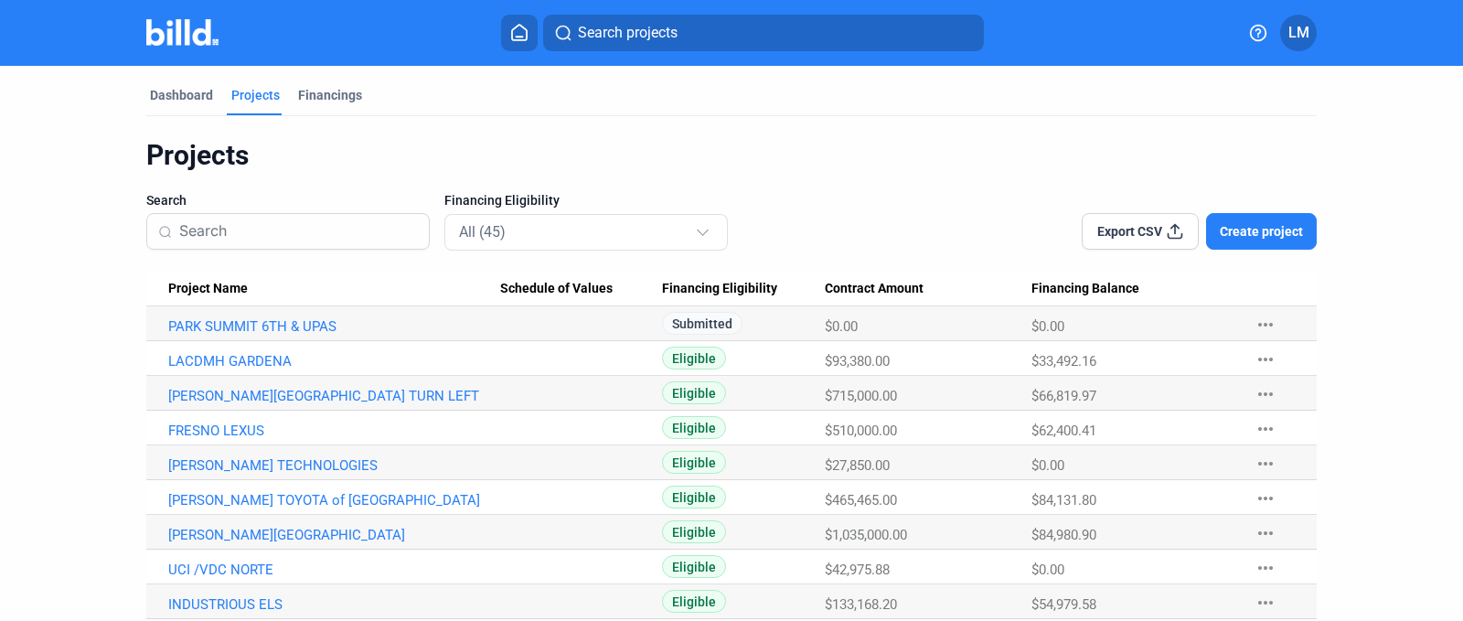
click at [1256, 326] on mat-icon "more_horiz" at bounding box center [1266, 325] width 22 height 22
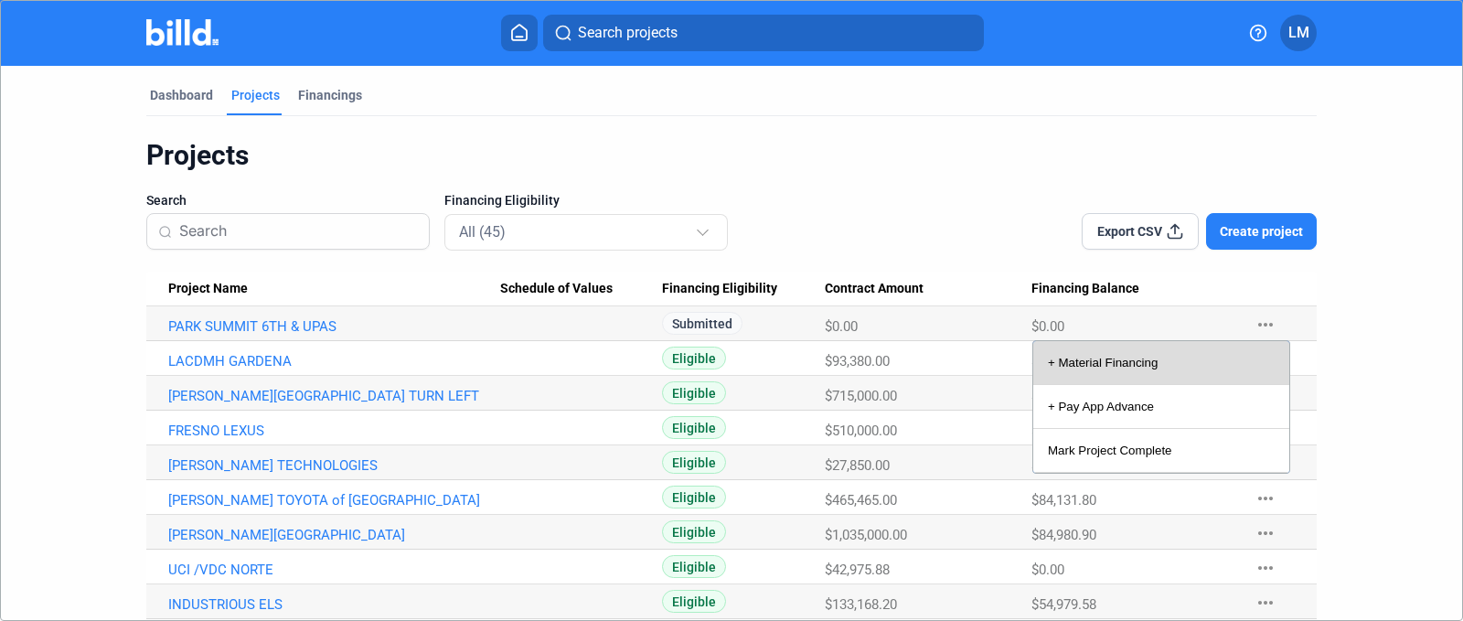
click at [1083, 358] on button "+ Material Financing" at bounding box center [1161, 363] width 256 height 44
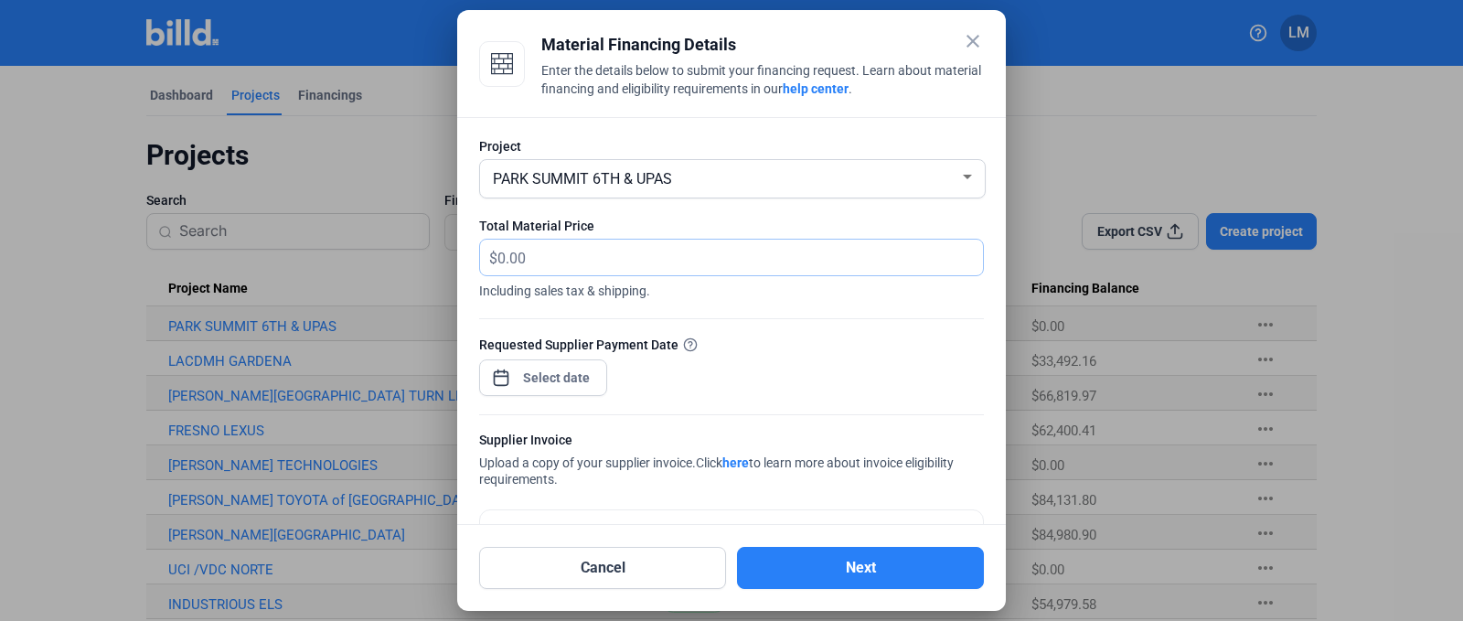
click at [526, 269] on input "text" at bounding box center [729, 258] width 465 height 36
type input "19,842.45"
click at [543, 369] on div "close Material Financing Details Enter the details below to submit your financi…" at bounding box center [731, 310] width 1463 height 621
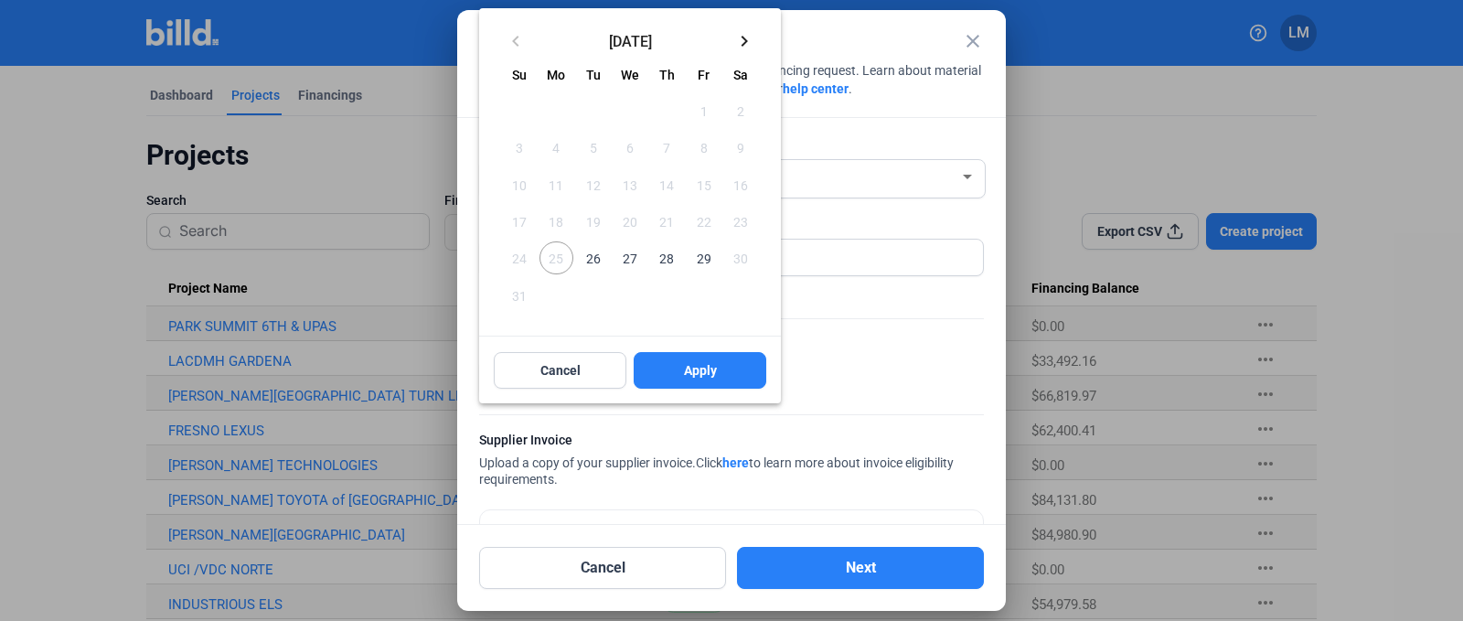
click at [705, 258] on span "29" at bounding box center [703, 257] width 33 height 33
click at [626, 258] on span "27" at bounding box center [630, 257] width 33 height 33
click at [681, 370] on button "Apply" at bounding box center [700, 370] width 133 height 37
type input "[DATE]"
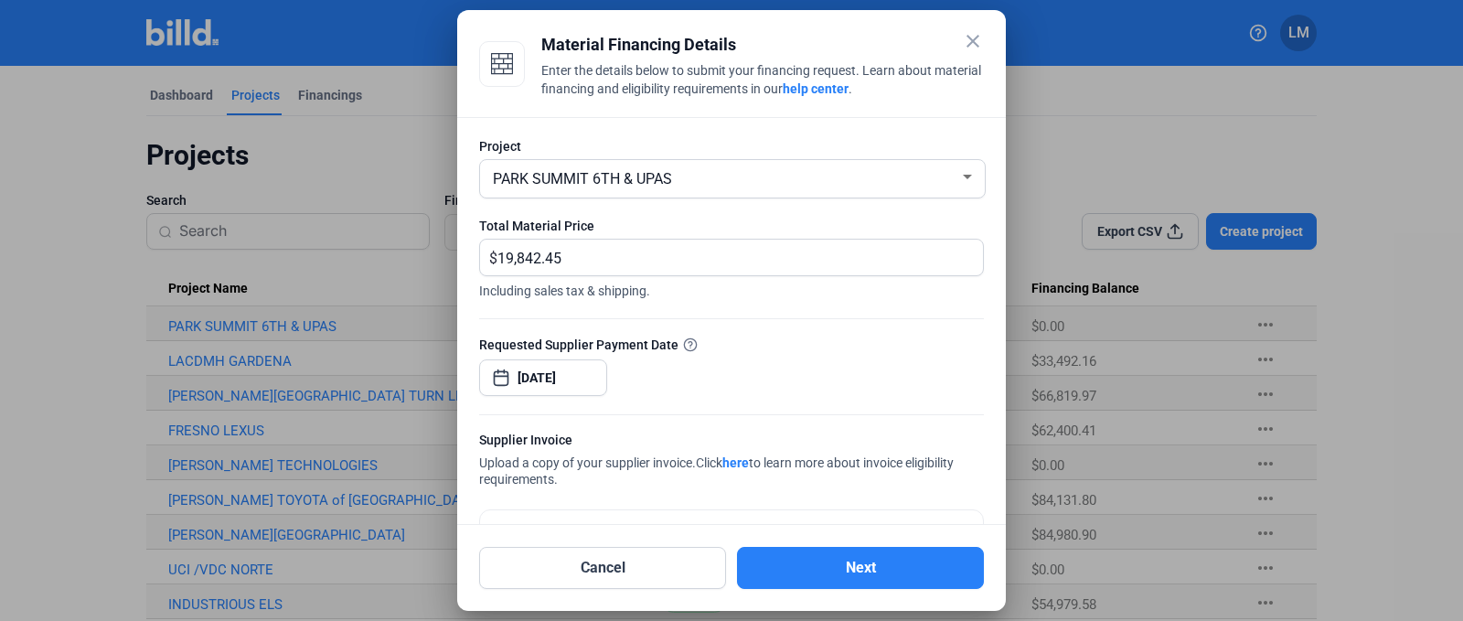
click at [754, 361] on div "Requested Supplier Payment Date [DATE]" at bounding box center [731, 375] width 505 height 80
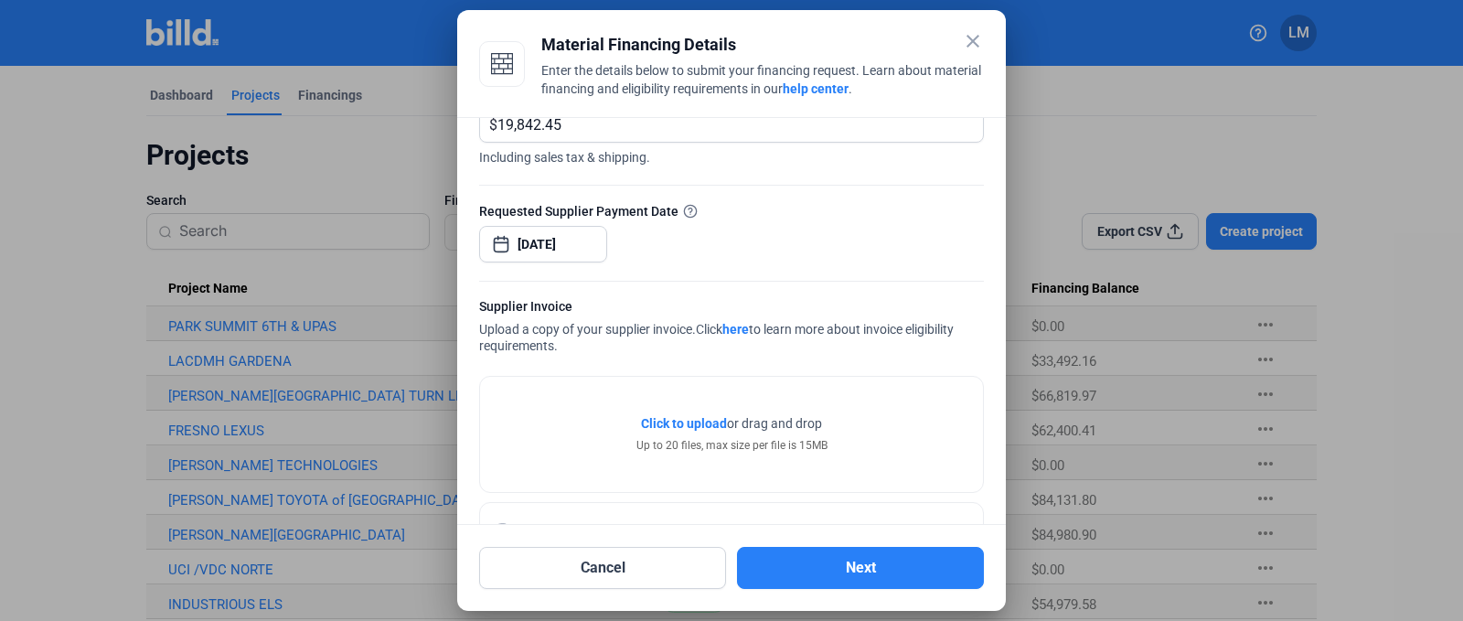
scroll to position [201, 0]
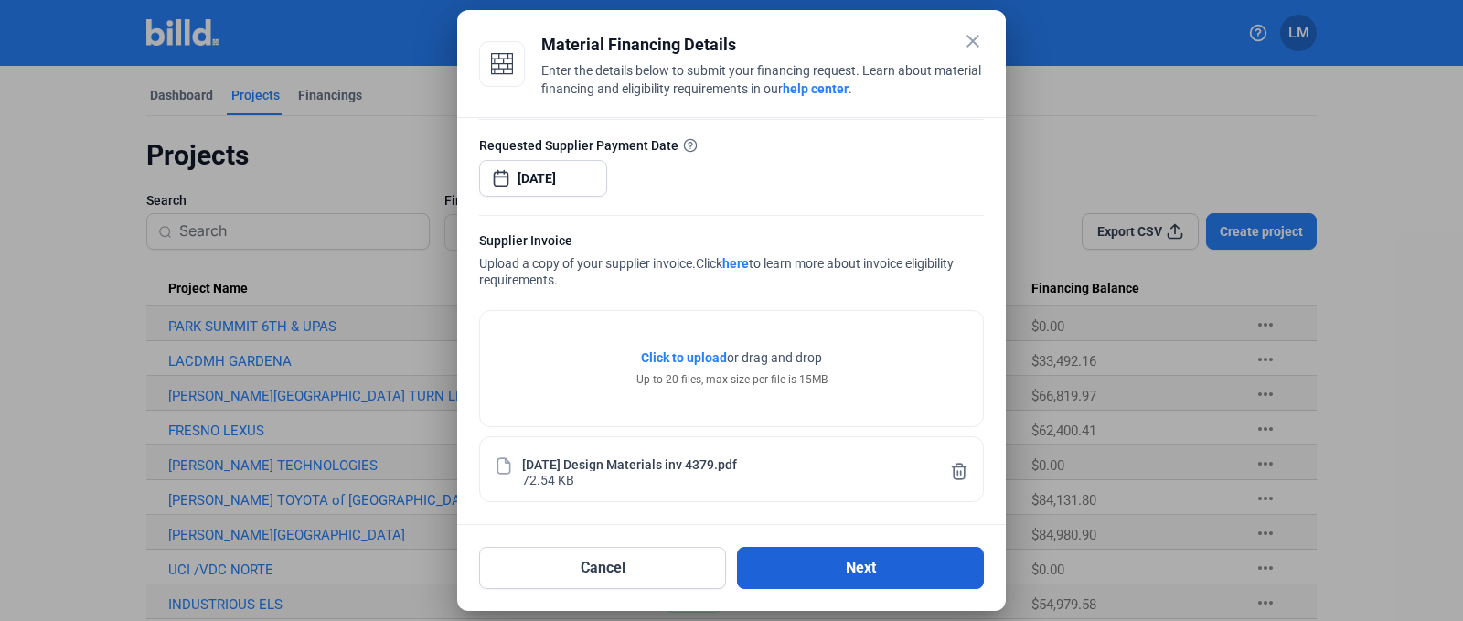
click at [827, 569] on button "Next" at bounding box center [860, 568] width 247 height 42
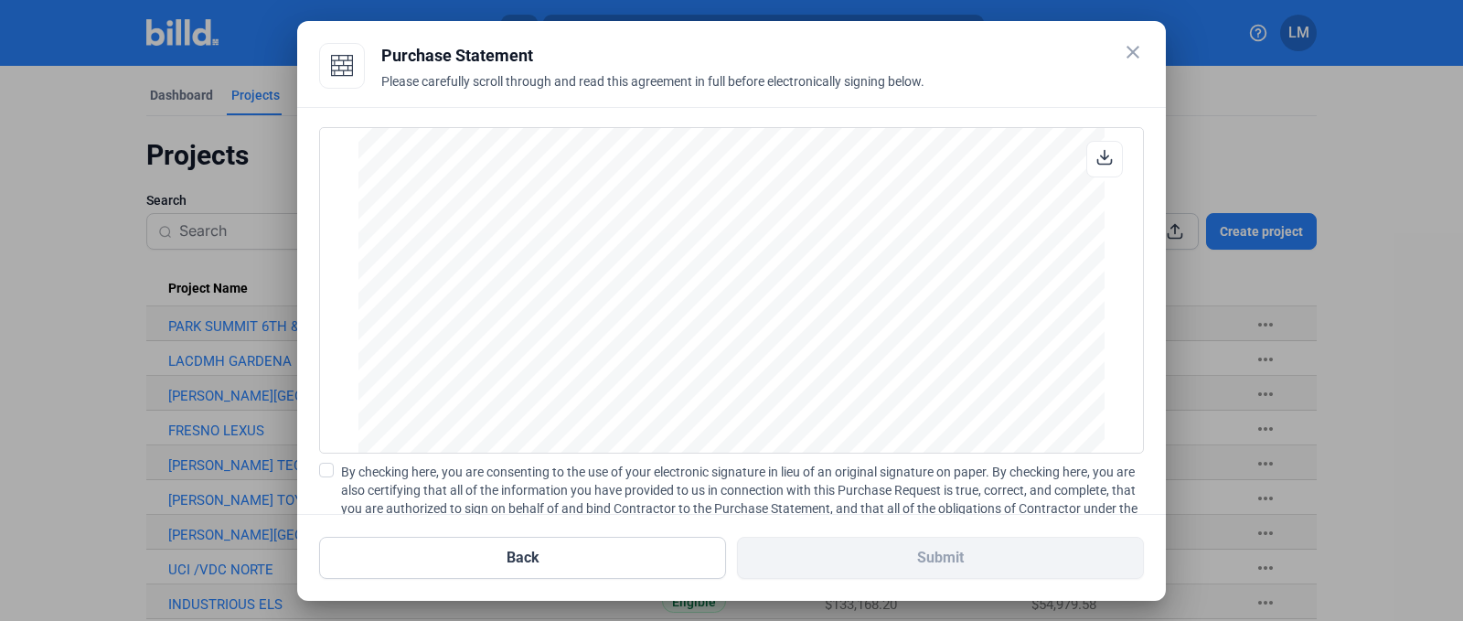
scroll to position [1518, 0]
click at [327, 476] on span at bounding box center [326, 470] width 15 height 15
click at [0, 0] on input "By checking here, you are consenting to the use of your electronic signature in…" at bounding box center [0, 0] width 0 height 0
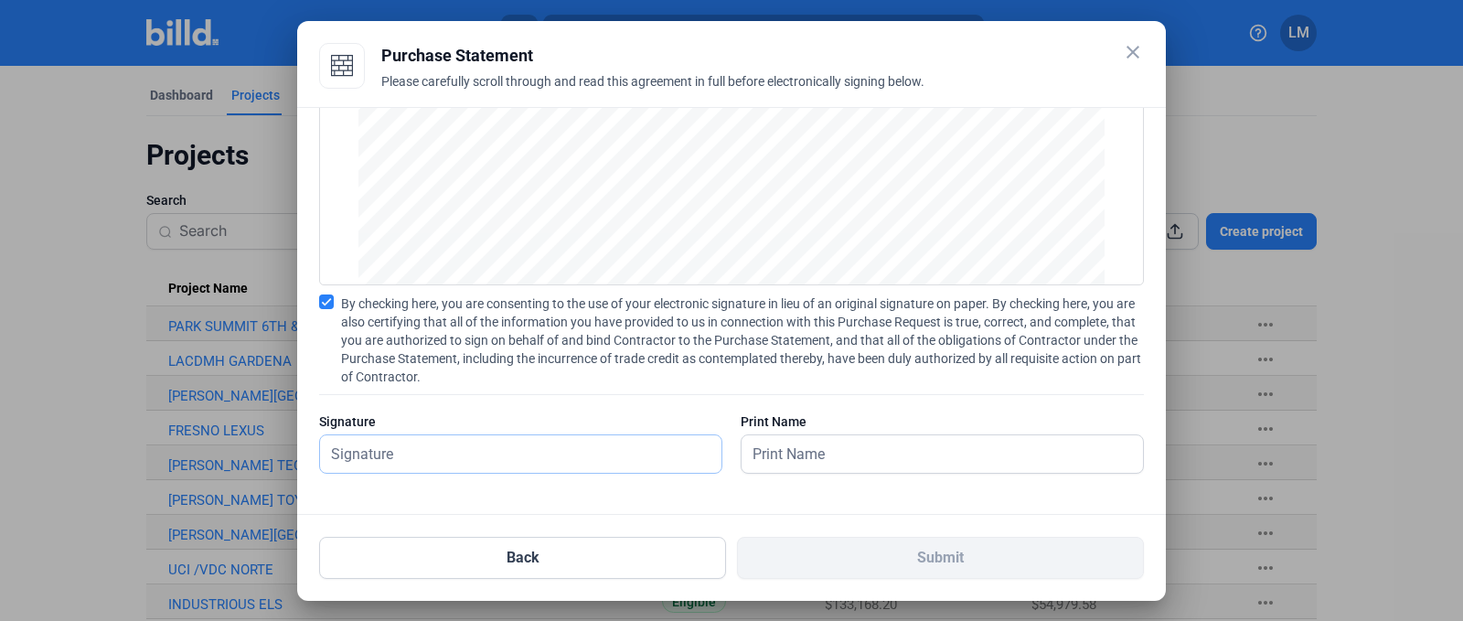
click at [505, 455] on input "text" at bounding box center [520, 453] width 401 height 37
type input "[PERSON_NAME]"
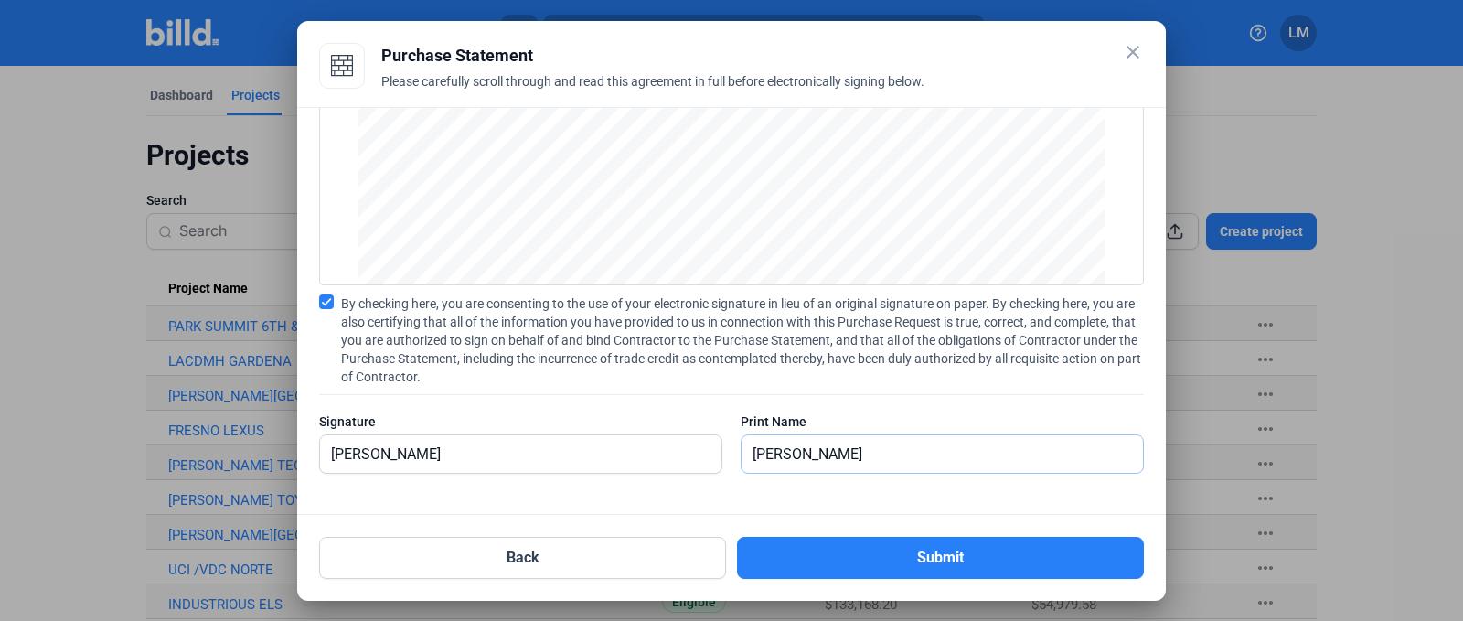
type input "[PERSON_NAME]"
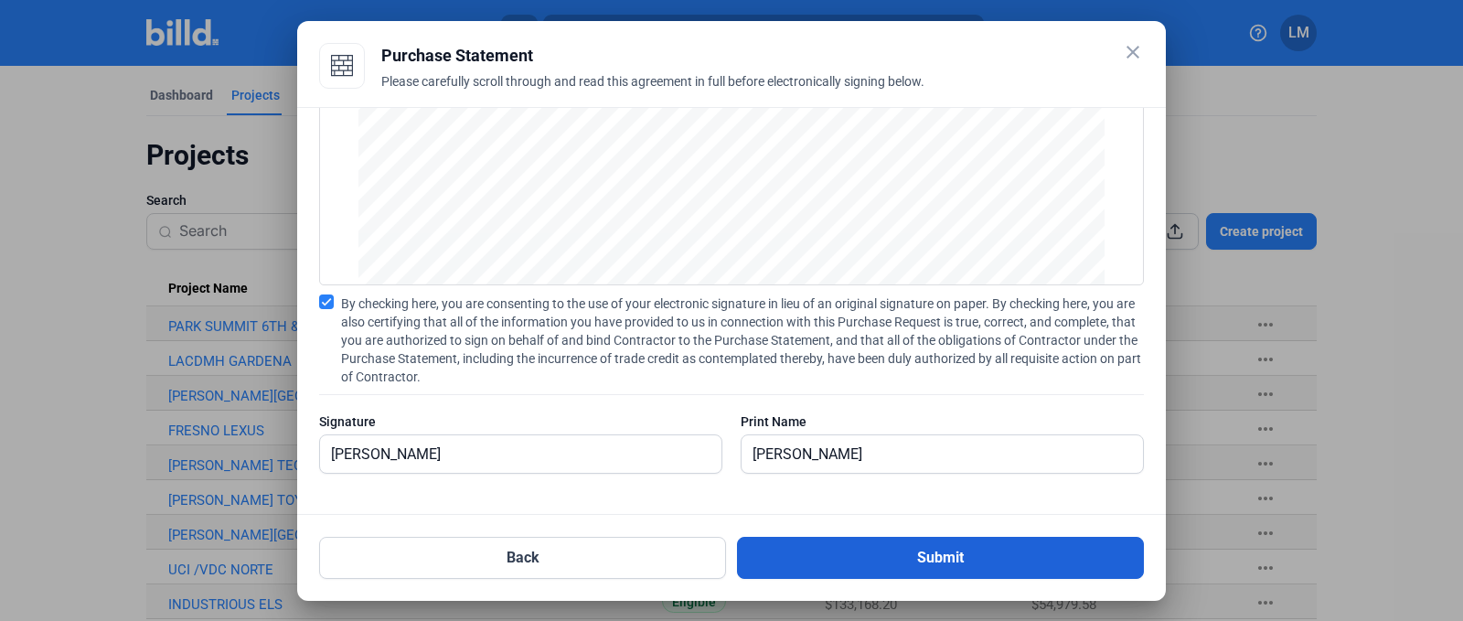
click at [802, 554] on button "Submit" at bounding box center [940, 558] width 407 height 42
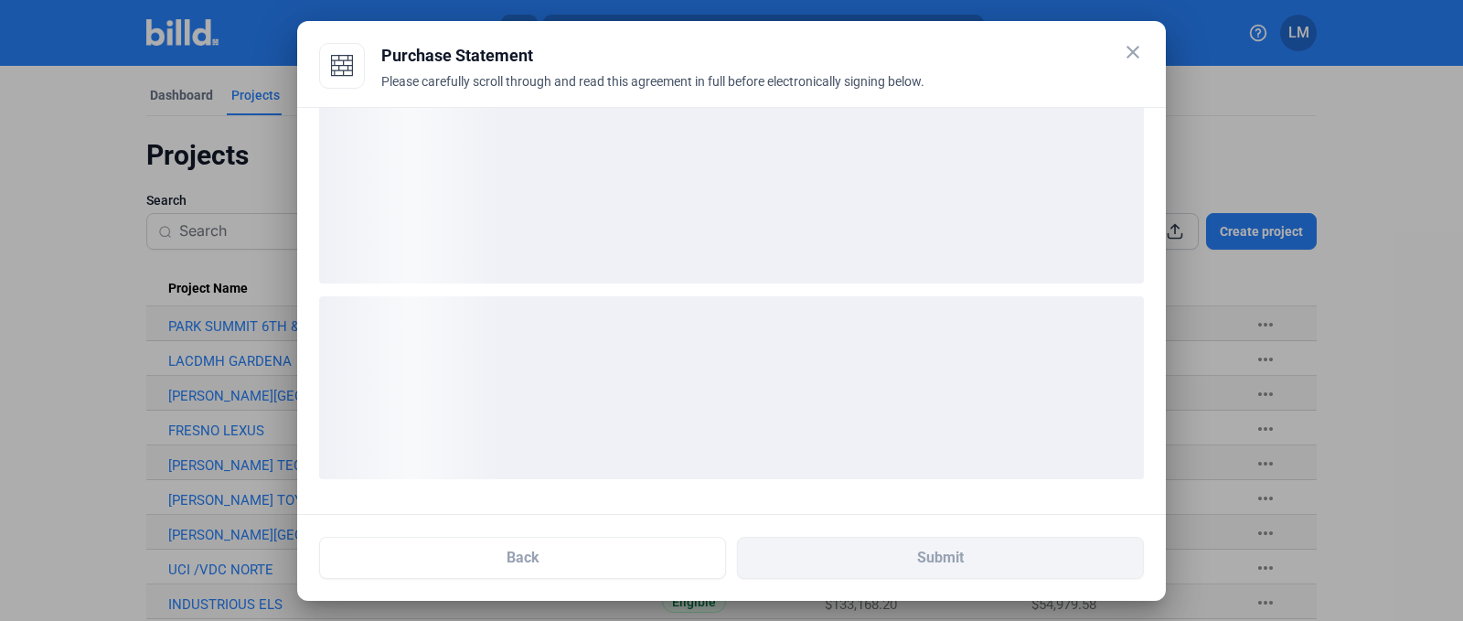
scroll to position [27, 0]
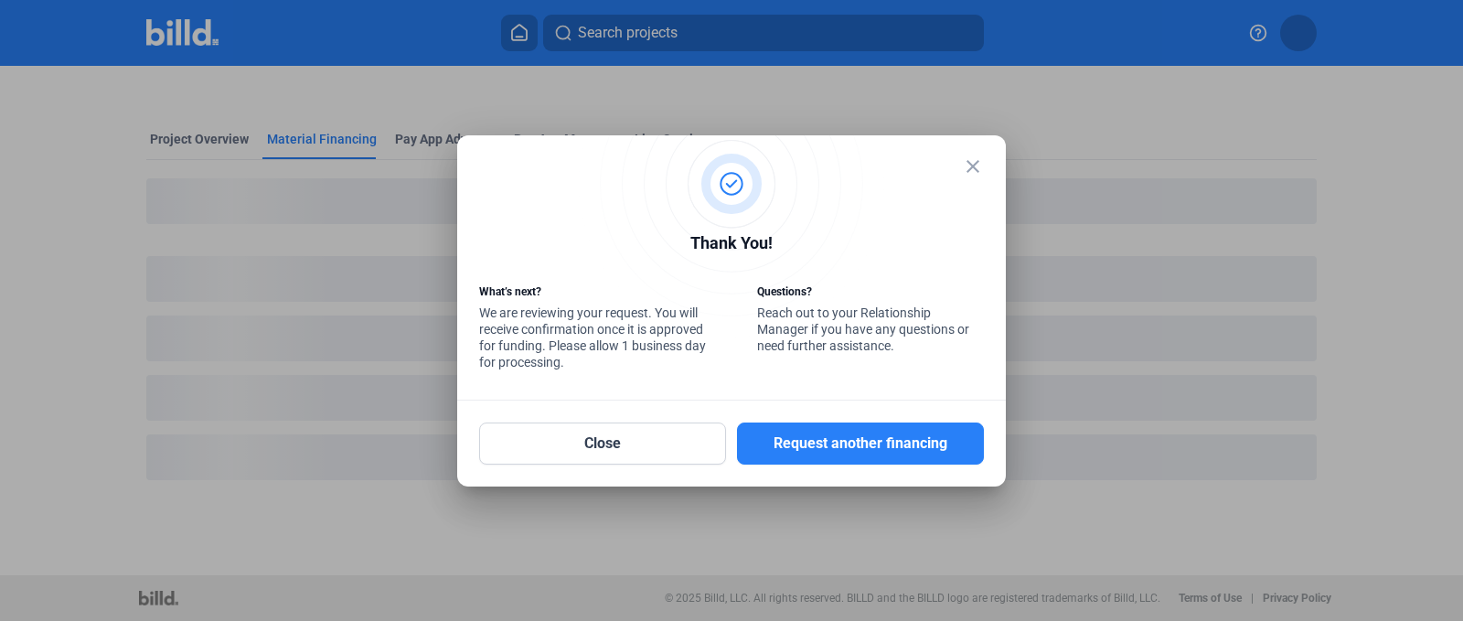
click at [853, 455] on button "Request another financing" at bounding box center [860, 443] width 247 height 42
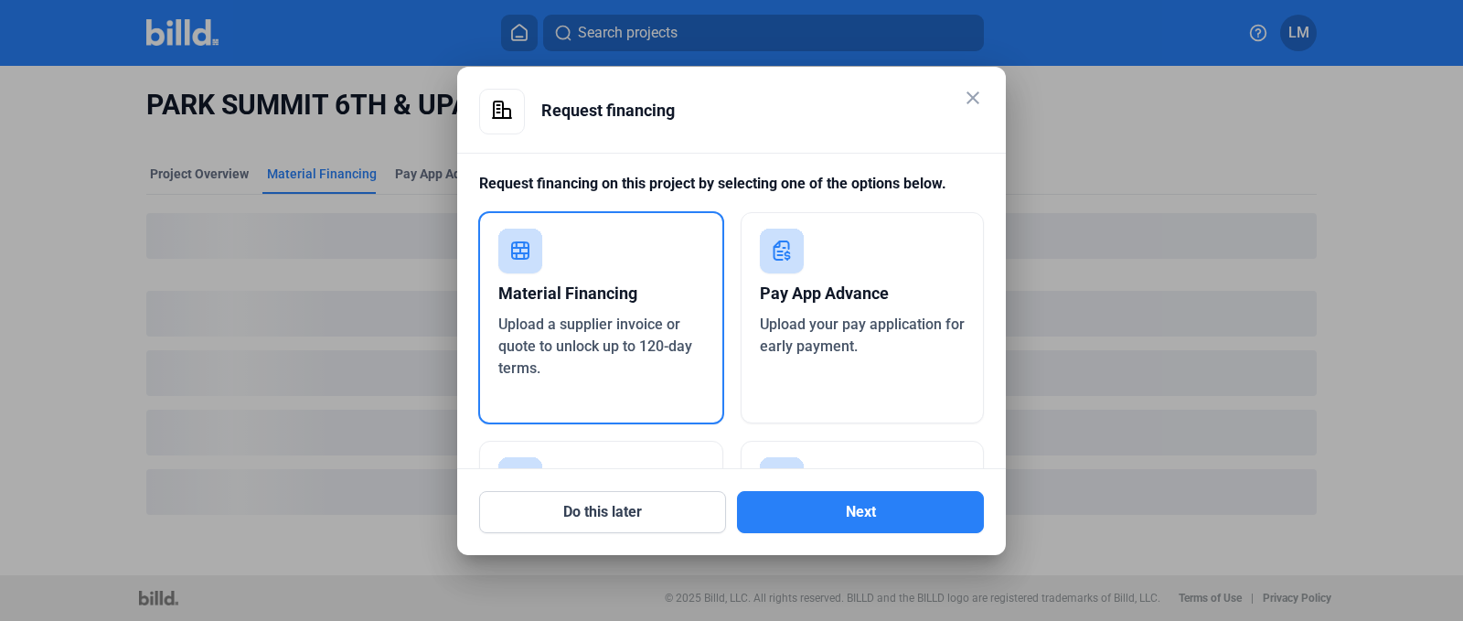
click at [509, 335] on div "Upload a supplier invoice or quote to unlock up to 120-day terms." at bounding box center [601, 347] width 206 height 66
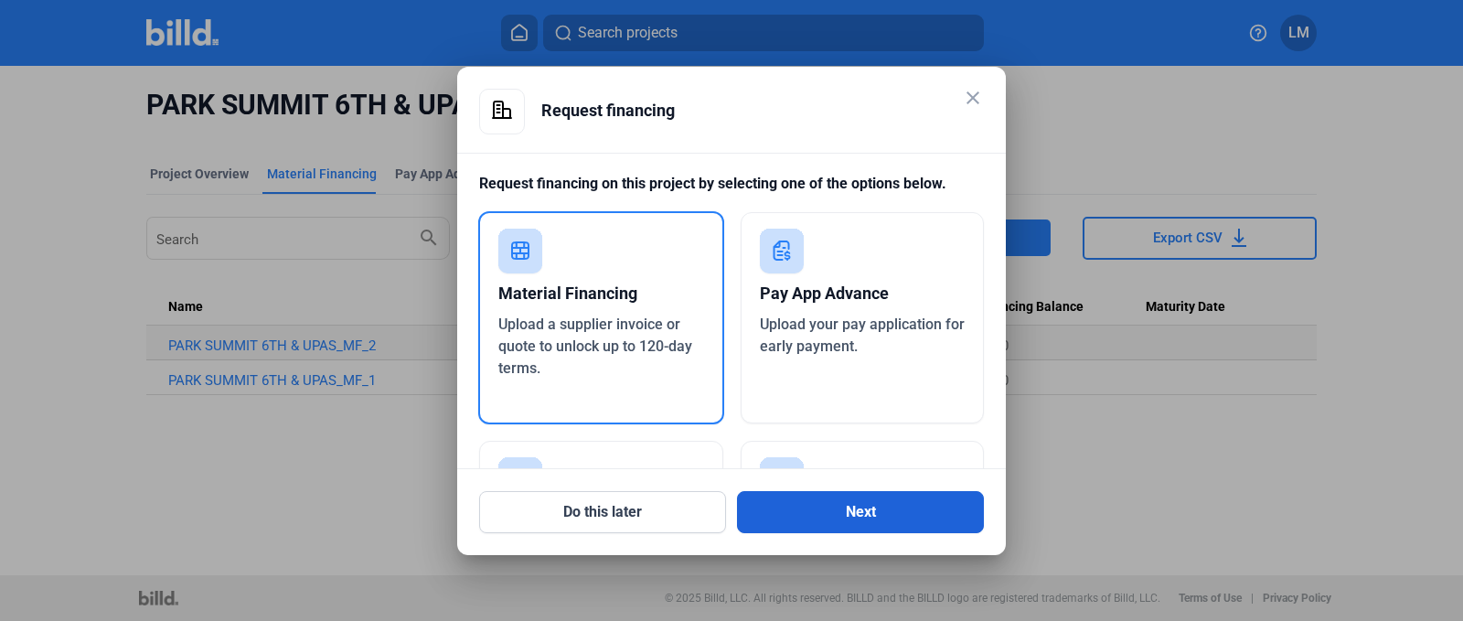
click at [824, 524] on button "Next" at bounding box center [860, 512] width 247 height 42
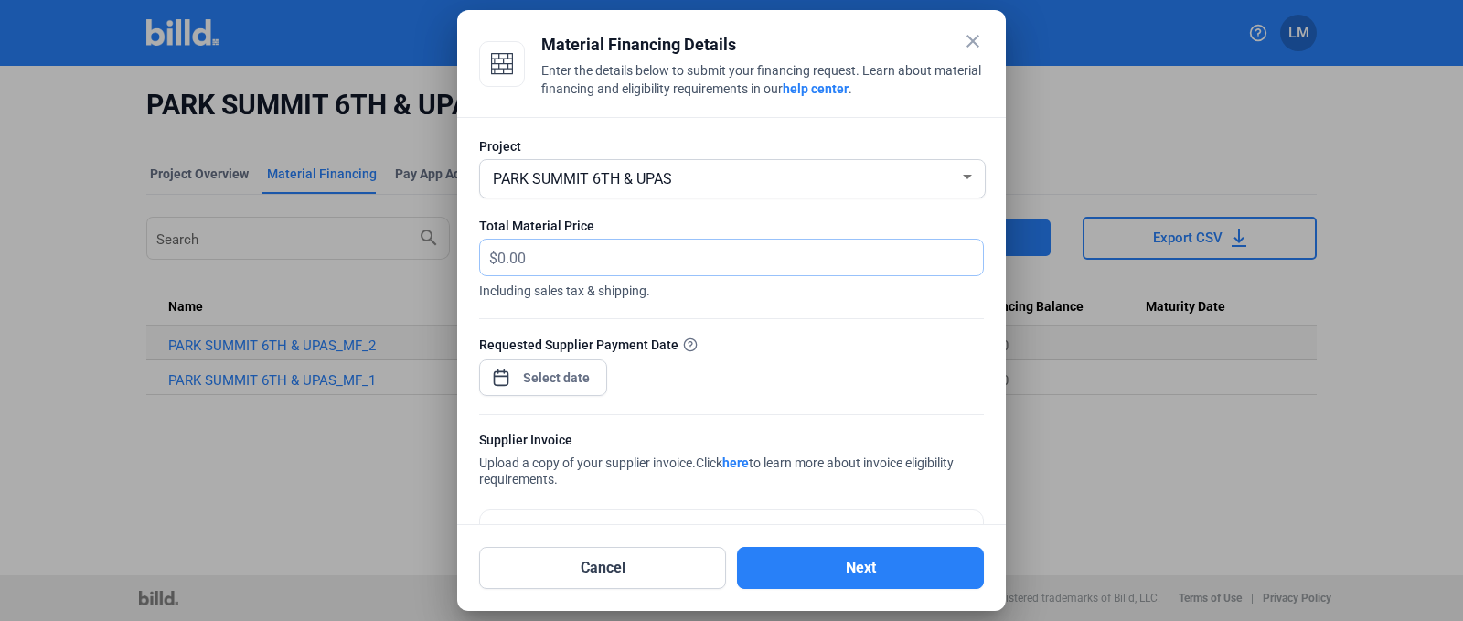
click at [547, 263] on input "text" at bounding box center [740, 258] width 486 height 36
type input "34,050.98"
click at [695, 291] on span "Including sales tax & shipping." at bounding box center [731, 288] width 505 height 24
click at [527, 368] on div "close Material Financing Details Enter the details below to submit your financi…" at bounding box center [731, 310] width 1463 height 621
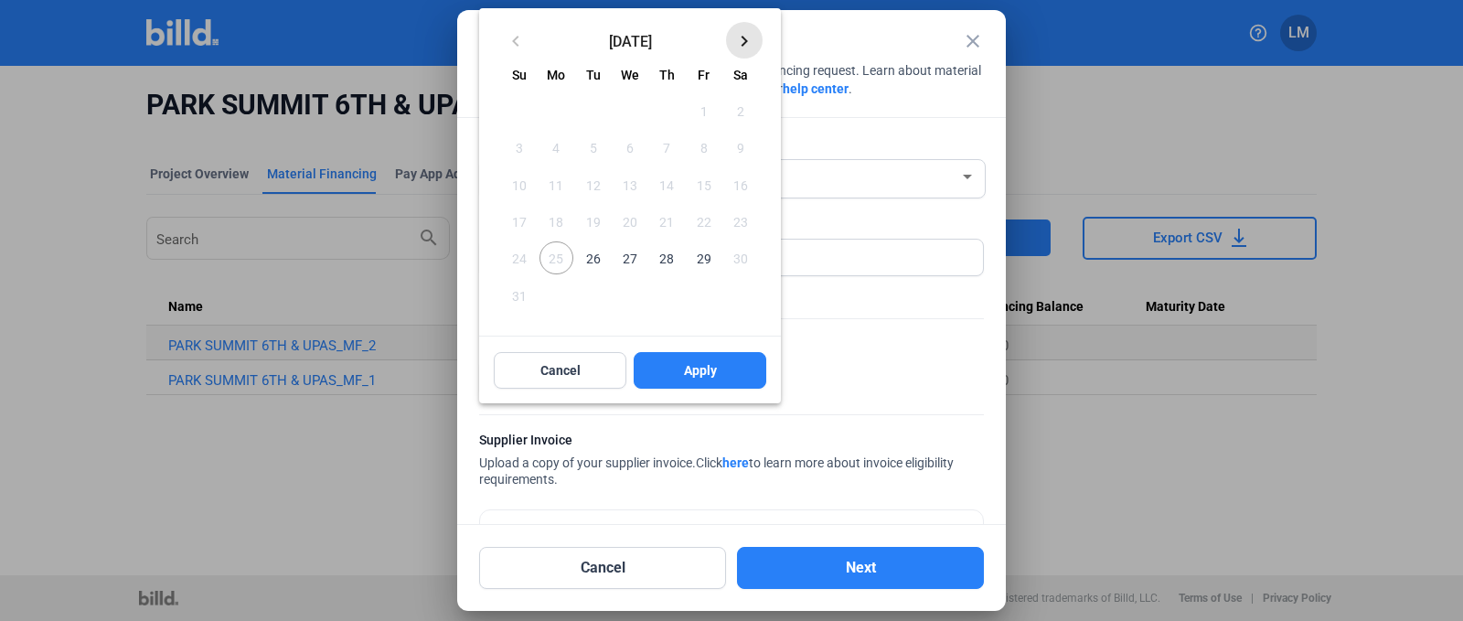
click at [744, 49] on mat-icon "keyboard_arrow_right" at bounding box center [744, 41] width 22 height 22
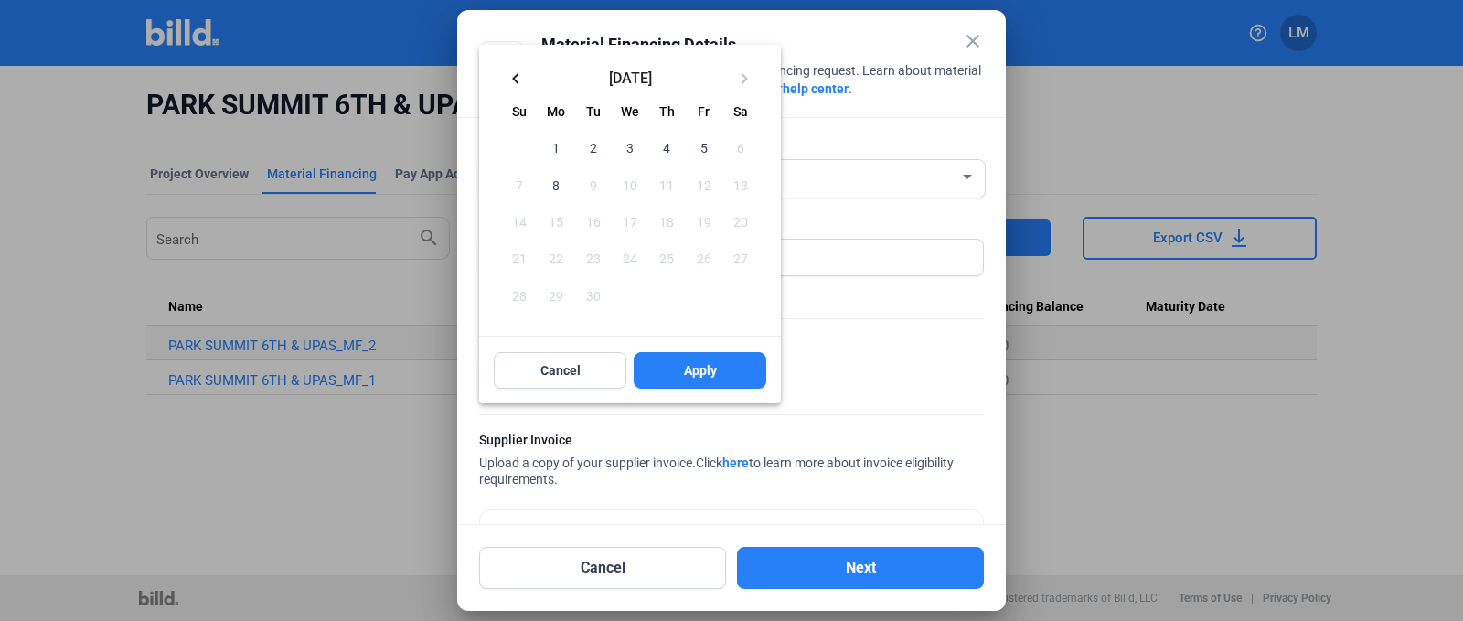
click at [629, 141] on span "3" at bounding box center [630, 147] width 33 height 33
click at [700, 374] on span "Apply" at bounding box center [700, 370] width 33 height 18
type input "[DATE]"
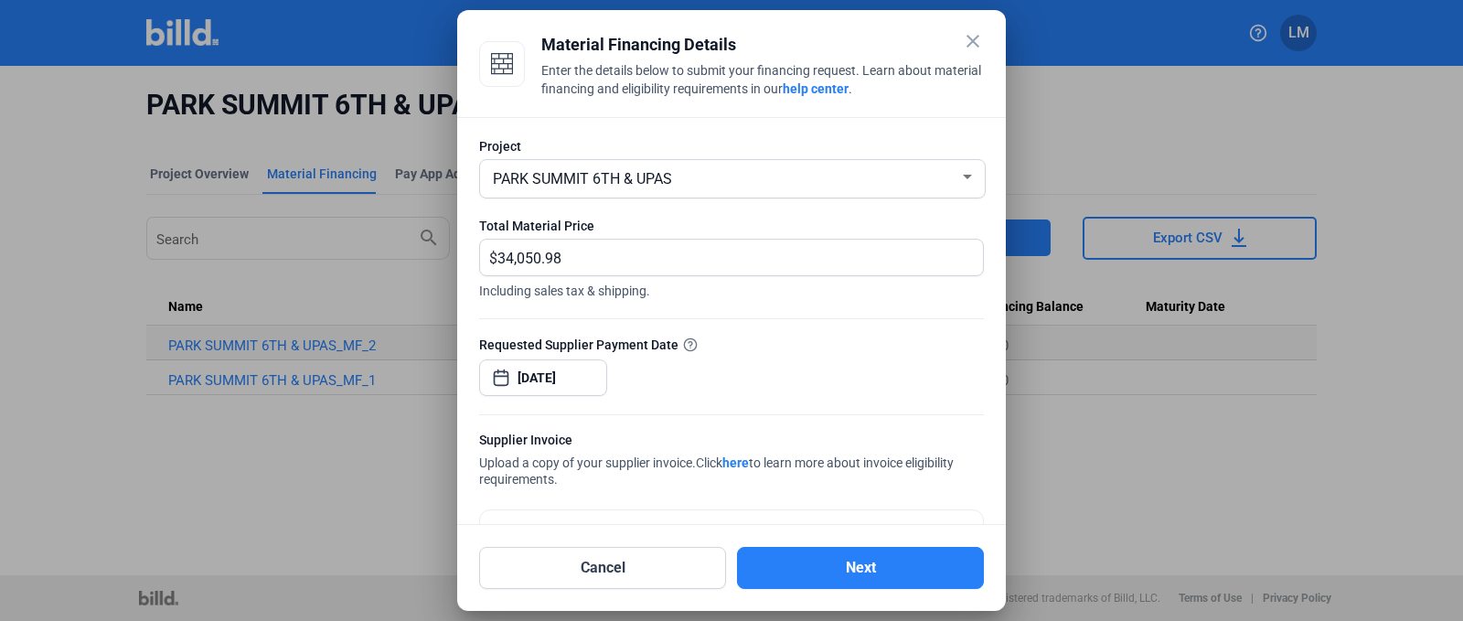
click at [732, 374] on div "Requested Supplier Payment Date [DATE]" at bounding box center [731, 375] width 505 height 80
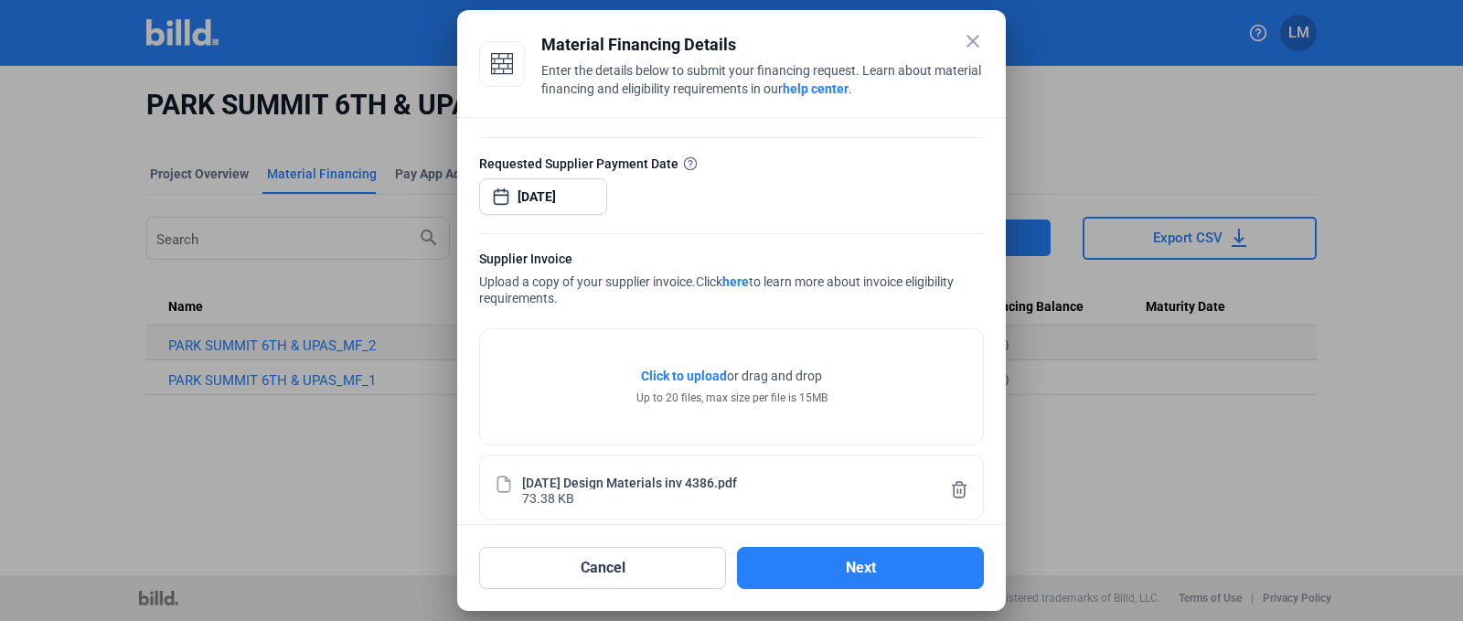
scroll to position [201, 0]
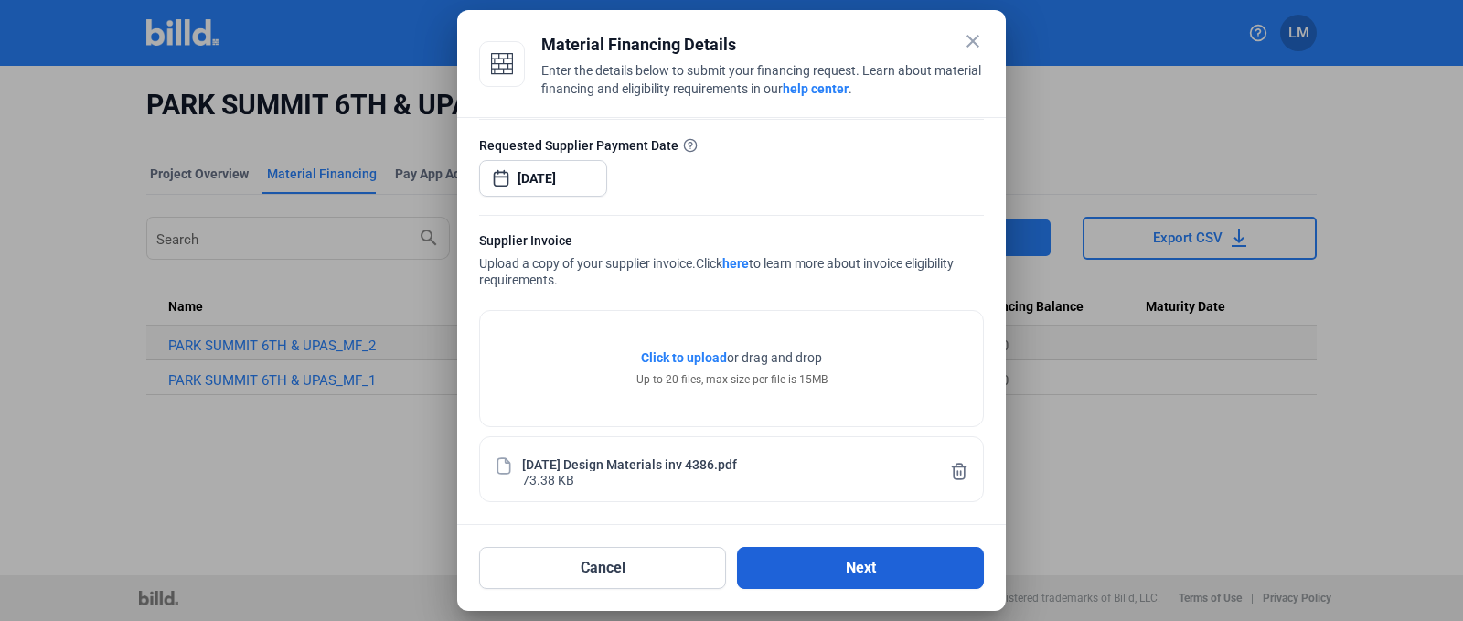
click at [816, 563] on button "Next" at bounding box center [860, 568] width 247 height 42
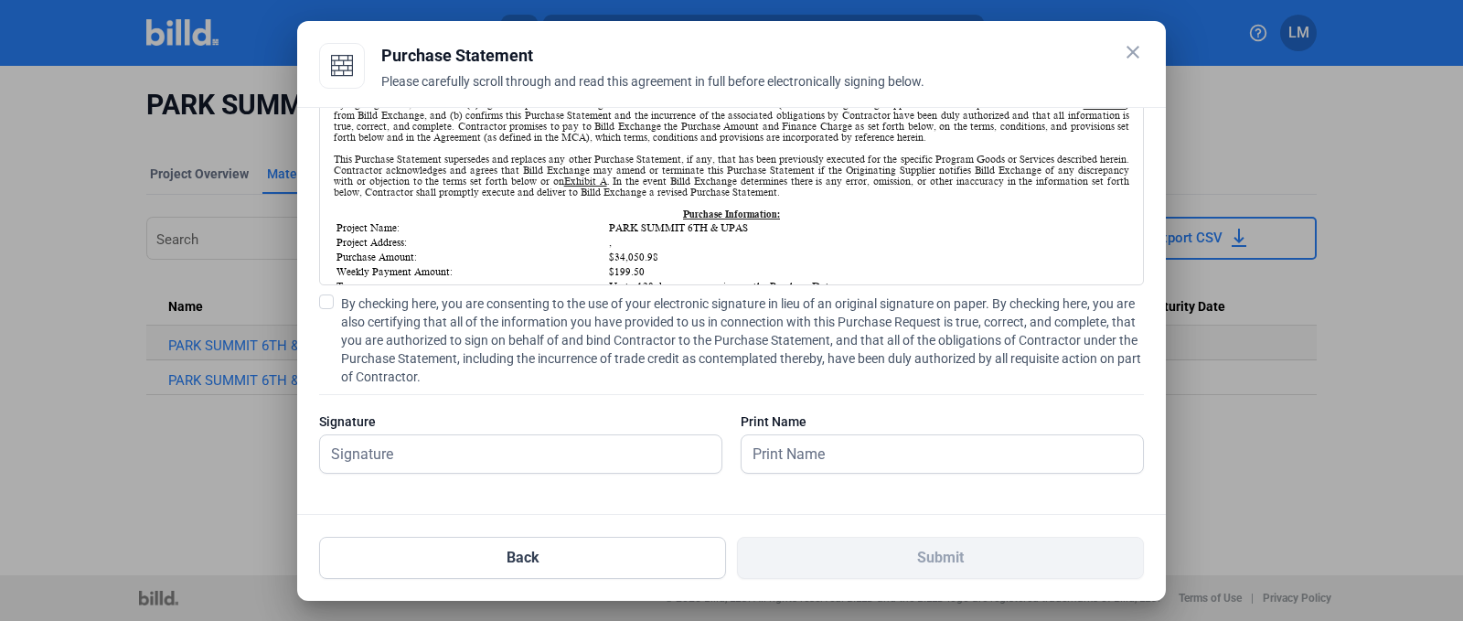
scroll to position [1, 0]
click at [329, 303] on span at bounding box center [326, 301] width 15 height 15
click at [0, 0] on input "By checking here, you are consenting to the use of your electronic signature in…" at bounding box center [0, 0] width 0 height 0
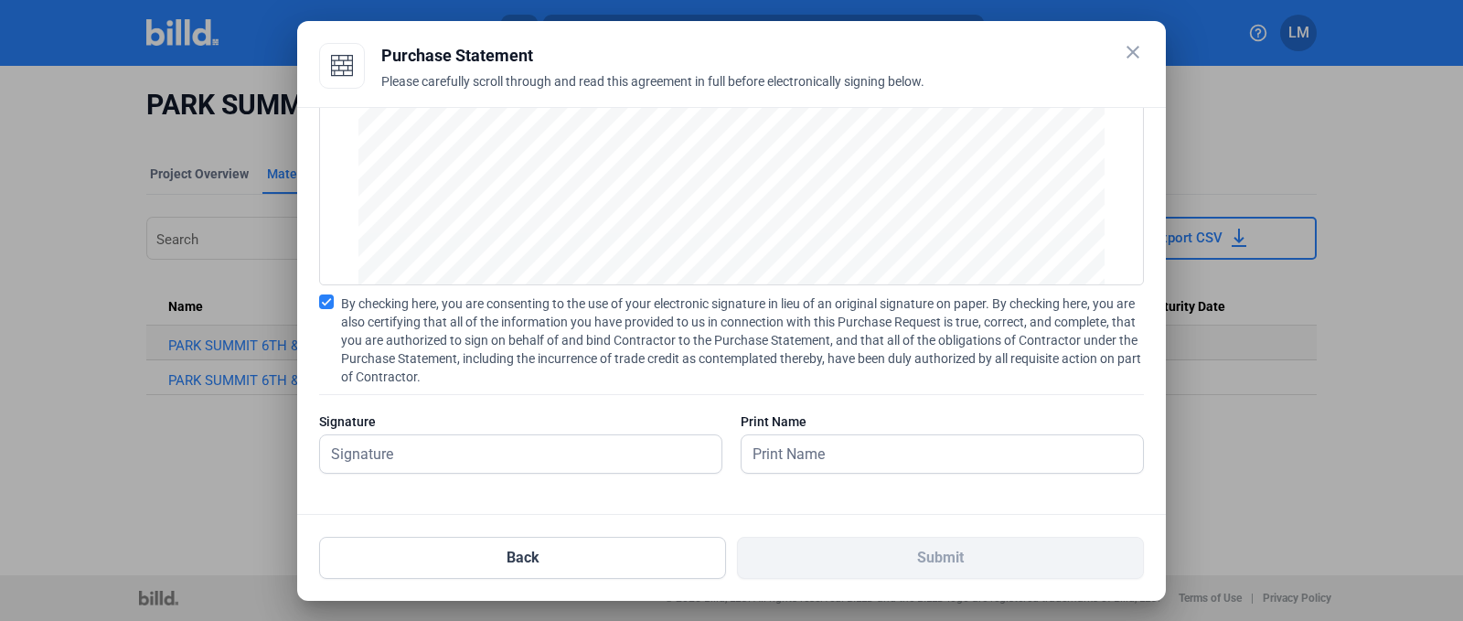
scroll to position [2451, 0]
click at [540, 447] on input "text" at bounding box center [510, 453] width 381 height 37
type input "[PERSON_NAME]"
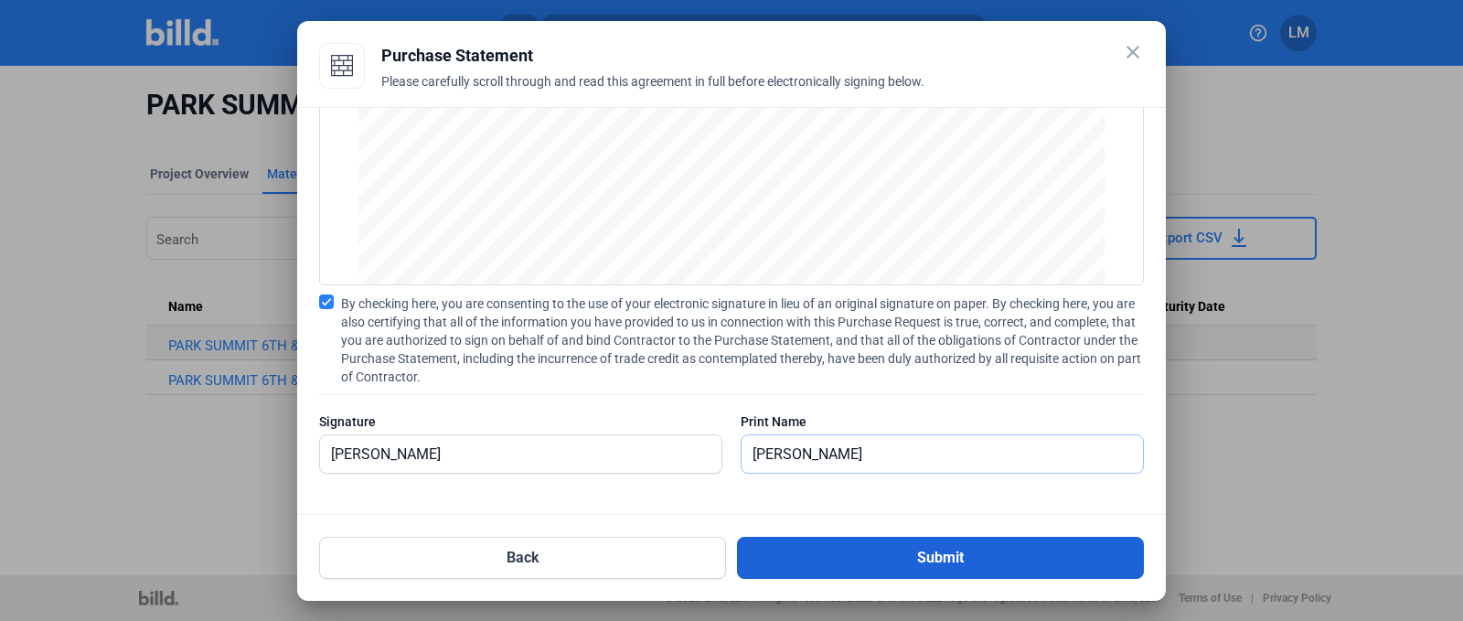
type input "[PERSON_NAME]"
click at [781, 537] on button "Submit" at bounding box center [940, 558] width 407 height 42
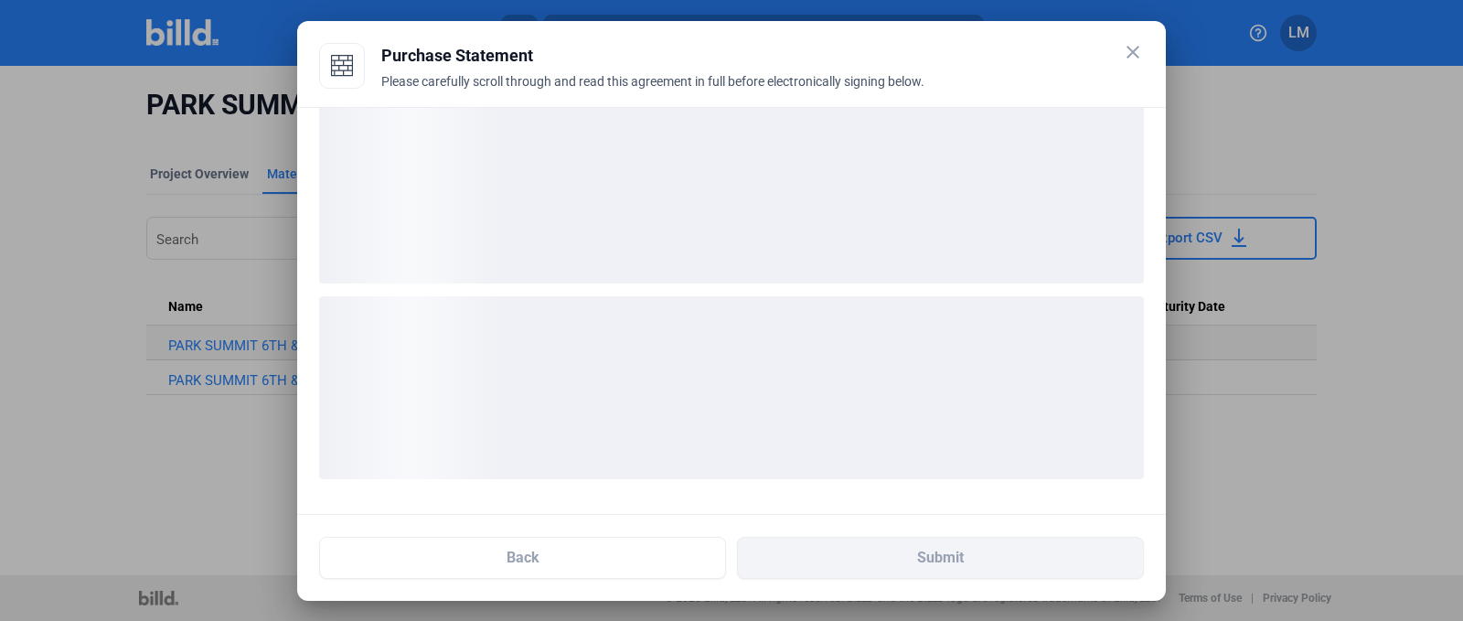
scroll to position [27, 0]
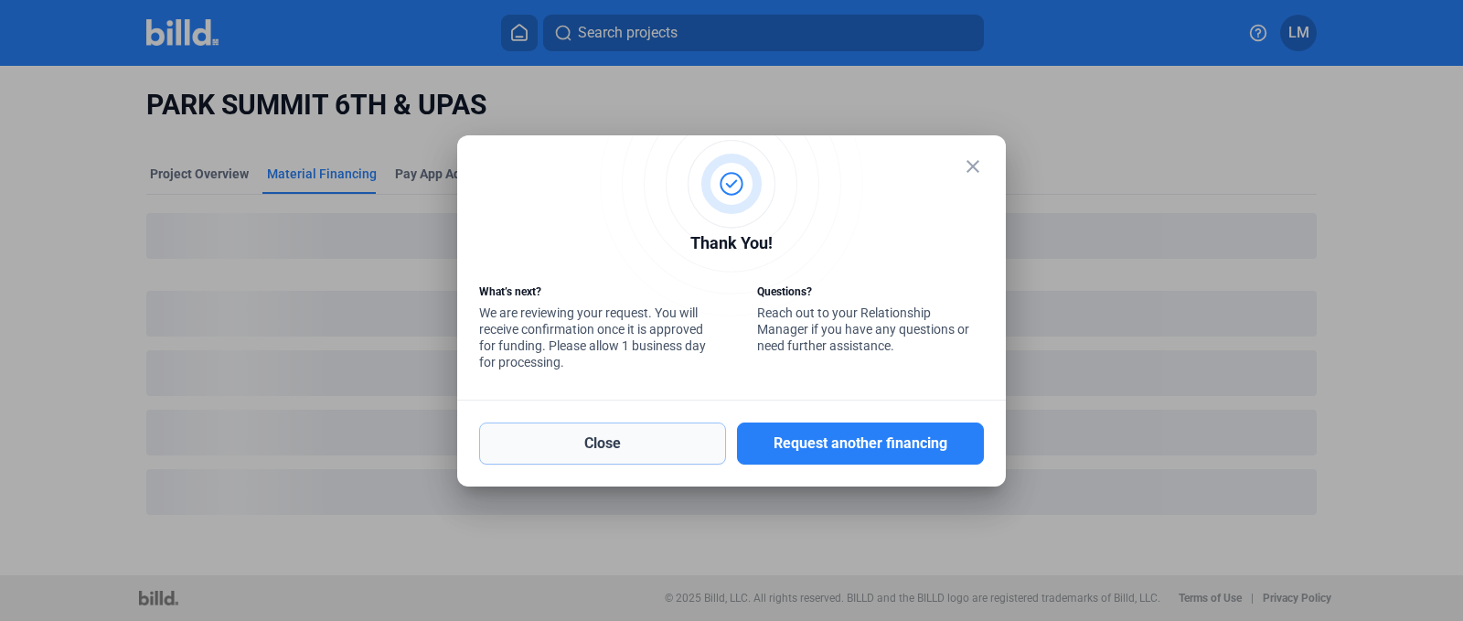
click at [632, 449] on button "Close" at bounding box center [602, 443] width 247 height 42
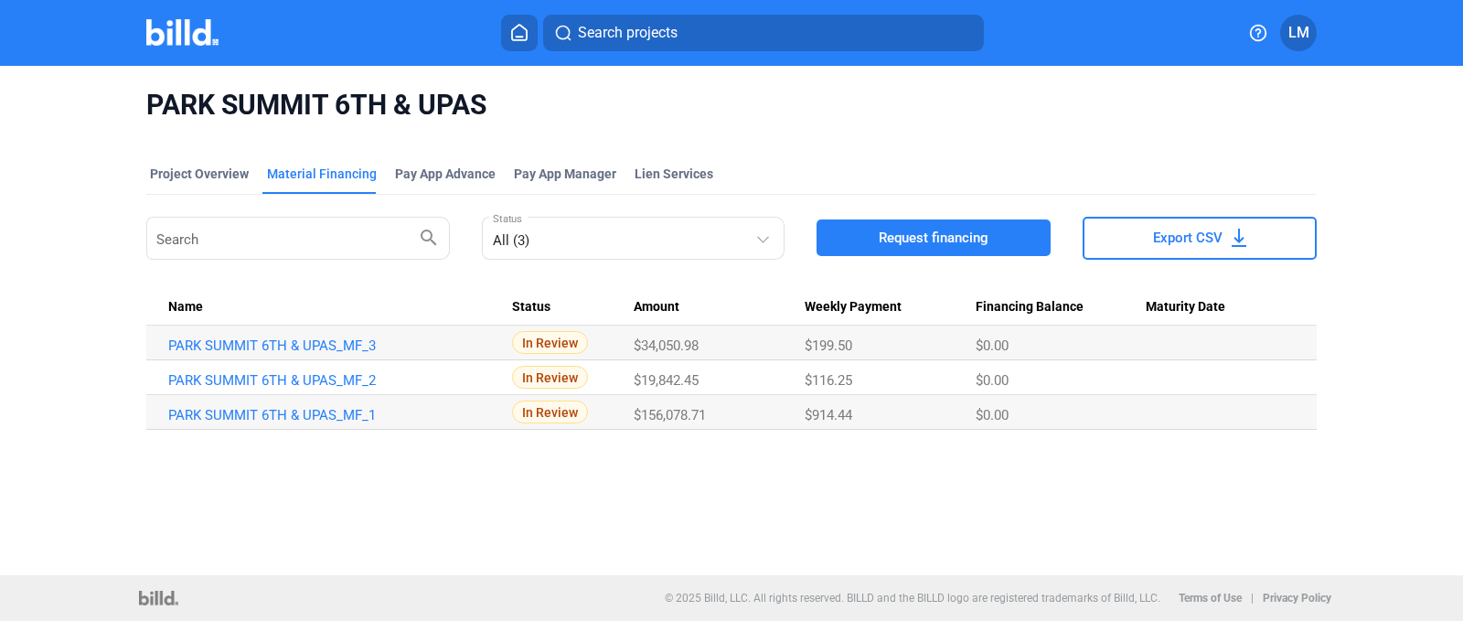
click at [540, 345] on span "In Review" at bounding box center [550, 342] width 76 height 23
click at [283, 345] on link "PARK SUMMIT 6TH & UPAS_MF_3" at bounding box center [334, 345] width 332 height 16
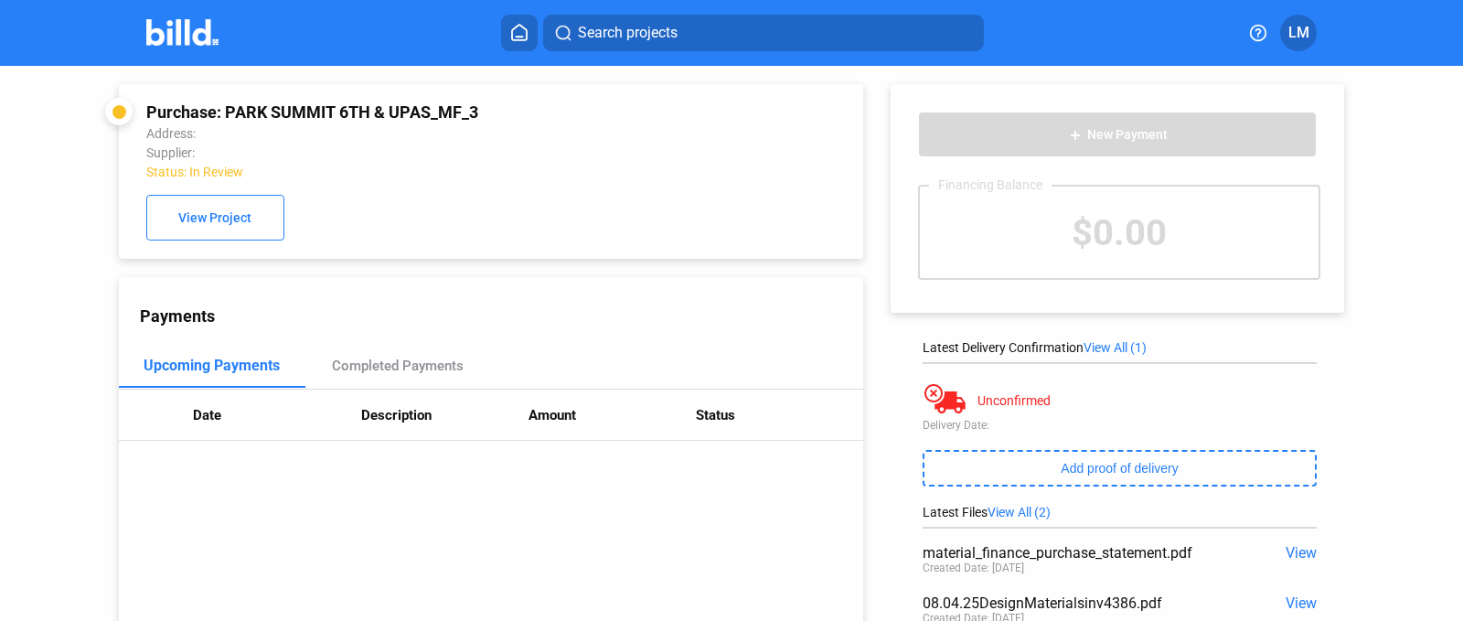
click at [523, 32] on icon at bounding box center [519, 32] width 18 height 17
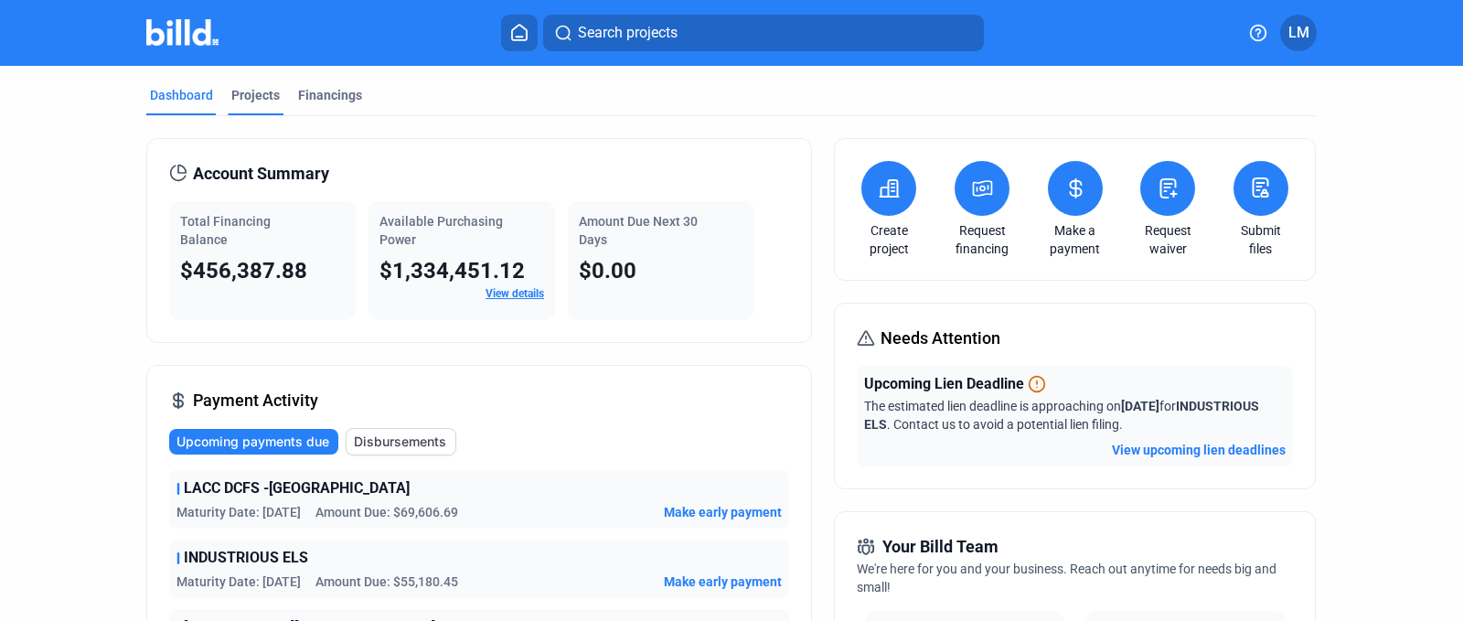
click at [249, 91] on div "Projects" at bounding box center [255, 95] width 48 height 18
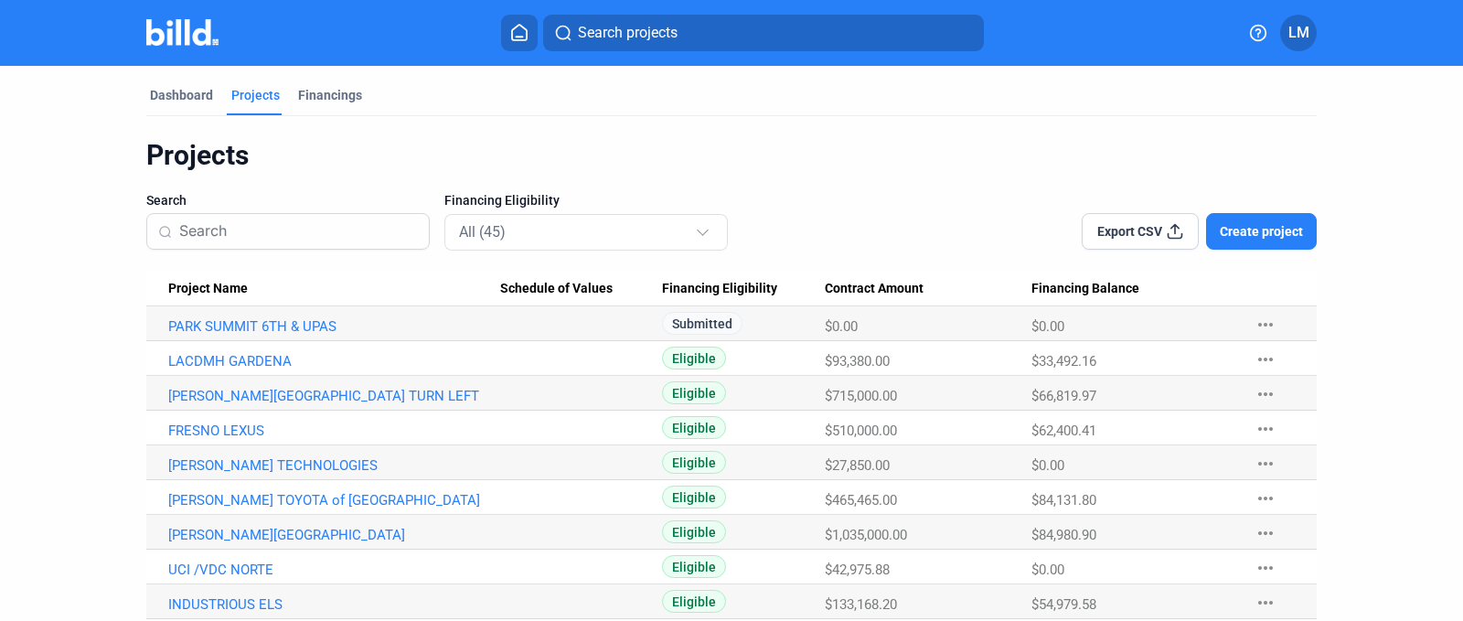
click at [1235, 246] on button "Create project" at bounding box center [1261, 231] width 111 height 37
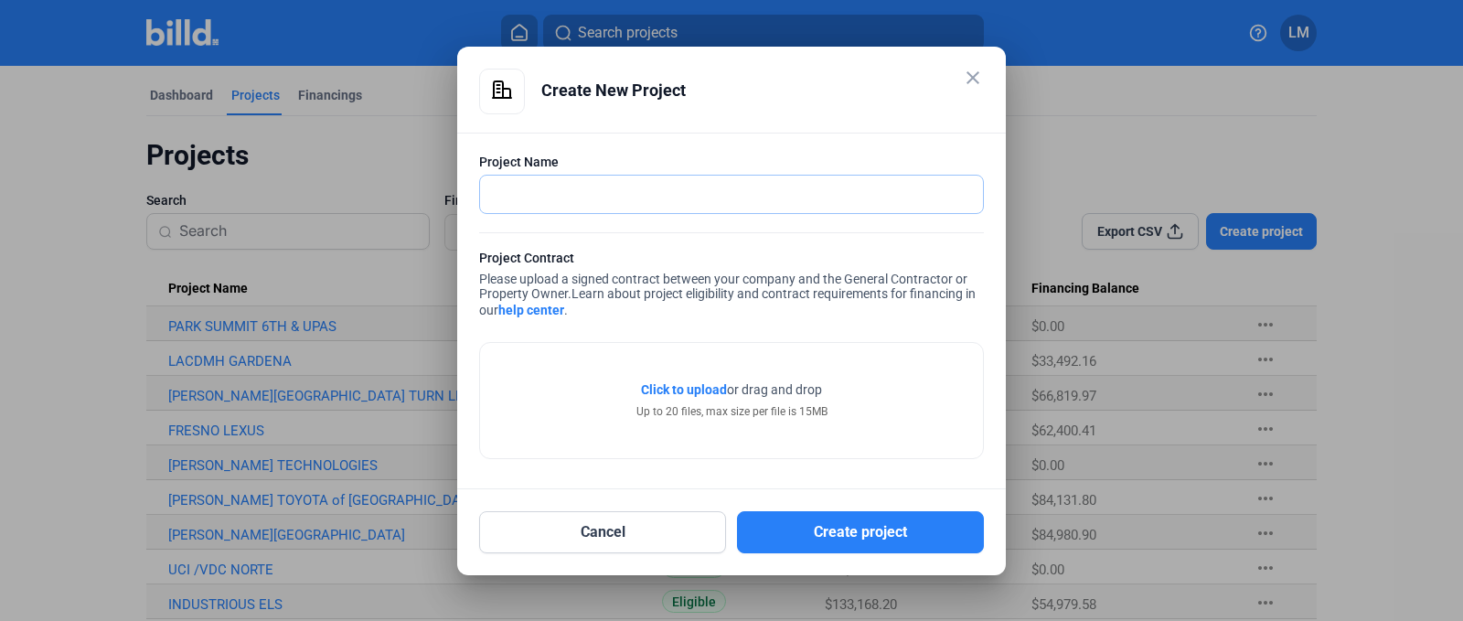
click at [532, 182] on input "text" at bounding box center [721, 194] width 483 height 37
type input "THE EAGLE [PERSON_NAME] COUNTRY CLUB"
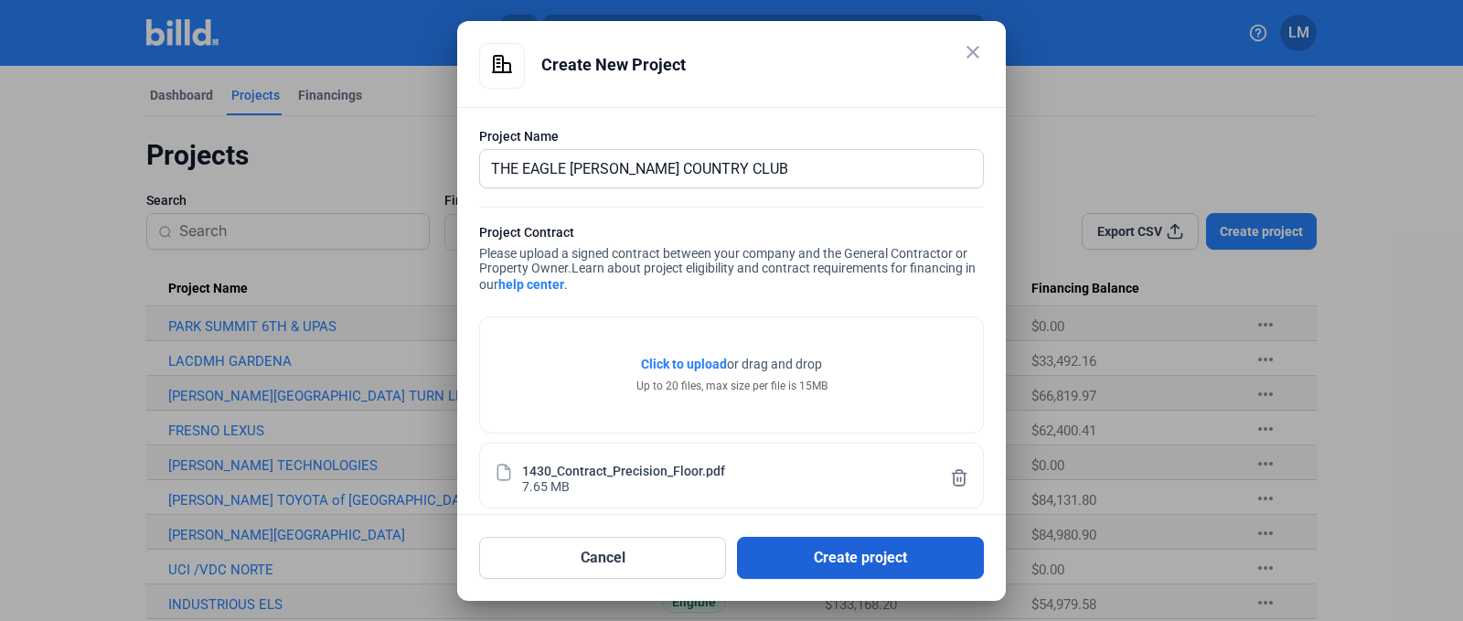
click at [836, 552] on button "Create project" at bounding box center [860, 558] width 247 height 42
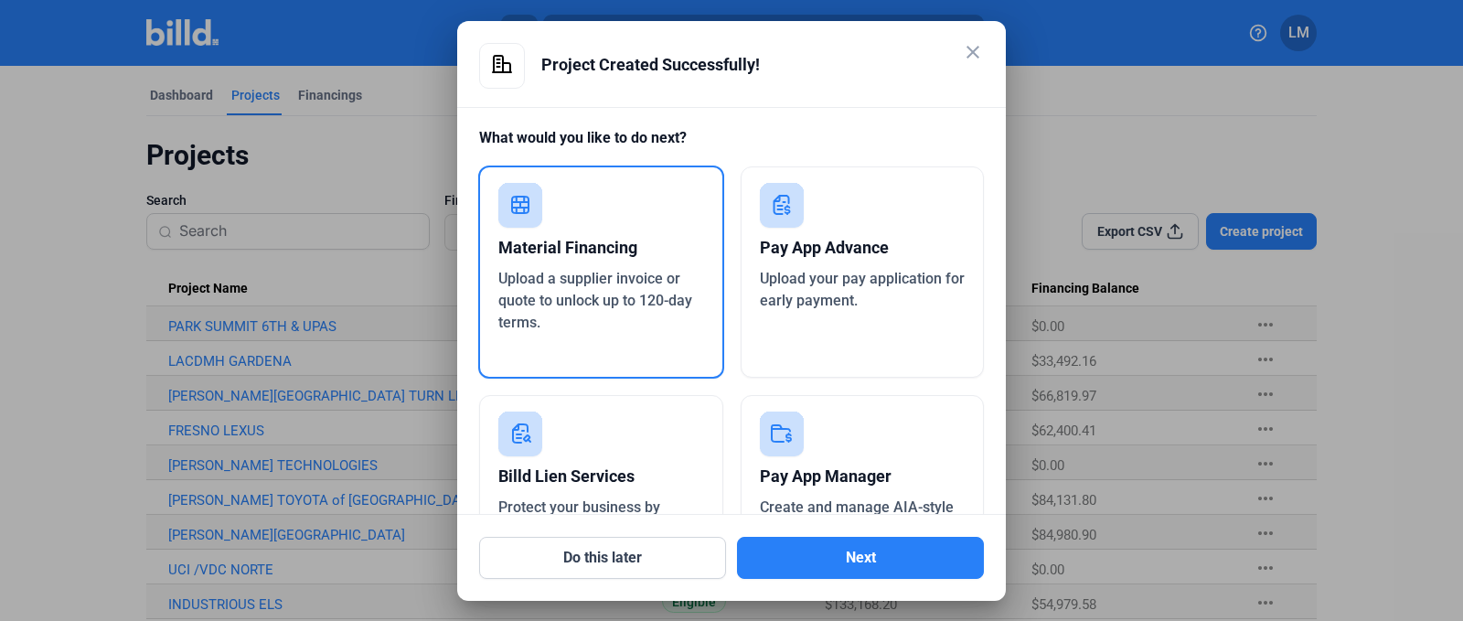
click at [558, 218] on div "Material Financing Upload a supplier invoice or quote to unlock up to 120-day t…" at bounding box center [601, 272] width 246 height 213
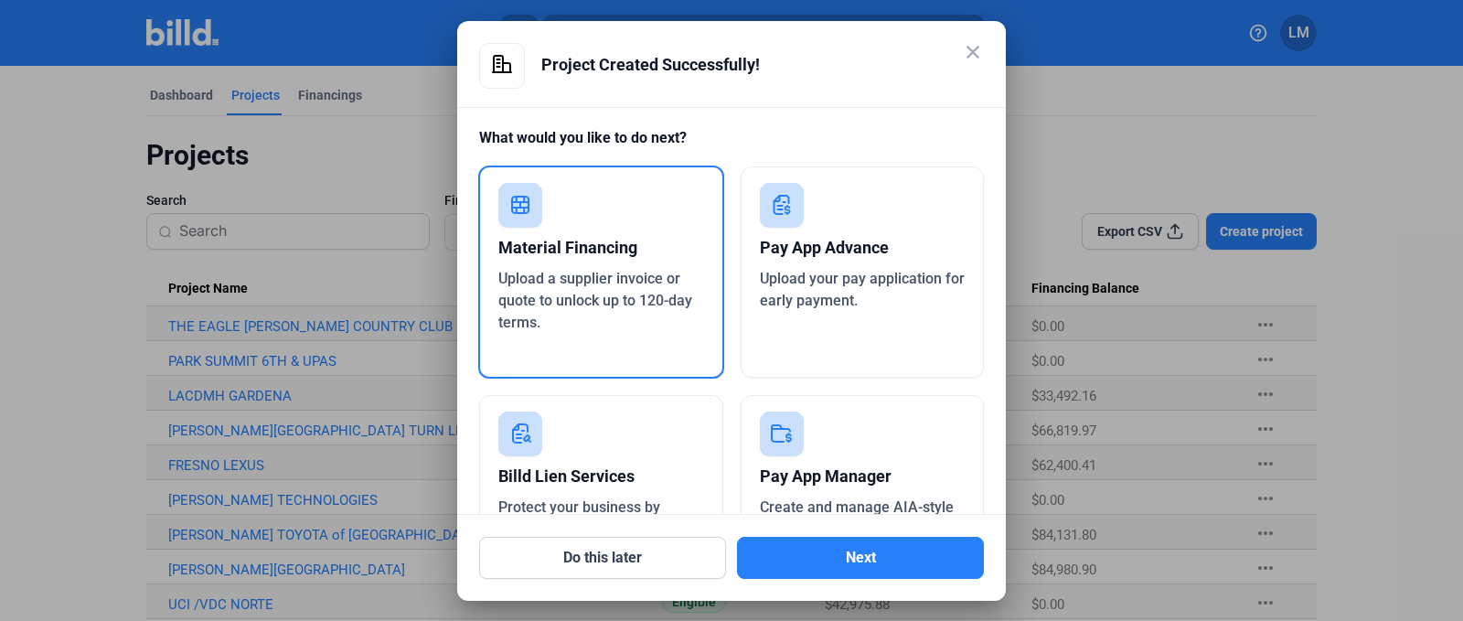
click at [608, 304] on span "Upload a supplier invoice or quote to unlock up to 120-day terms." at bounding box center [595, 300] width 194 height 61
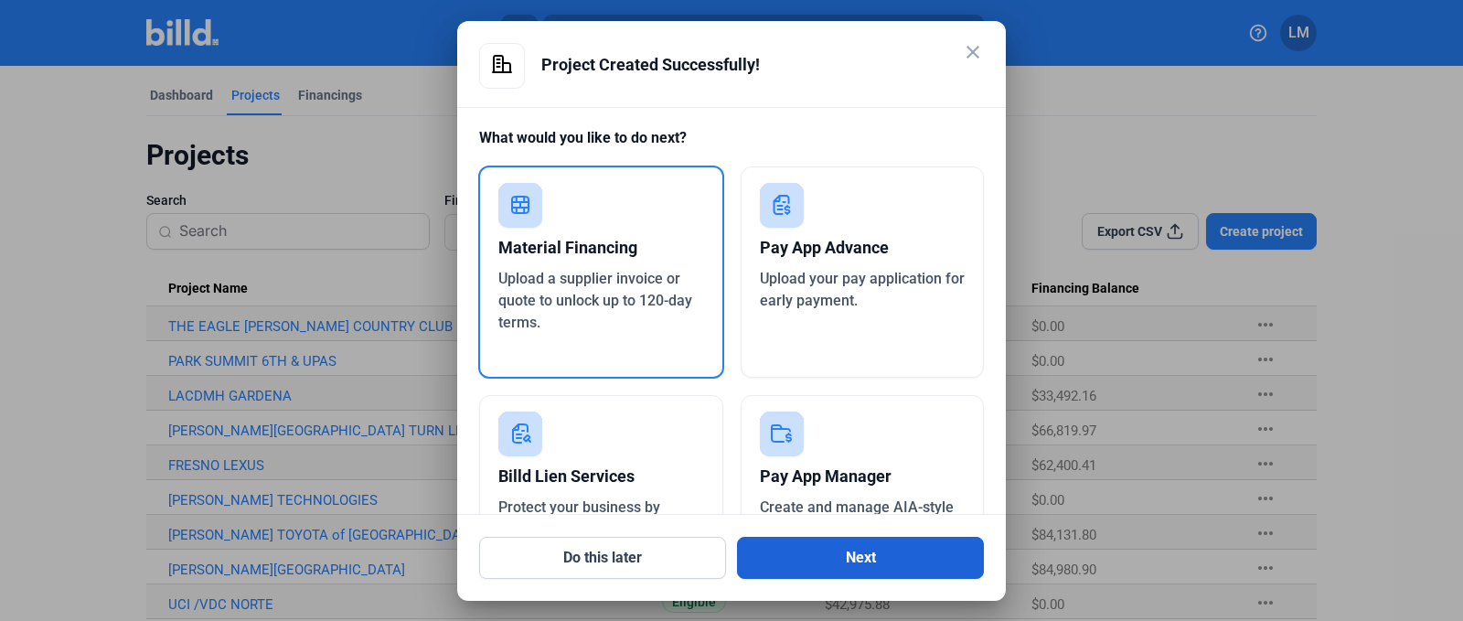
click at [836, 558] on button "Next" at bounding box center [860, 558] width 247 height 42
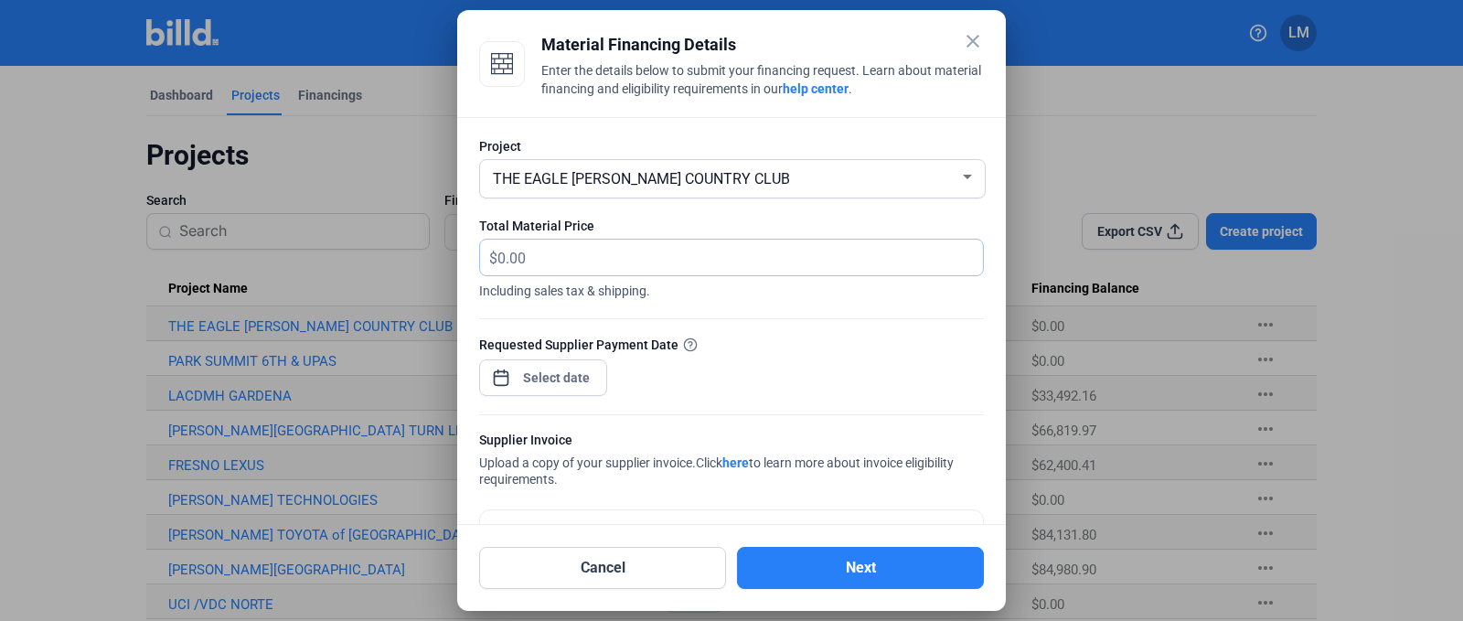
click at [547, 262] on input "text" at bounding box center [729, 258] width 465 height 36
click at [555, 247] on input "text" at bounding box center [740, 258] width 486 height 36
type input "4,350.02"
click at [559, 385] on div "close Material Financing Details Enter the details below to submit your financi…" at bounding box center [731, 310] width 1463 height 621
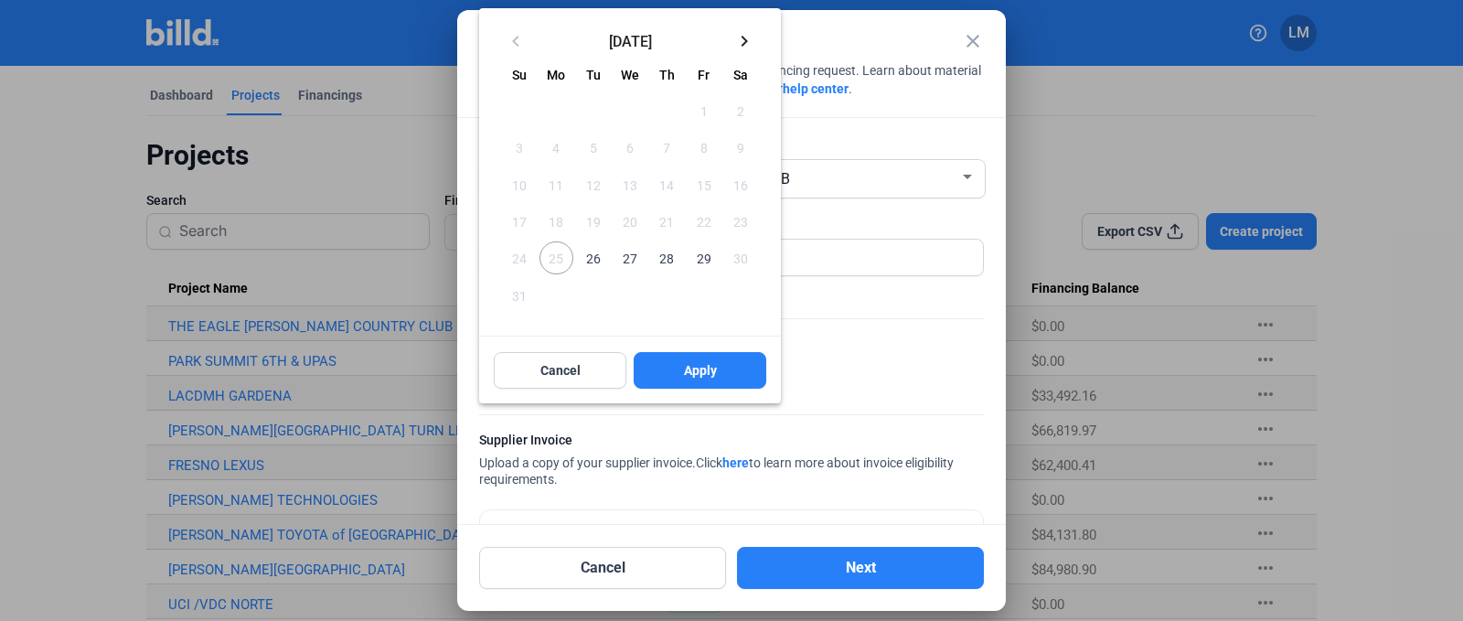
click at [698, 260] on span "29" at bounding box center [703, 257] width 33 height 33
click at [713, 368] on span "Apply" at bounding box center [700, 370] width 33 height 18
type input "[DATE]"
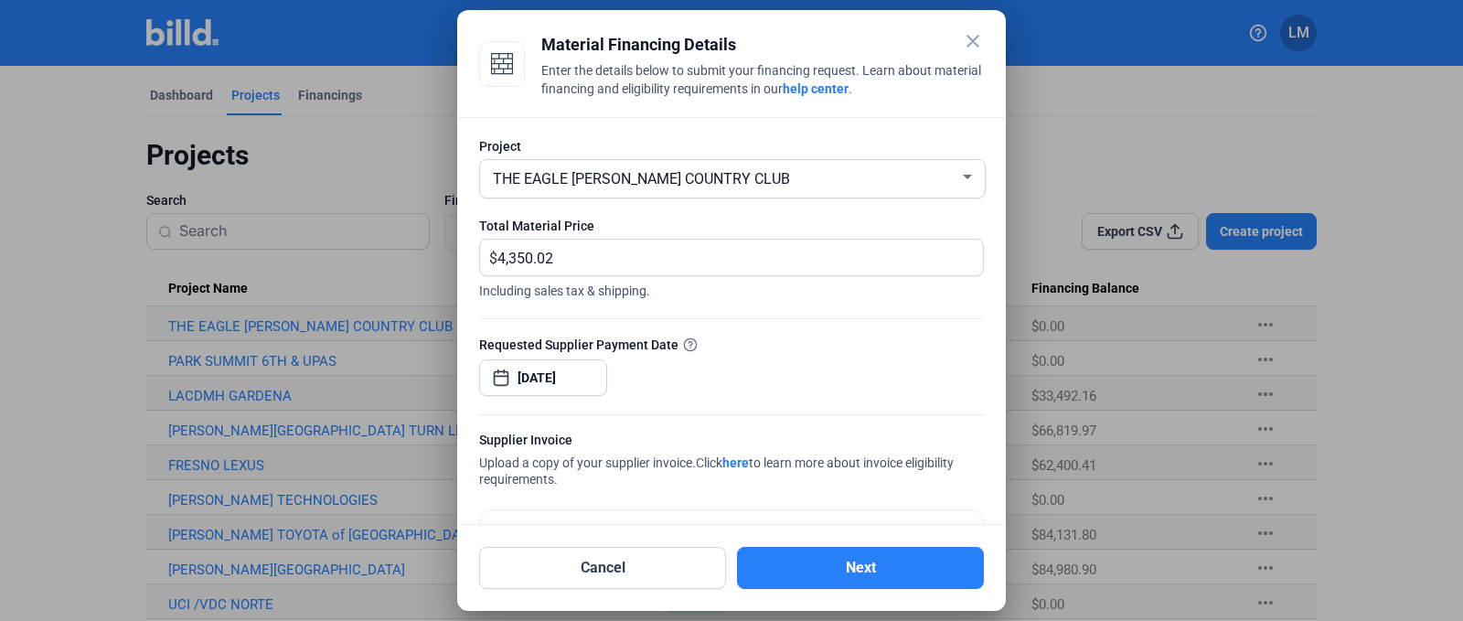
click at [765, 364] on div "Requested Supplier Payment Date [DATE]" at bounding box center [731, 375] width 505 height 80
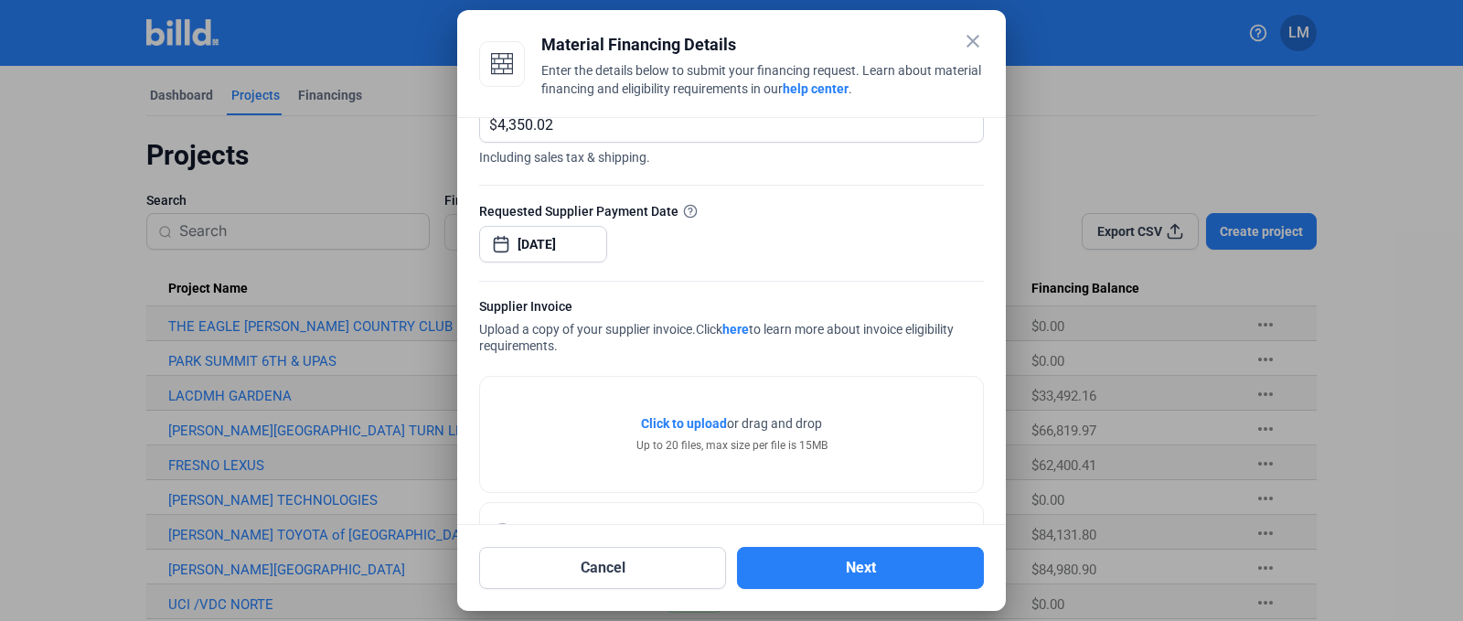
scroll to position [201, 0]
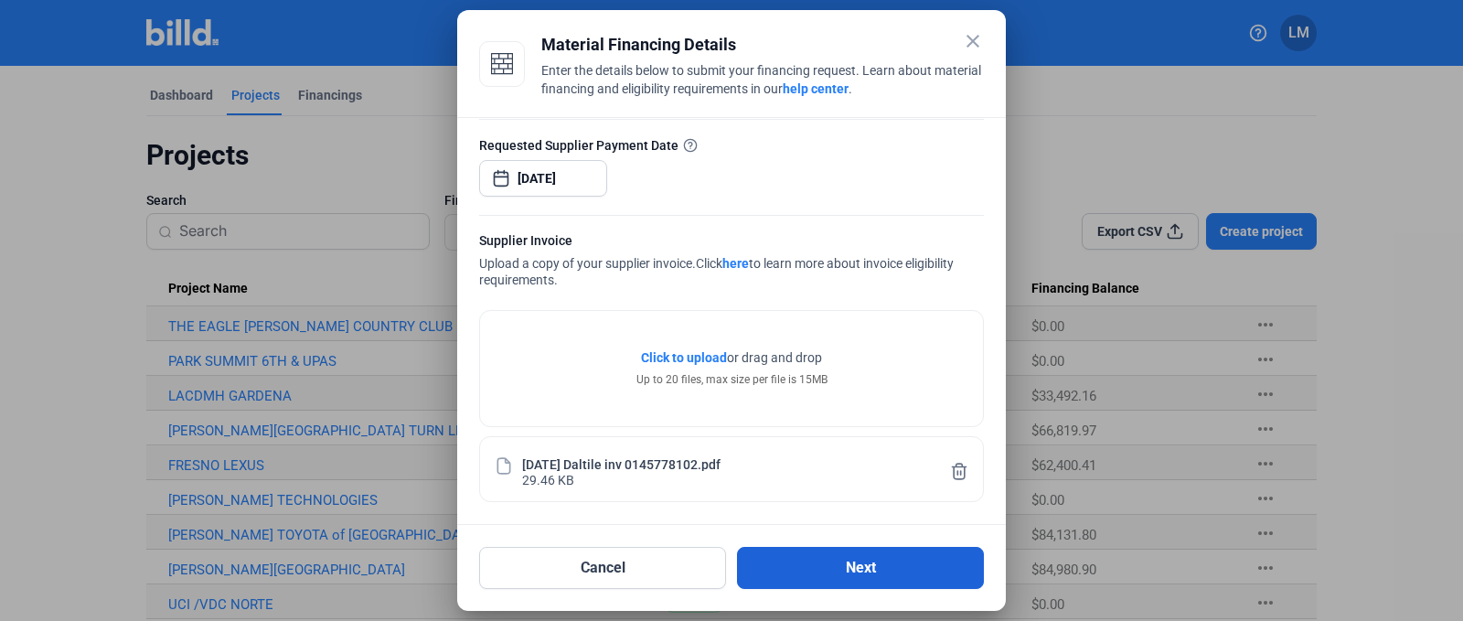
click at [811, 582] on button "Next" at bounding box center [860, 568] width 247 height 42
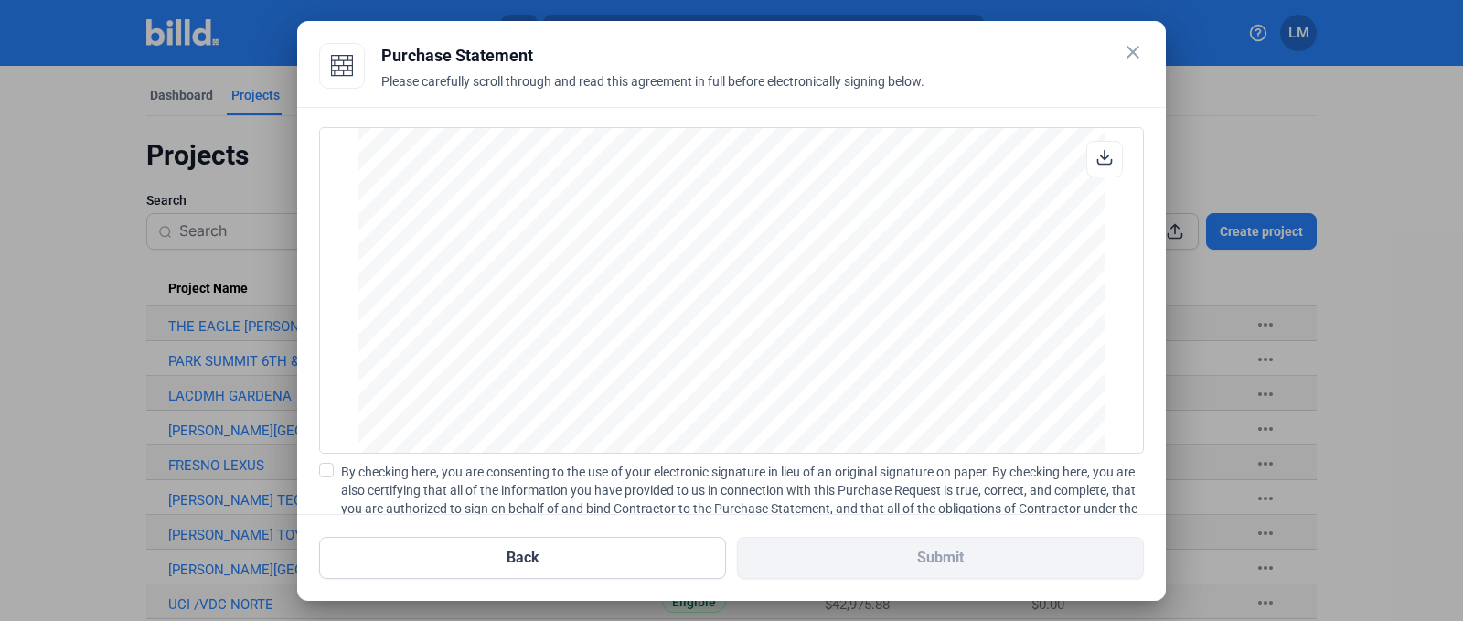
scroll to position [1518, 0]
click at [328, 468] on span at bounding box center [326, 470] width 15 height 15
click at [0, 0] on input "By checking here, you are consenting to the use of your electronic signature in…" at bounding box center [0, 0] width 0 height 0
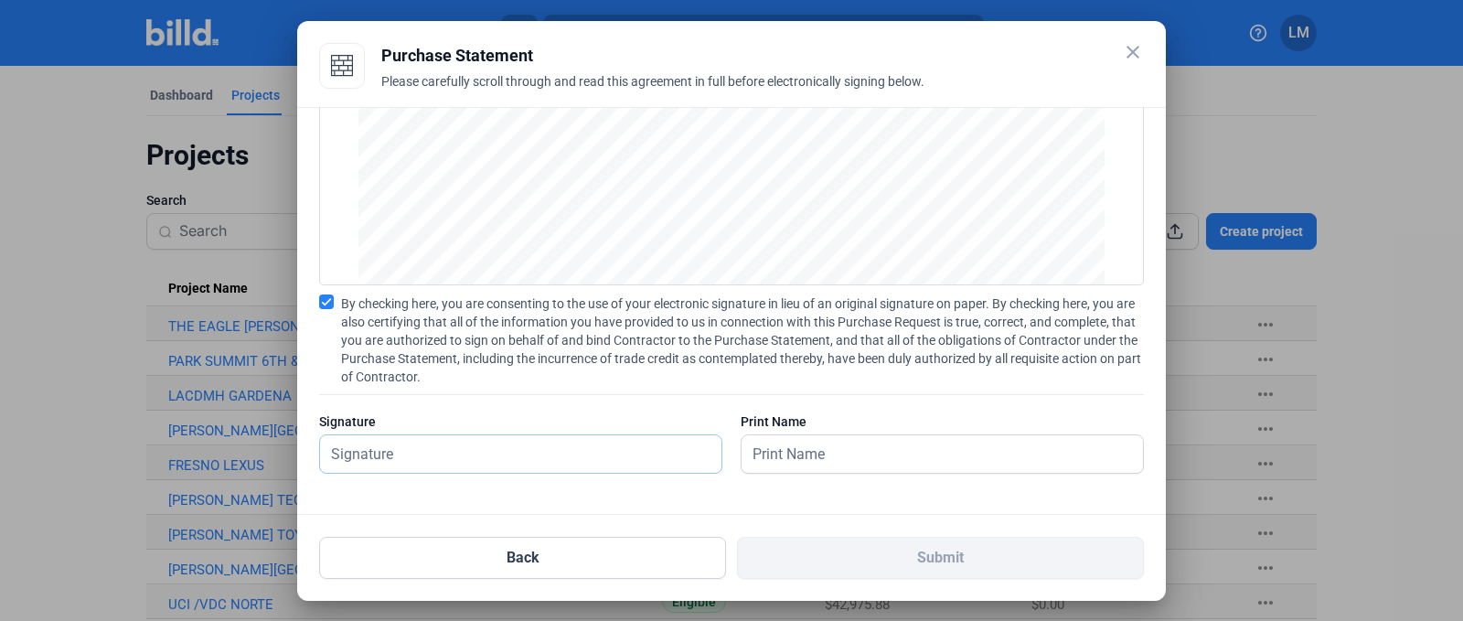
click at [462, 447] on input "text" at bounding box center [510, 453] width 381 height 37
type input "[PERSON_NAME]"
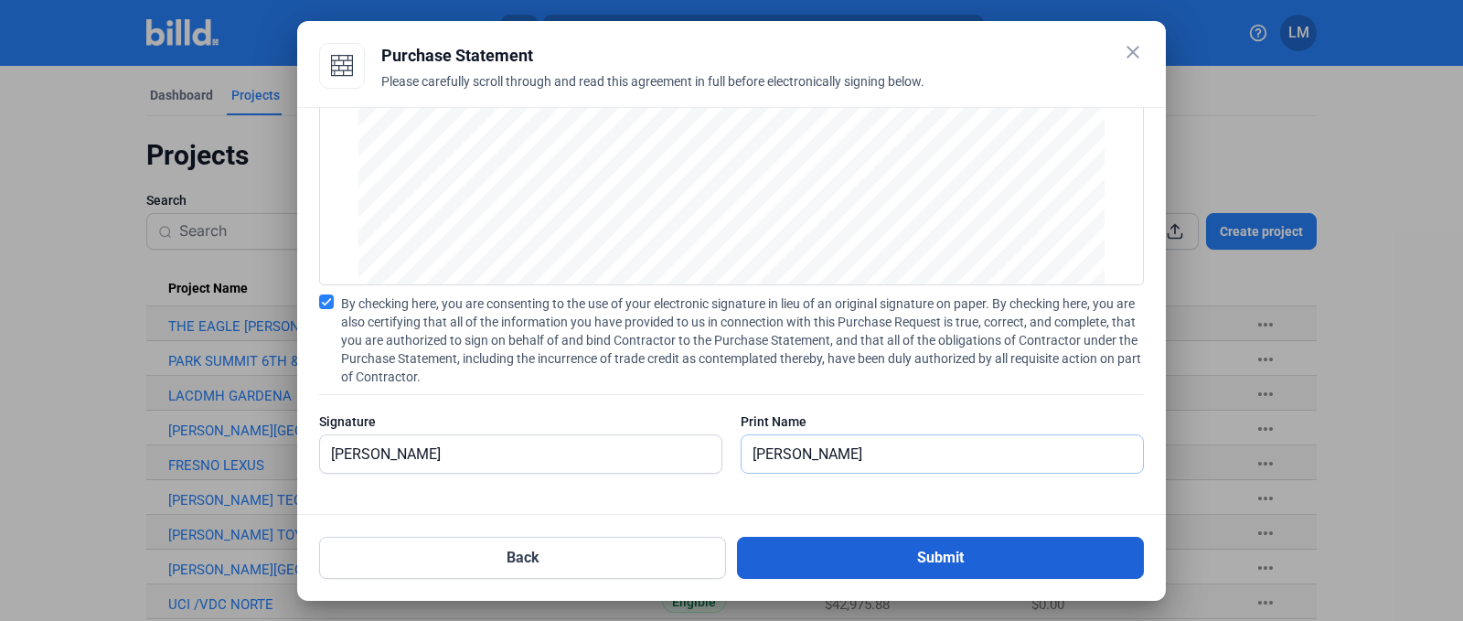
type input "[PERSON_NAME]"
click at [935, 549] on button "Submit" at bounding box center [940, 558] width 407 height 42
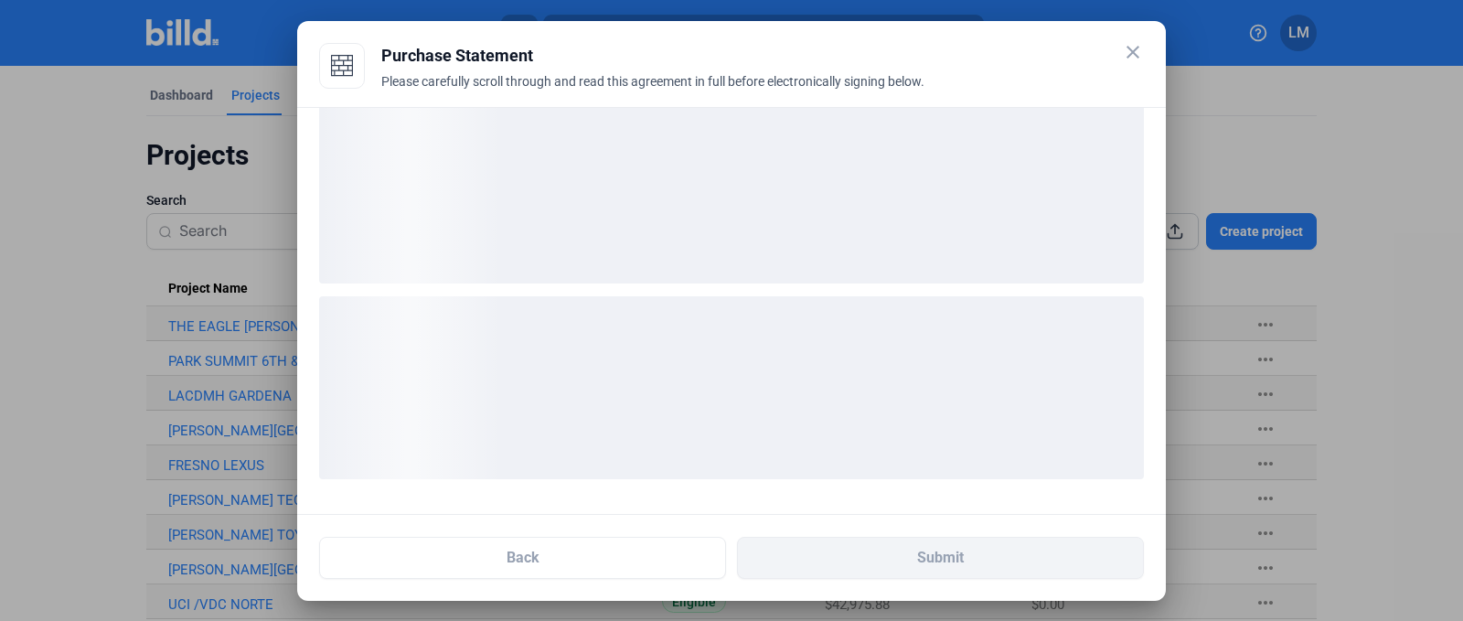
scroll to position [27, 0]
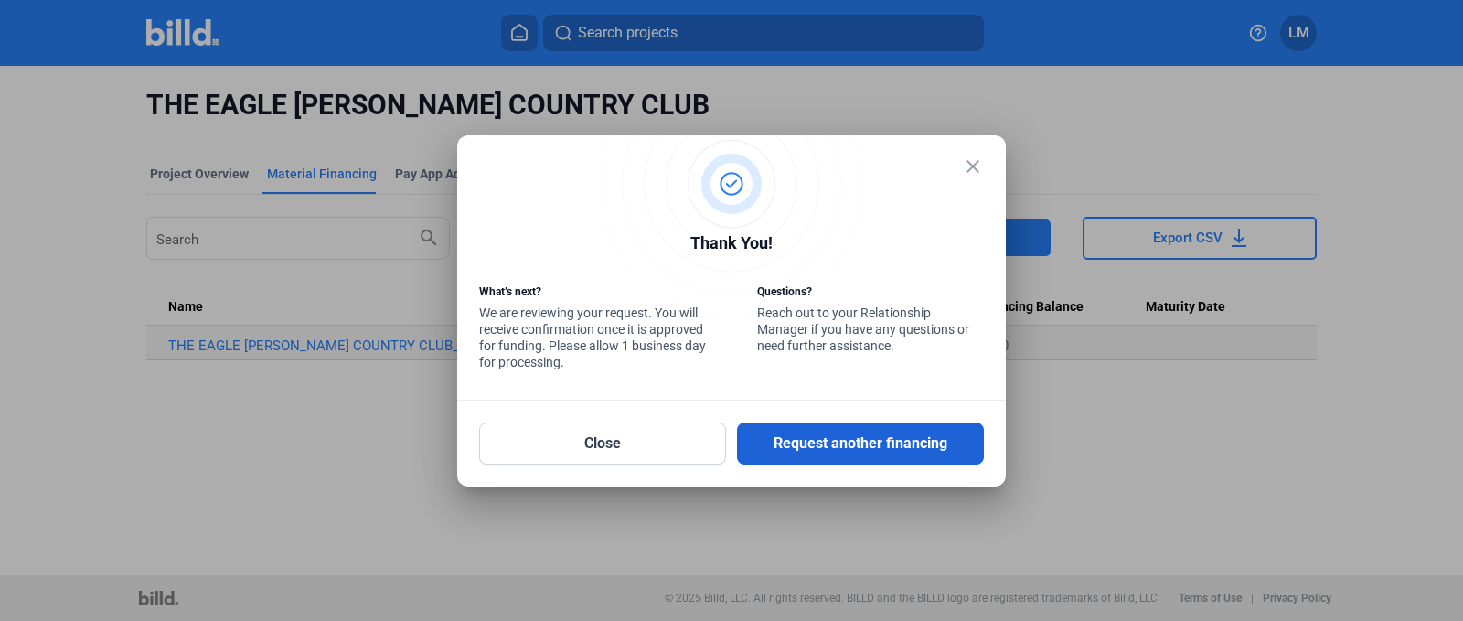
click at [802, 437] on button "Request another financing" at bounding box center [860, 443] width 247 height 42
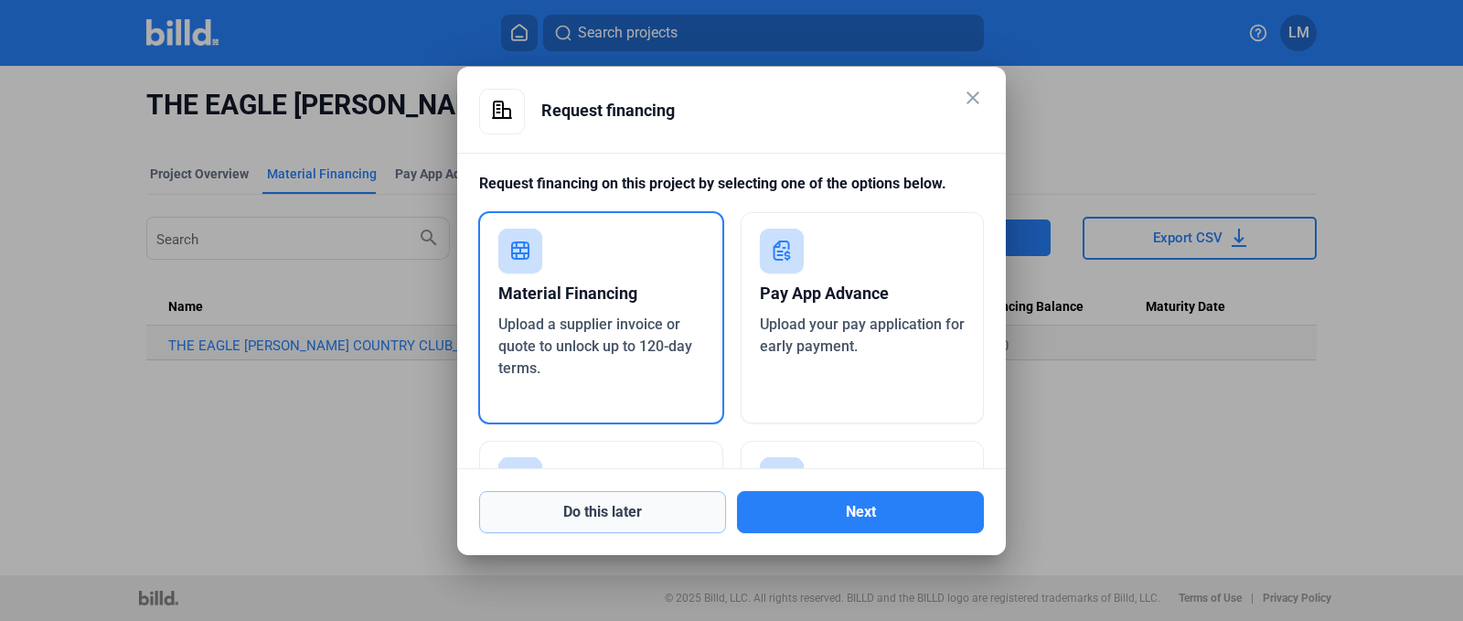
click at [550, 506] on button "Do this later" at bounding box center [602, 512] width 247 height 42
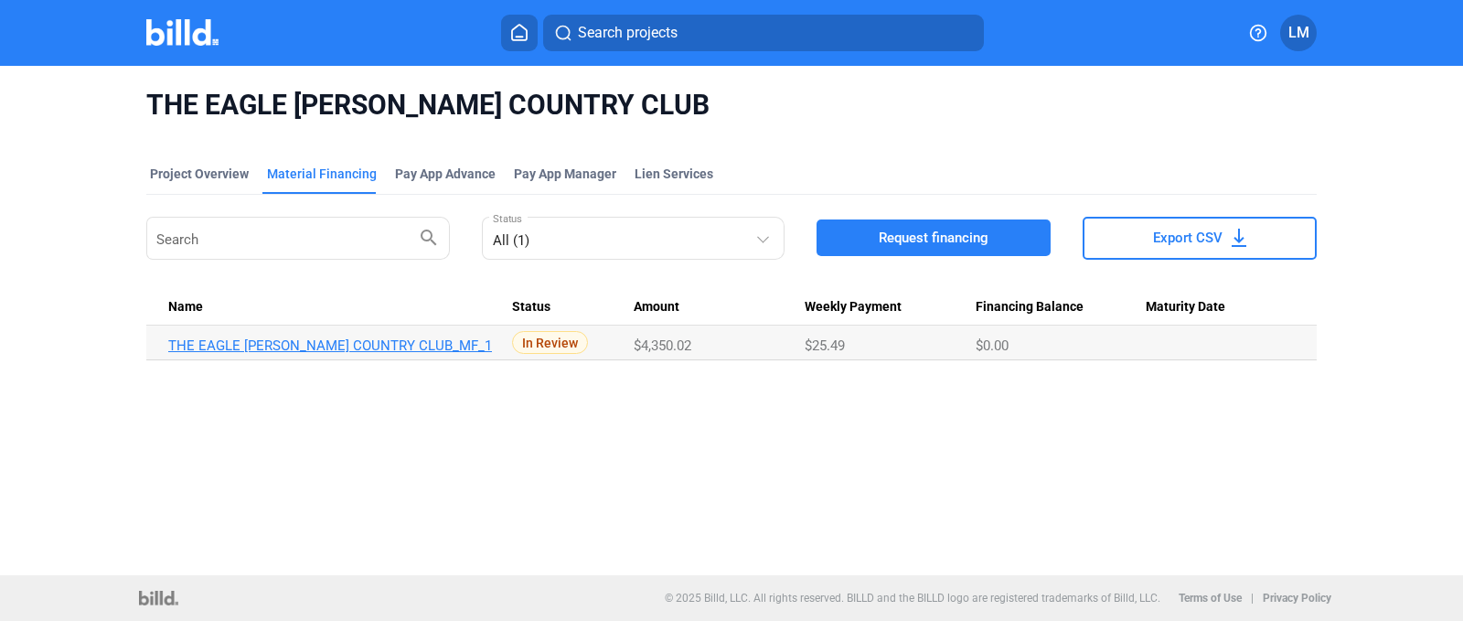
click at [326, 347] on link "THE EAGLE [PERSON_NAME] COUNTRY CLUB_MF_1" at bounding box center [334, 345] width 332 height 16
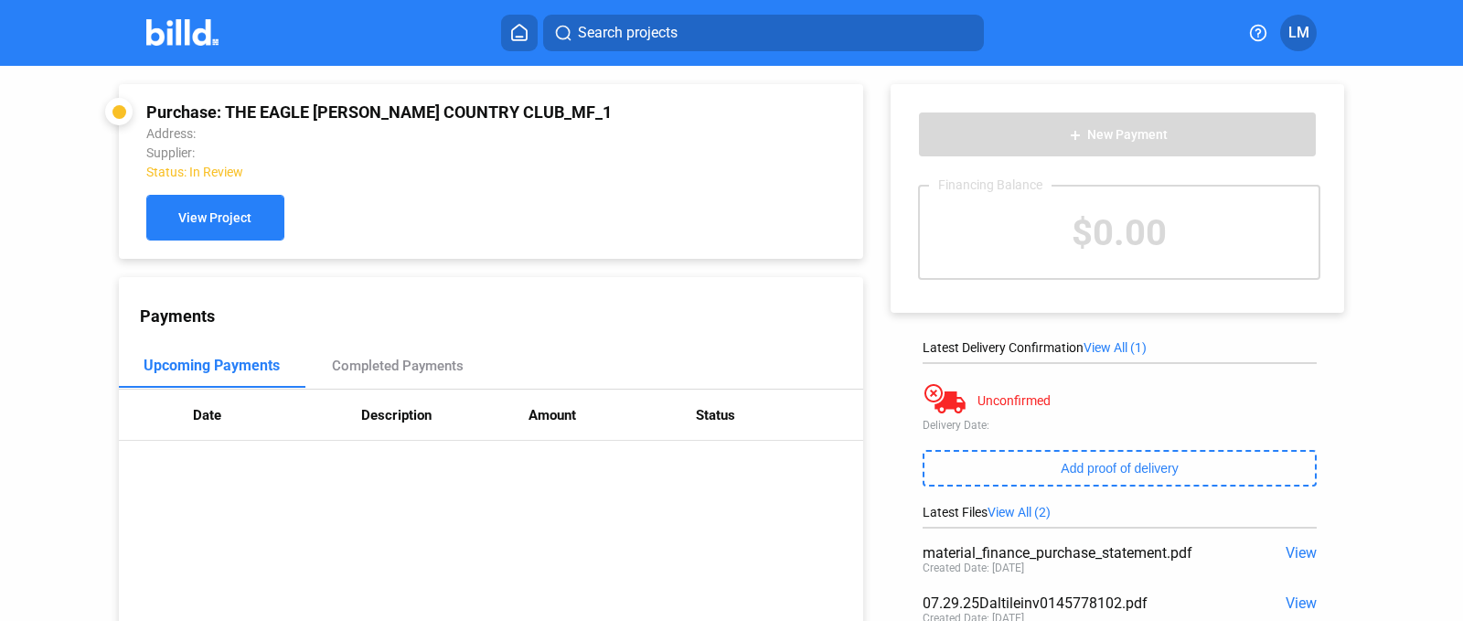
click at [171, 218] on button "View Project" at bounding box center [215, 218] width 138 height 46
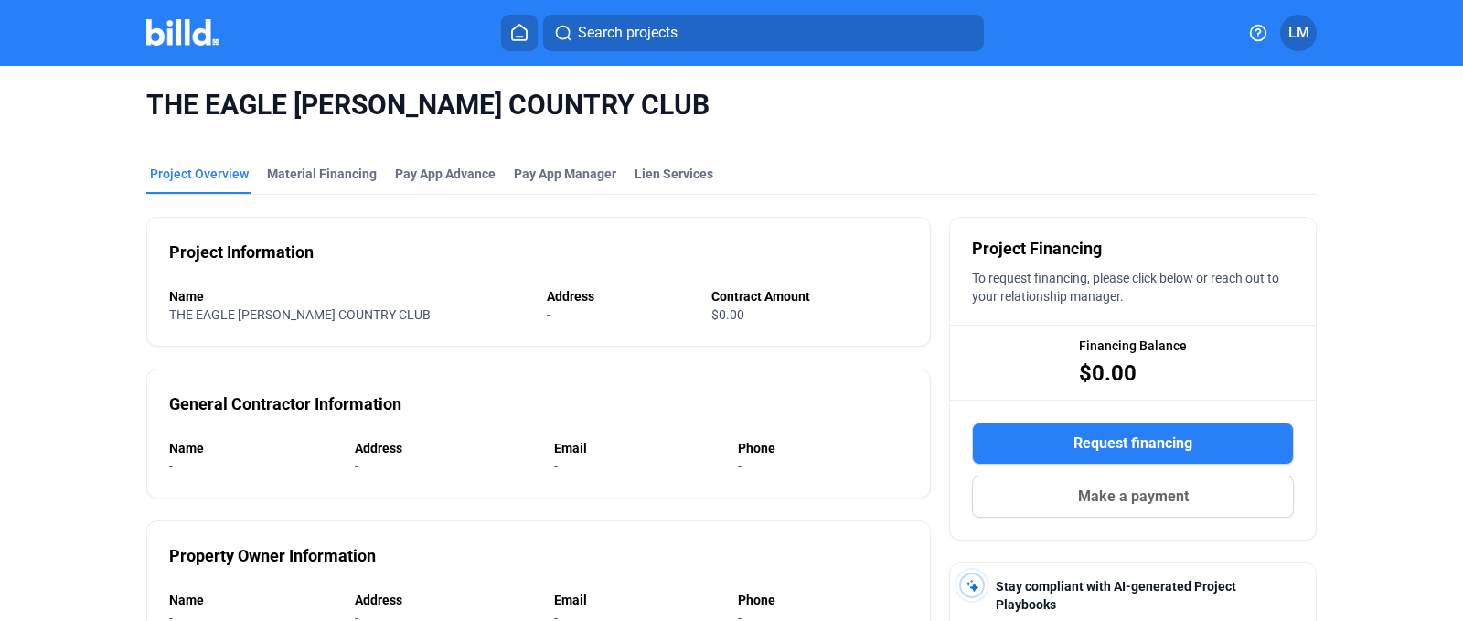
click at [516, 27] on icon at bounding box center [519, 32] width 18 height 17
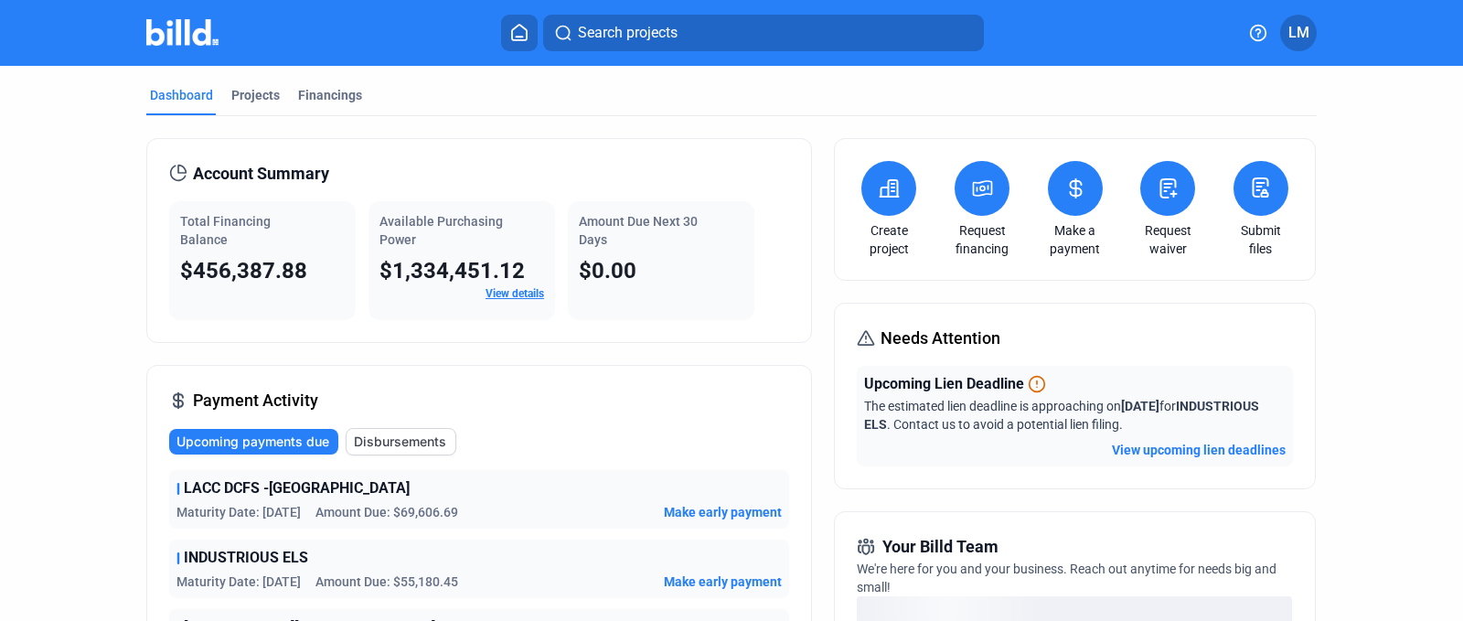
click at [881, 202] on button at bounding box center [888, 188] width 55 height 55
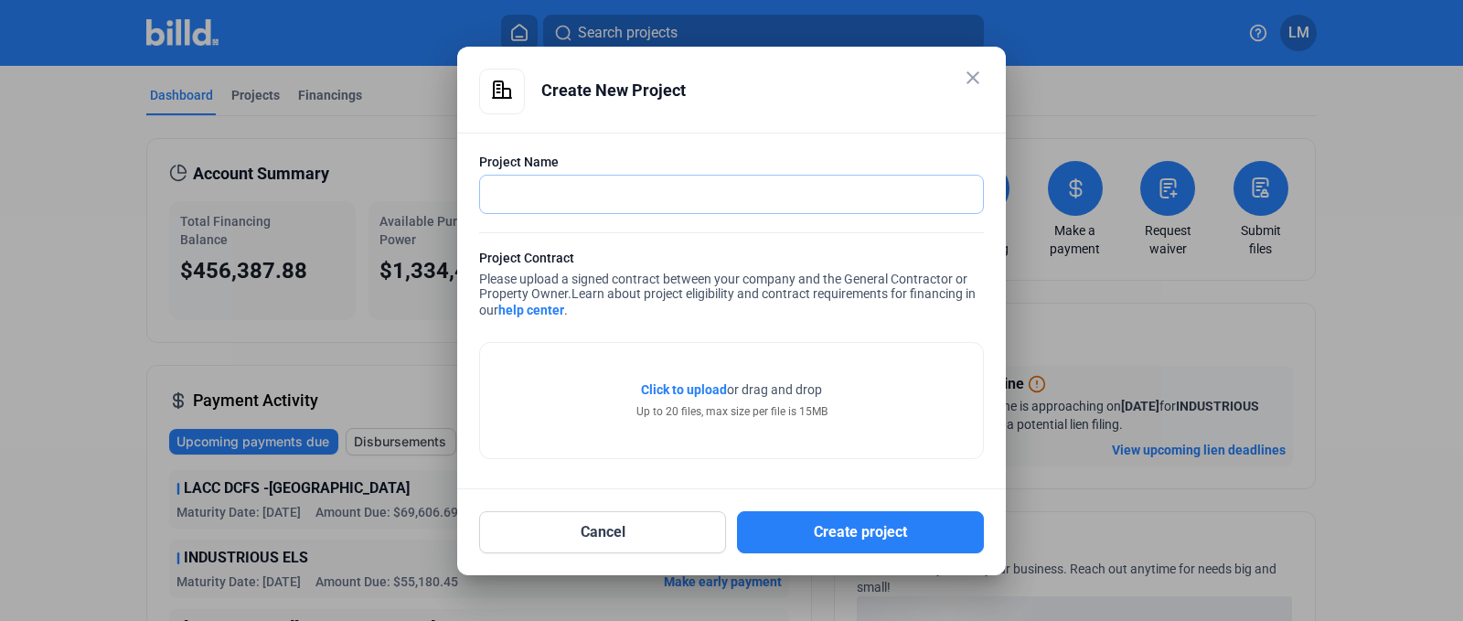
click at [556, 187] on input "text" at bounding box center [721, 194] width 483 height 37
click at [581, 188] on input "text" at bounding box center [721, 194] width 483 height 37
type input "S"
type input "SYCAMORES [GEOGRAPHIC_DATA] REMODEL"
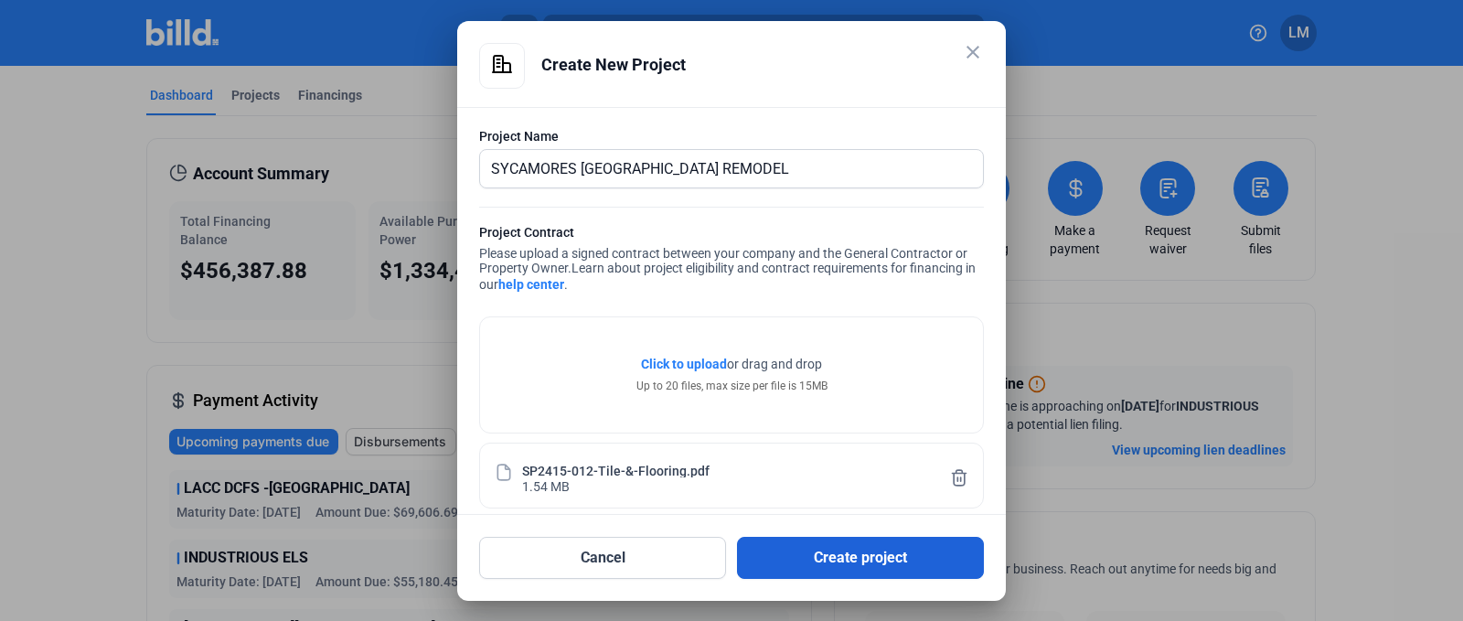
click at [833, 551] on button "Create project" at bounding box center [860, 558] width 247 height 42
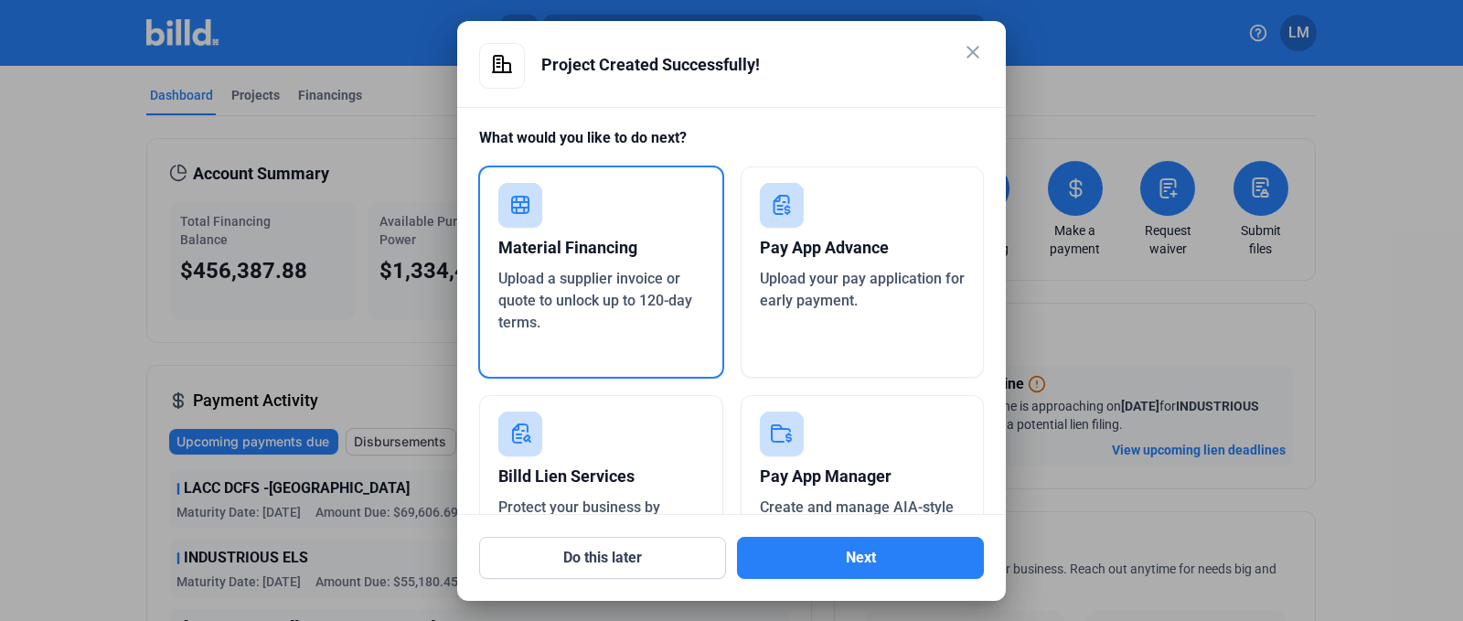
click at [593, 250] on div "Material Financing" at bounding box center [601, 248] width 206 height 40
click at [544, 219] on div "Material Financing Upload a supplier invoice or quote to unlock up to 120-day t…" at bounding box center [601, 272] width 246 height 213
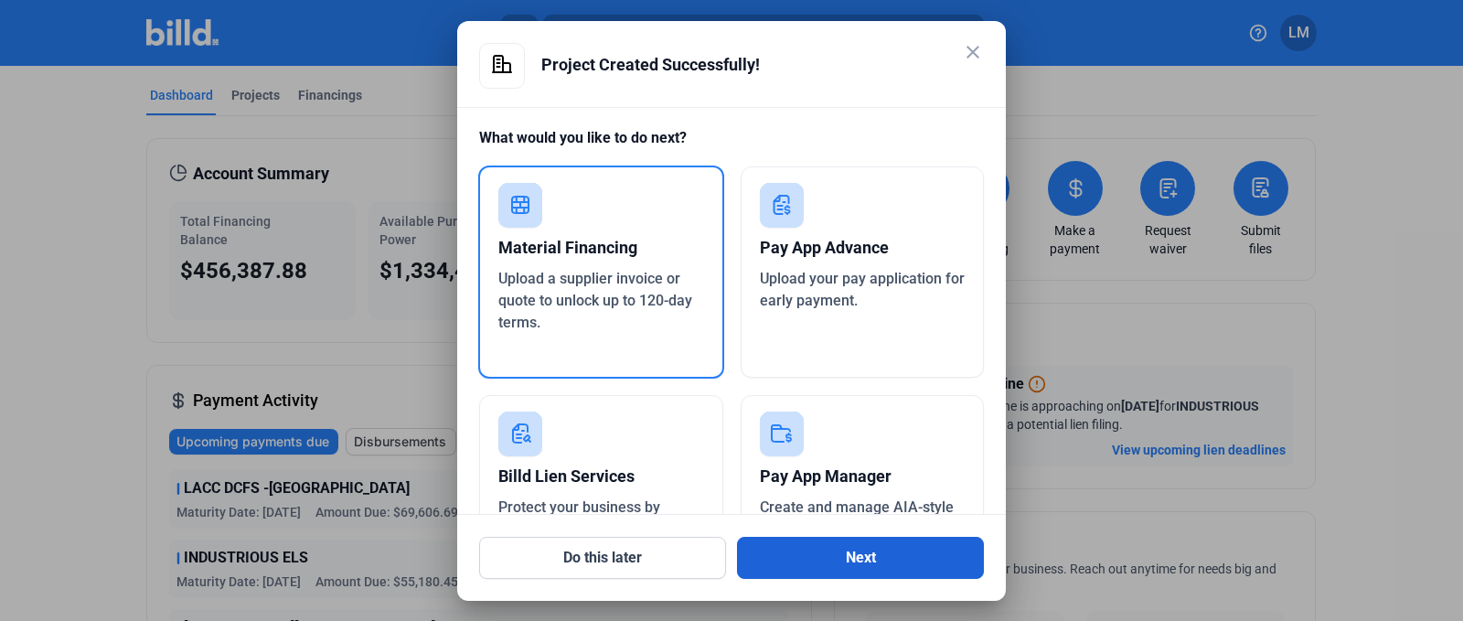
click at [887, 557] on button "Next" at bounding box center [860, 558] width 247 height 42
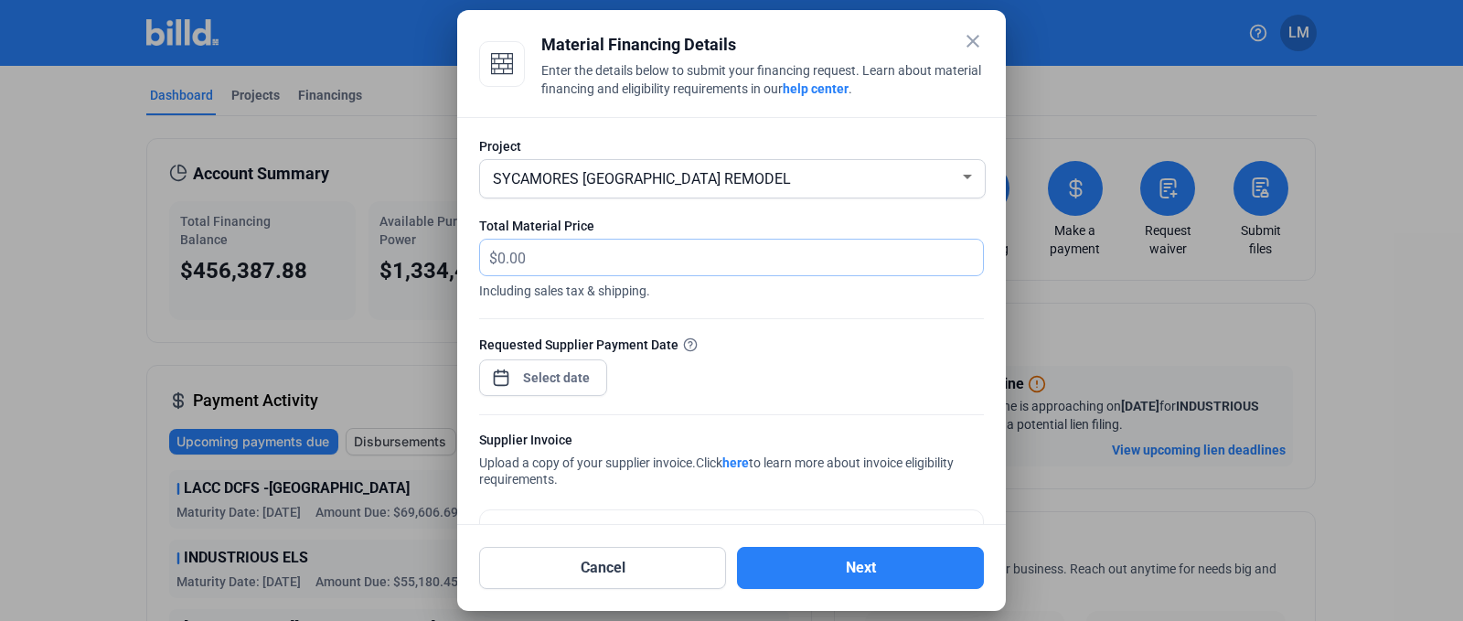
click at [705, 258] on input "text" at bounding box center [729, 258] width 465 height 36
type input "7,331.83"
click at [559, 374] on div "close Material Financing Details Enter the details below to submit your financi…" at bounding box center [731, 310] width 1463 height 621
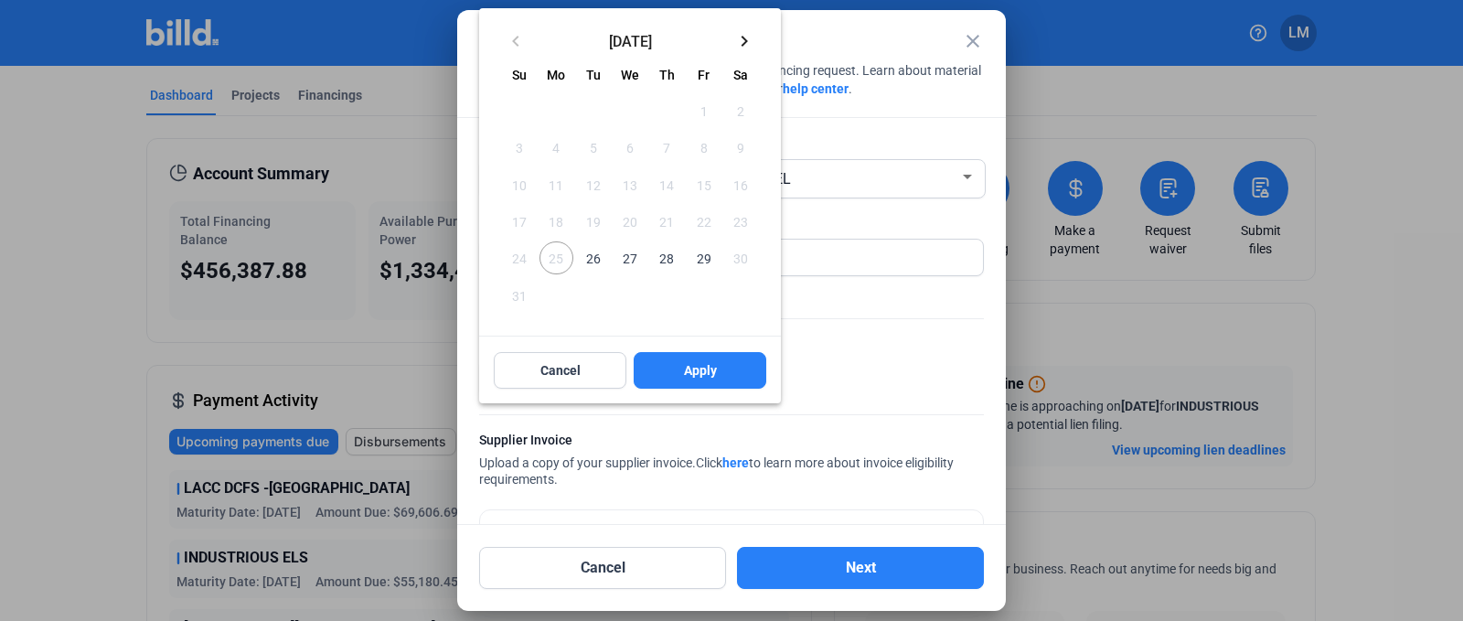
click at [743, 39] on mat-icon "keyboard_arrow_right" at bounding box center [744, 41] width 22 height 22
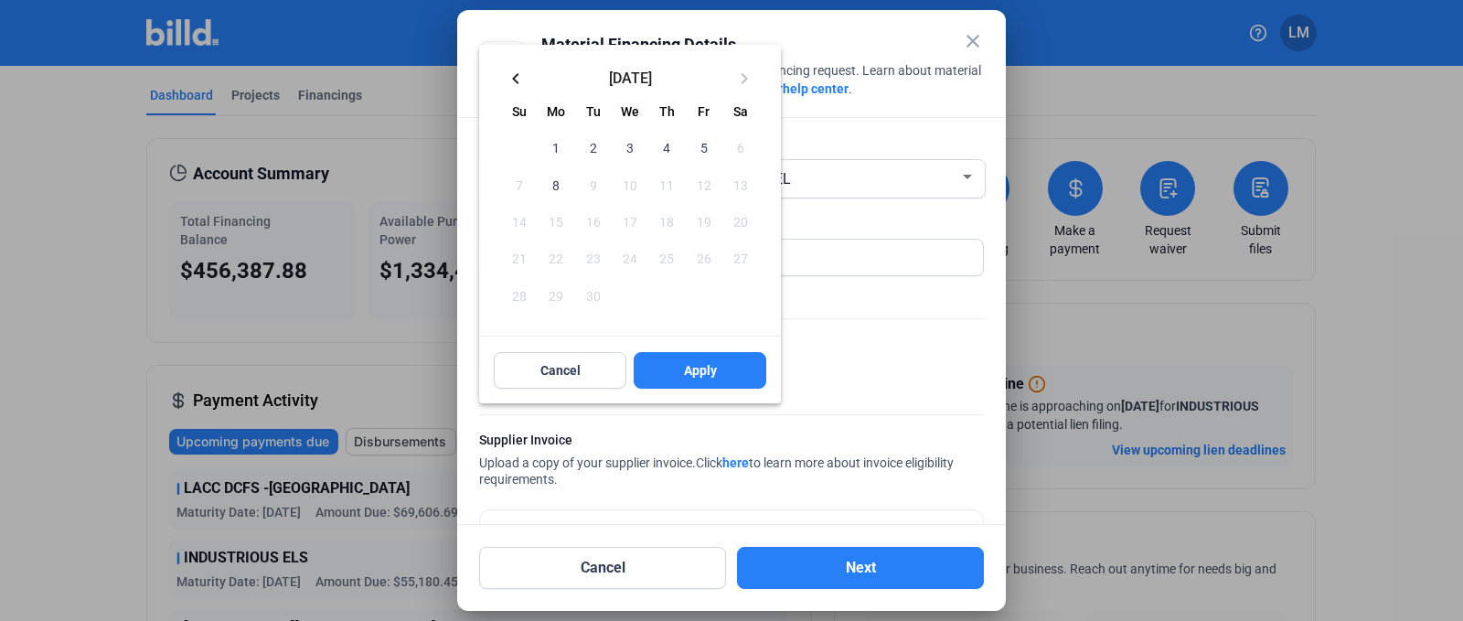
click at [561, 179] on span "8" at bounding box center [556, 184] width 33 height 33
click at [720, 364] on button "Apply" at bounding box center [700, 370] width 133 height 37
type input "[DATE]"
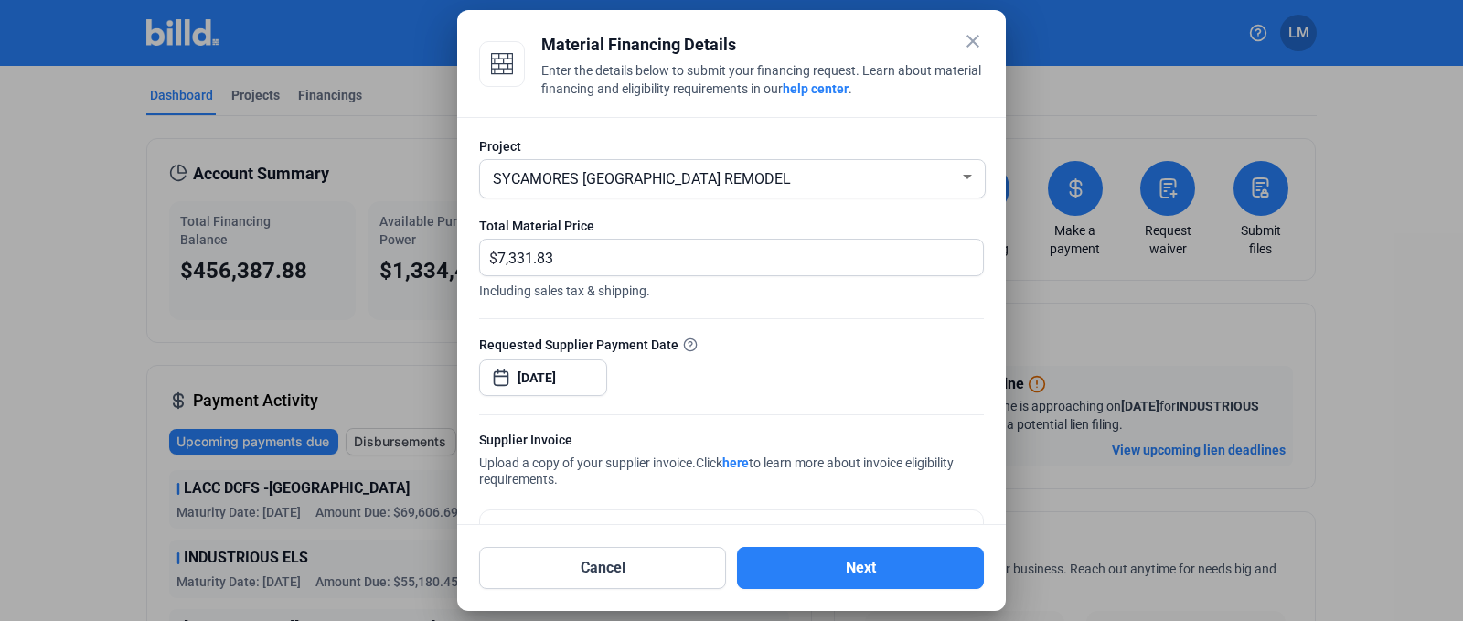
click at [858, 359] on div "Requested Supplier Payment Date [DATE]" at bounding box center [731, 375] width 505 height 80
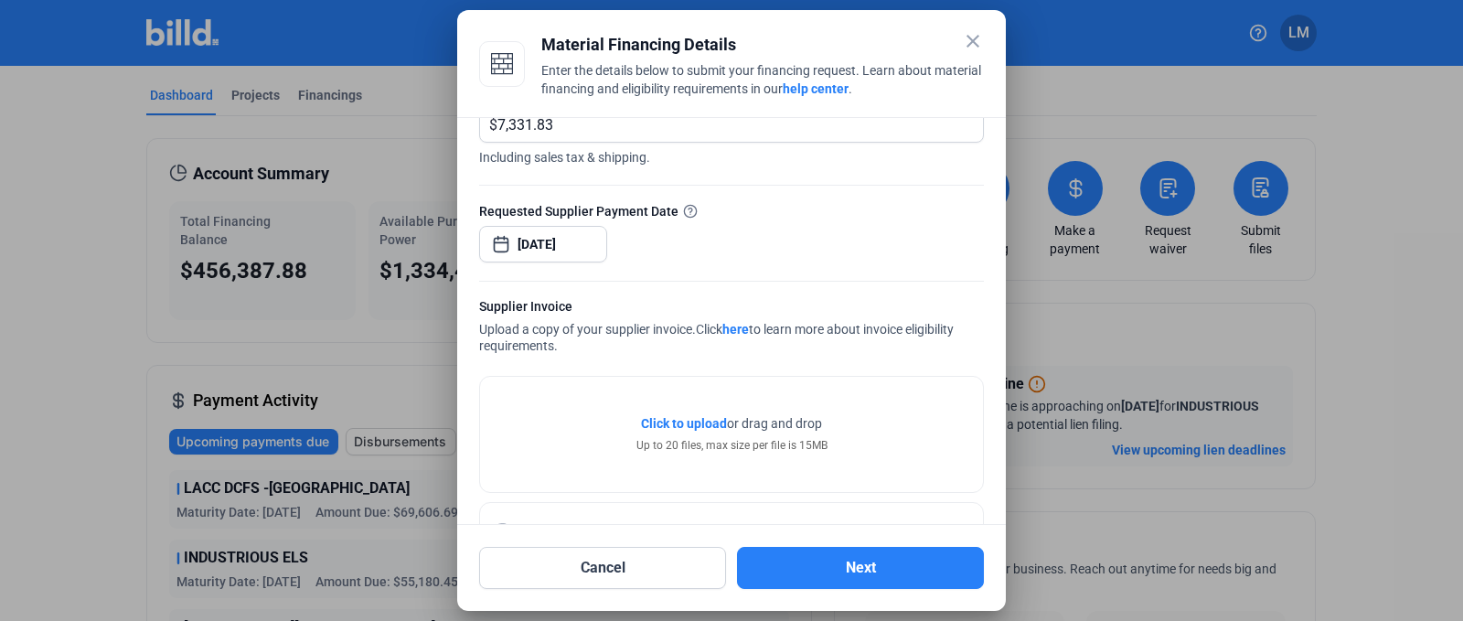
scroll to position [201, 0]
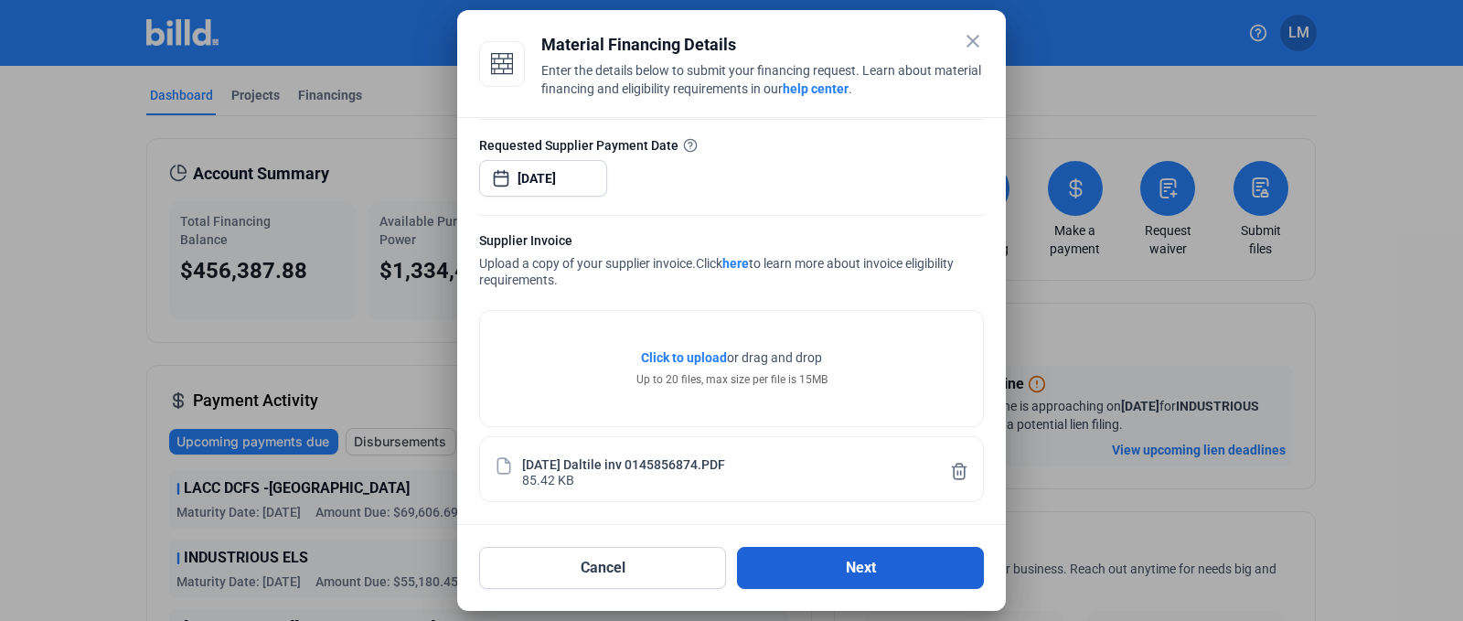
click at [829, 569] on button "Next" at bounding box center [860, 568] width 247 height 42
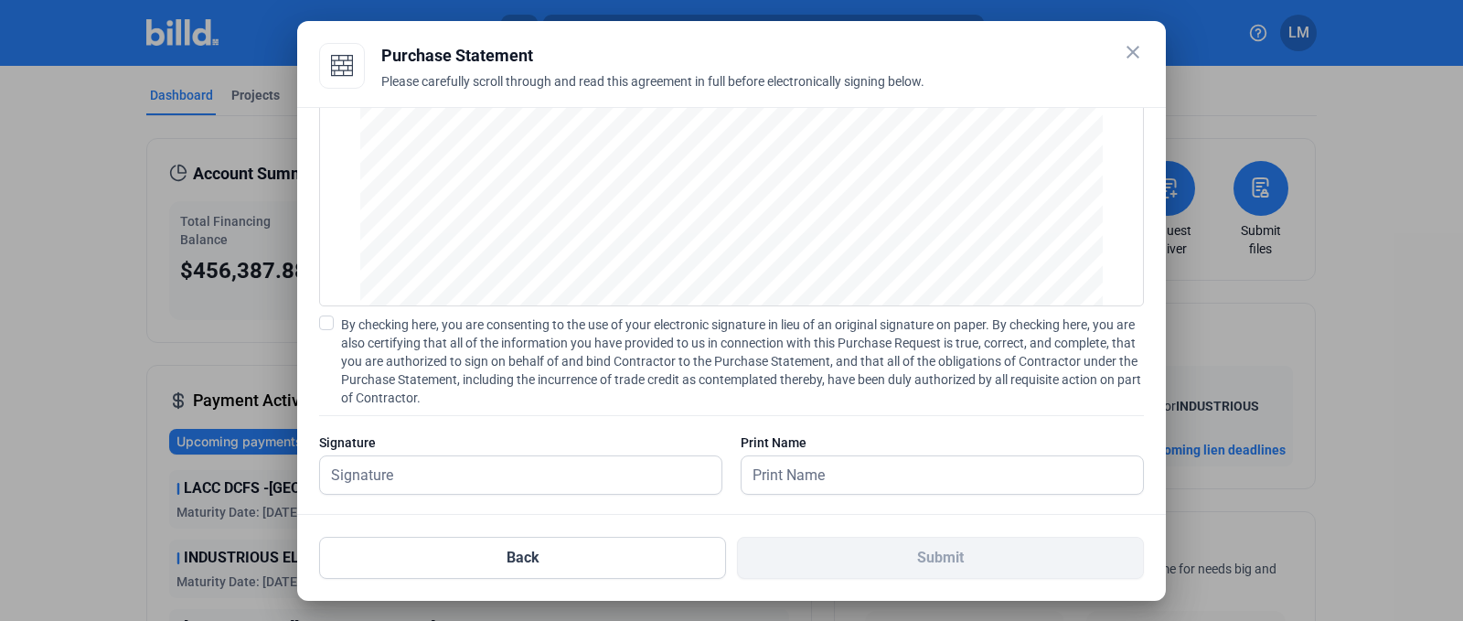
scroll to position [168, 0]
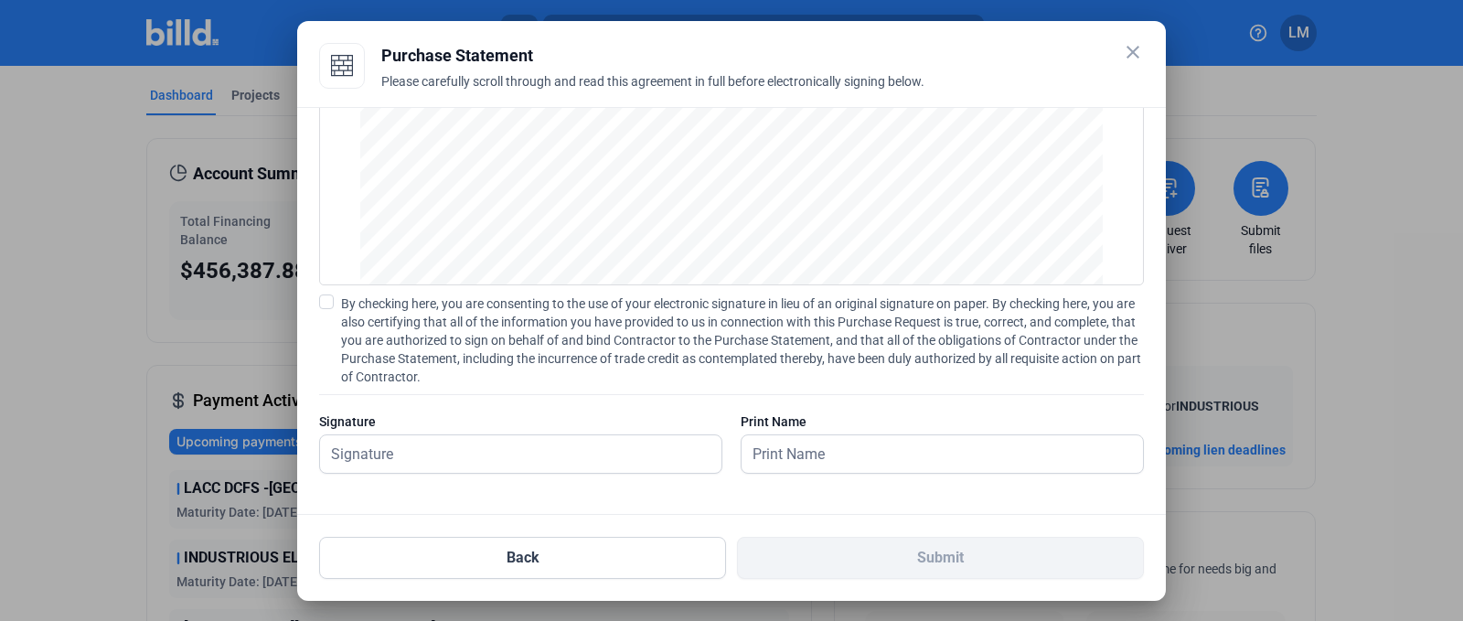
click at [318, 303] on div "PURCHASE STATEMENT This PURCHASE STATEMENT is being executed and delivered purs…" at bounding box center [731, 311] width 869 height 408
click at [326, 305] on span at bounding box center [326, 301] width 15 height 15
click at [0, 0] on input "By checking here, you are consenting to the use of your electronic signature in…" at bounding box center [0, 0] width 0 height 0
click at [404, 442] on input "text" at bounding box center [510, 453] width 381 height 37
type input "l"
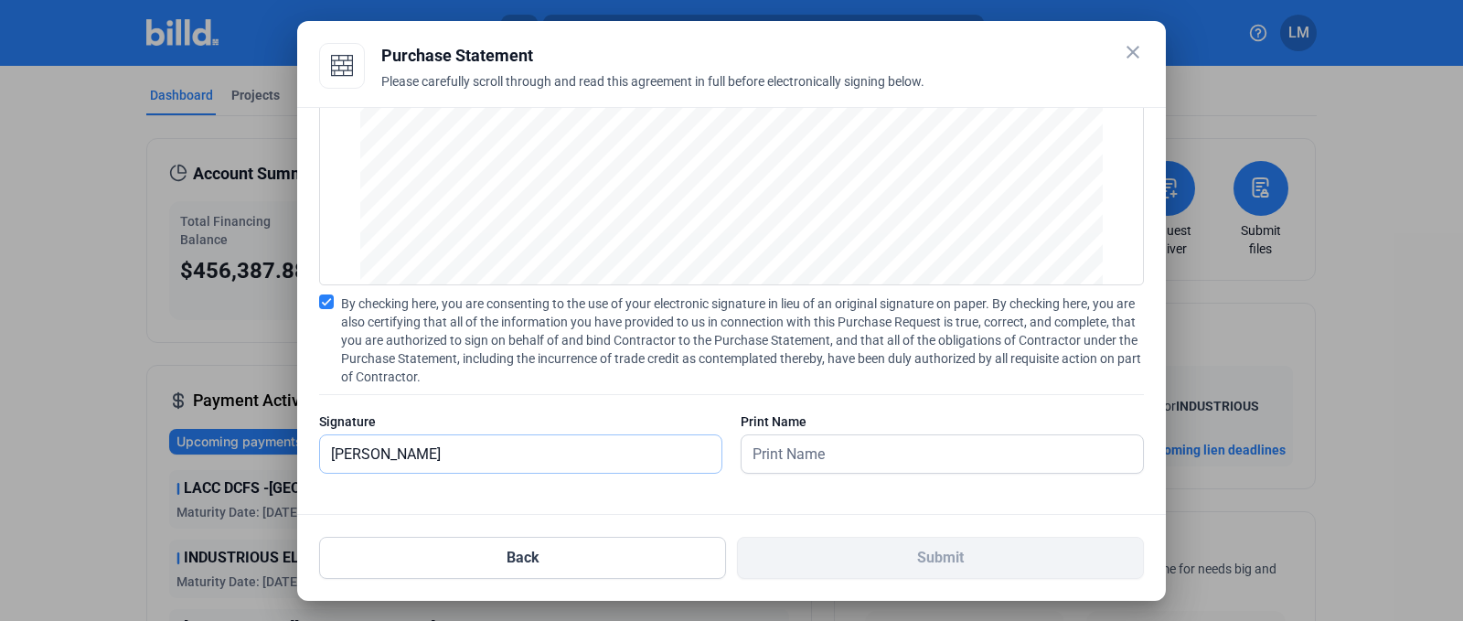
type input "[PERSON_NAME]"
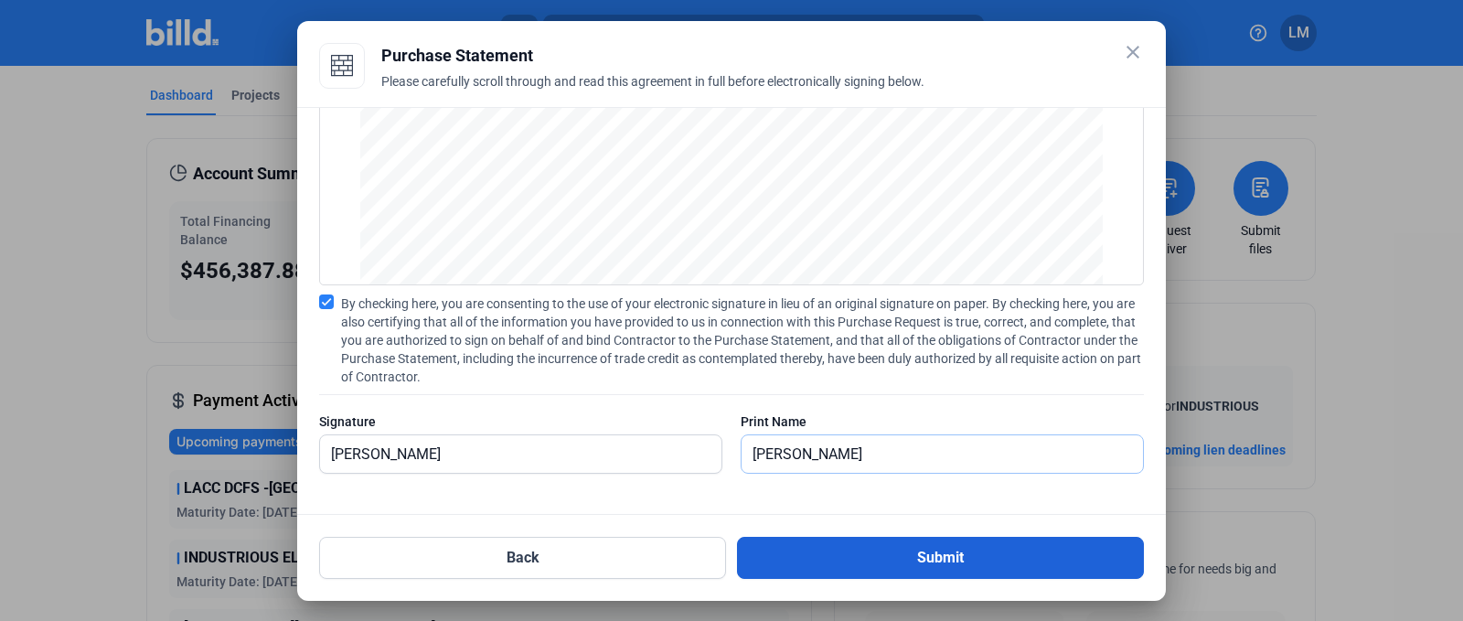
type input "[PERSON_NAME]"
click at [820, 559] on button "Submit" at bounding box center [940, 558] width 407 height 42
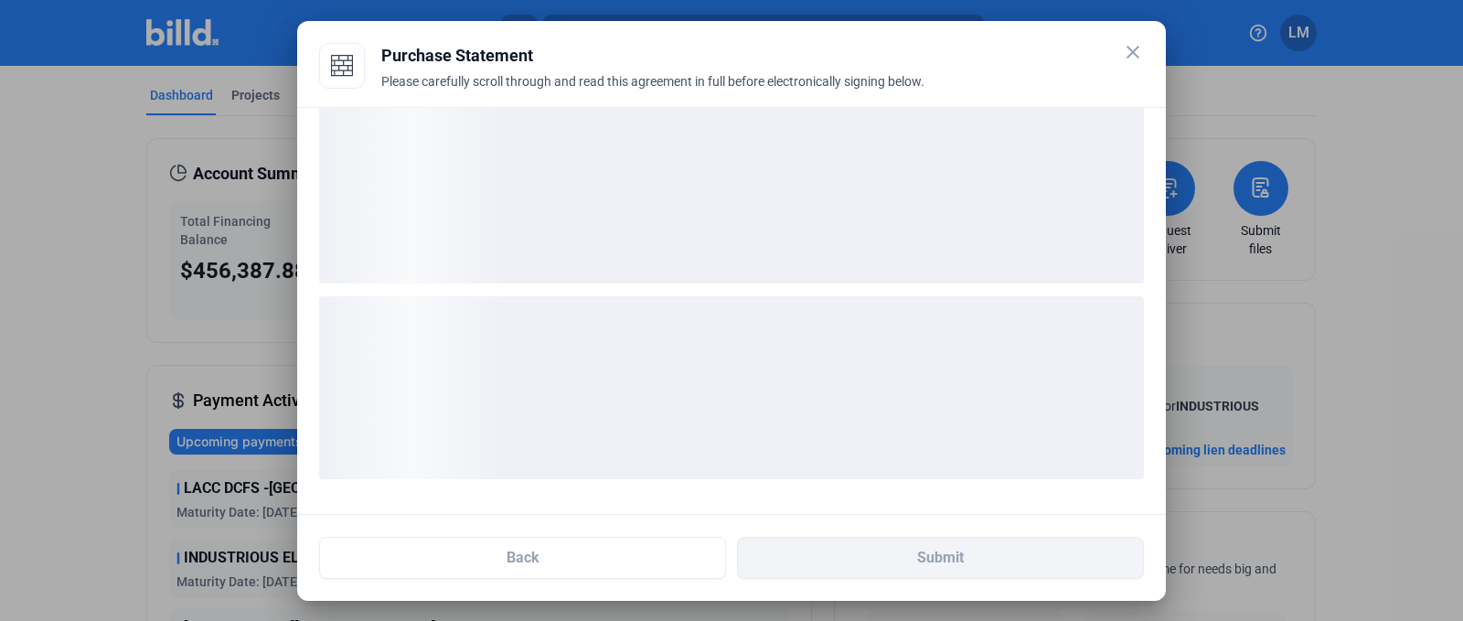
scroll to position [27, 0]
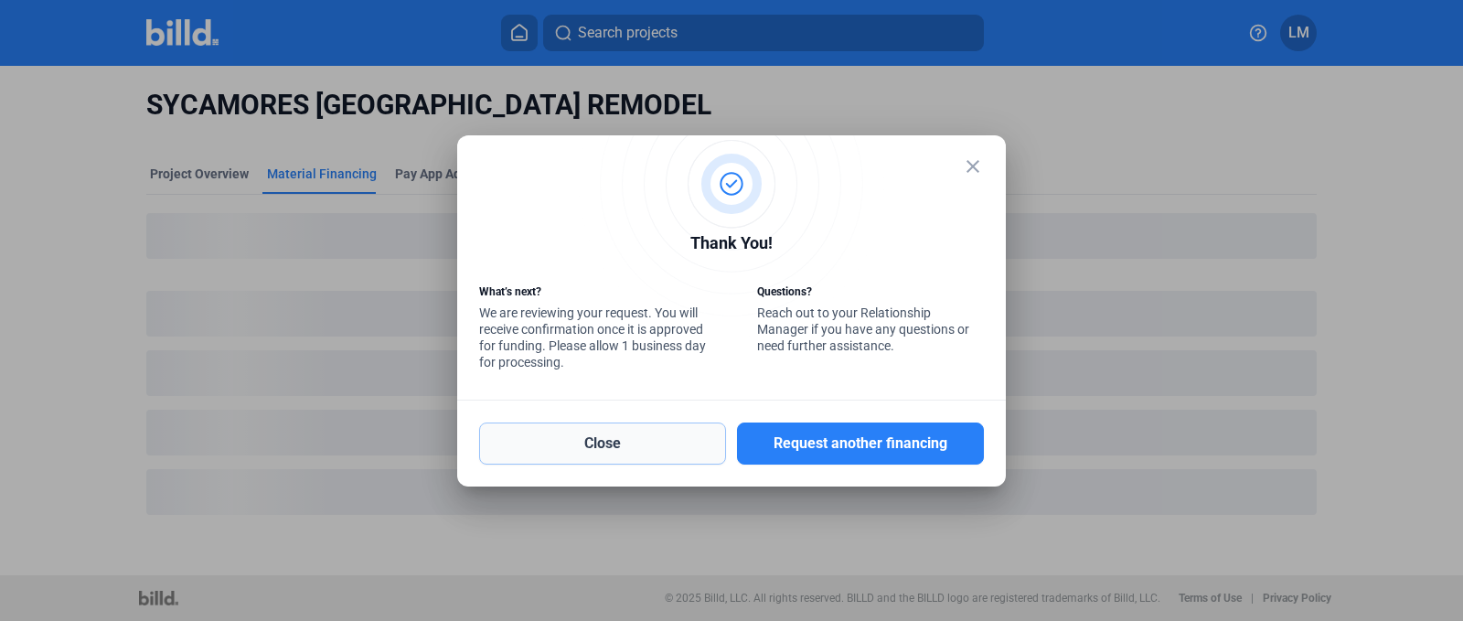
click at [662, 444] on button "Close" at bounding box center [602, 443] width 247 height 42
